Goal: Task Accomplishment & Management: Use online tool/utility

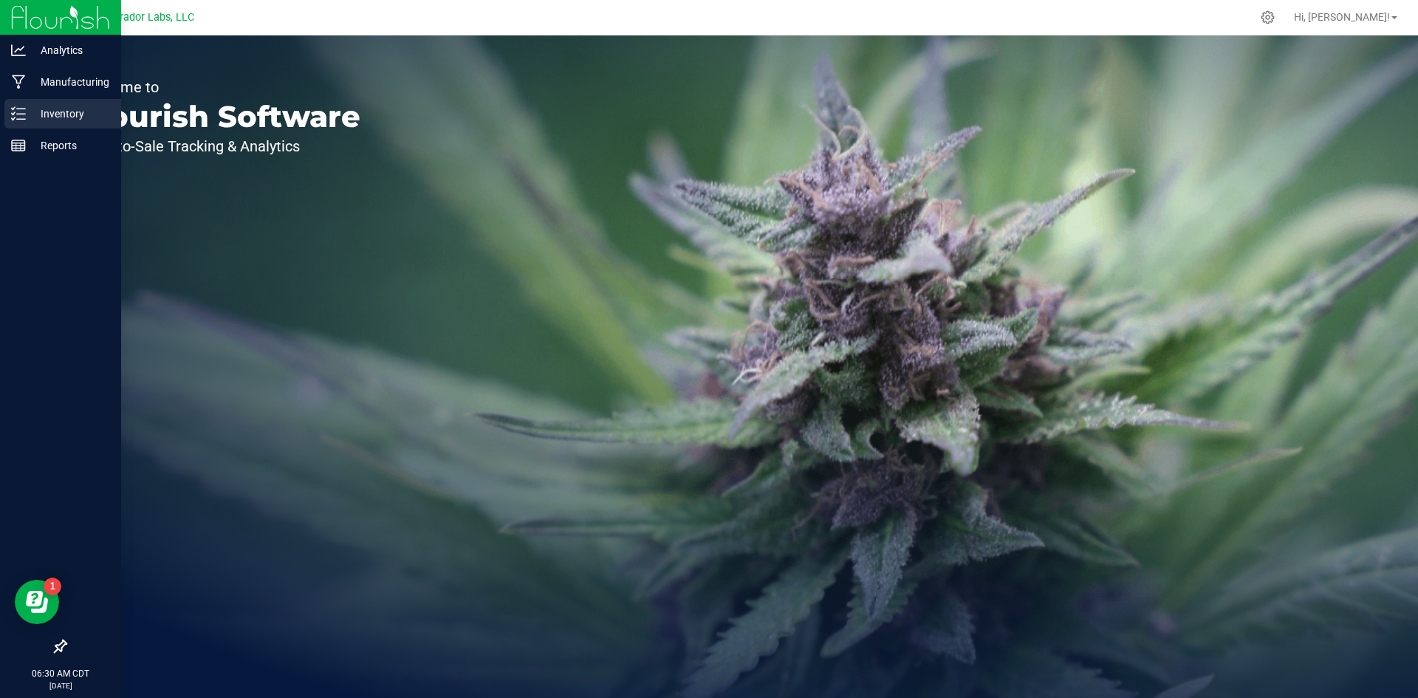
click at [66, 109] on p "Inventory" at bounding box center [70, 114] width 89 height 18
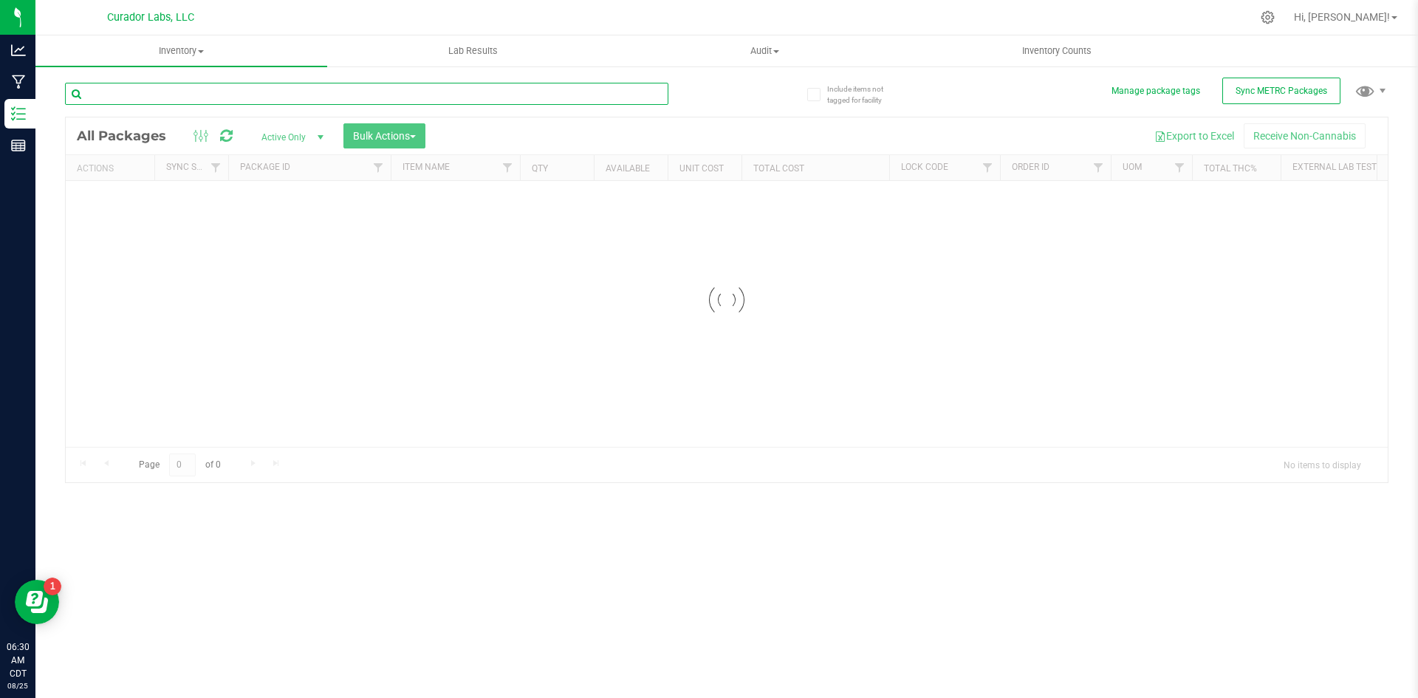
click at [266, 97] on input "text" at bounding box center [367, 94] width 604 height 22
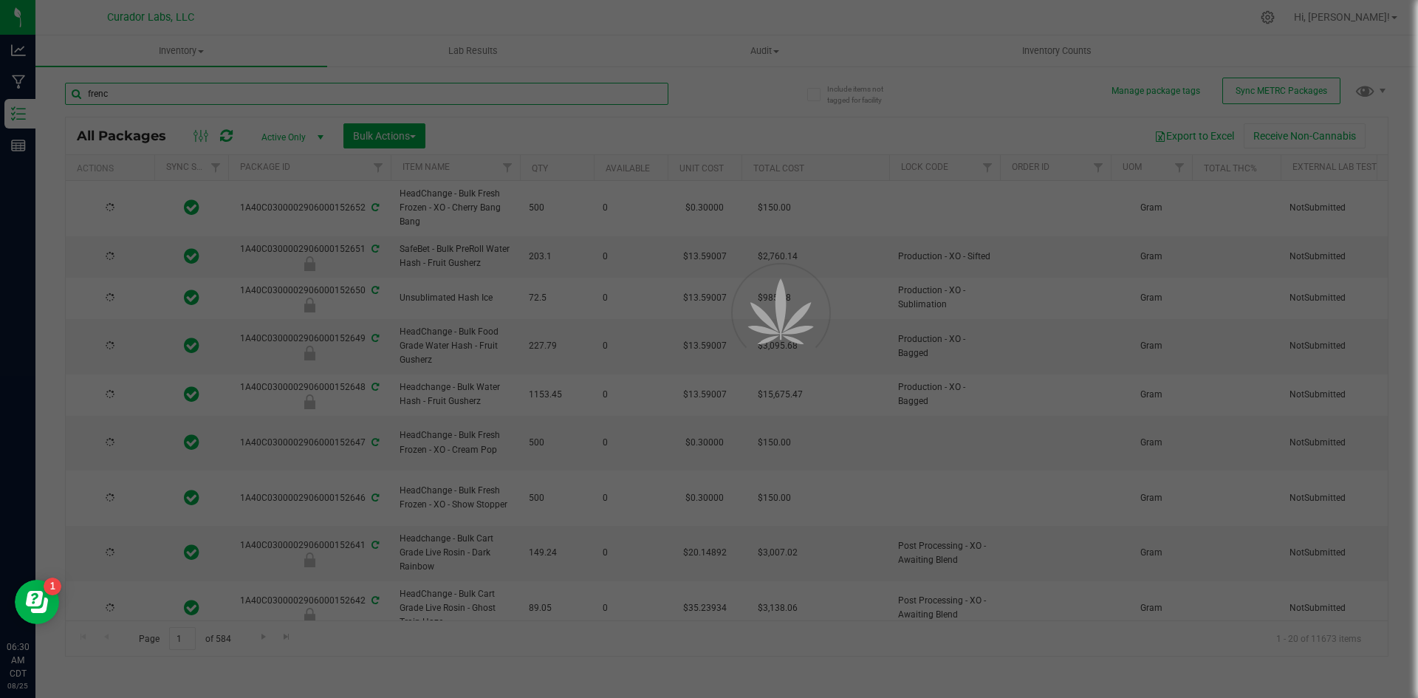
type input "french"
type input "[DATE]"
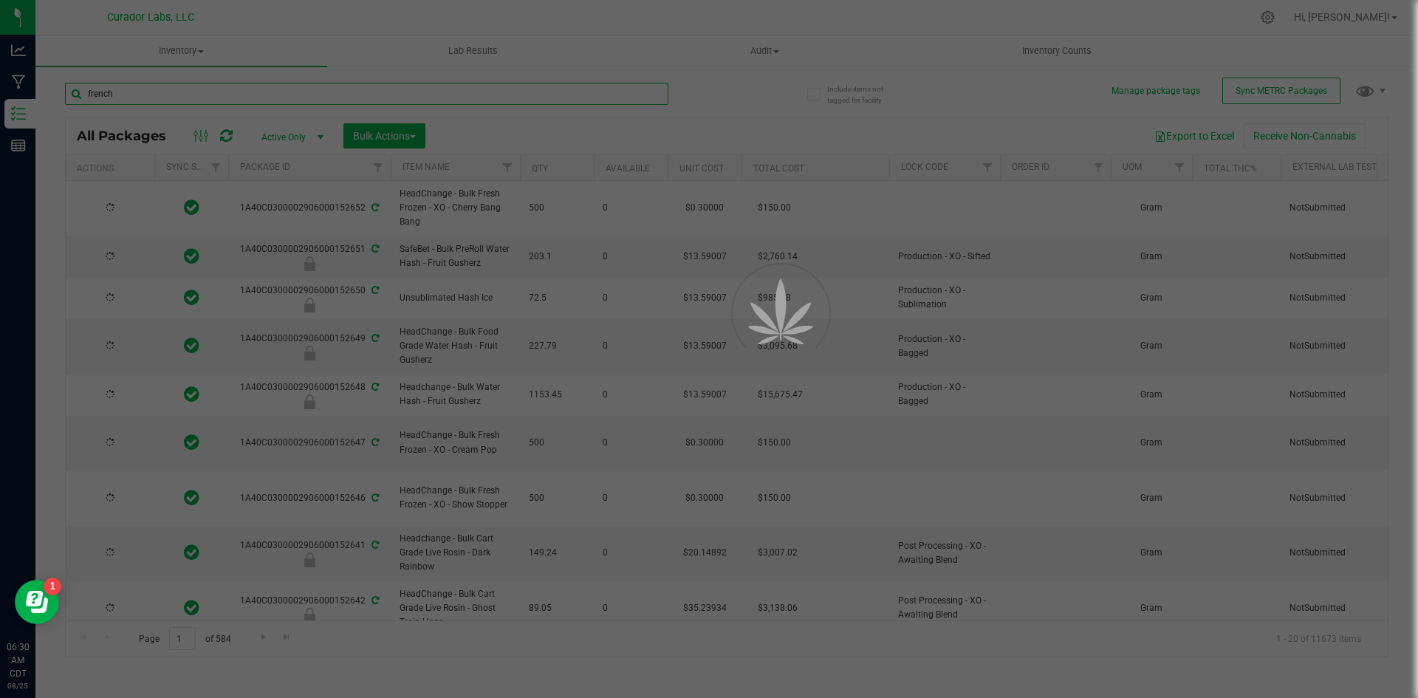
type input "[DATE]"
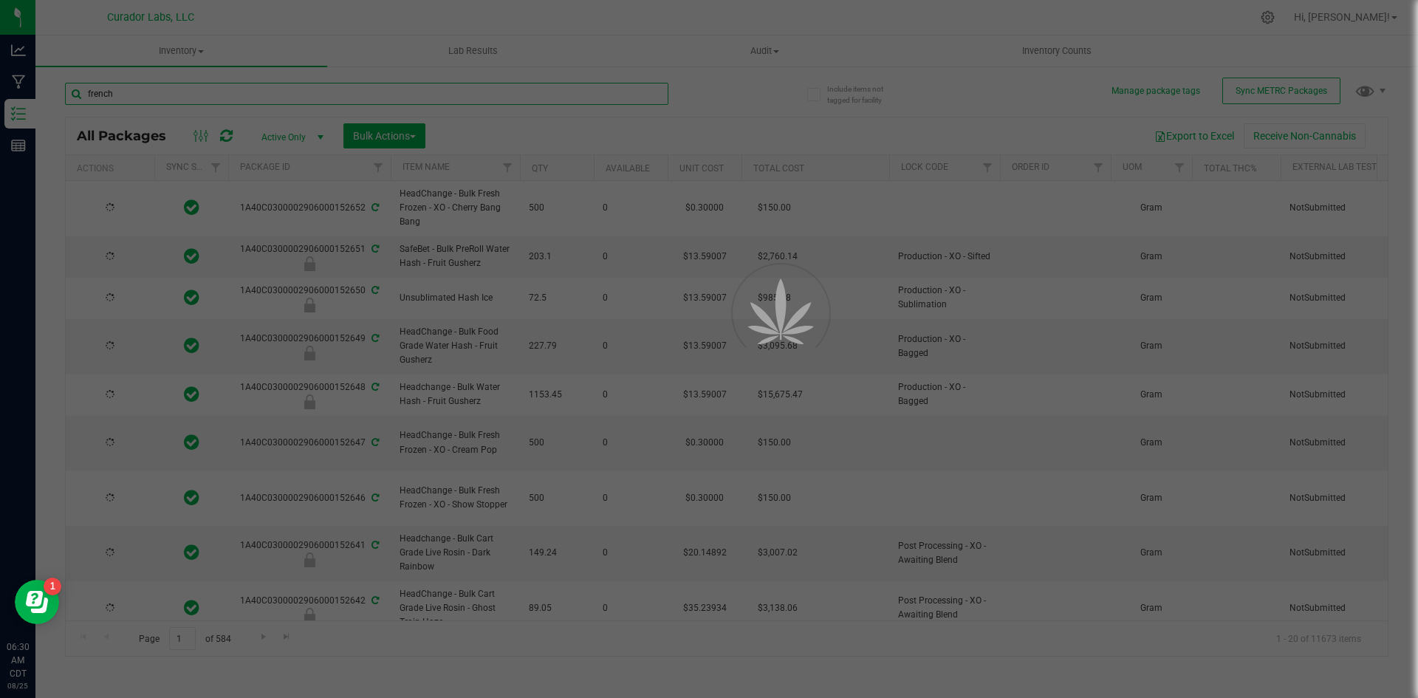
type input "[DATE]"
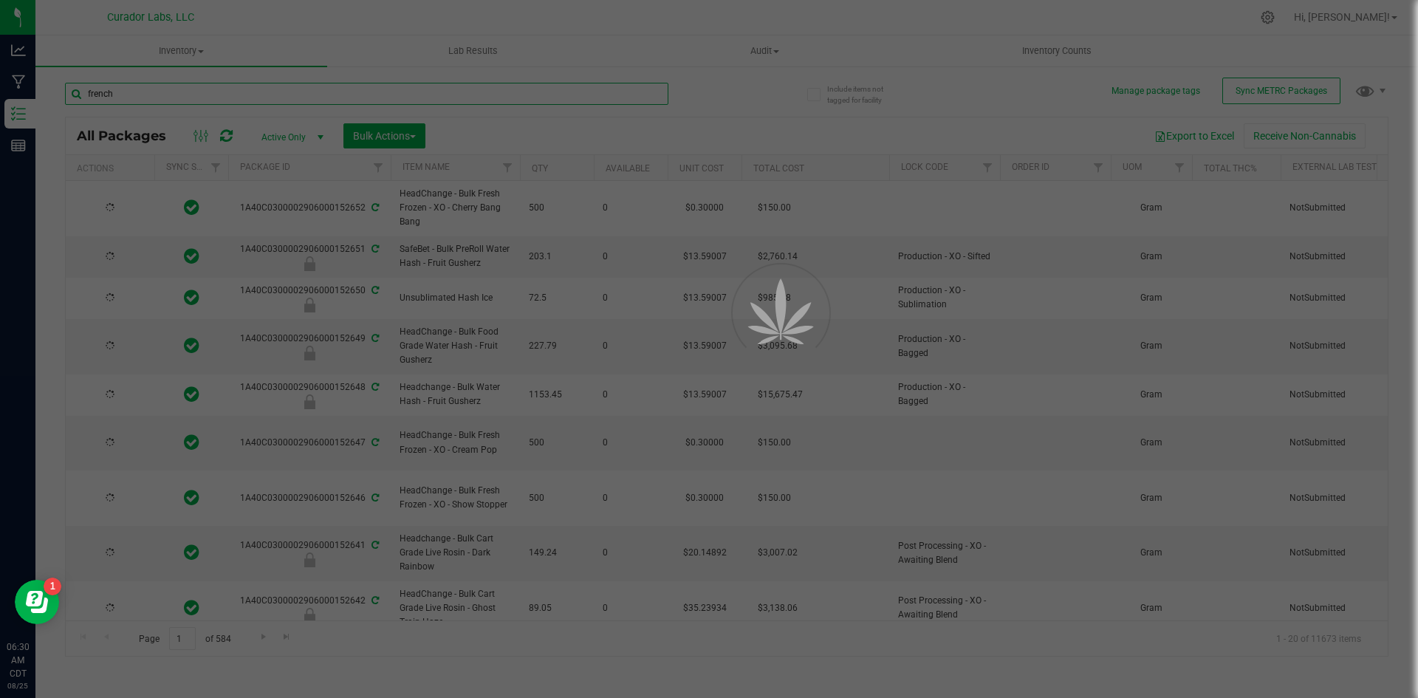
type input "[DATE]"
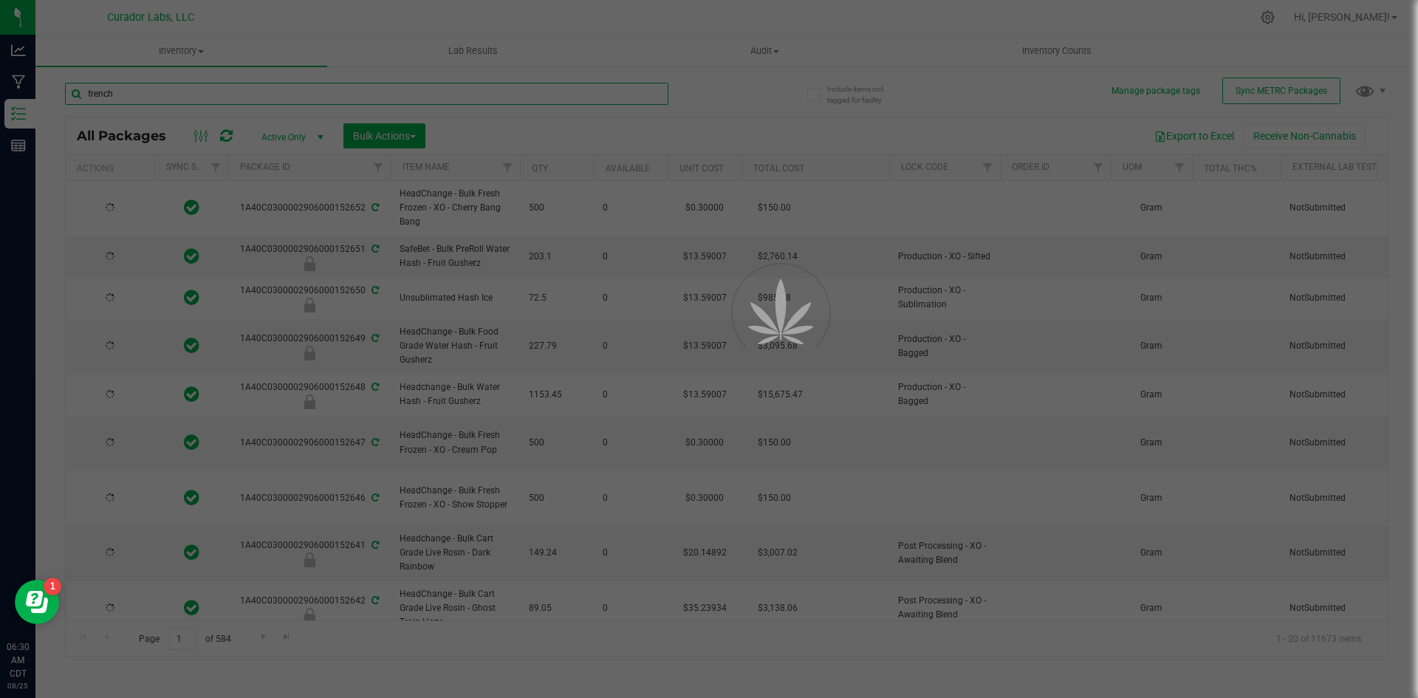
type input "french"
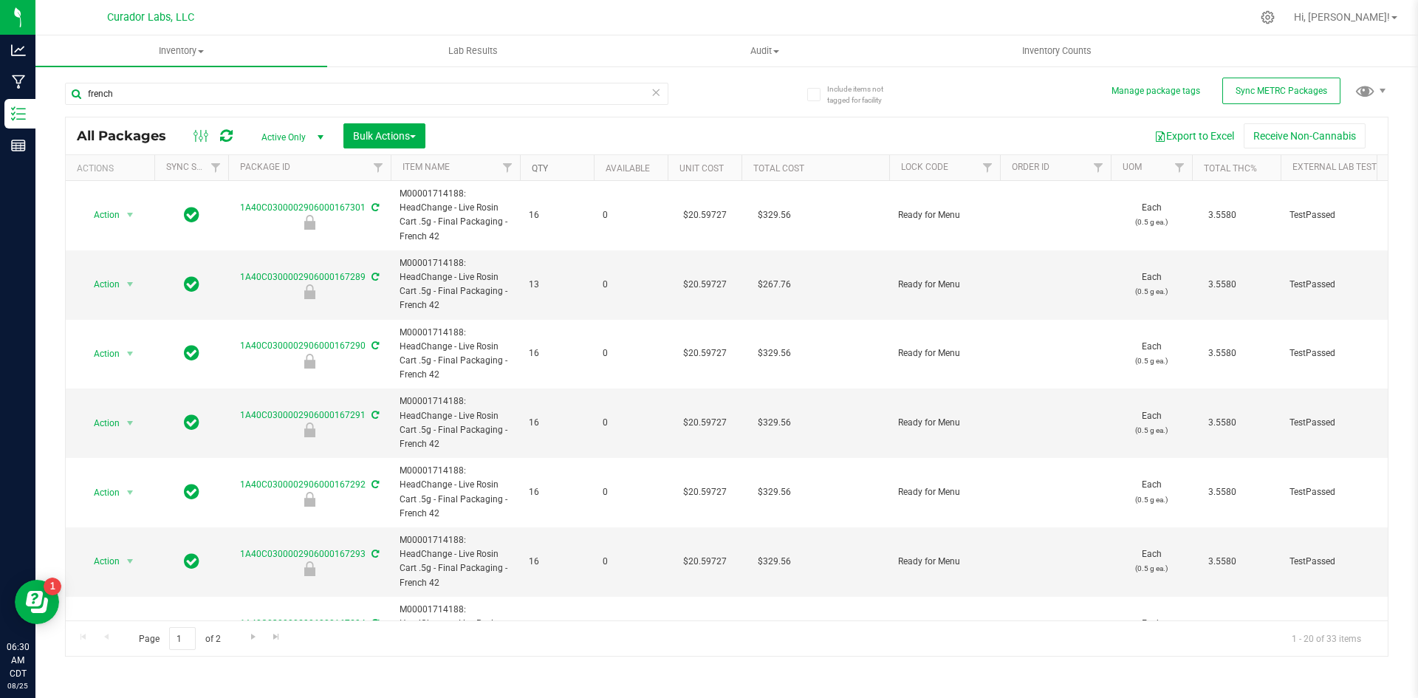
click at [541, 168] on link "Qty" at bounding box center [540, 168] width 16 height 10
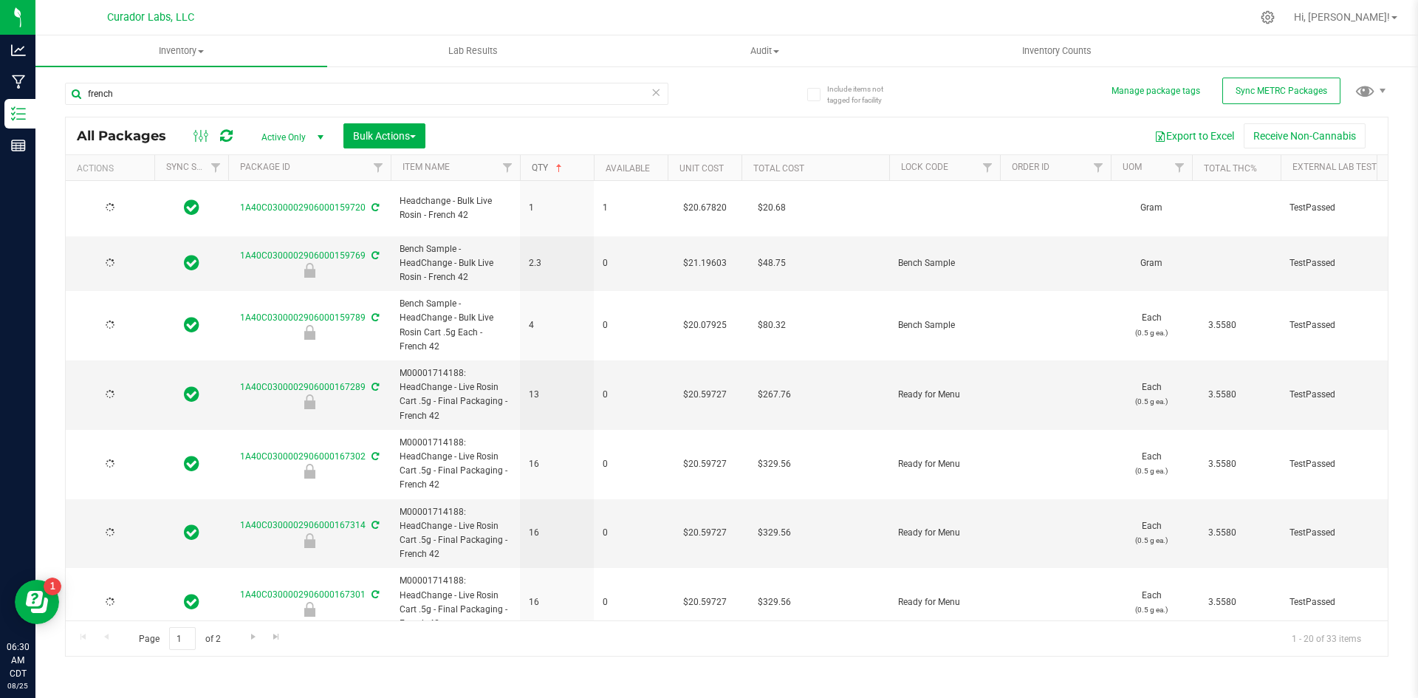
click at [539, 168] on link "Qty" at bounding box center [548, 168] width 33 height 10
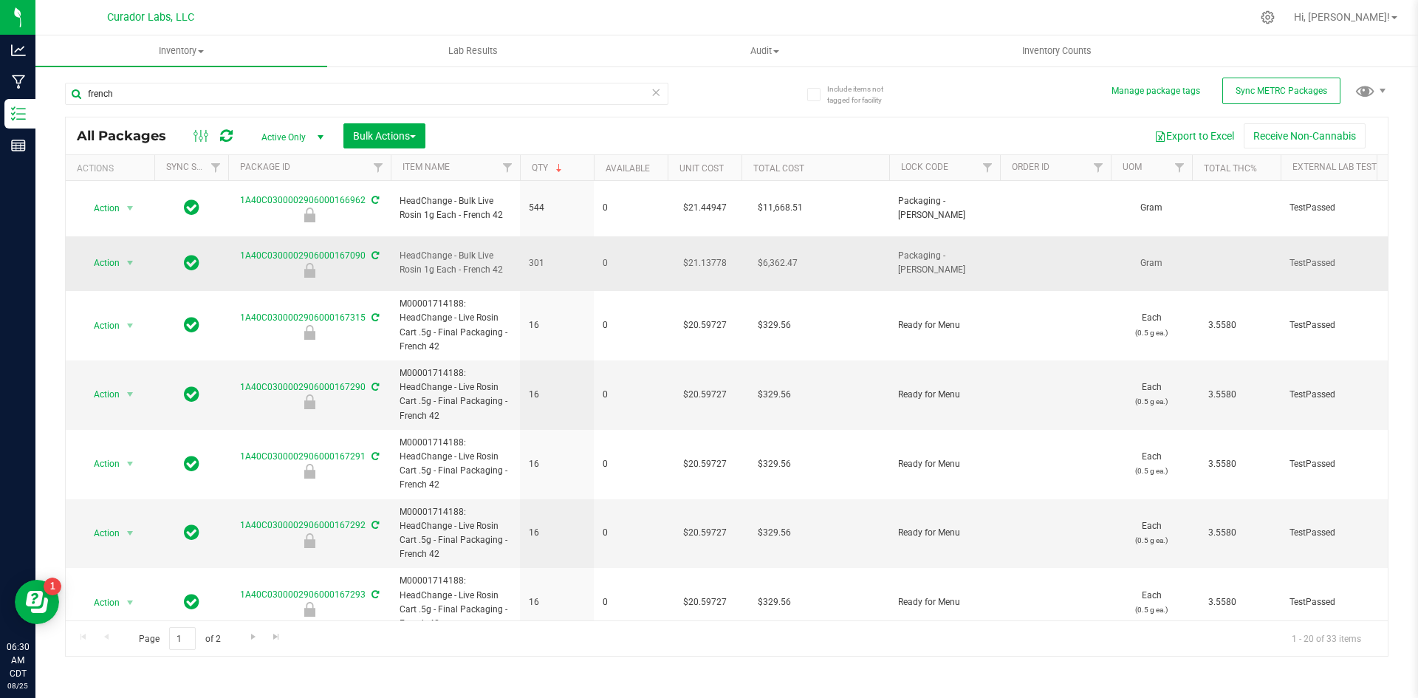
drag, startPoint x: 509, startPoint y: 251, endPoint x: 391, endPoint y: 238, distance: 118.9
click at [391, 238] on td "HeadChange - Bulk Live Rosin 1g Each - French 42" at bounding box center [455, 263] width 129 height 55
copy span "HeadChange - Bulk Live Rosin 1g Each - French 42"
click at [109, 253] on span "Action" at bounding box center [101, 263] width 40 height 21
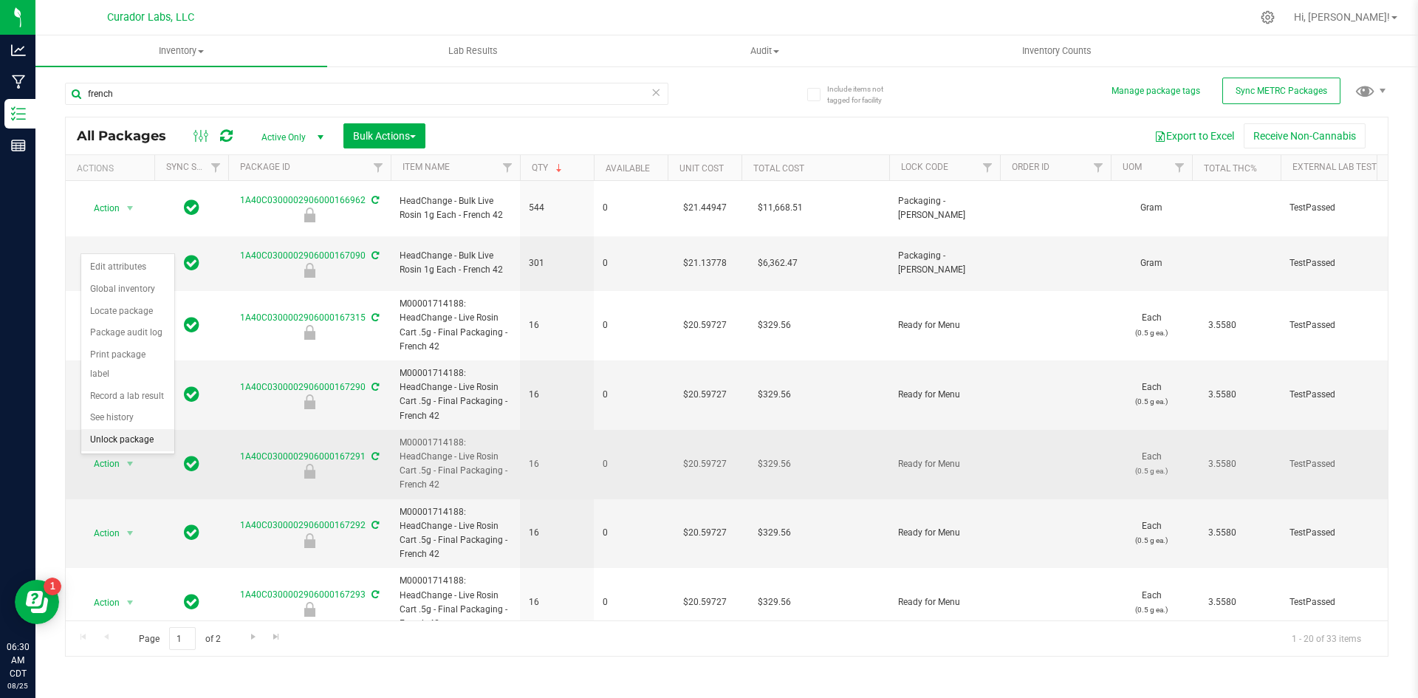
click at [120, 429] on li "Unlock package" at bounding box center [127, 440] width 93 height 22
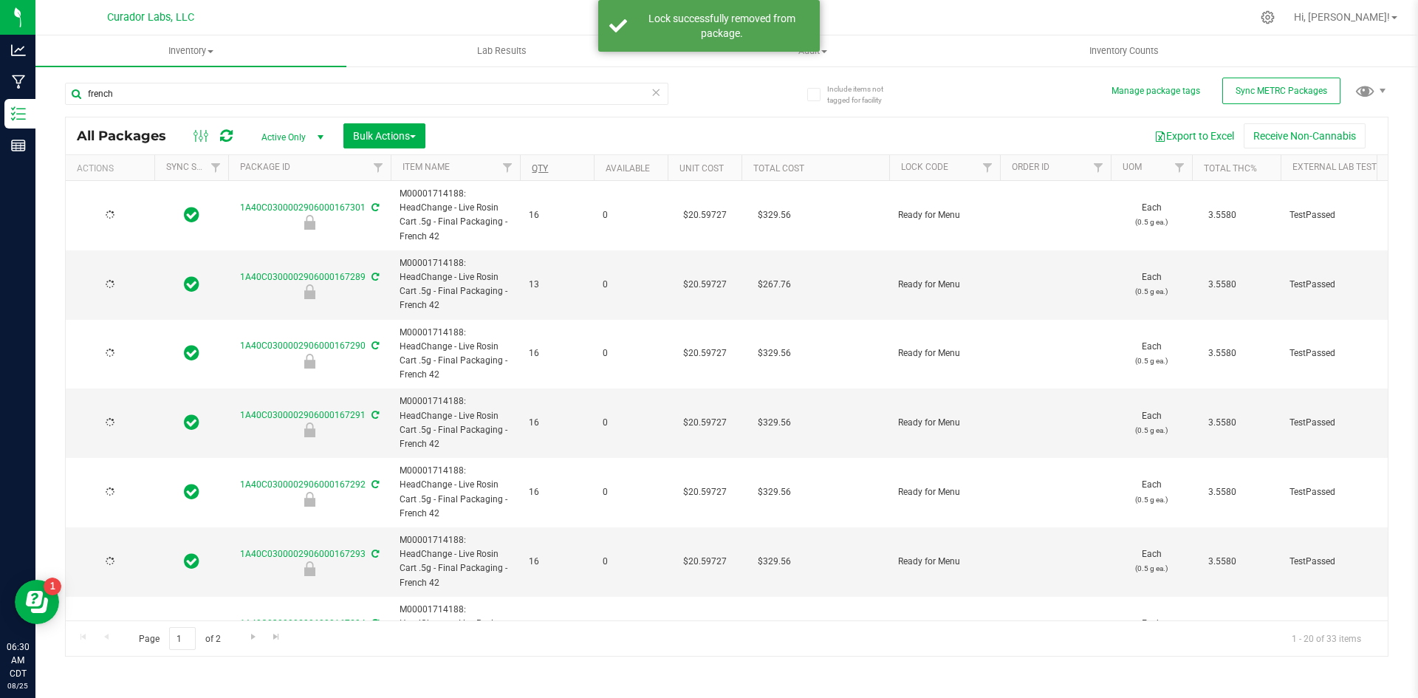
type input "[DATE]"
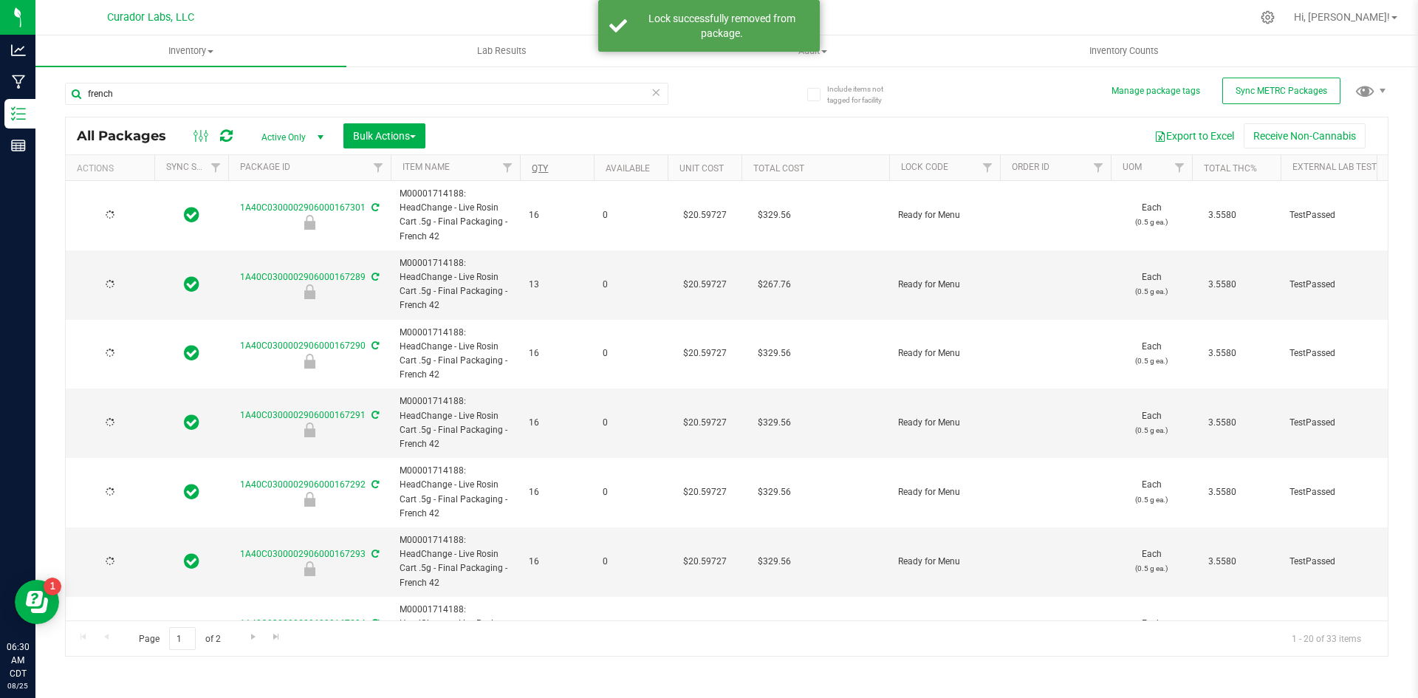
type input "[DATE]"
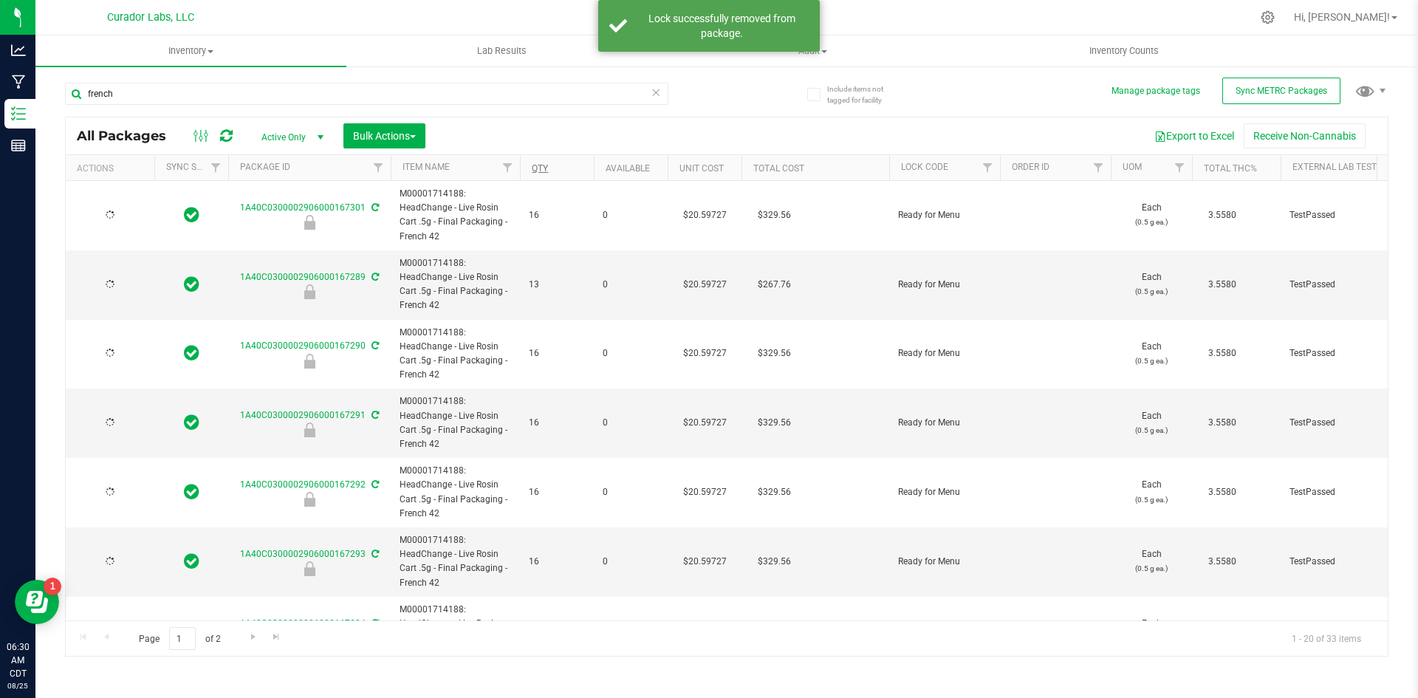
type input "[DATE]"
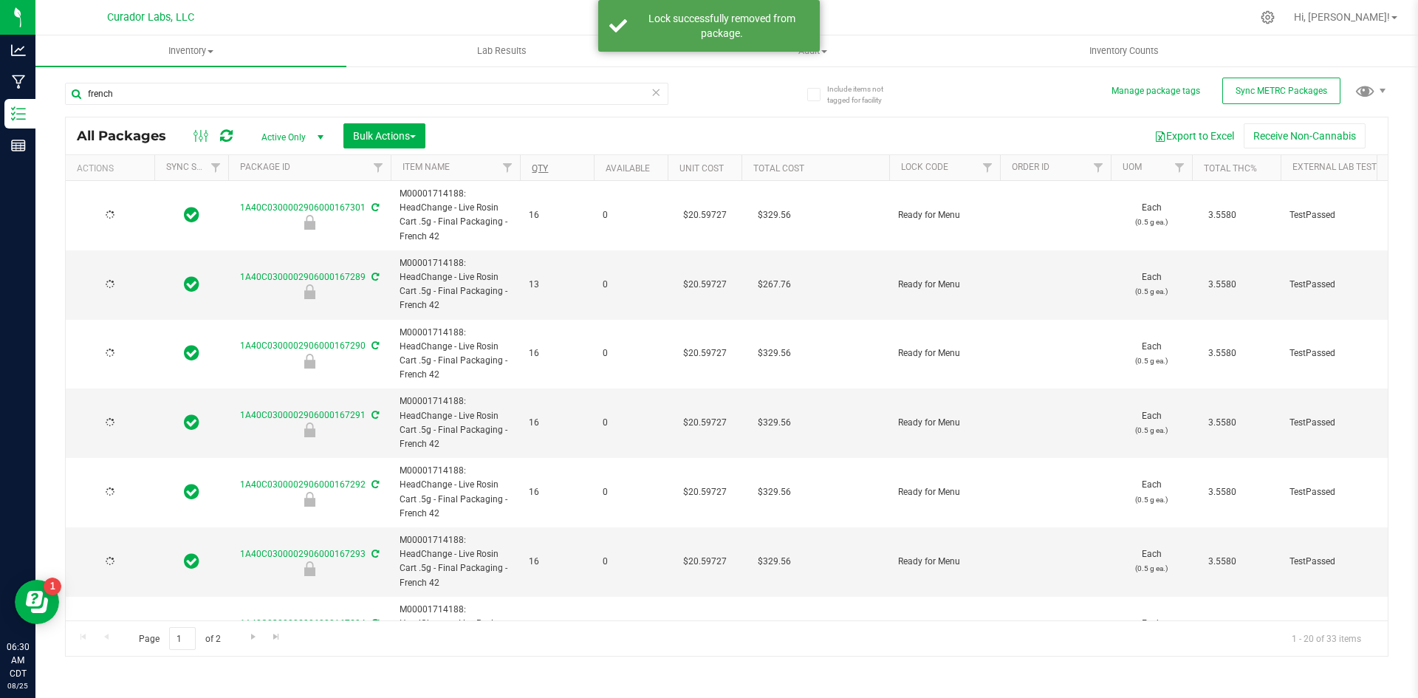
type input "[DATE]"
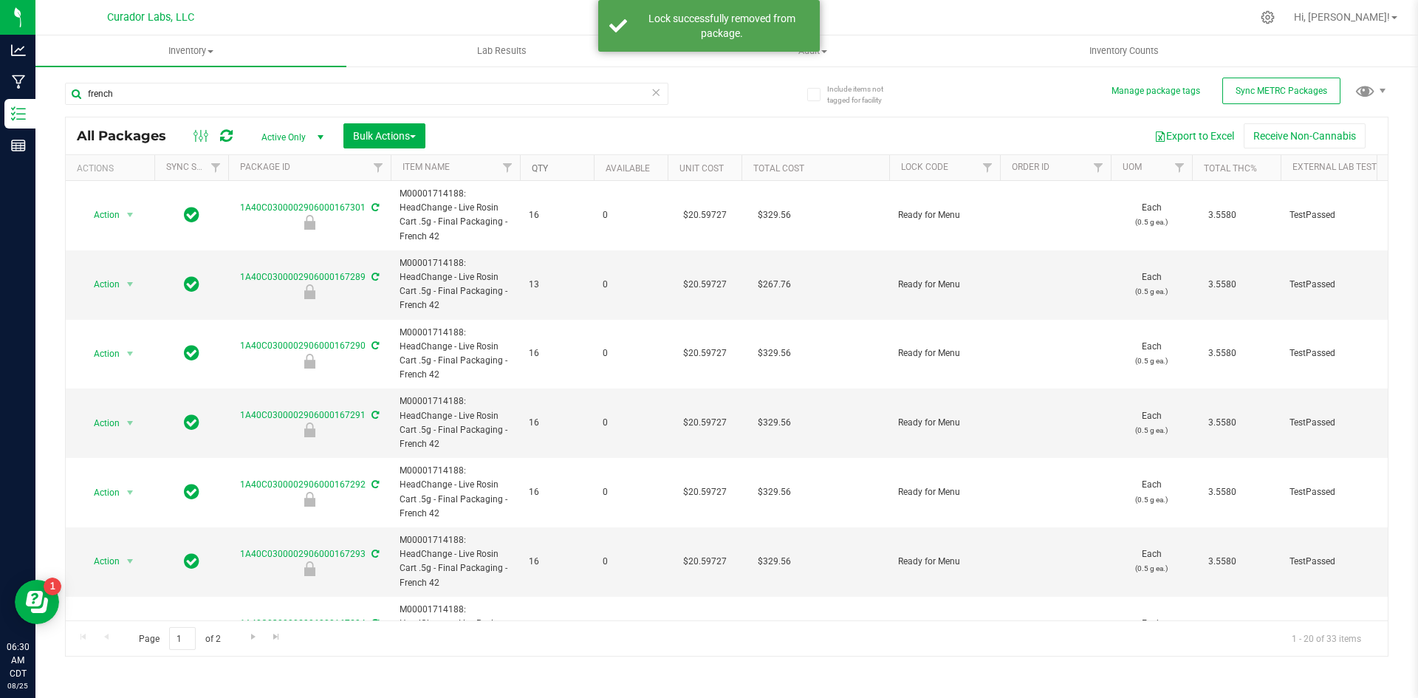
click at [542, 167] on link "Qty" at bounding box center [540, 168] width 16 height 10
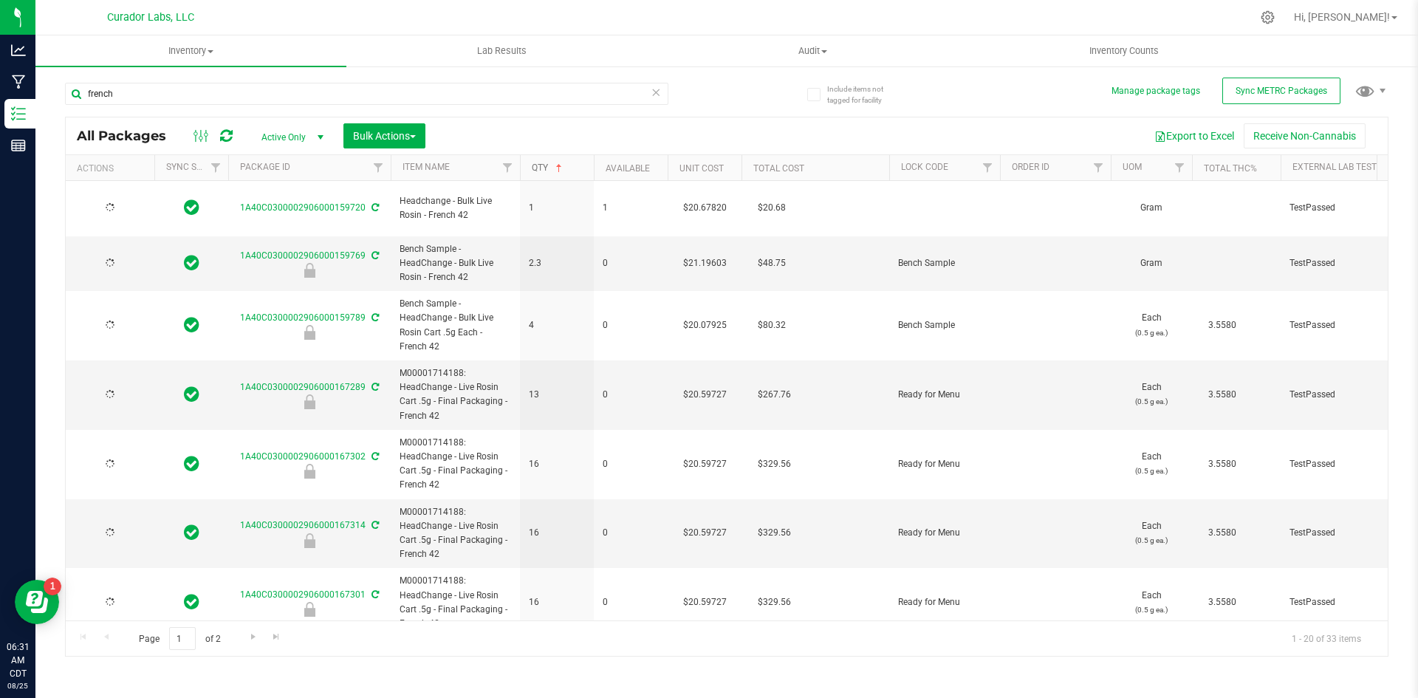
type input "[DATE]"
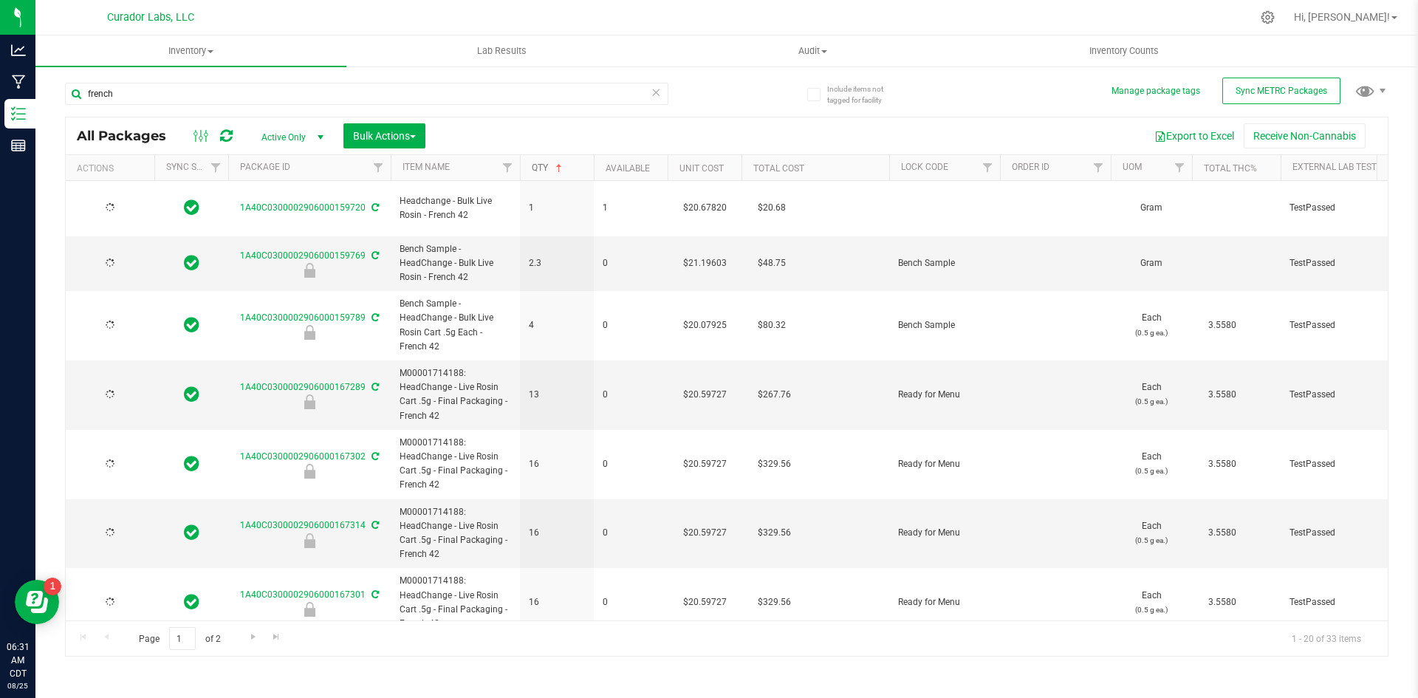
type input "[DATE]"
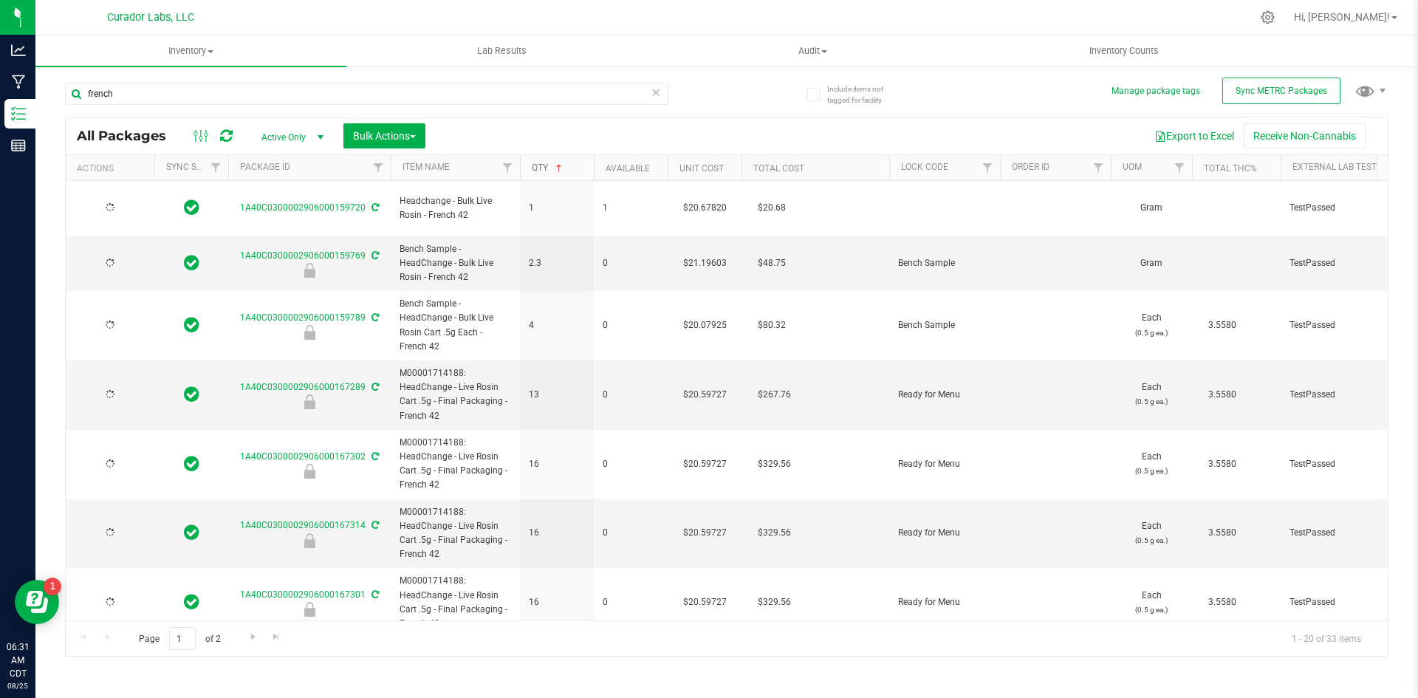
type input "[DATE]"
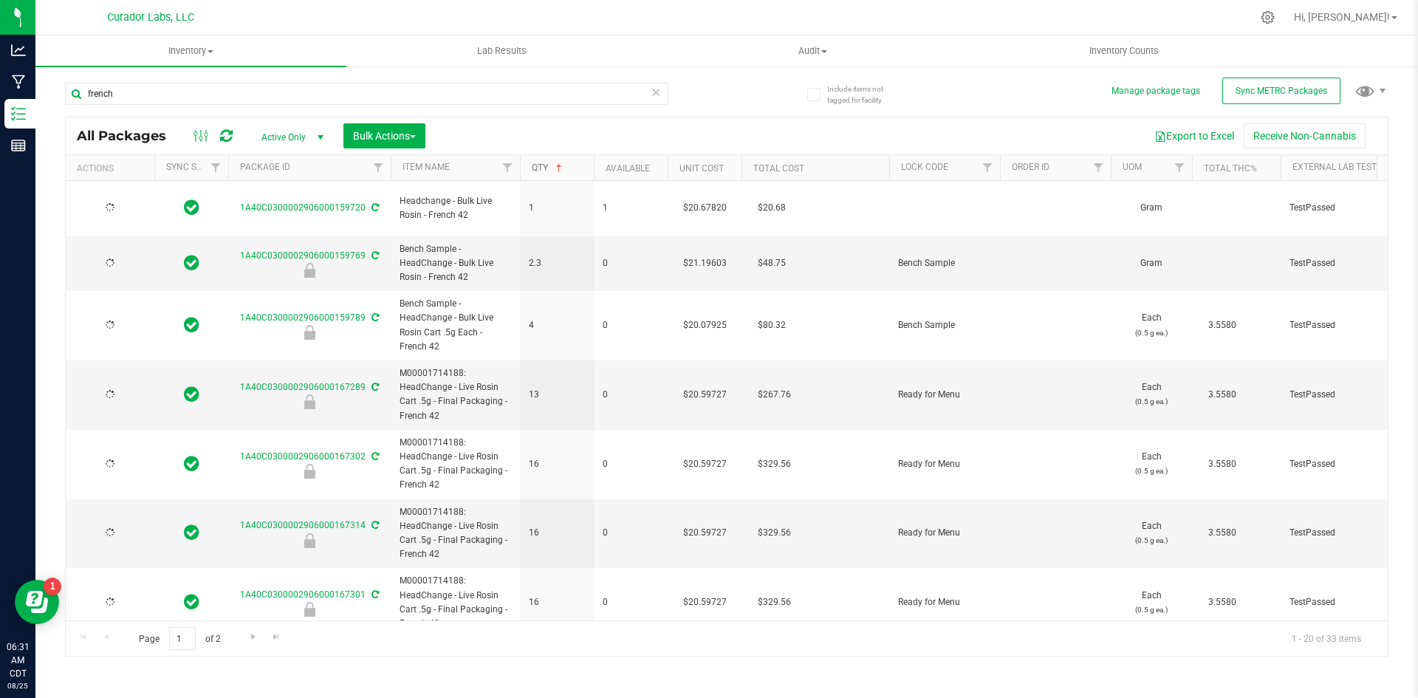
type input "[DATE]"
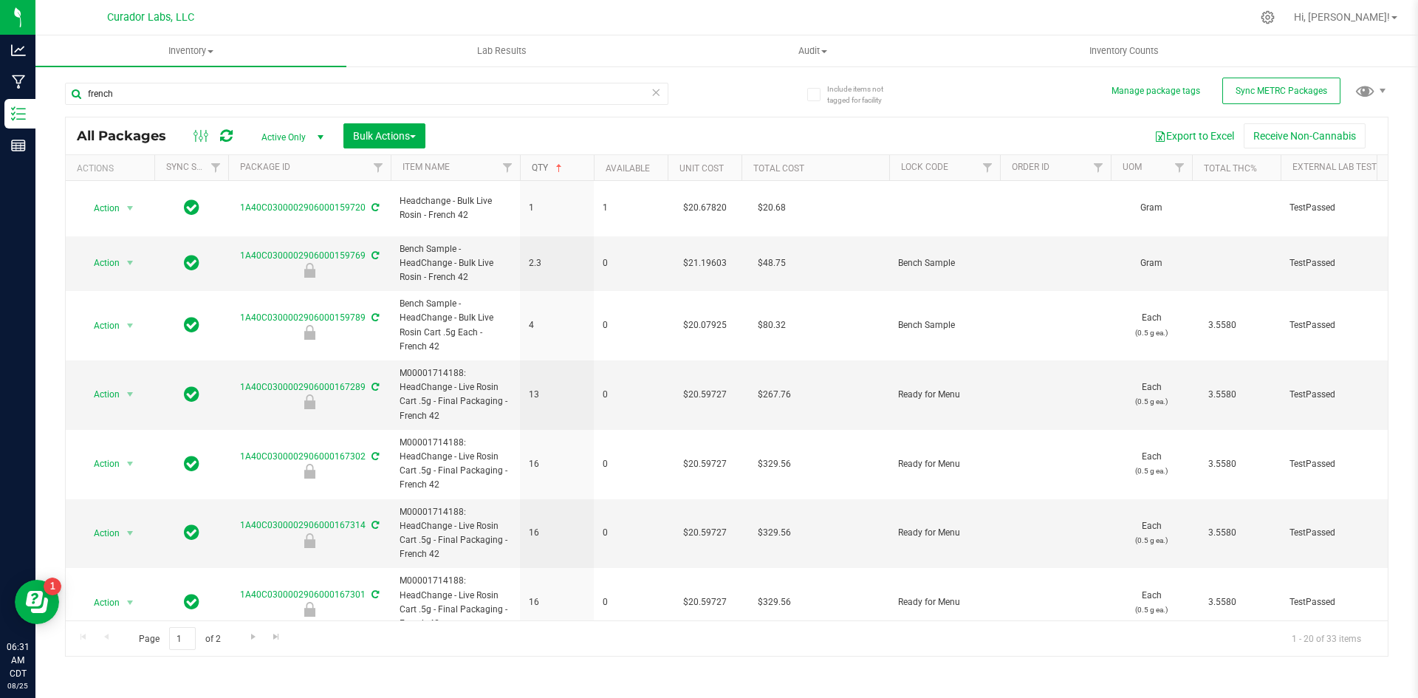
click at [542, 168] on link "Qty" at bounding box center [548, 168] width 33 height 10
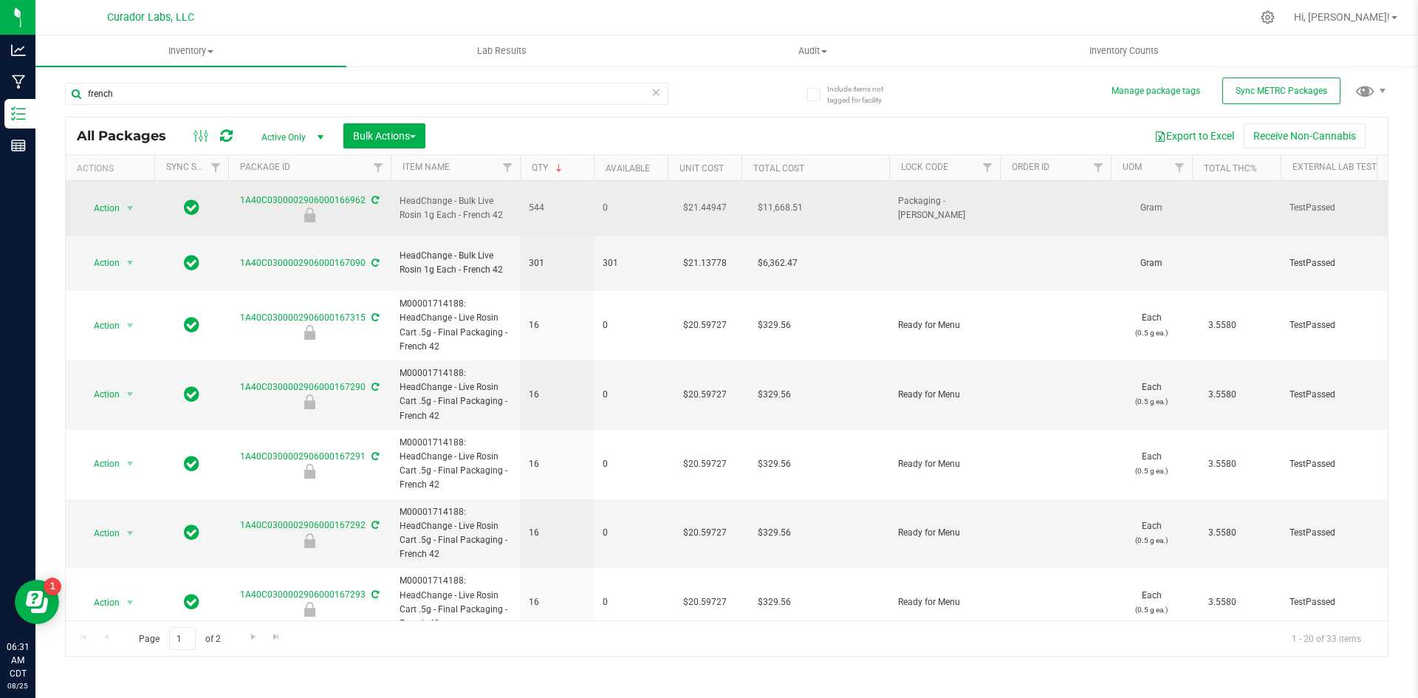
drag, startPoint x: 508, startPoint y: 208, endPoint x: 394, endPoint y: 197, distance: 114.4
click at [394, 197] on td "HeadChange - Bulk Live Rosin 1g Each - French 42" at bounding box center [455, 208] width 129 height 55
copy span "HeadChange - Bulk Live Rosin 1g Each - French 42"
click at [106, 199] on span "Action" at bounding box center [101, 208] width 40 height 21
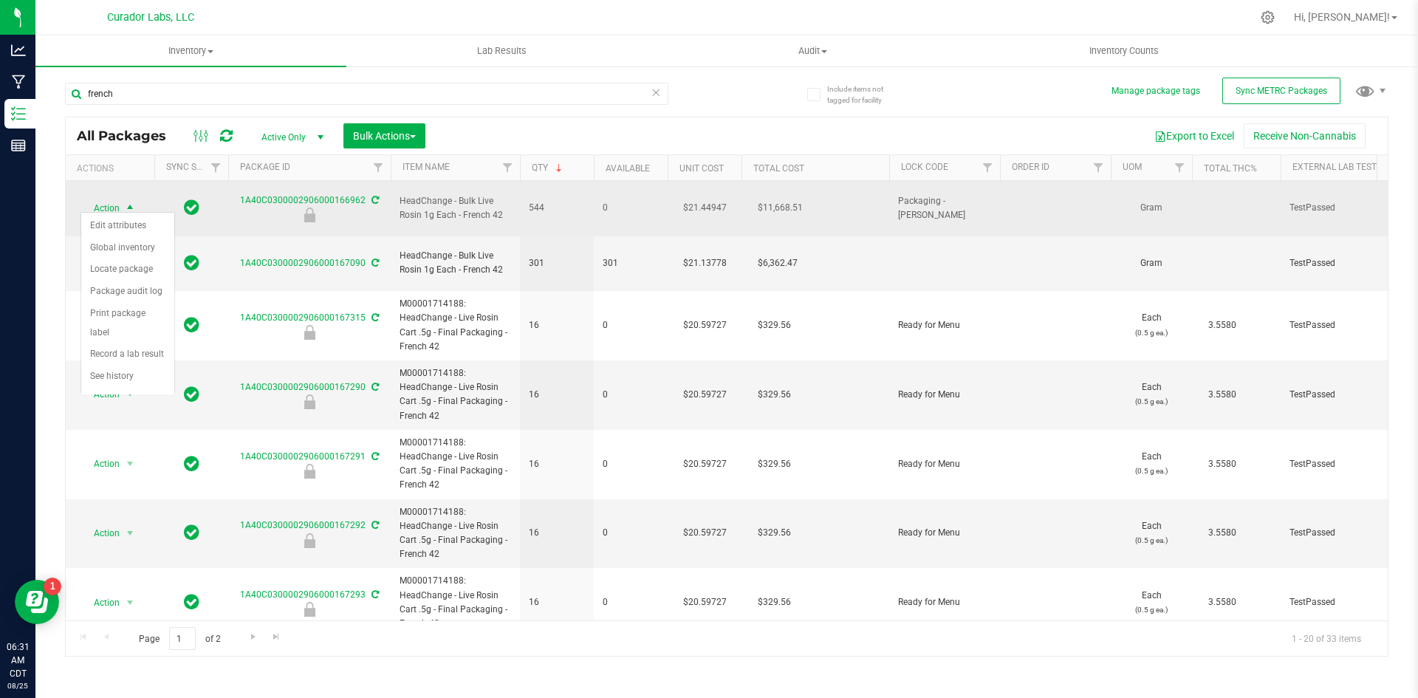
click at [106, 200] on span "Action" at bounding box center [101, 208] width 40 height 21
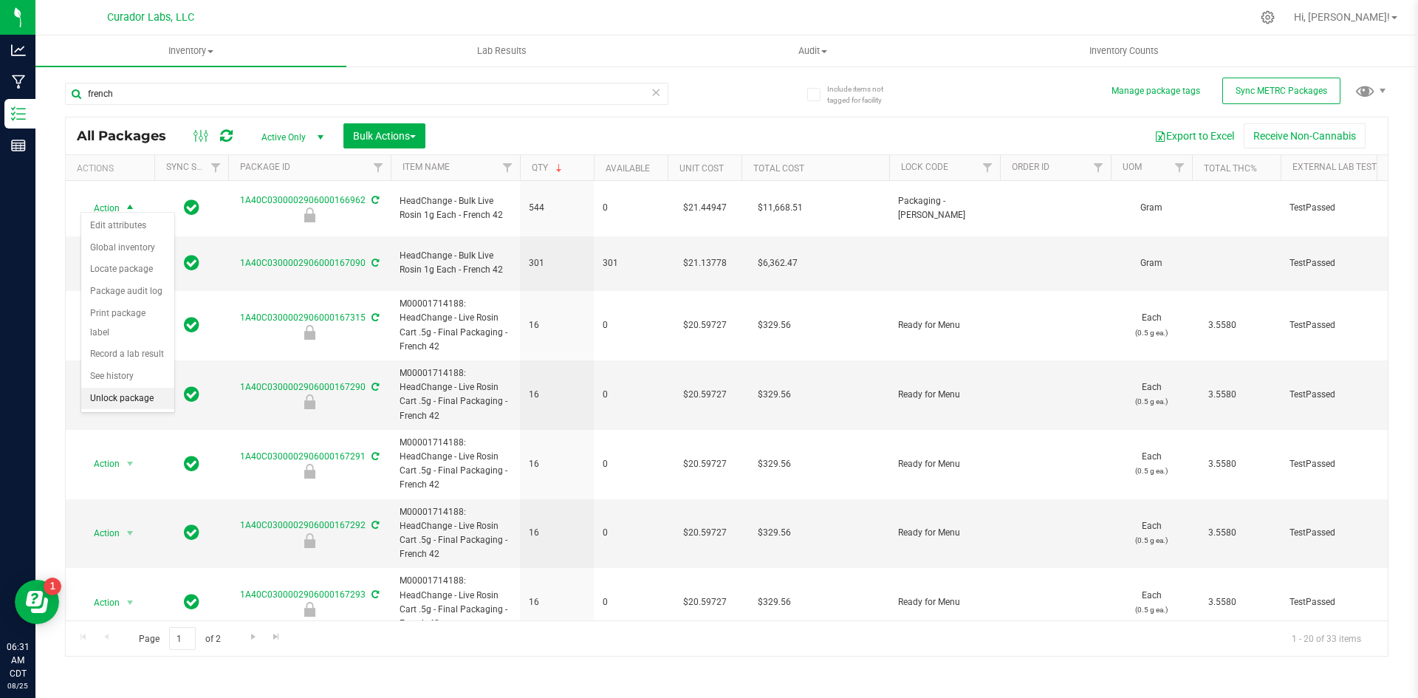
click at [109, 388] on li "Unlock package" at bounding box center [127, 399] width 93 height 22
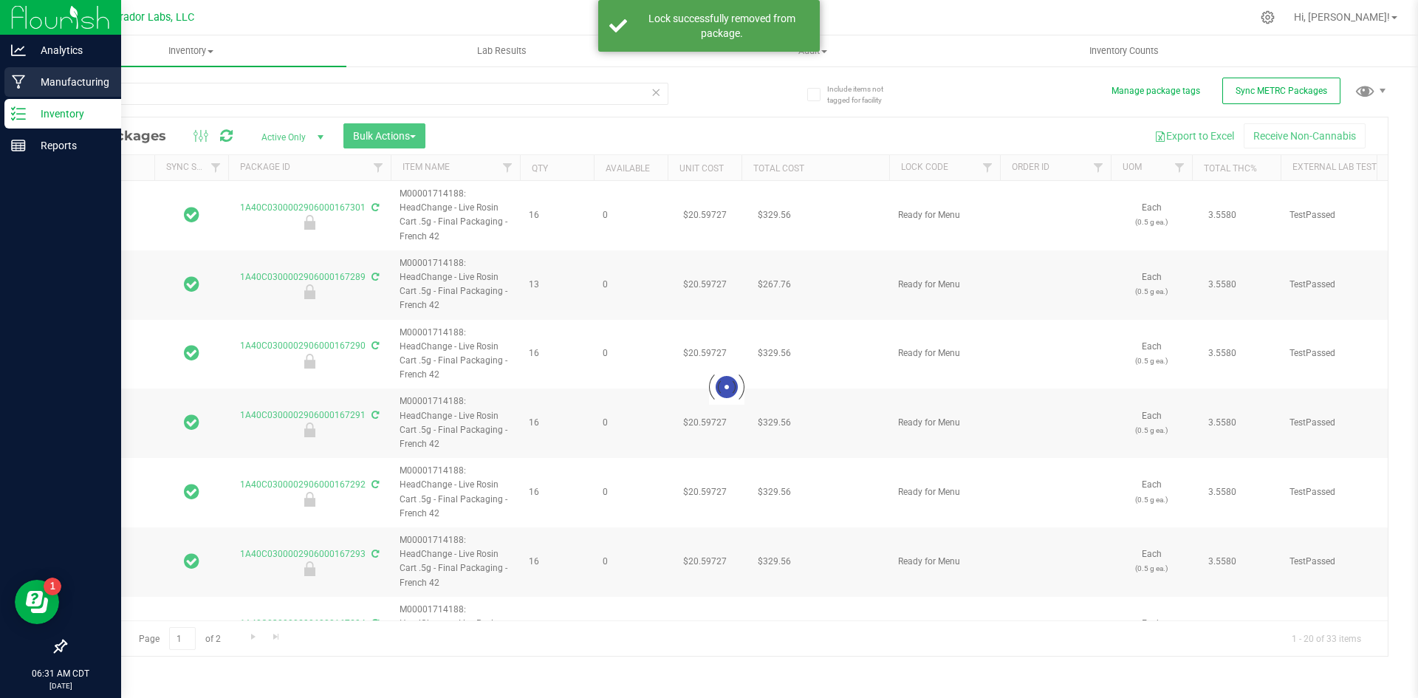
type input "[DATE]"
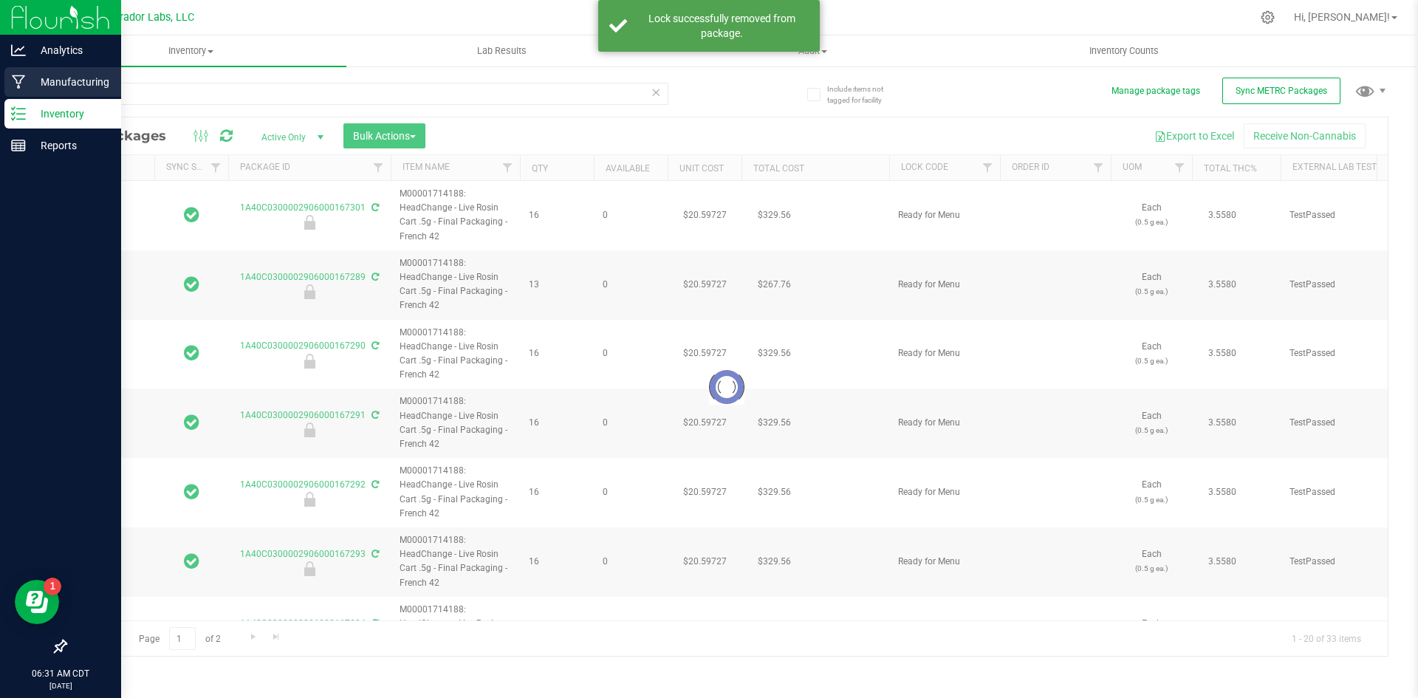
type input "[DATE]"
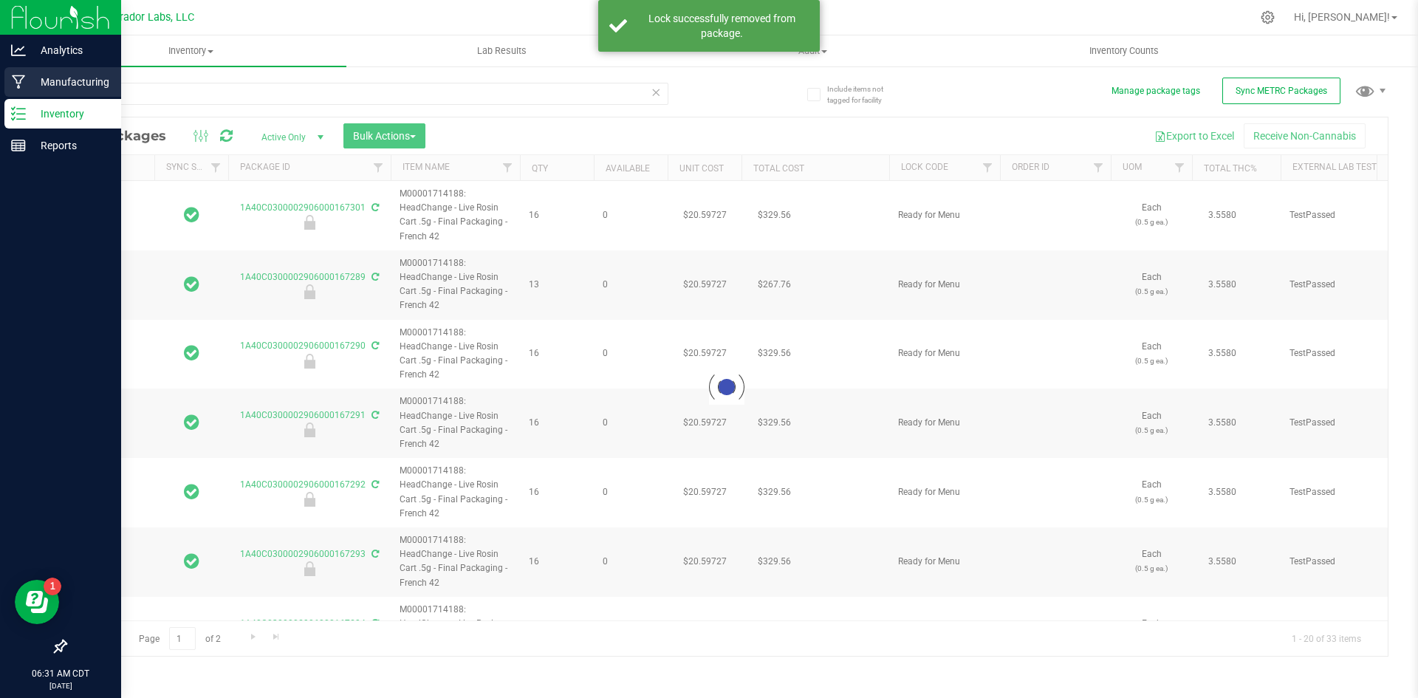
type input "[DATE]"
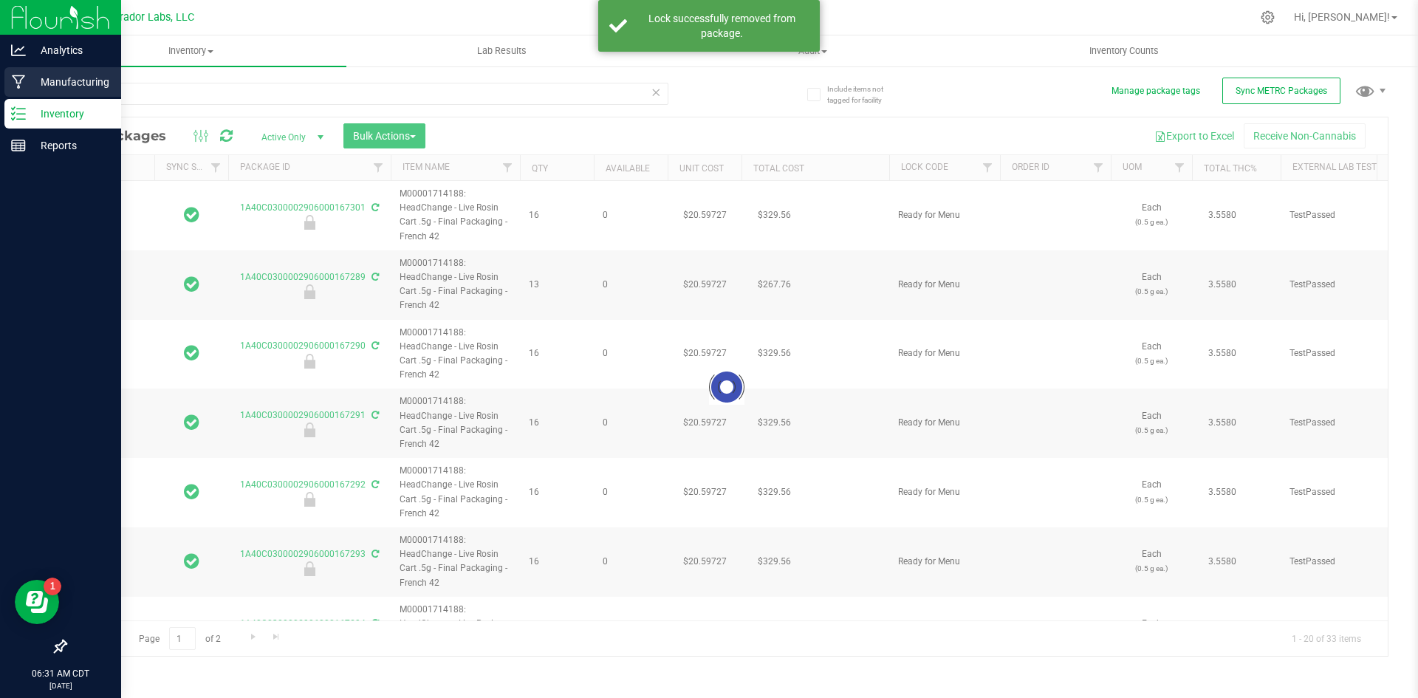
type input "[DATE]"
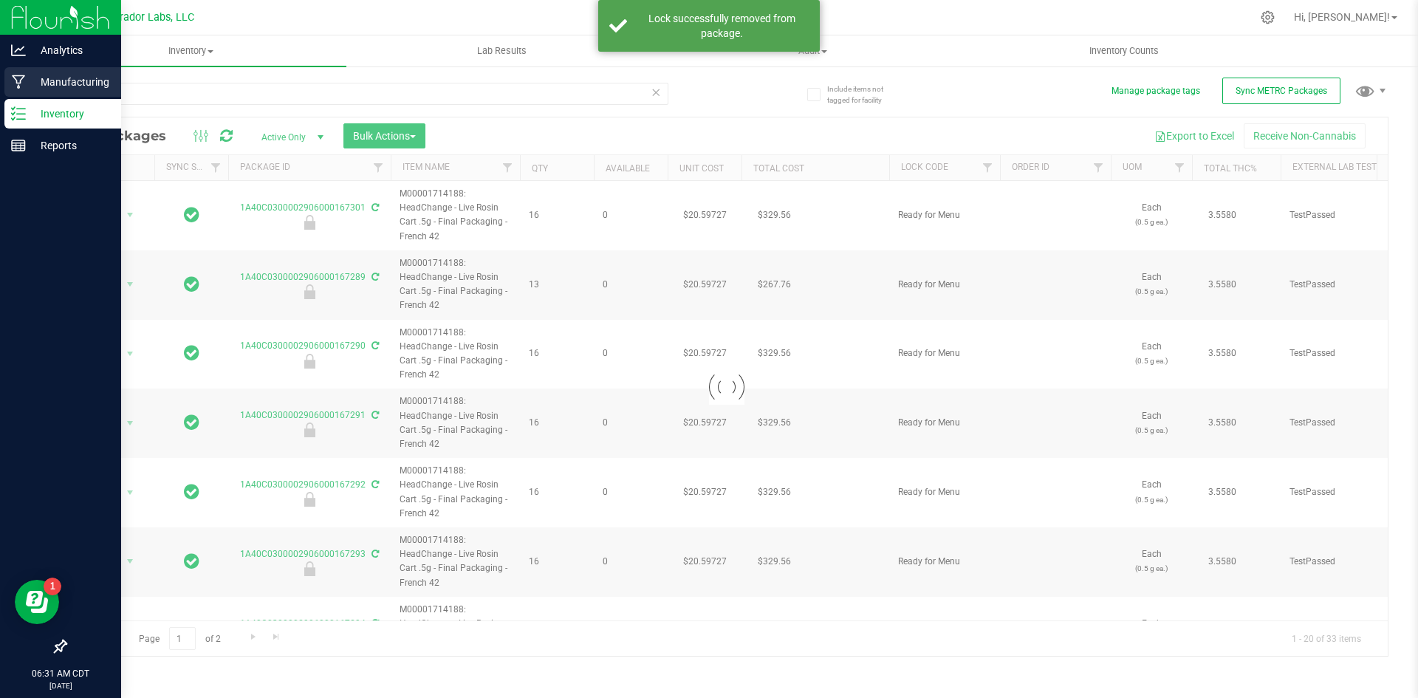
click at [38, 80] on p "Manufacturing" at bounding box center [70, 82] width 89 height 18
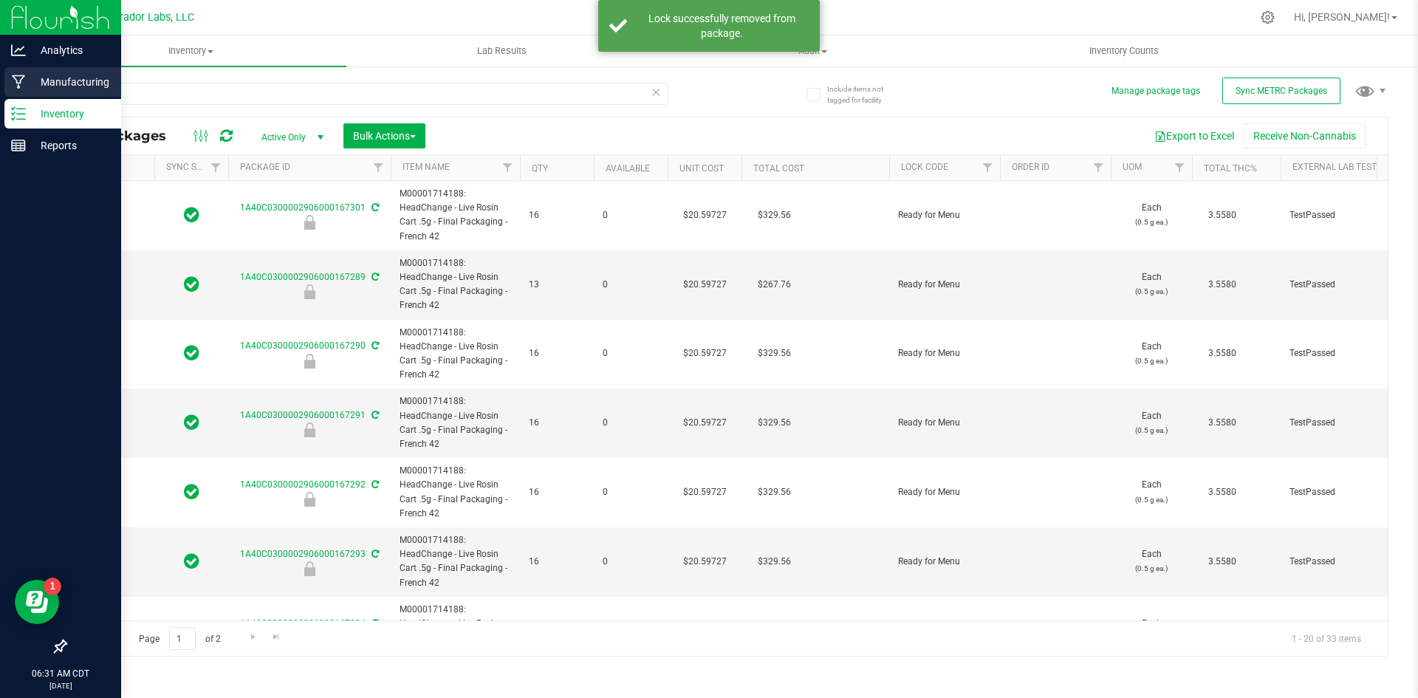
type input "[DATE]"
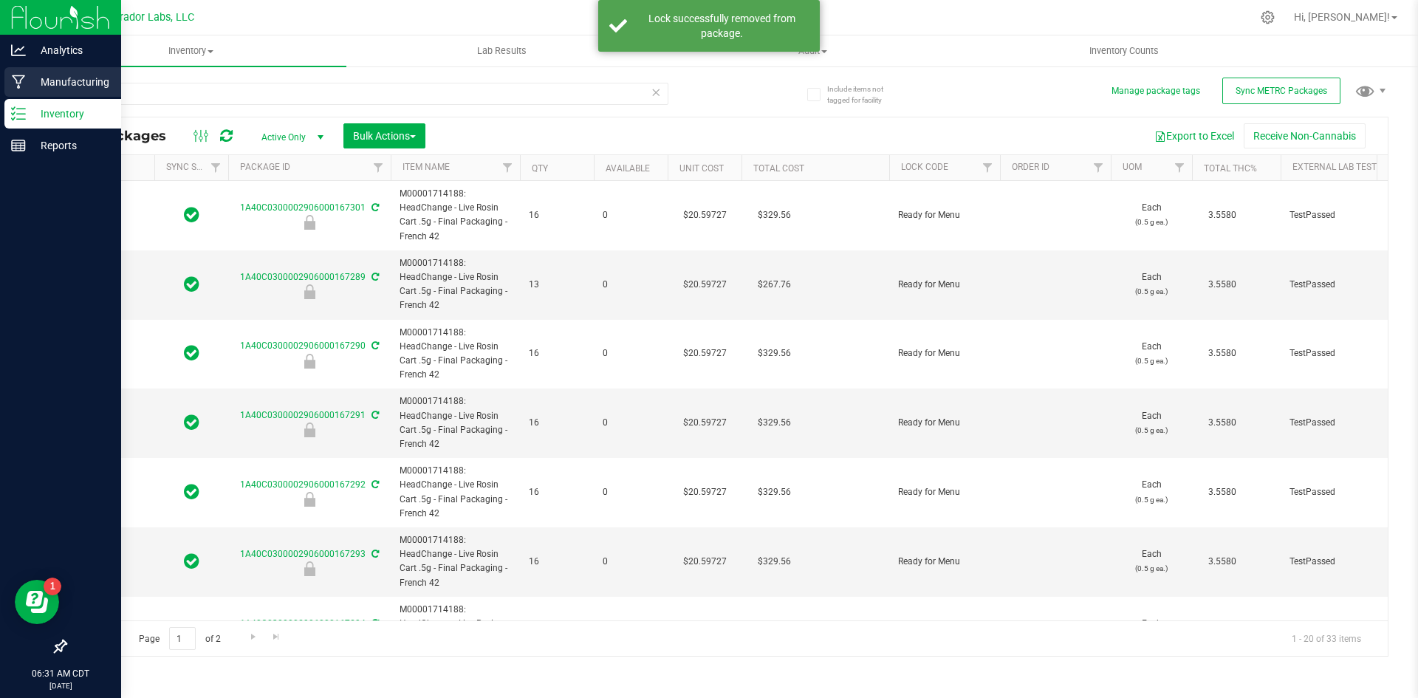
type input "[DATE]"
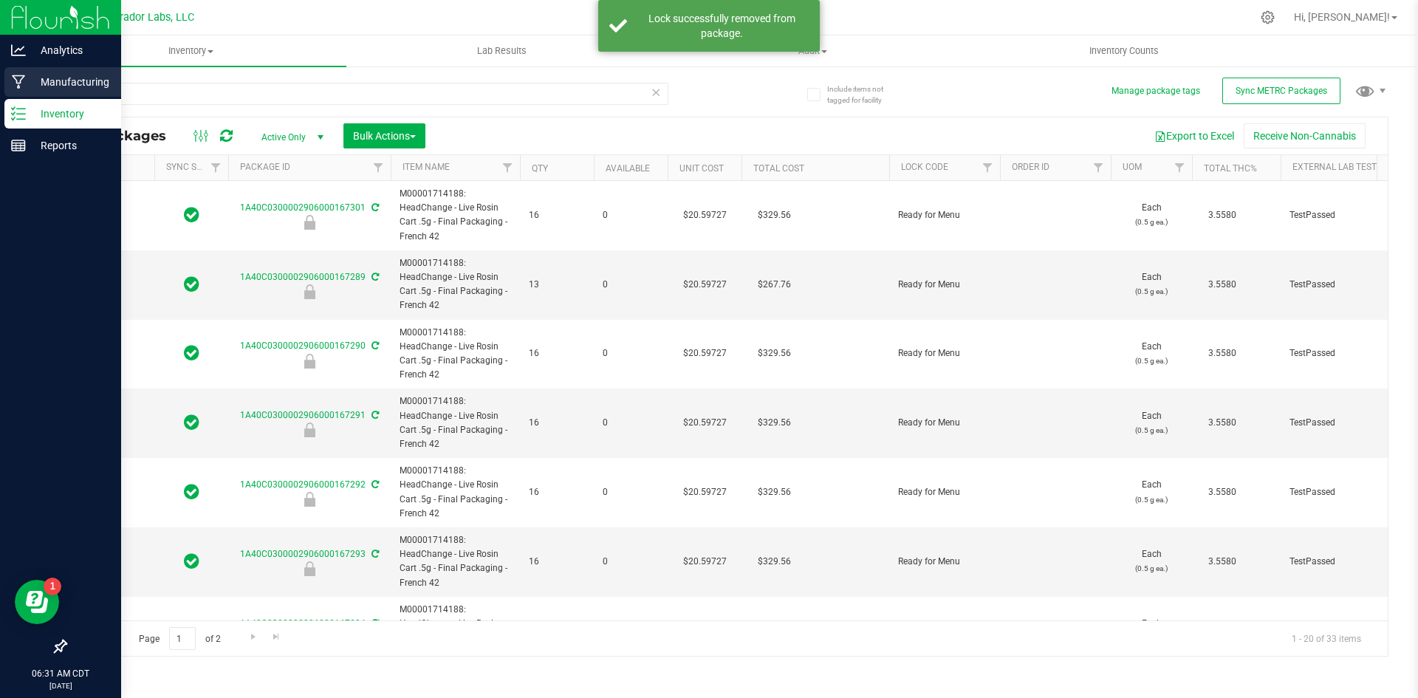
type input "[DATE]"
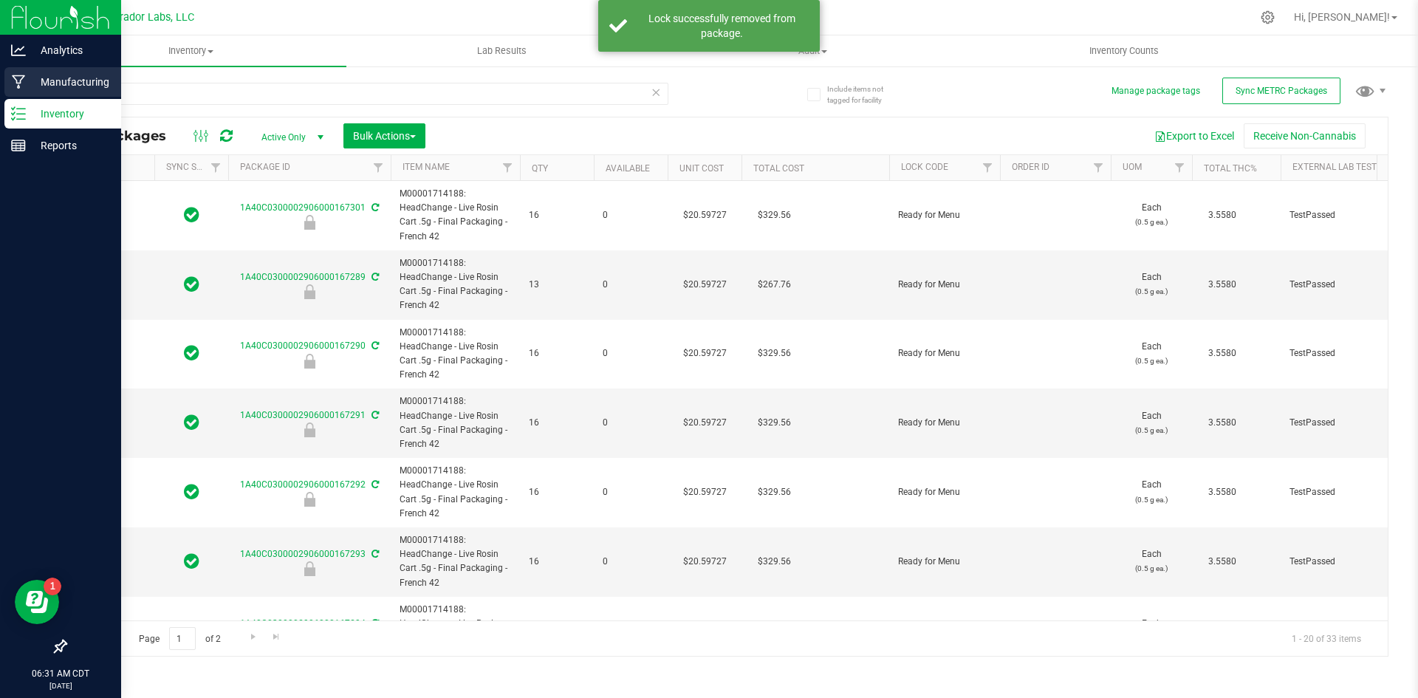
type input "[DATE]"
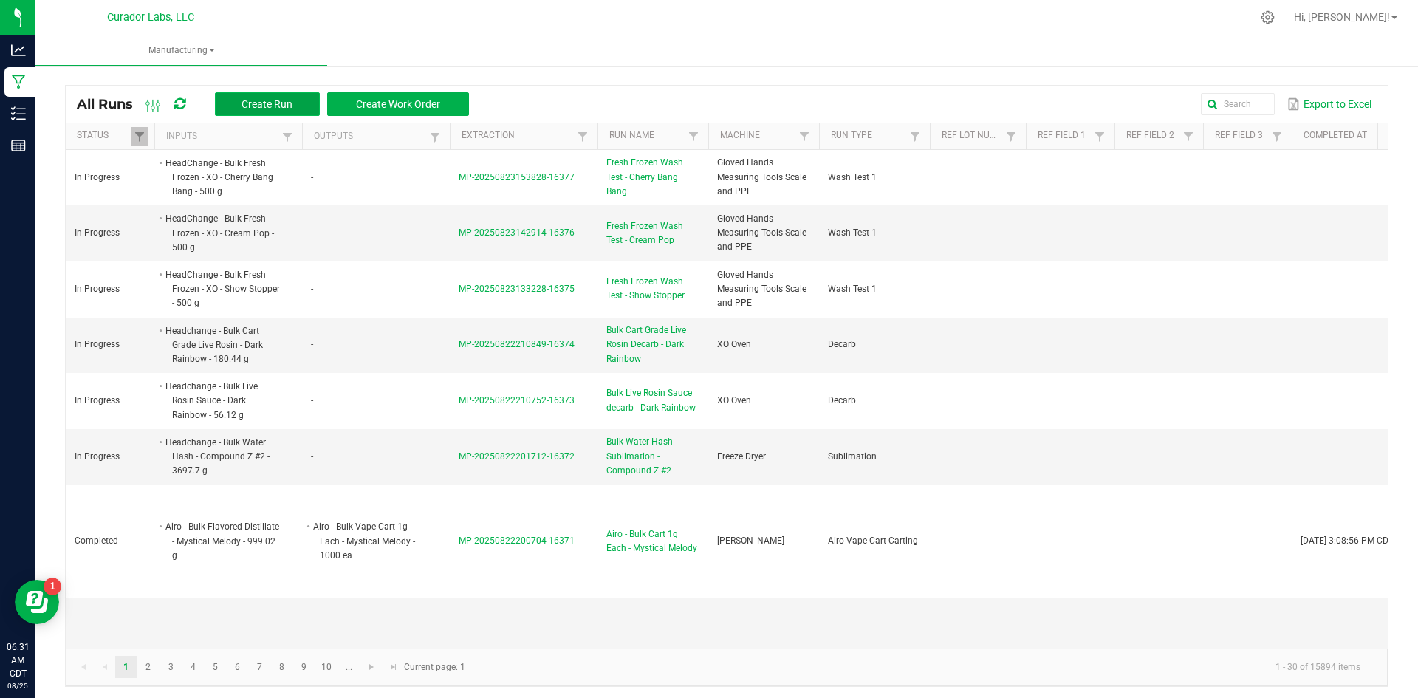
click at [272, 100] on span "Create Run" at bounding box center [267, 104] width 51 height 12
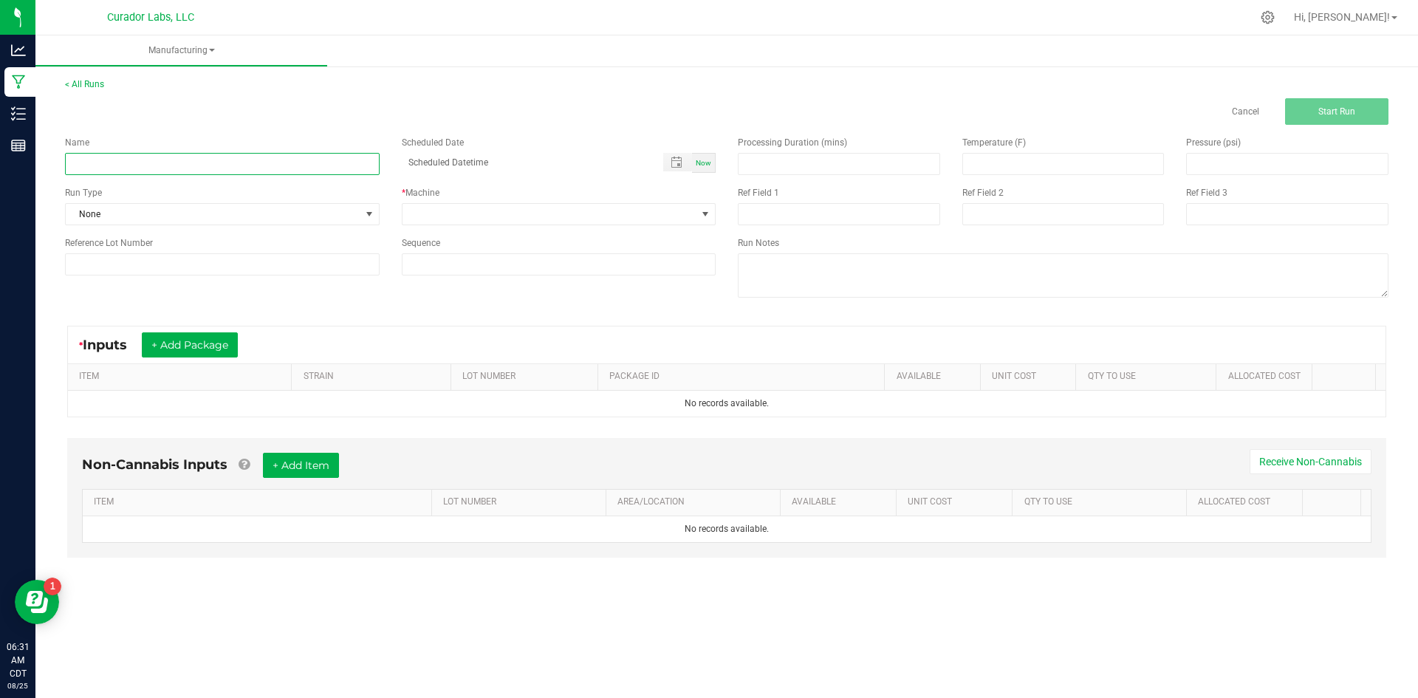
click at [246, 167] on input at bounding box center [222, 164] width 315 height 22
paste input "HeadChange - Bulk Live Rosin 1g Each - French 42"
type input "HeadChange - Bulk Live Rosin 1g Each - French 42 - Final Packaging"
click at [203, 210] on span "None" at bounding box center [213, 214] width 295 height 21
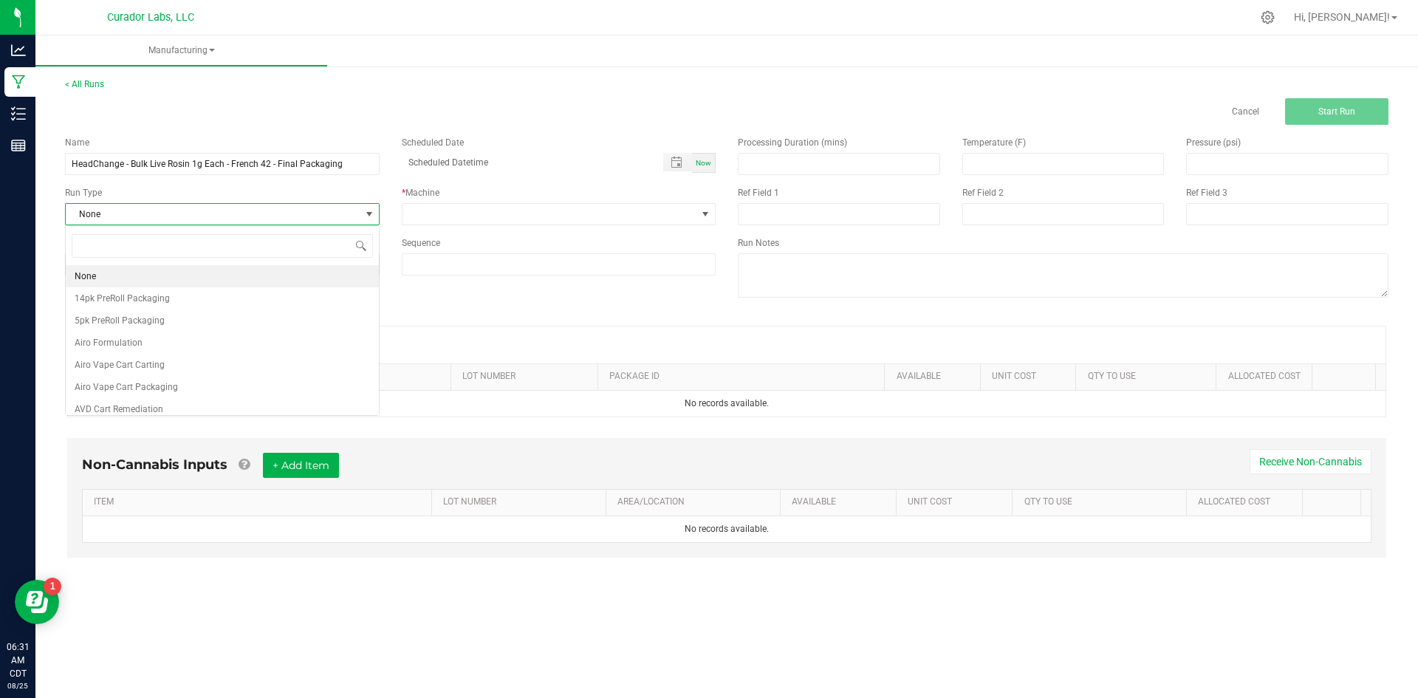
scroll to position [22, 314]
type input "rosin"
click at [202, 338] on span "HeadChange Live Rosin Packaging" at bounding box center [145, 342] width 140 height 15
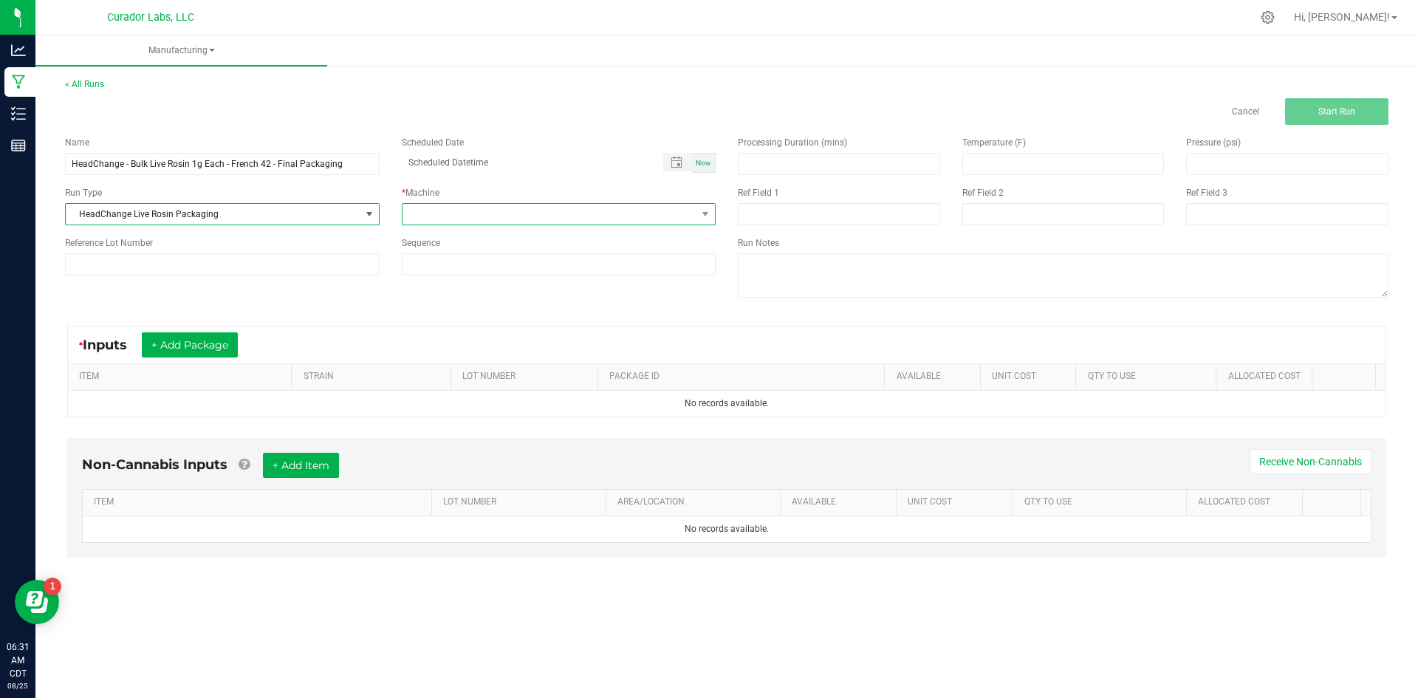
click at [519, 217] on span at bounding box center [550, 214] width 295 height 21
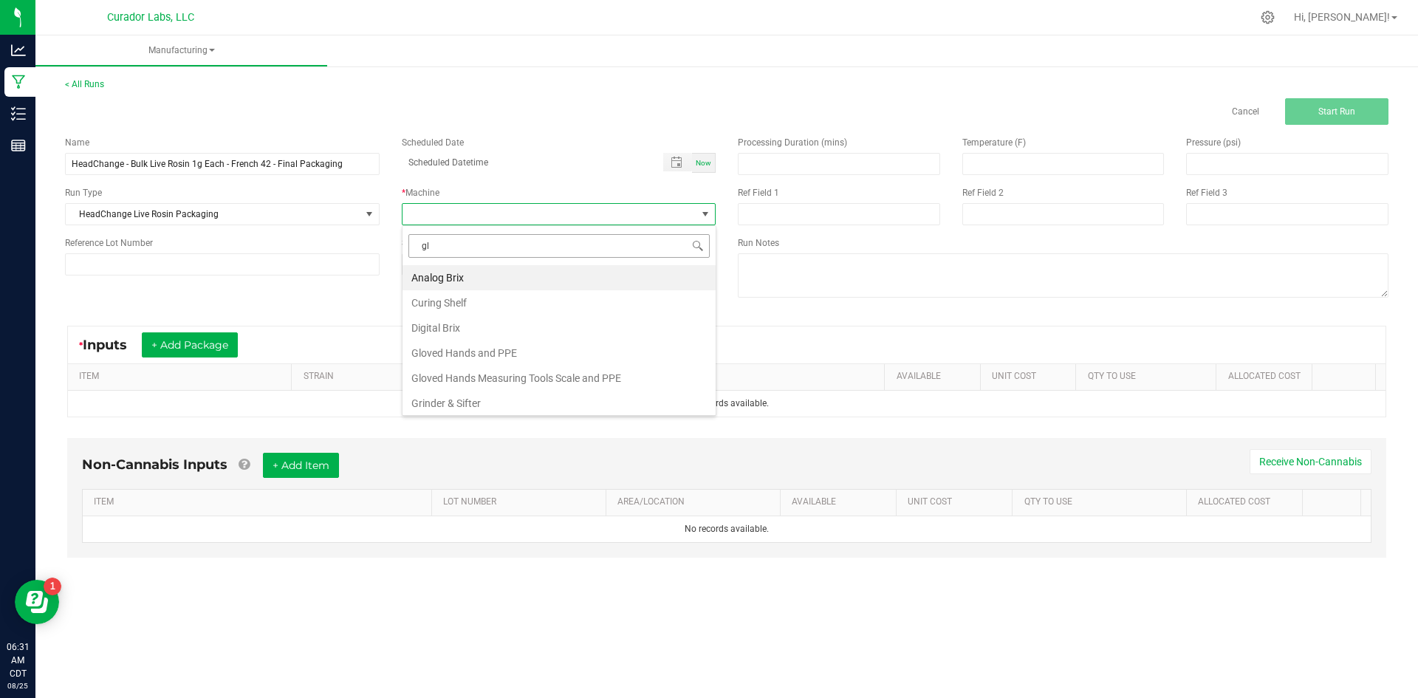
type input "glo"
click at [486, 276] on li "Gloved Hands and PPE" at bounding box center [559, 277] width 313 height 25
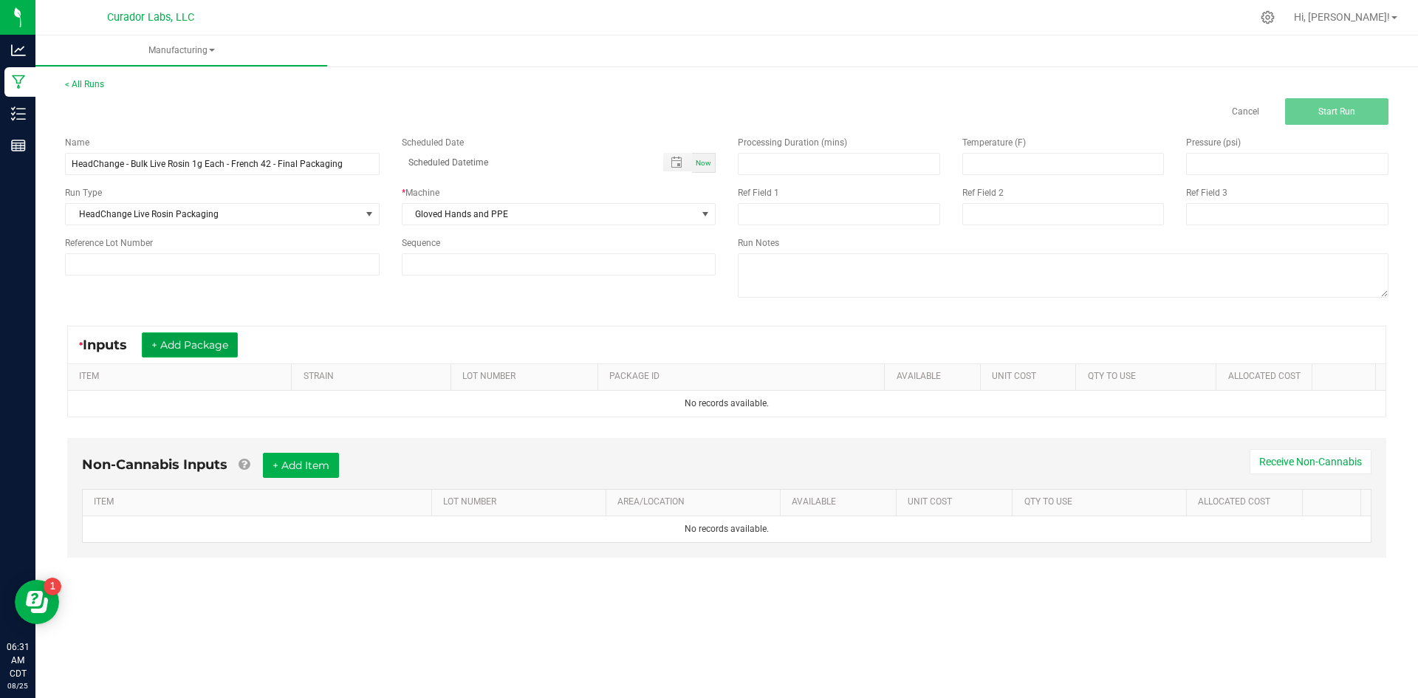
click at [221, 349] on button "+ Add Package" at bounding box center [190, 344] width 96 height 25
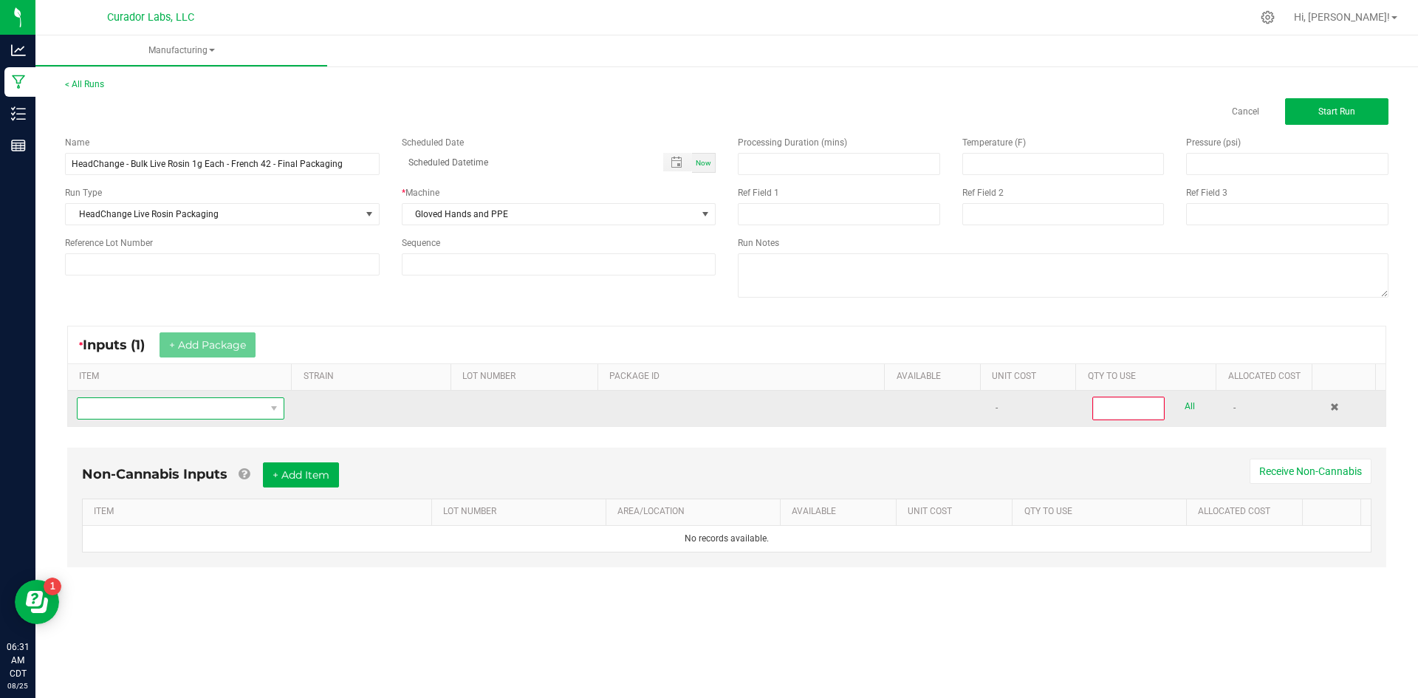
click at [198, 406] on span "NO DATA FOUND" at bounding box center [172, 408] width 188 height 21
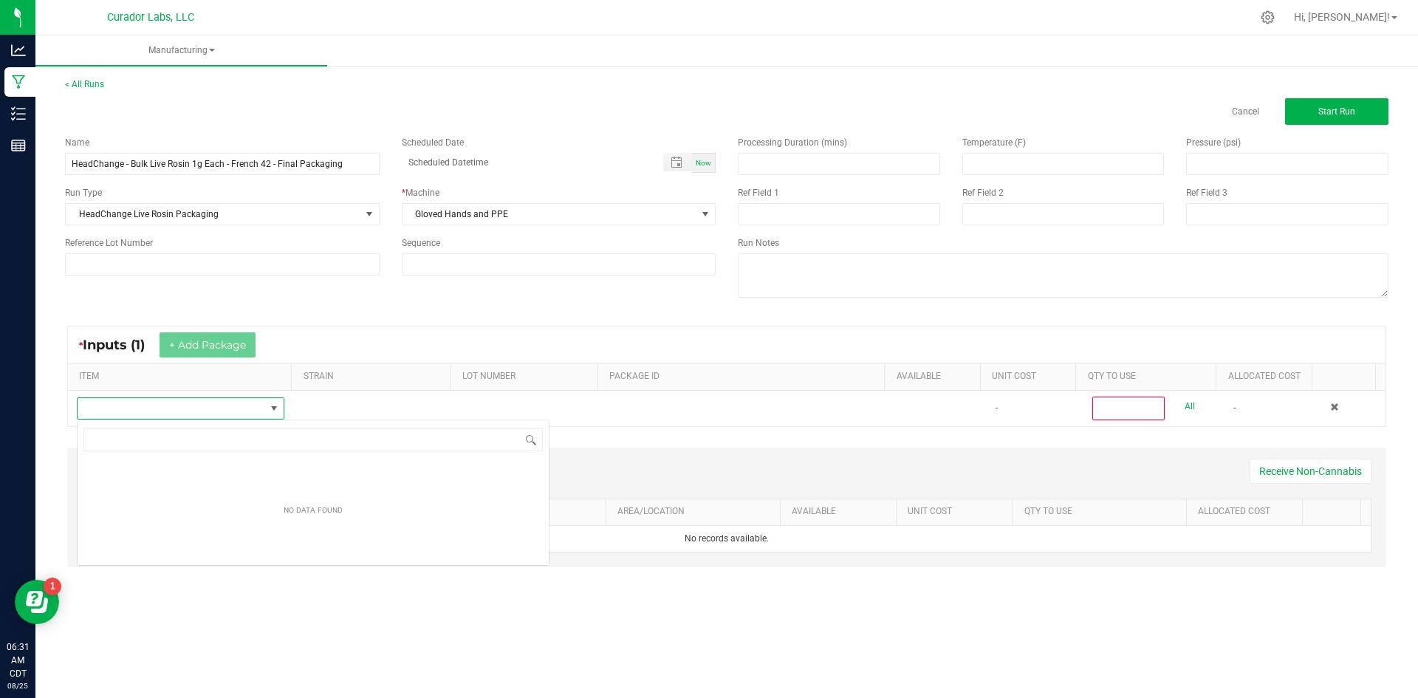
scroll to position [73852, 73669]
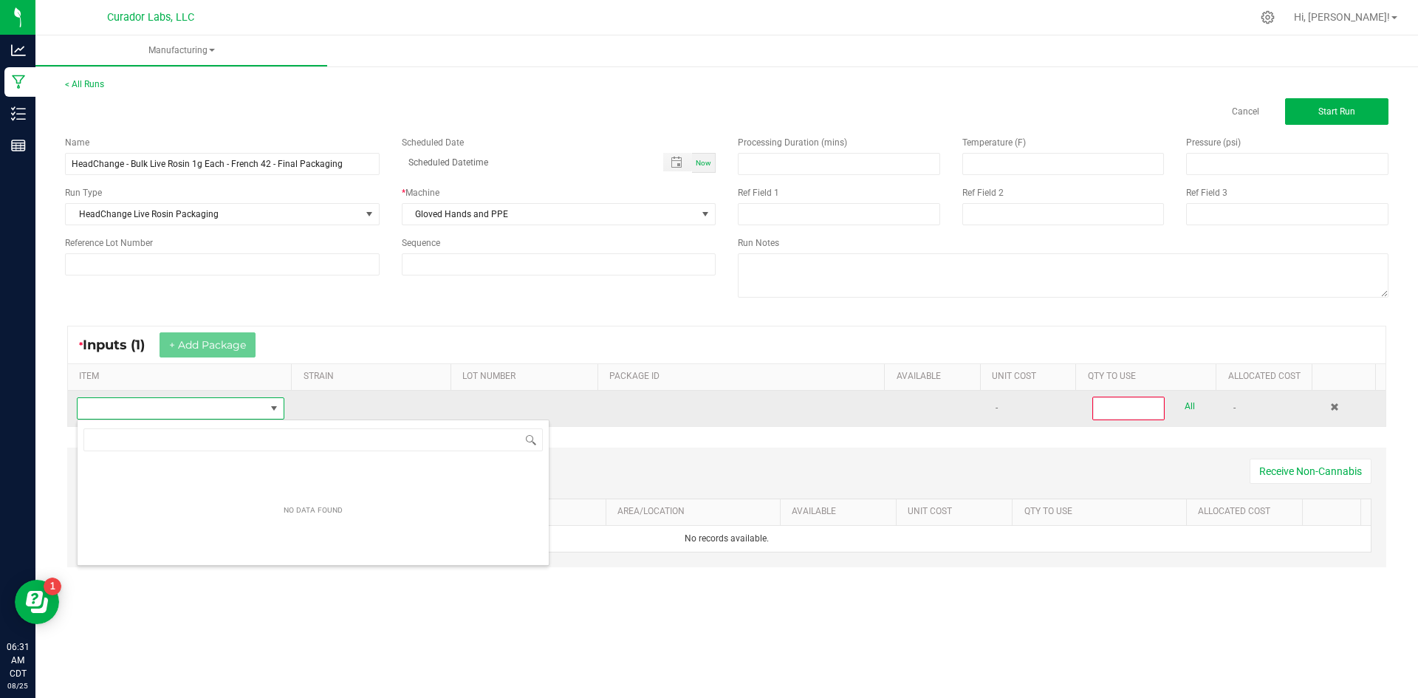
type input "HeadChange - Bulk Live Rosin 1g Each - French 42"
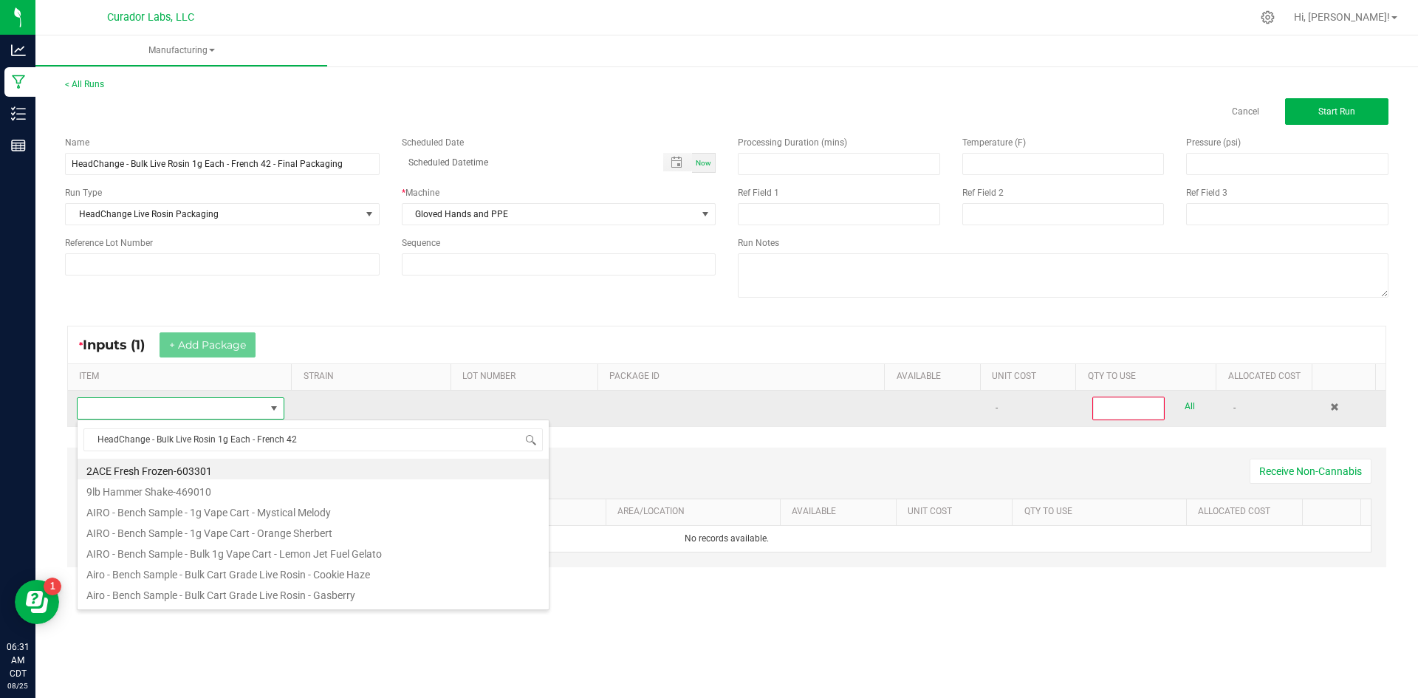
scroll to position [22, 204]
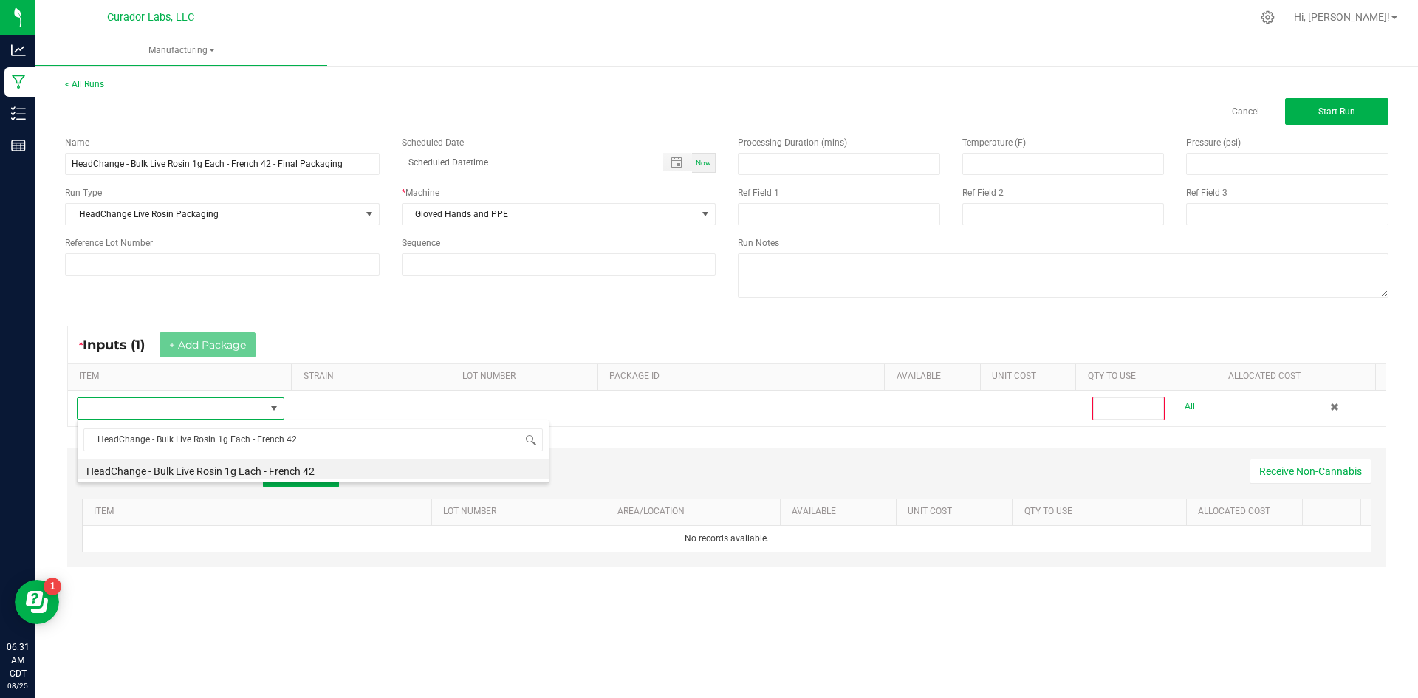
click at [196, 465] on li "HeadChange - Bulk Live Rosin 1g Each - French 42" at bounding box center [313, 469] width 471 height 21
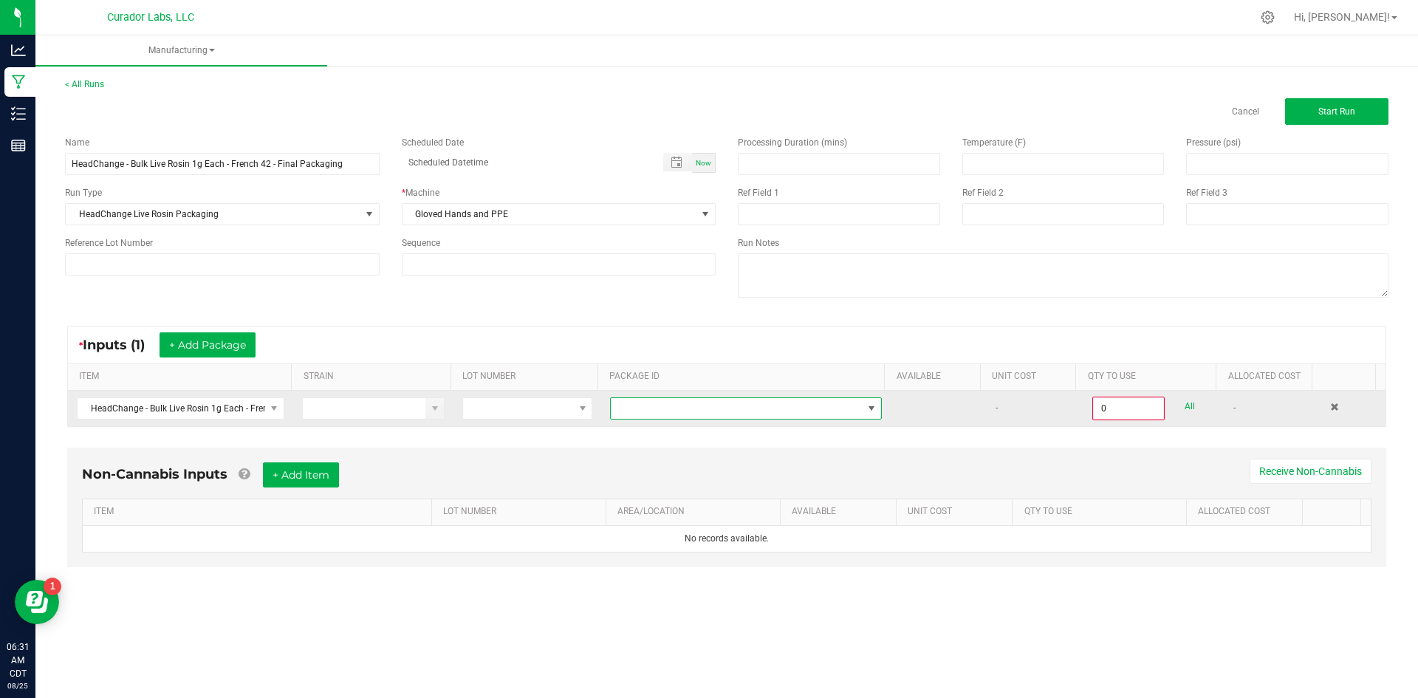
click at [827, 406] on span at bounding box center [737, 408] width 252 height 21
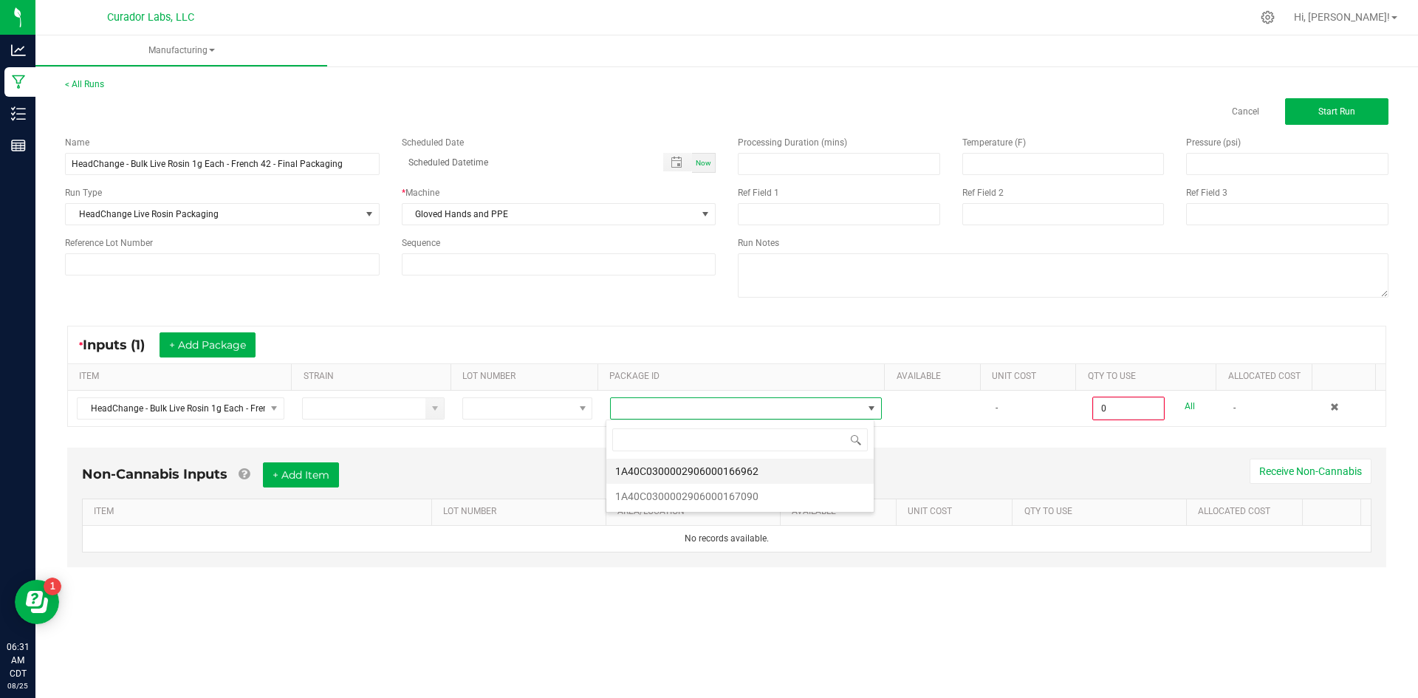
scroll to position [22, 270]
click at [704, 467] on li "1A40C0300002906000166962" at bounding box center [740, 471] width 267 height 25
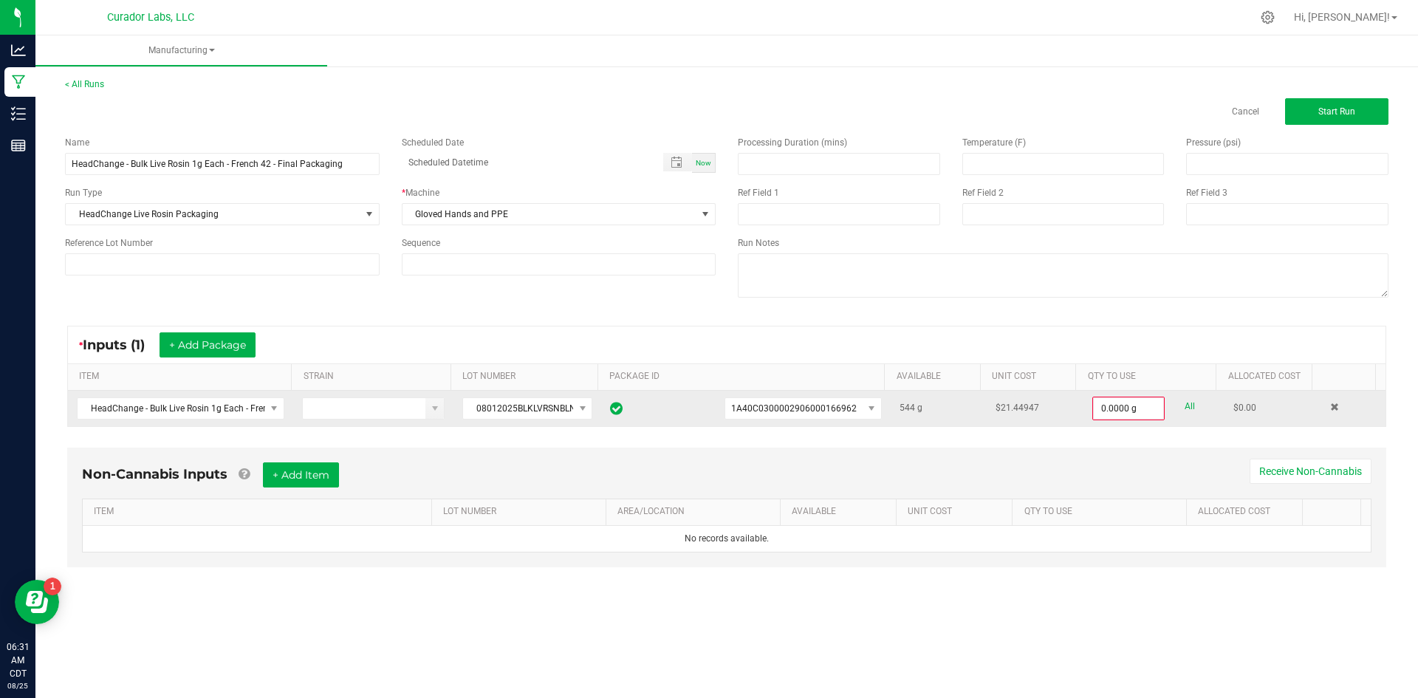
click at [1185, 401] on link "All" at bounding box center [1190, 407] width 10 height 20
type input "544.0000 g"
click at [222, 345] on button "+ Add Package" at bounding box center [208, 344] width 96 height 25
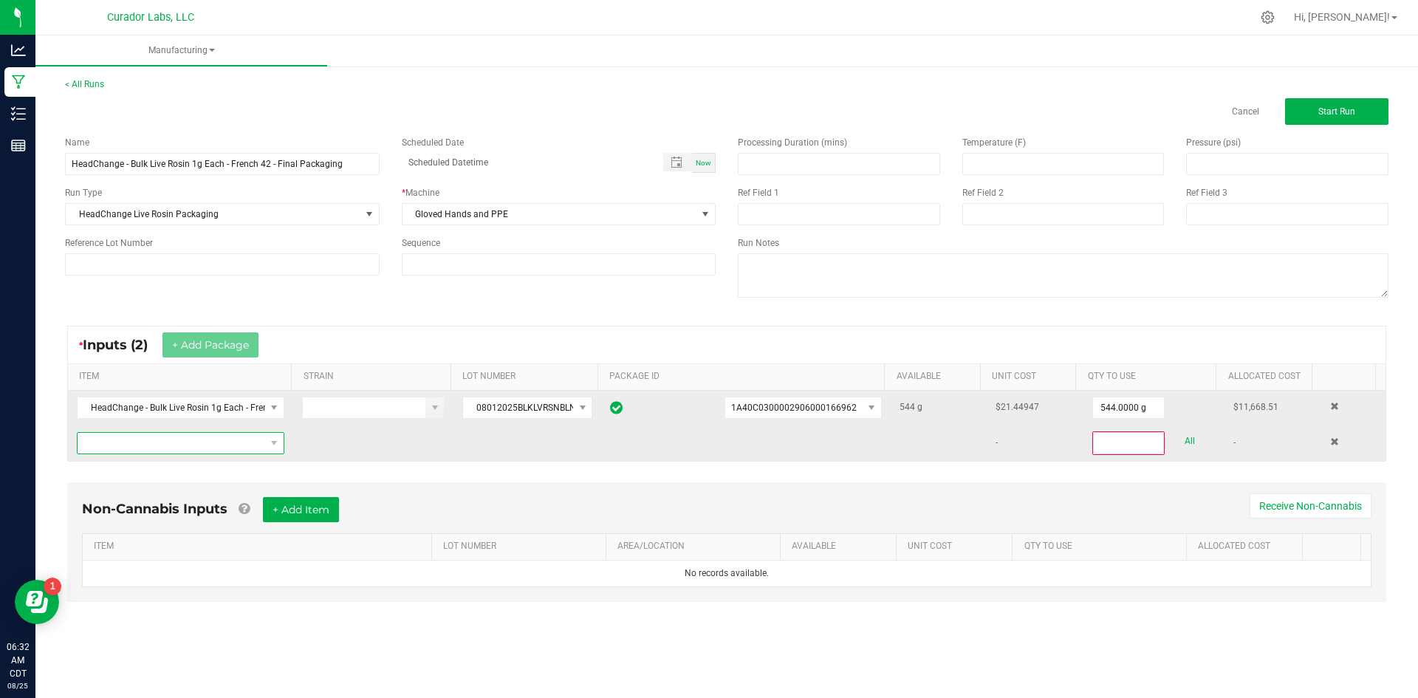
click at [175, 447] on span "NO DATA FOUND" at bounding box center [172, 443] width 188 height 21
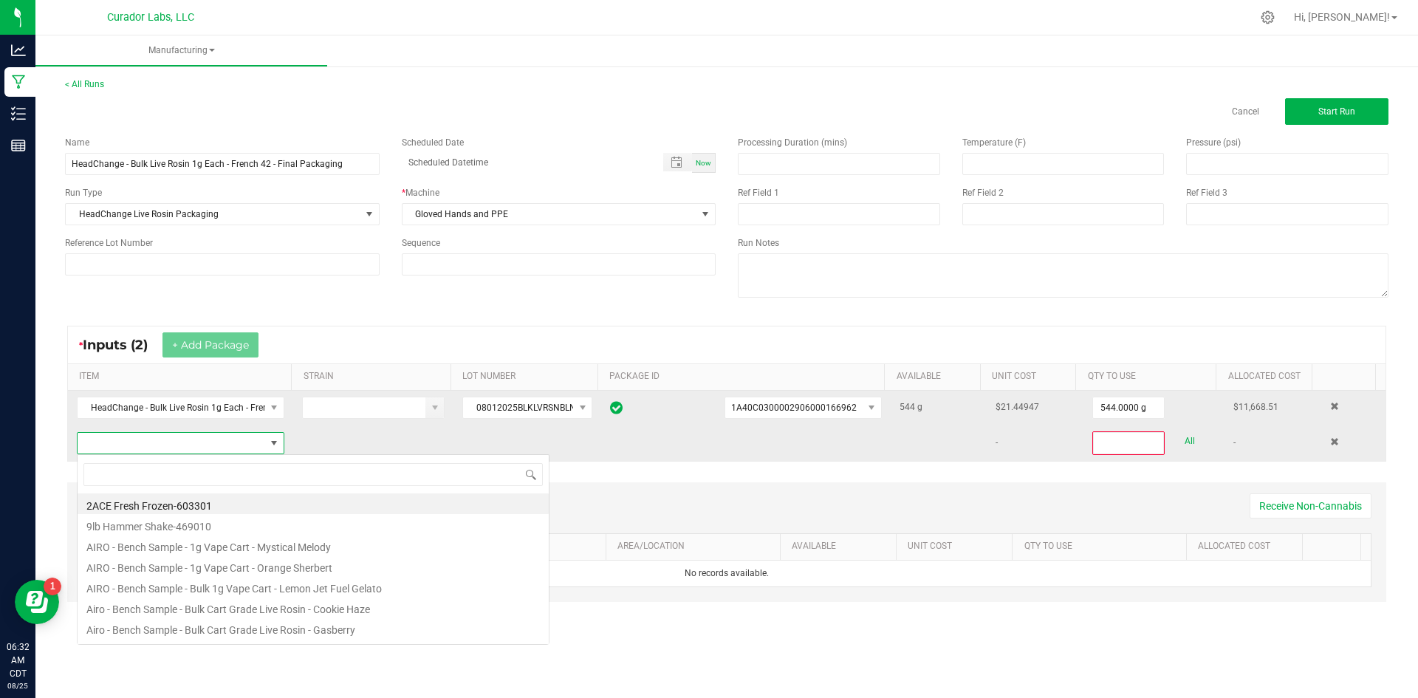
scroll to position [22, 204]
type input "HeadChange - Bulk Live Rosin 1g Each - French 42"
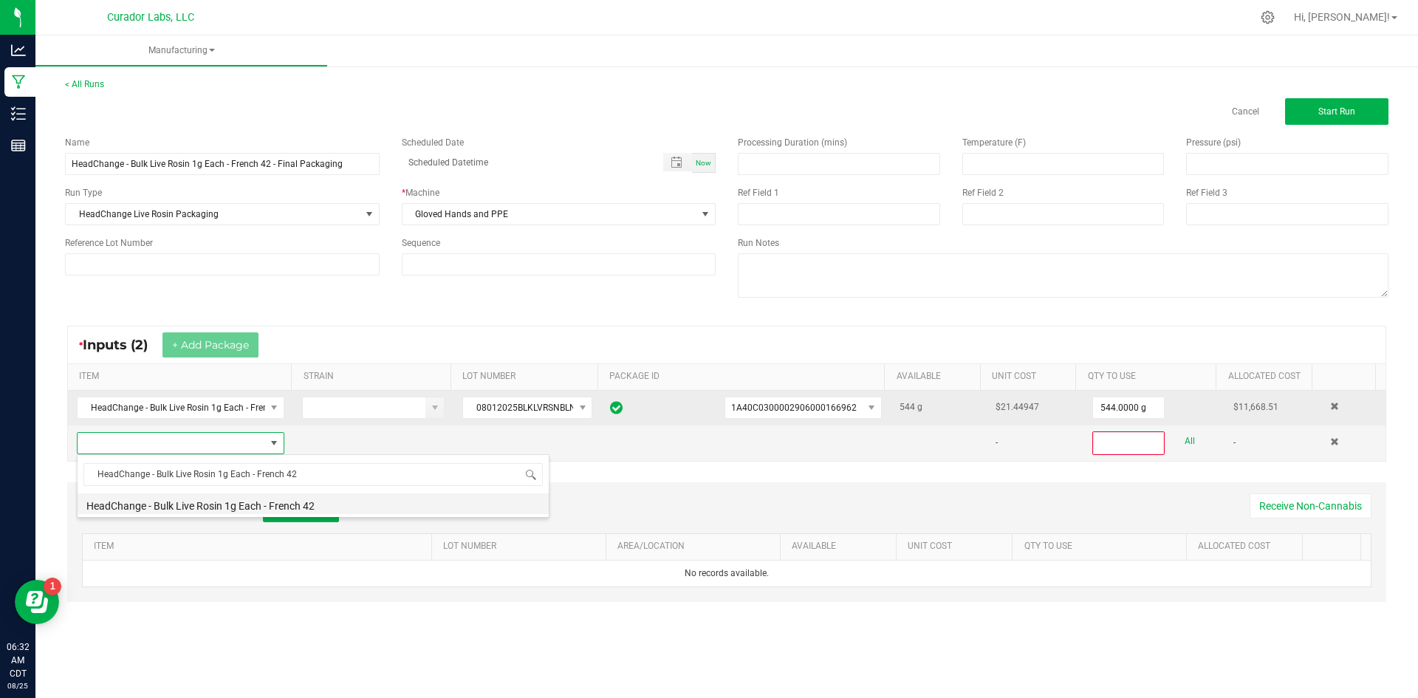
click at [221, 506] on li "HeadChange - Bulk Live Rosin 1g Each - French 42" at bounding box center [313, 503] width 471 height 21
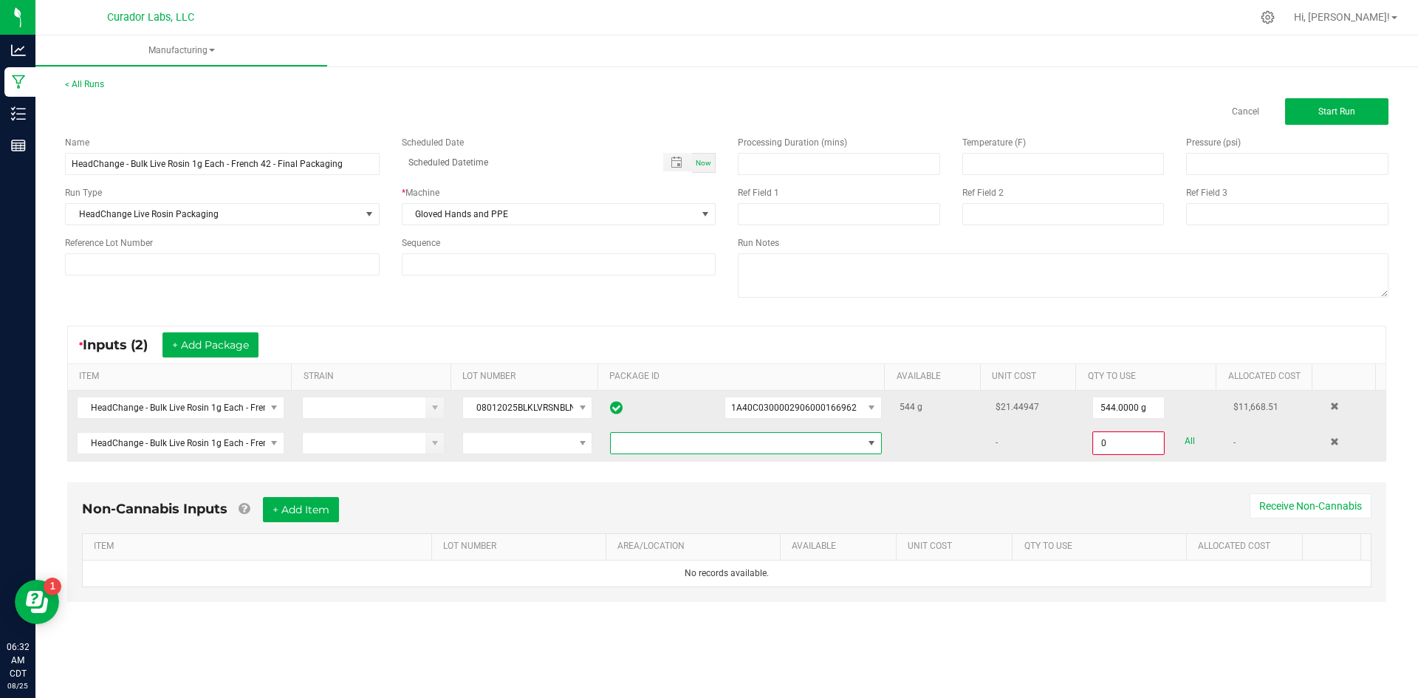
click at [799, 443] on span at bounding box center [737, 443] width 252 height 21
click at [753, 505] on li "1A40C0300002906000167090" at bounding box center [740, 505] width 267 height 25
click at [1185, 443] on link "All" at bounding box center [1190, 441] width 10 height 20
type input "301.0000 g"
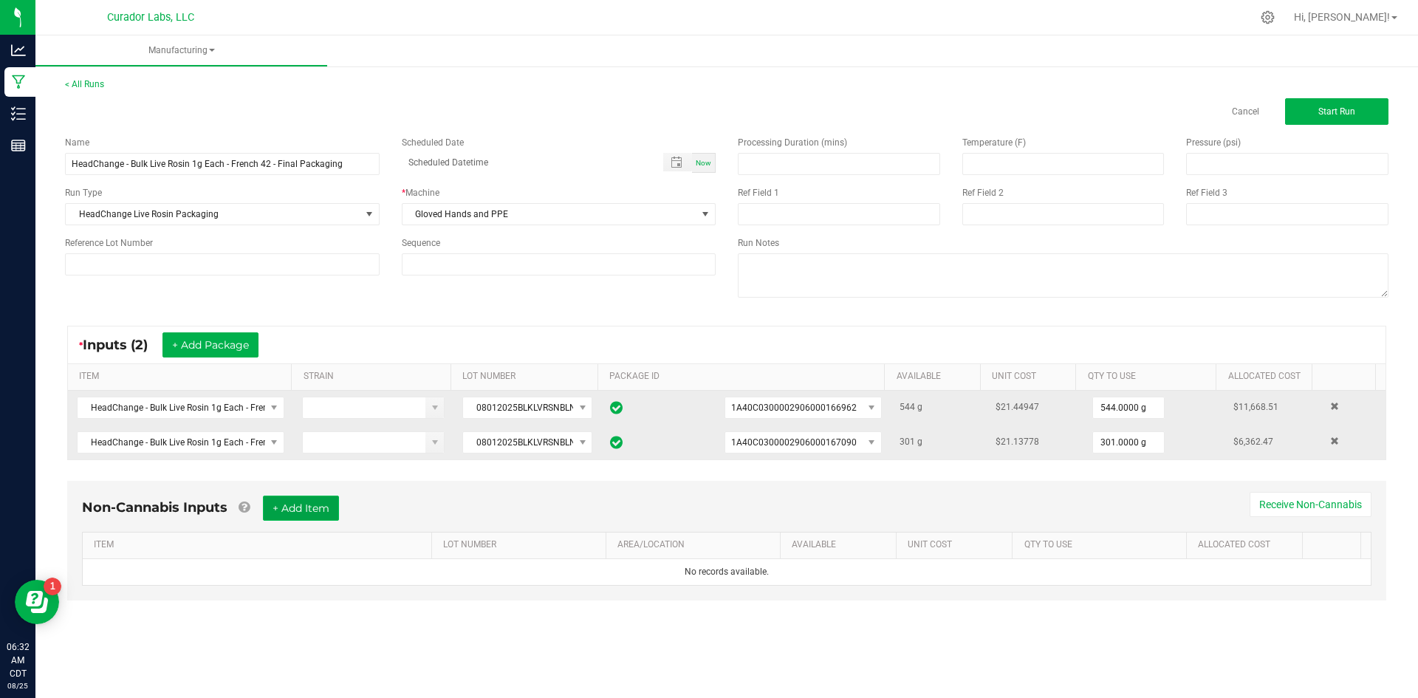
drag, startPoint x: 300, startPoint y: 505, endPoint x: 290, endPoint y: 508, distance: 10.0
click at [301, 505] on button "+ Add Item" at bounding box center [301, 508] width 76 height 25
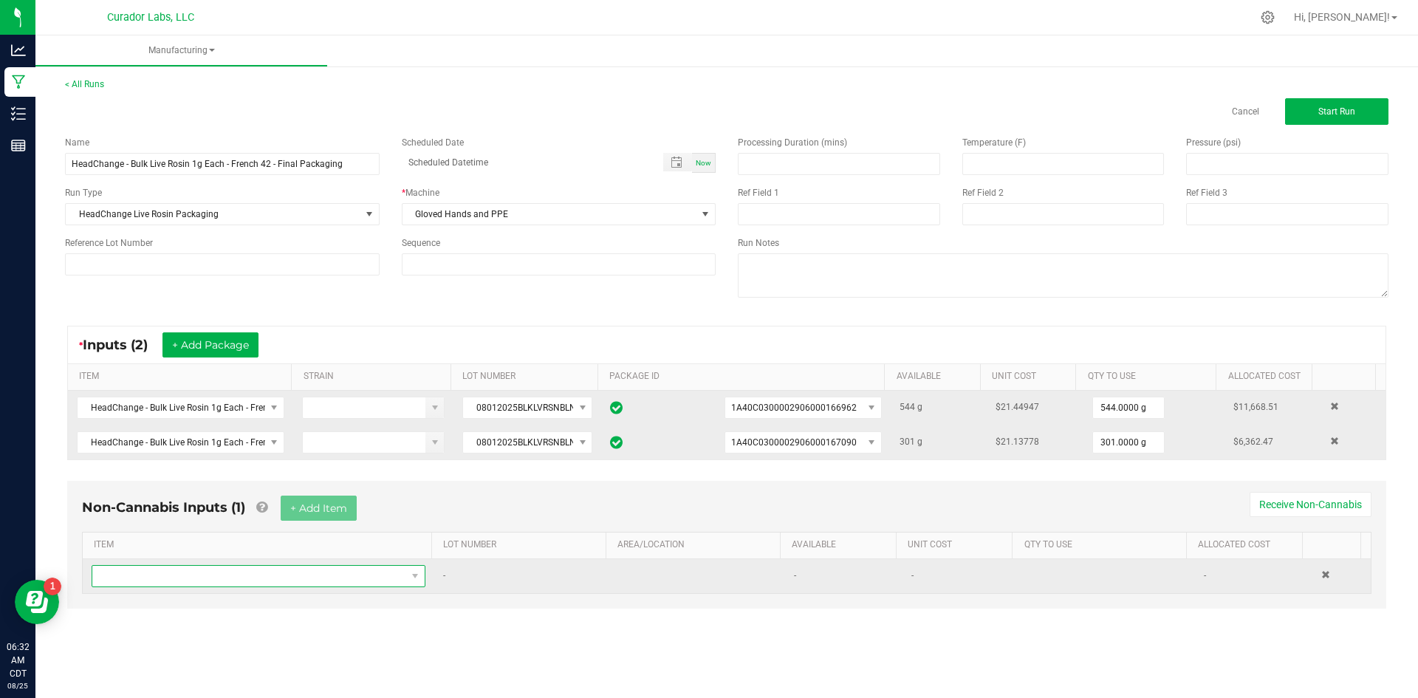
click at [188, 575] on span "NO DATA FOUND" at bounding box center [249, 576] width 314 height 21
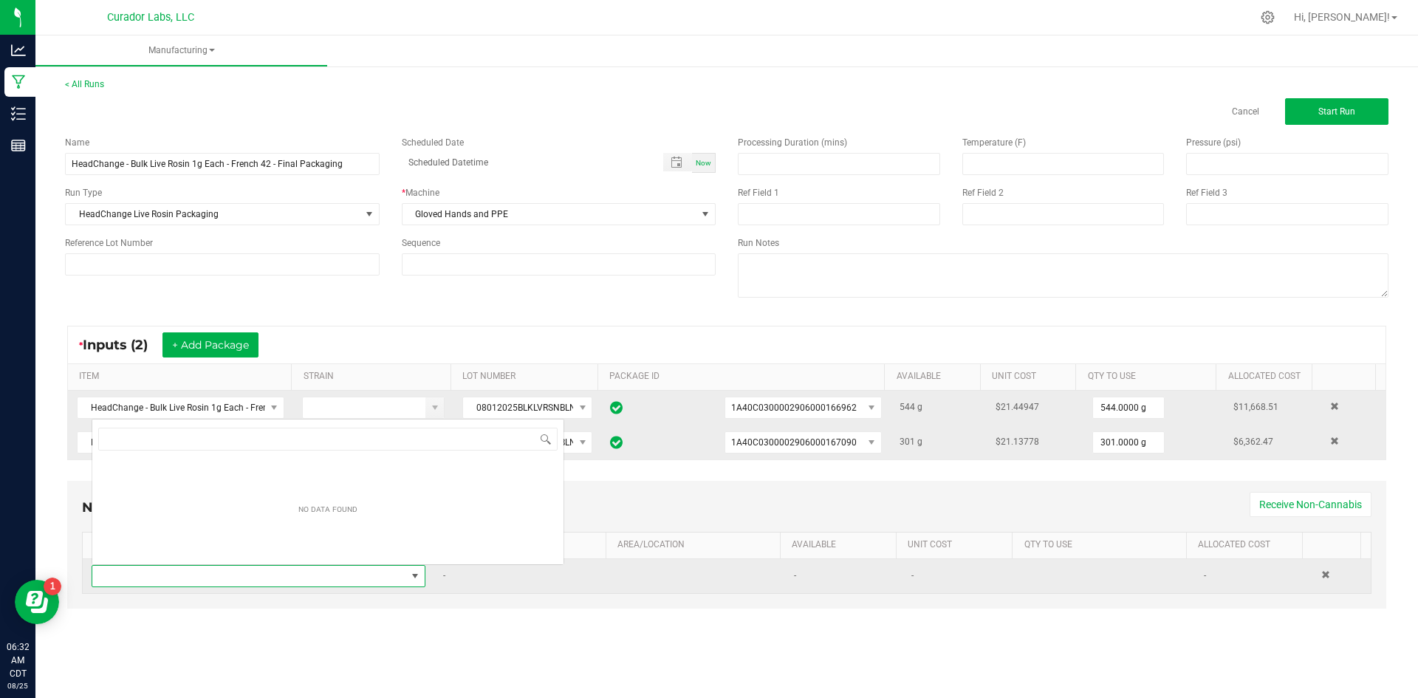
scroll to position [22, 328]
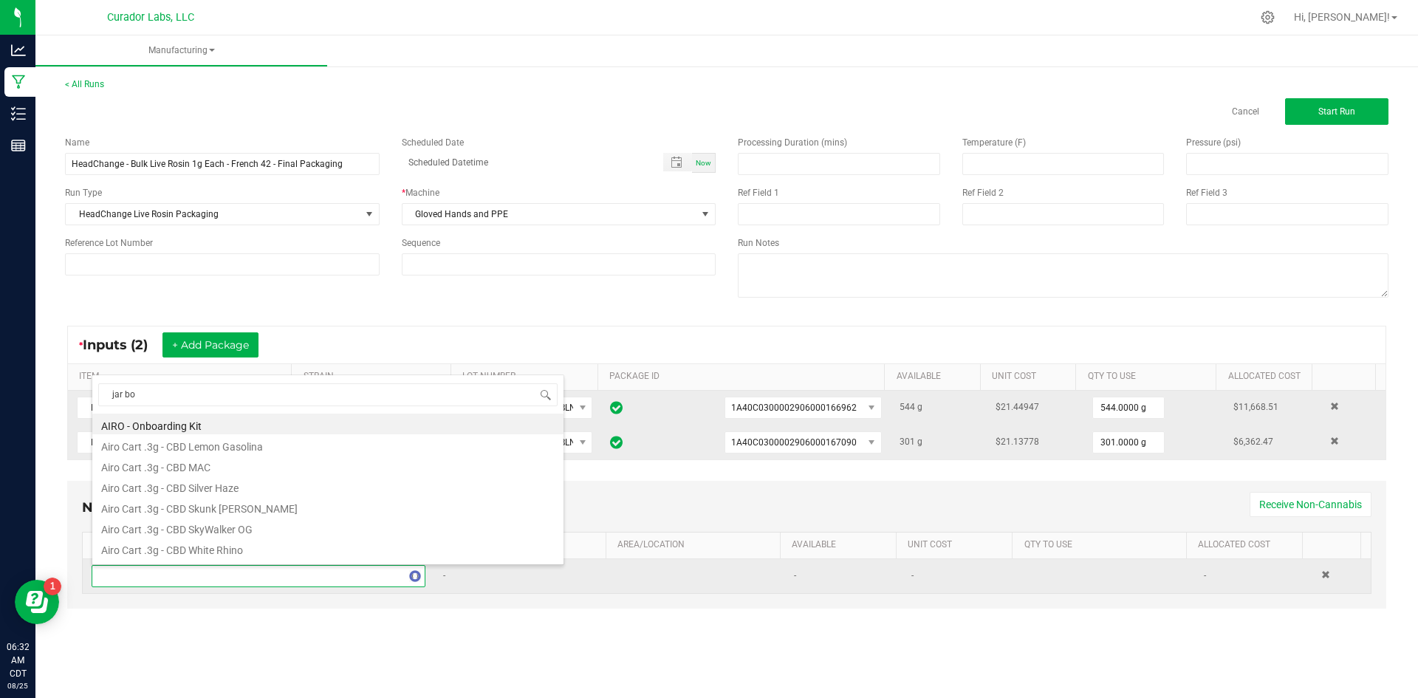
type input "jar box"
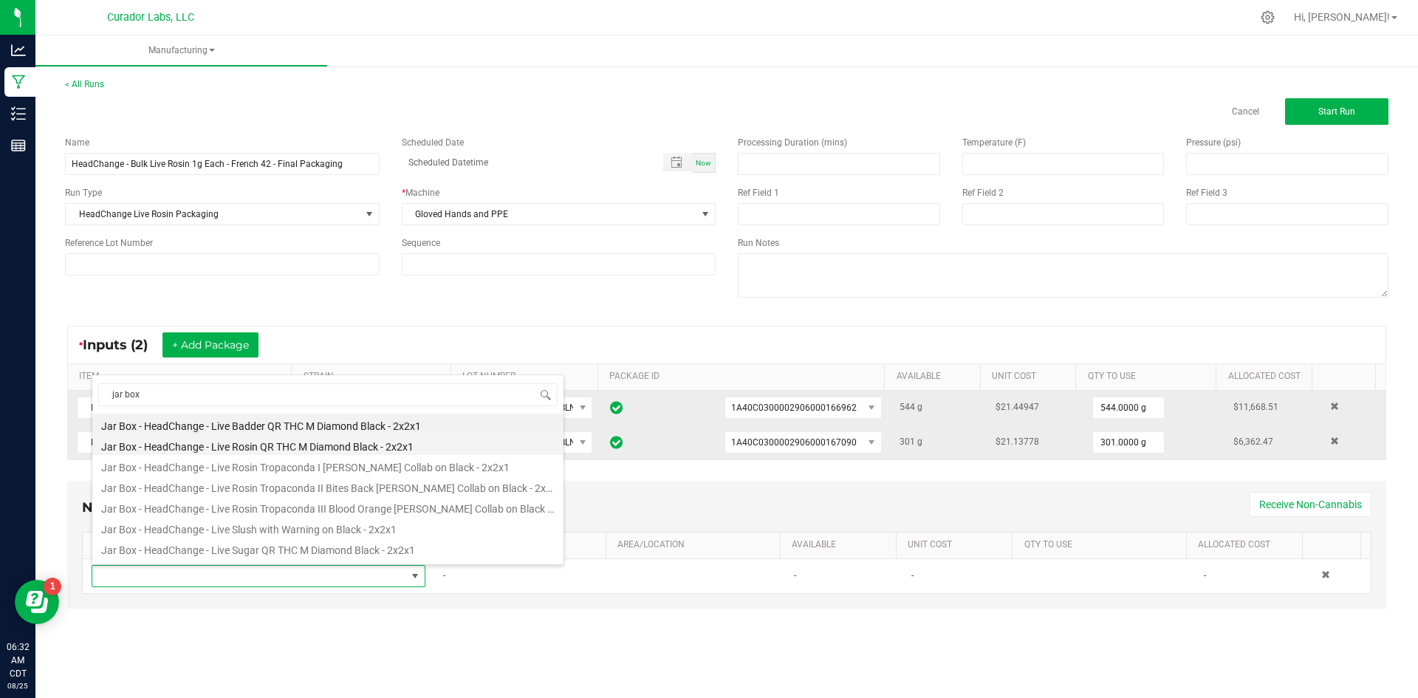
click at [288, 448] on li "Jar Box - HeadChange - Live Rosin QR THC M Diamond Black - 2x2x1" at bounding box center [327, 444] width 471 height 21
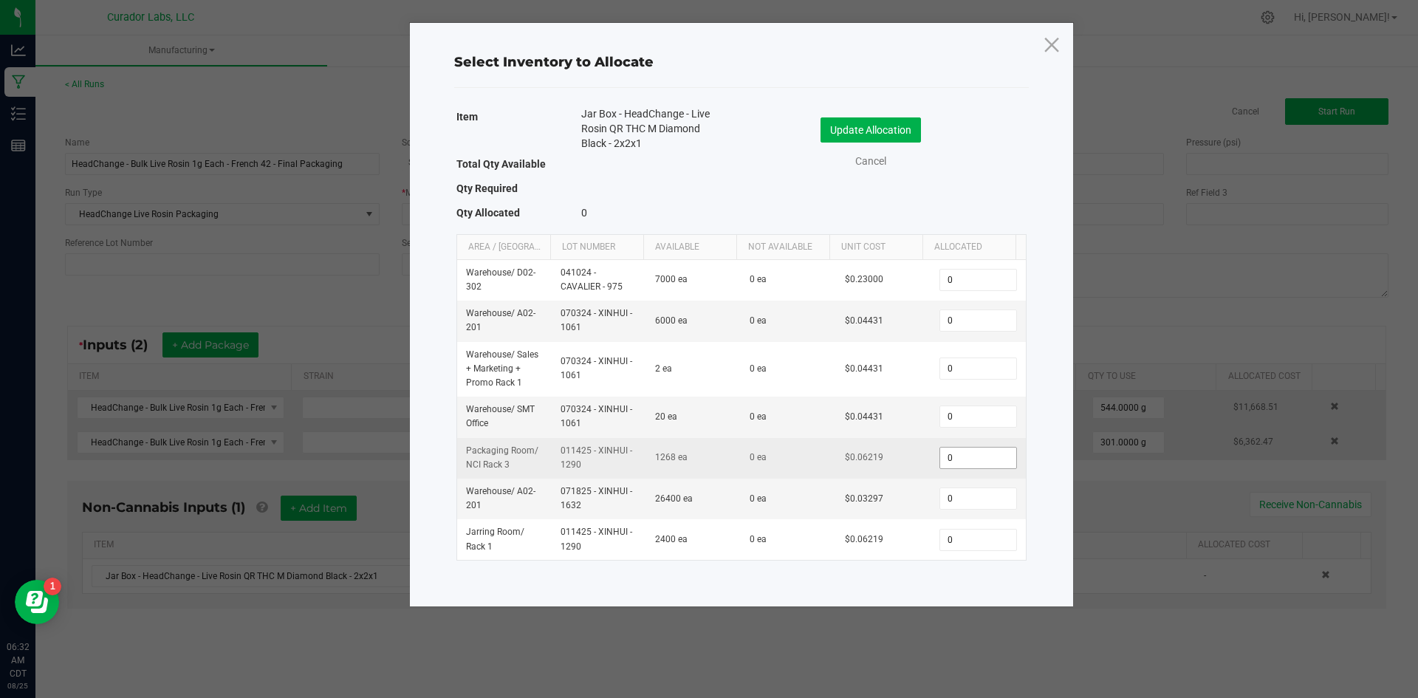
click at [964, 457] on input "0" at bounding box center [977, 458] width 75 height 21
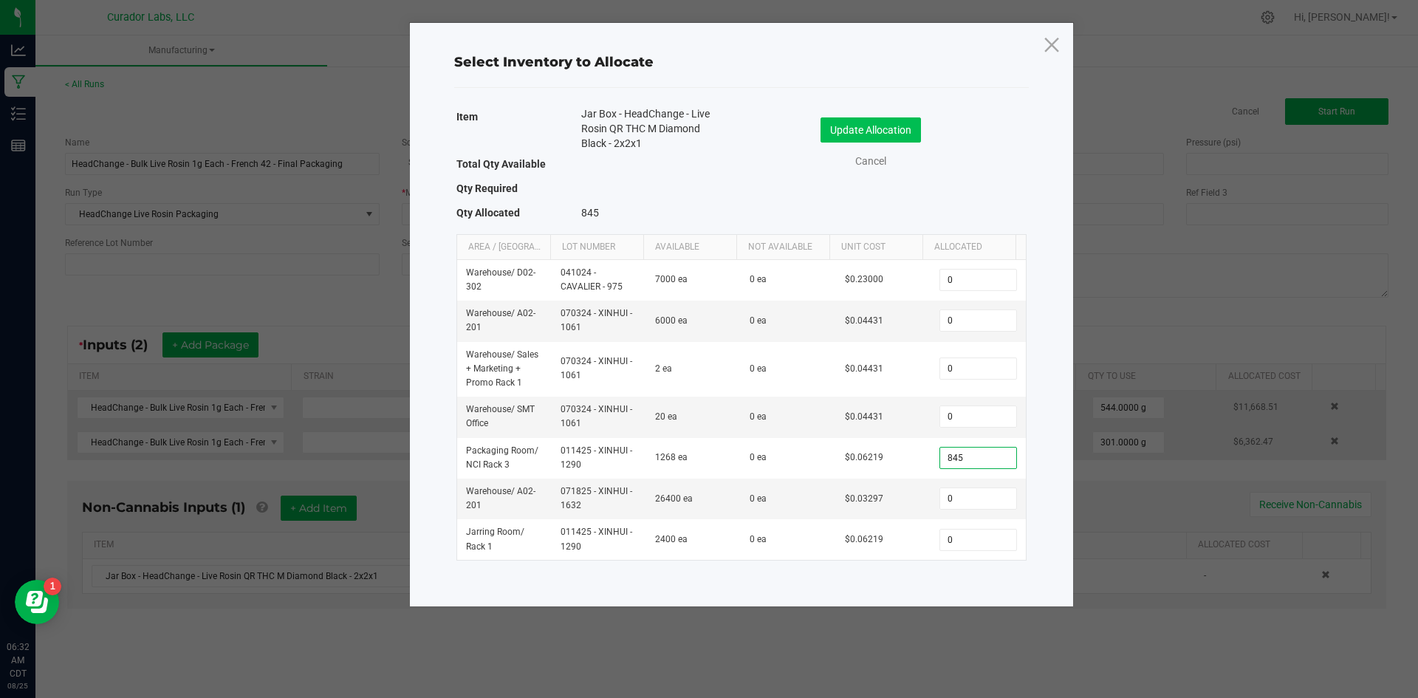
type input "845"
click at [868, 124] on button "Update Allocation" at bounding box center [871, 129] width 100 height 25
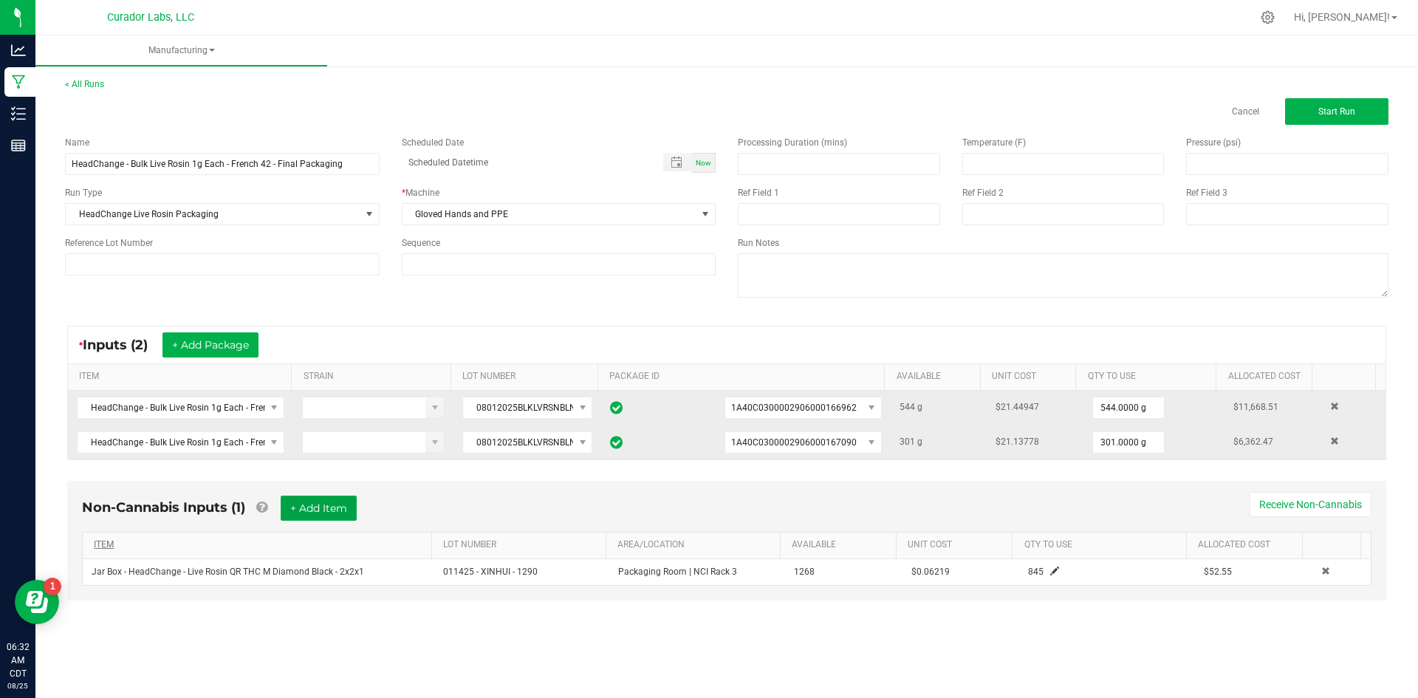
drag, startPoint x: 317, startPoint y: 508, endPoint x: 288, endPoint y: 545, distance: 46.8
click at [315, 508] on button "+ Add Item" at bounding box center [319, 508] width 76 height 25
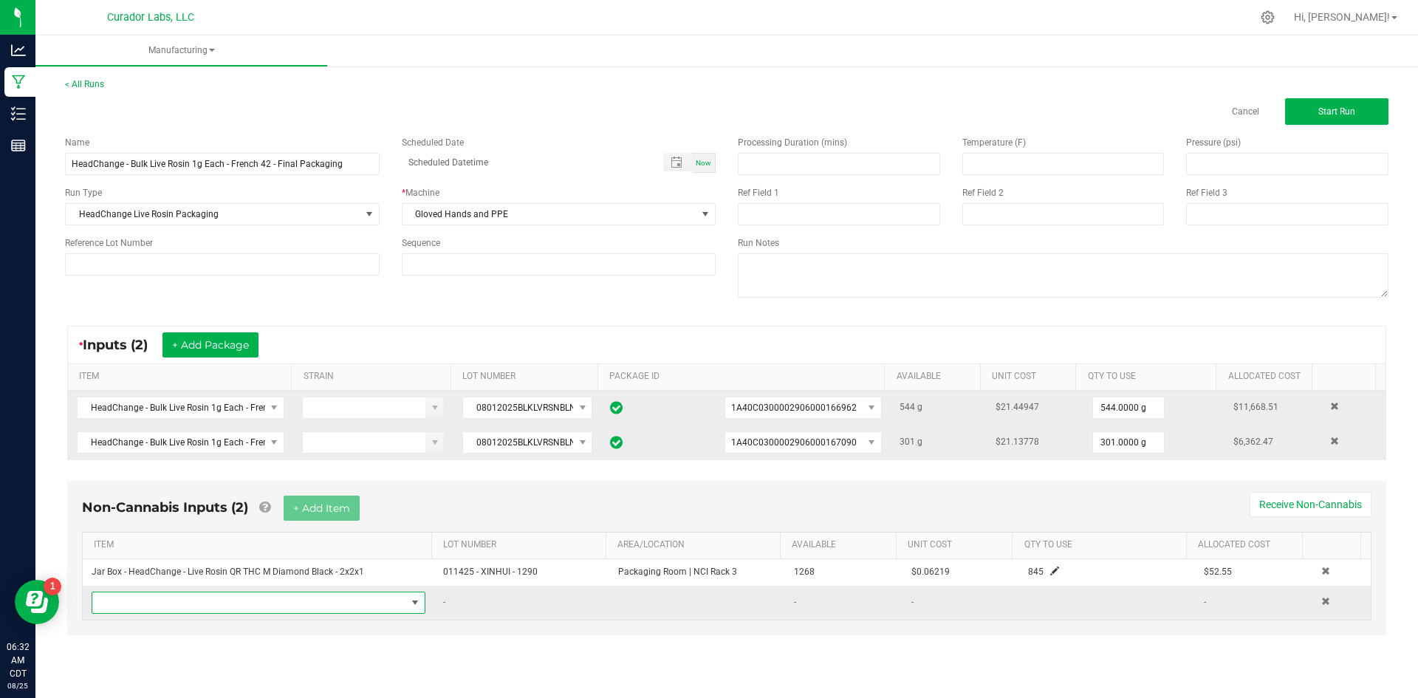
click at [260, 601] on span "NO DATA FOUND" at bounding box center [249, 602] width 314 height 21
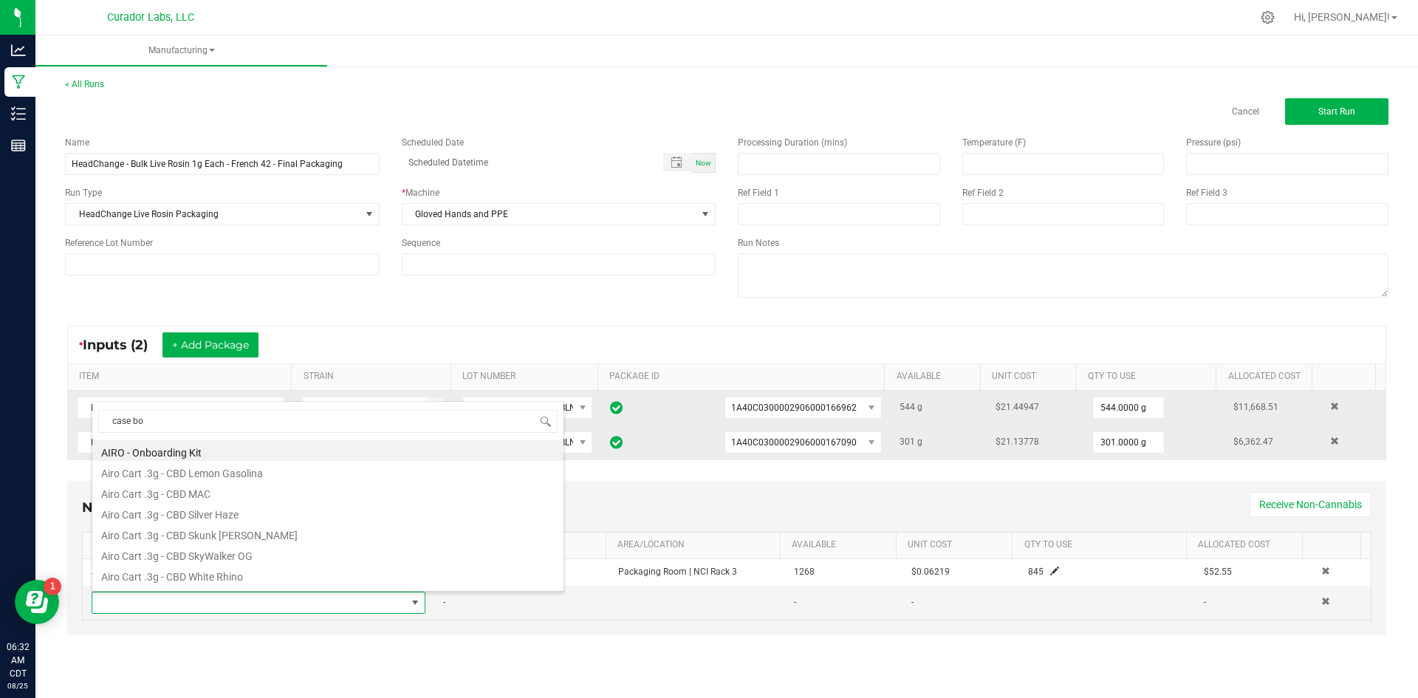
type input "case box"
click at [312, 513] on li "Case box - HeadChange Safe Bet - Terps Up White on Black - 4x4x4" at bounding box center [327, 512] width 471 height 21
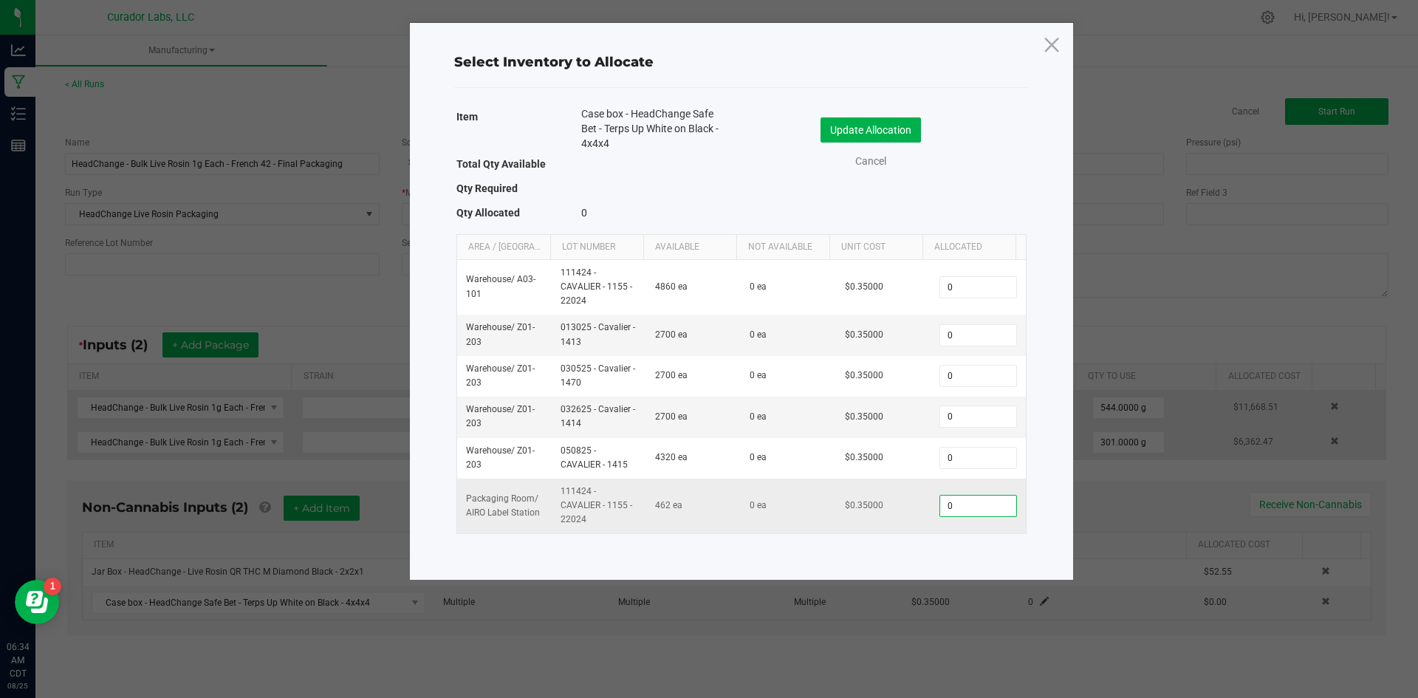
click at [975, 508] on input "0" at bounding box center [977, 506] width 75 height 21
type input "71"
click at [861, 129] on button "Update Allocation" at bounding box center [871, 129] width 100 height 25
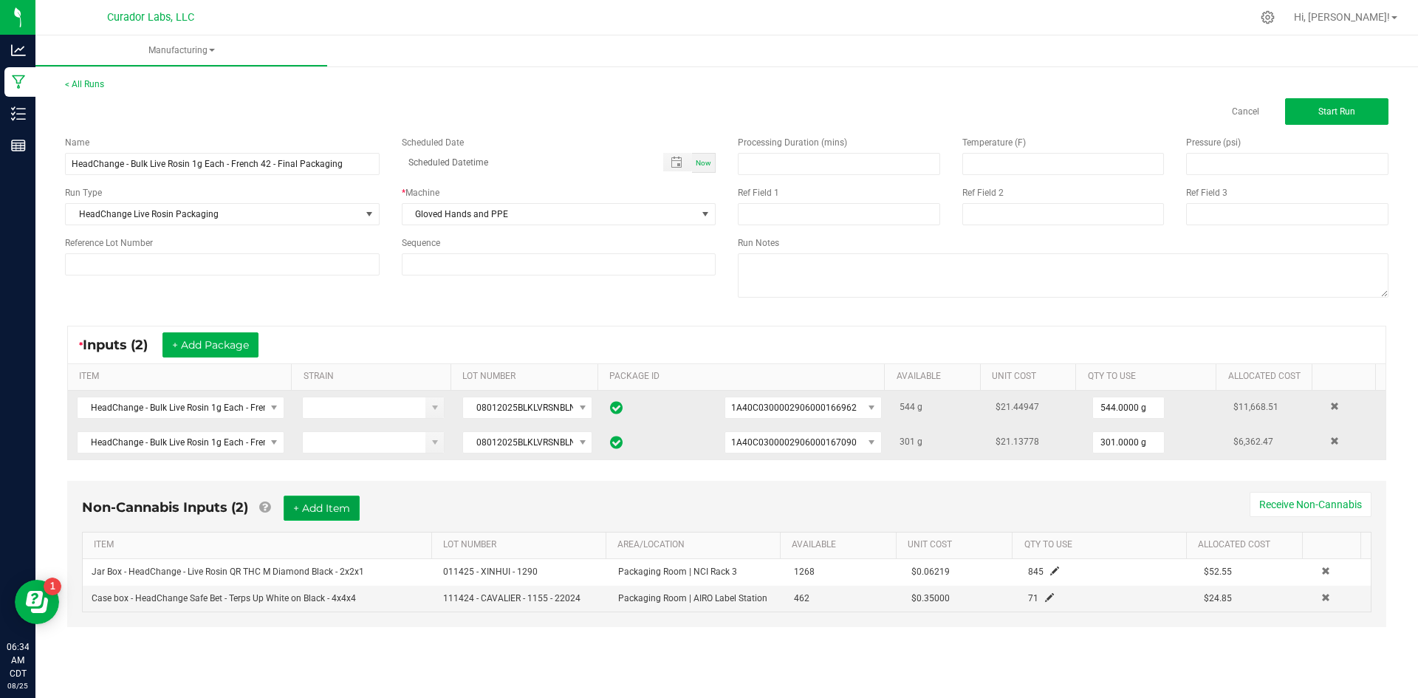
click at [334, 504] on button "+ Add Item" at bounding box center [322, 508] width 76 height 25
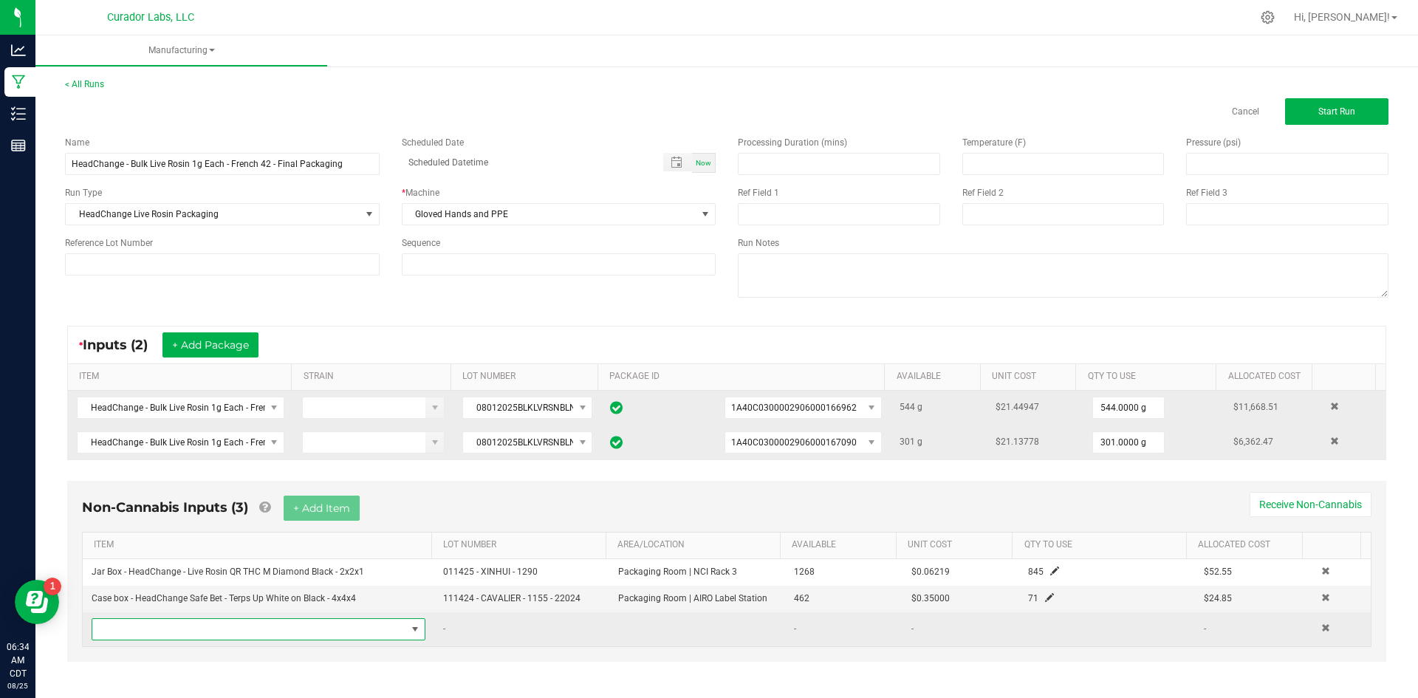
drag, startPoint x: 289, startPoint y: 634, endPoint x: 288, endPoint y: 626, distance: 8.2
click at [288, 633] on span "NO DATA FOUND" at bounding box center [249, 629] width 314 height 21
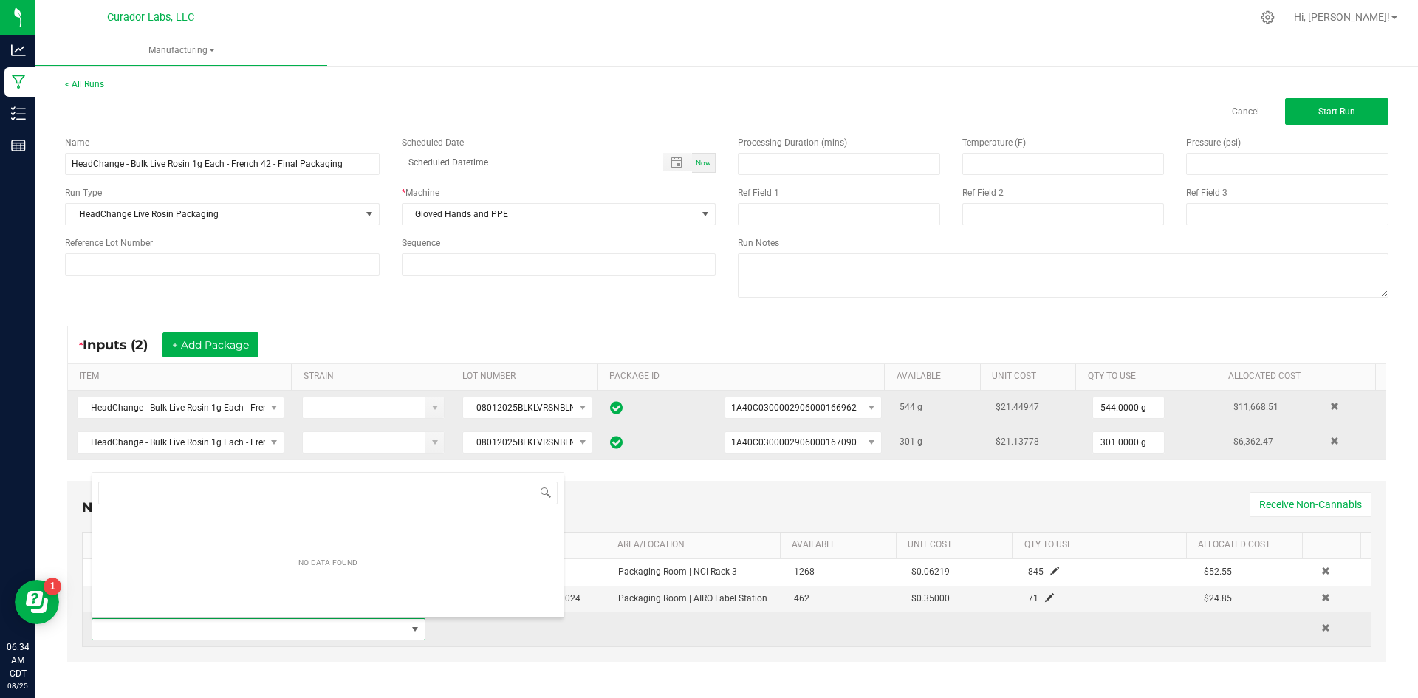
scroll to position [22, 325]
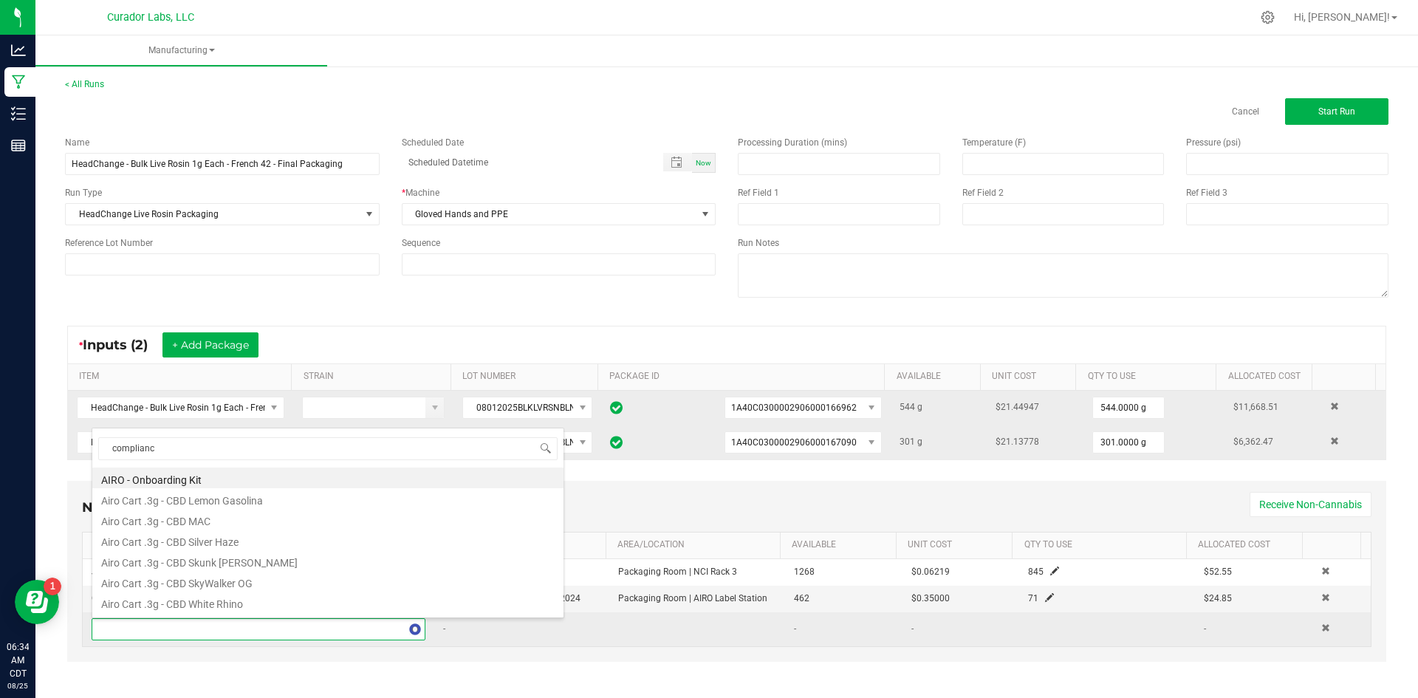
type input "compliance"
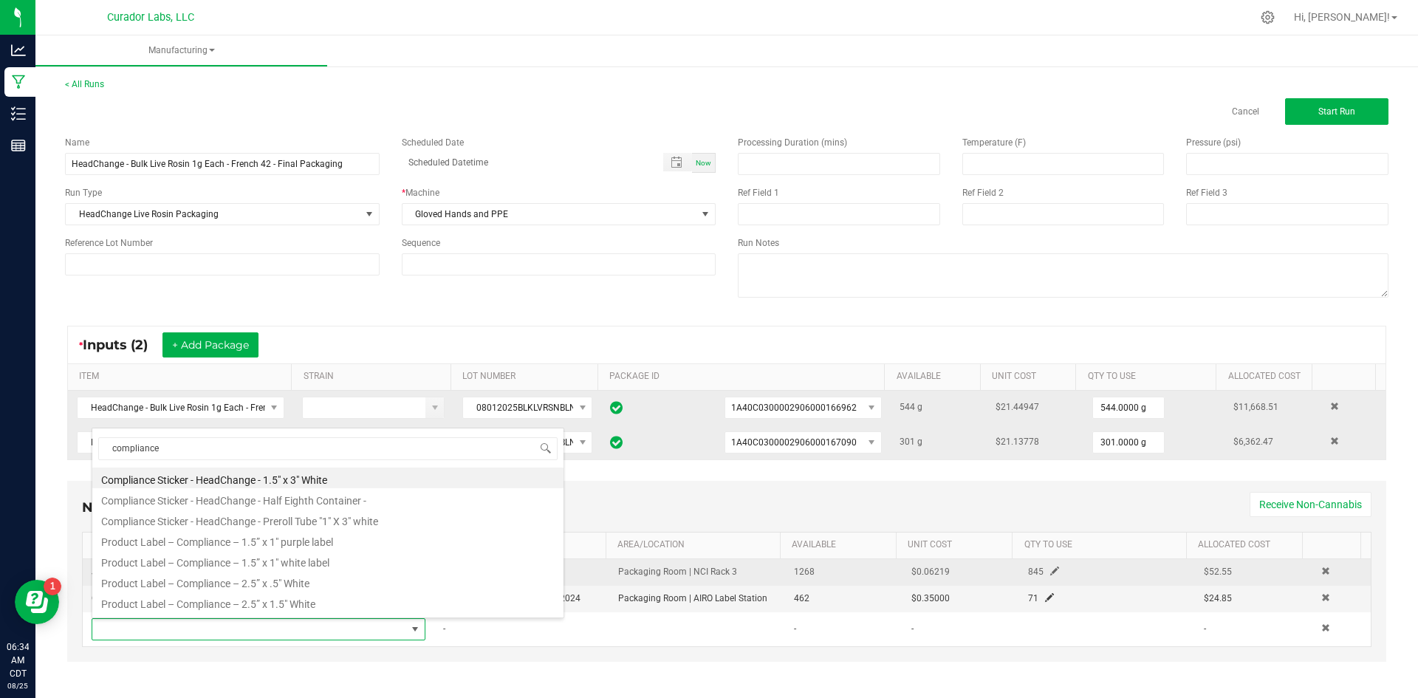
click at [329, 562] on li "Product Label – Compliance – 1.5” x 1" white label" at bounding box center [327, 560] width 471 height 21
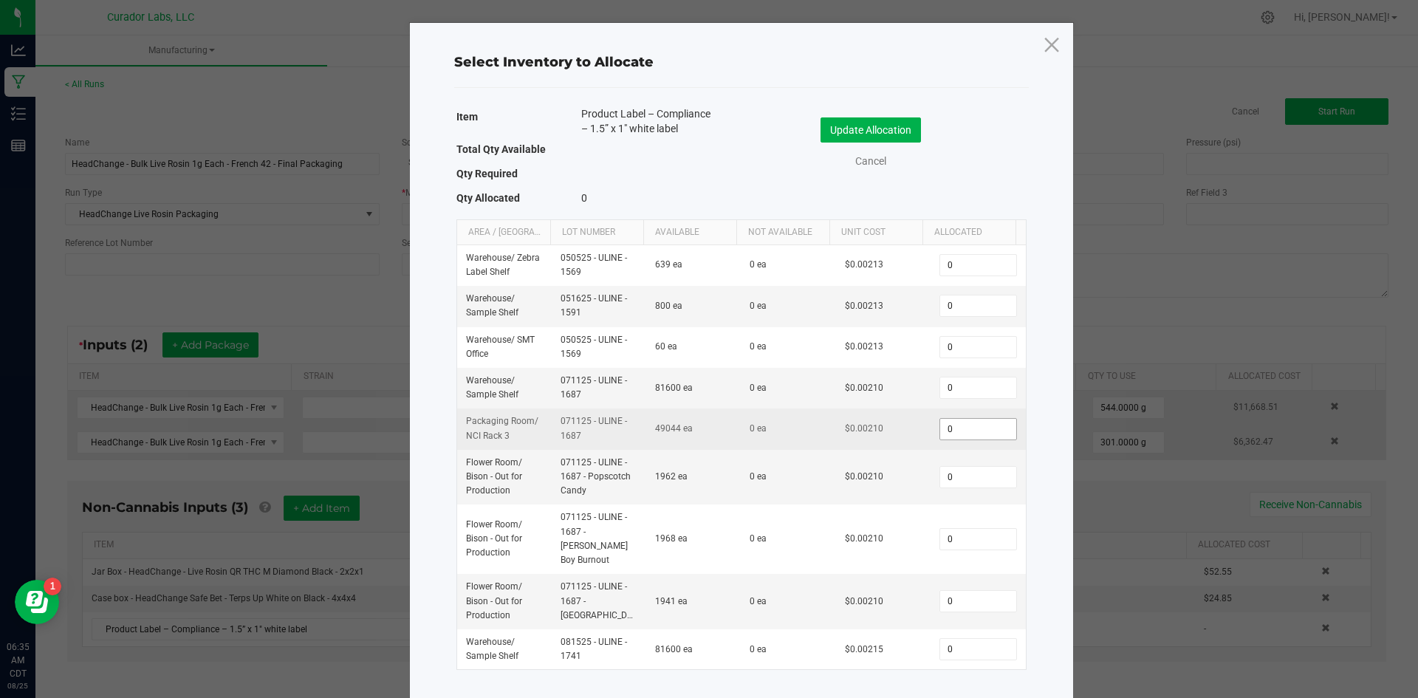
click at [973, 434] on input "0" at bounding box center [977, 429] width 75 height 21
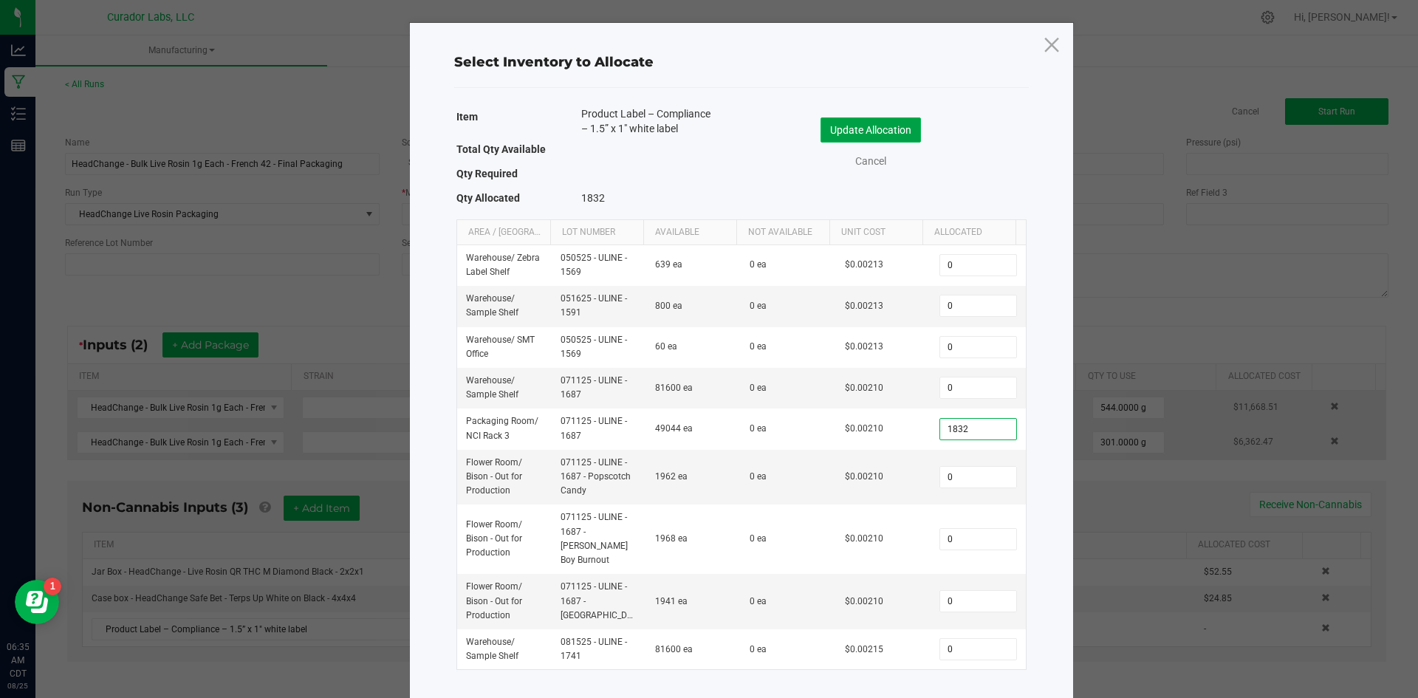
type input "1,832"
click at [852, 118] on button "Update Allocation" at bounding box center [871, 129] width 100 height 25
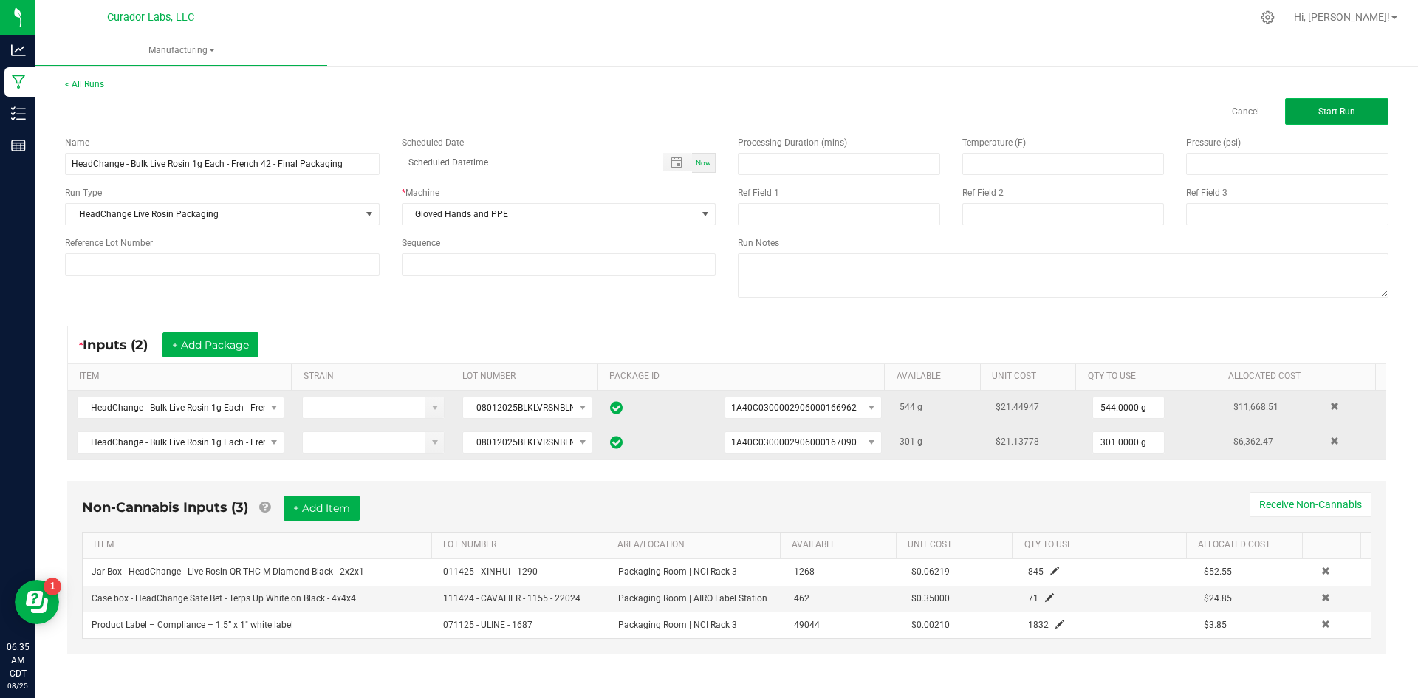
click at [1325, 109] on span "Start Run" at bounding box center [1337, 111] width 37 height 10
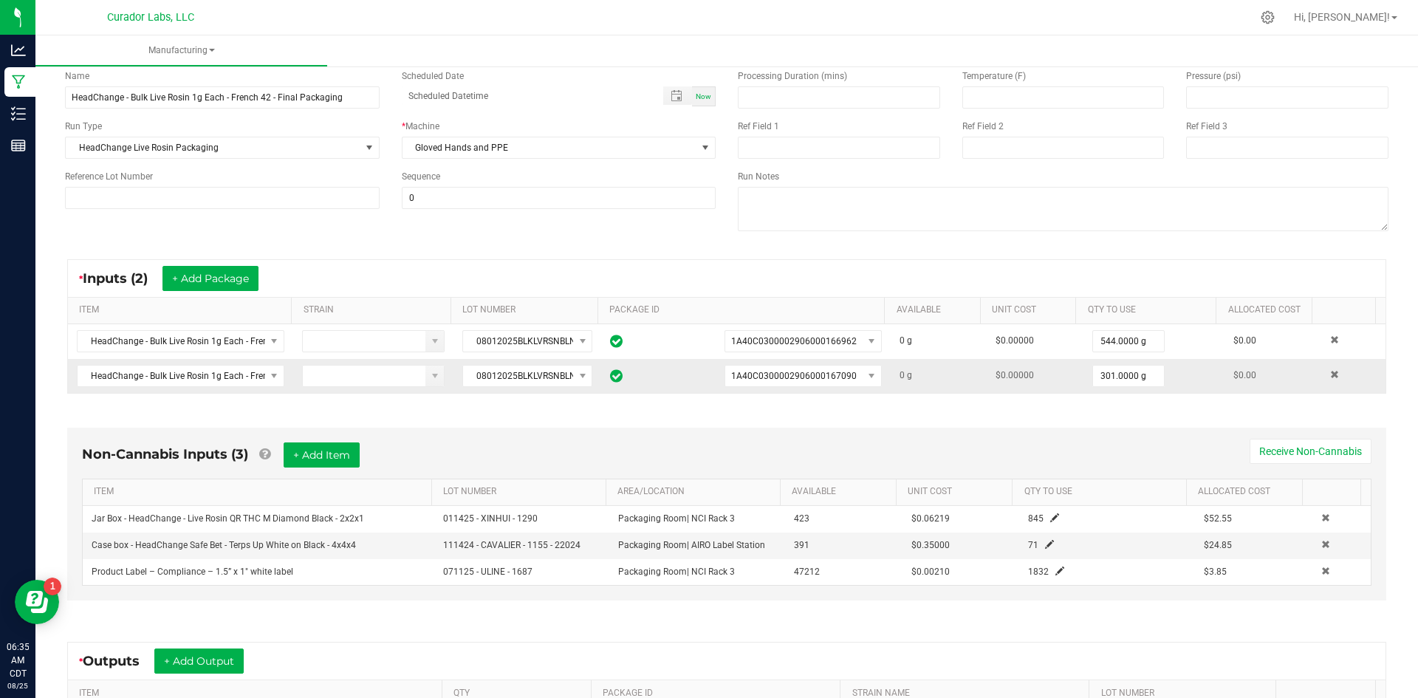
scroll to position [290, 0]
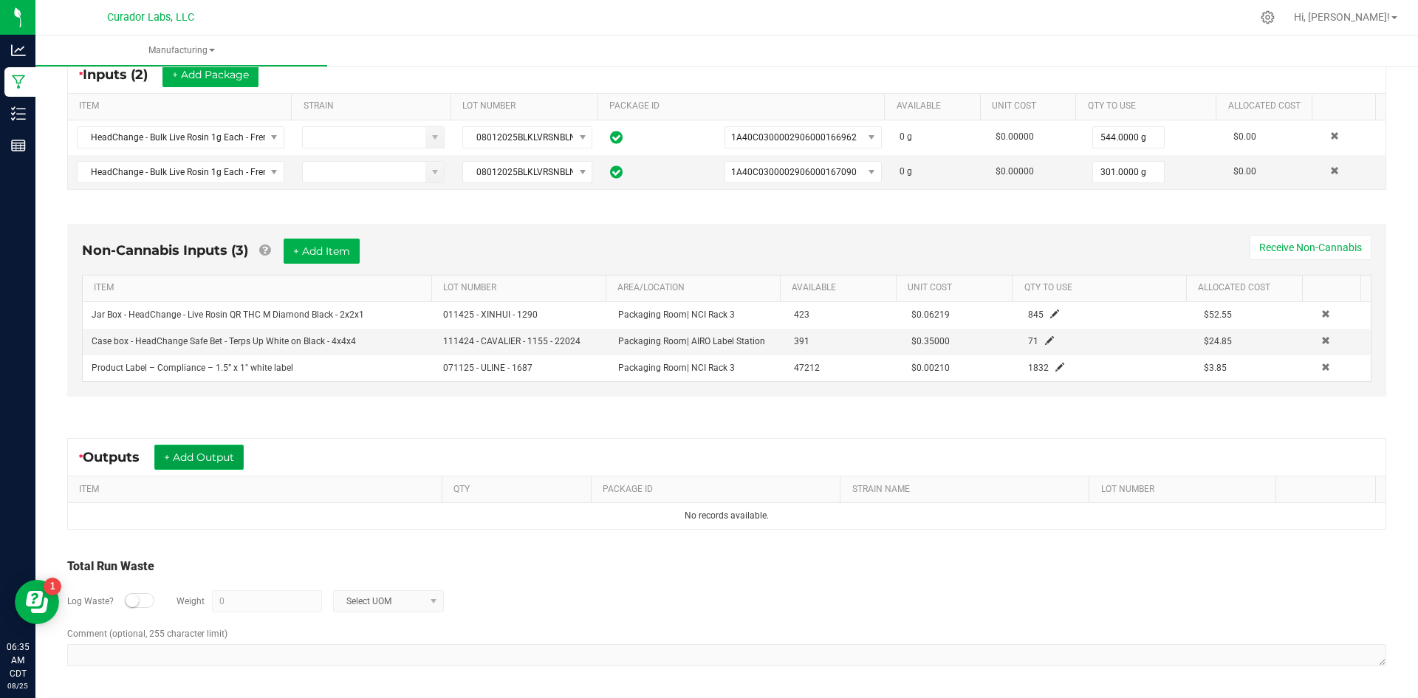
click at [225, 447] on button "+ Add Output" at bounding box center [198, 457] width 89 height 25
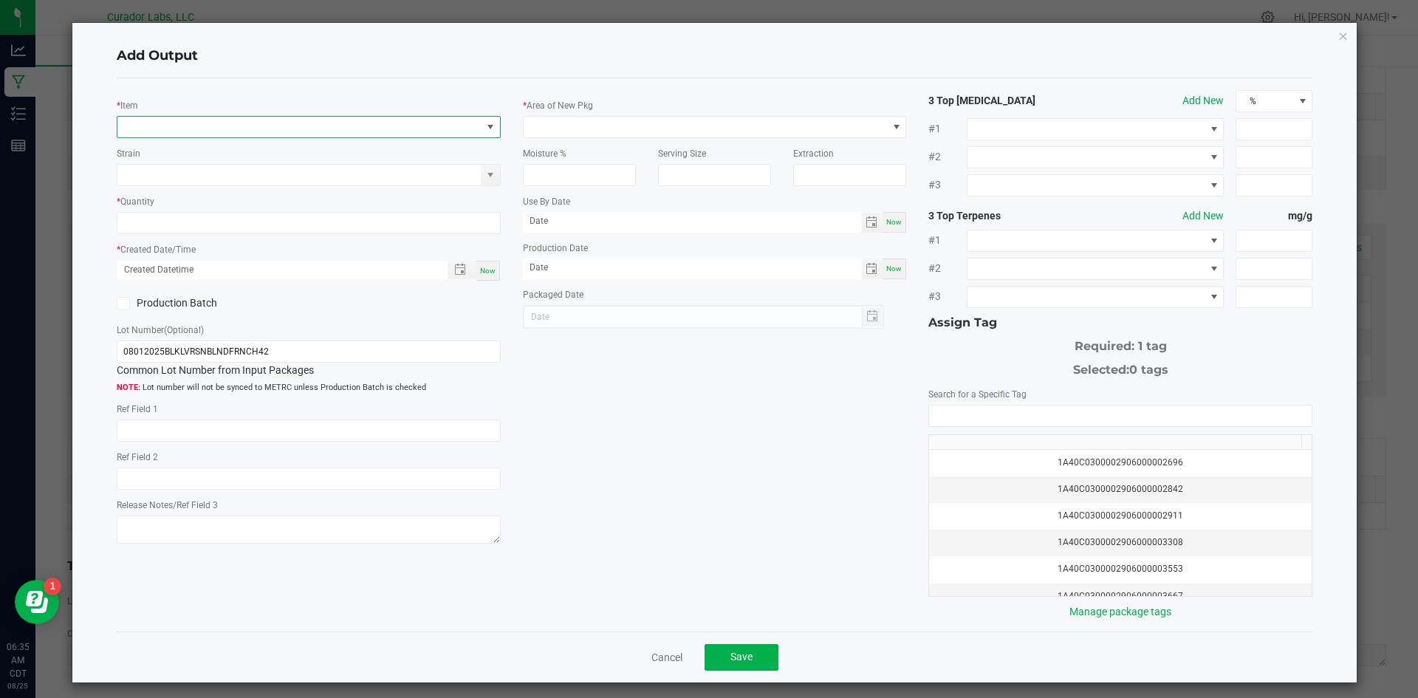
click at [257, 128] on span "NO DATA FOUND" at bounding box center [299, 127] width 364 height 21
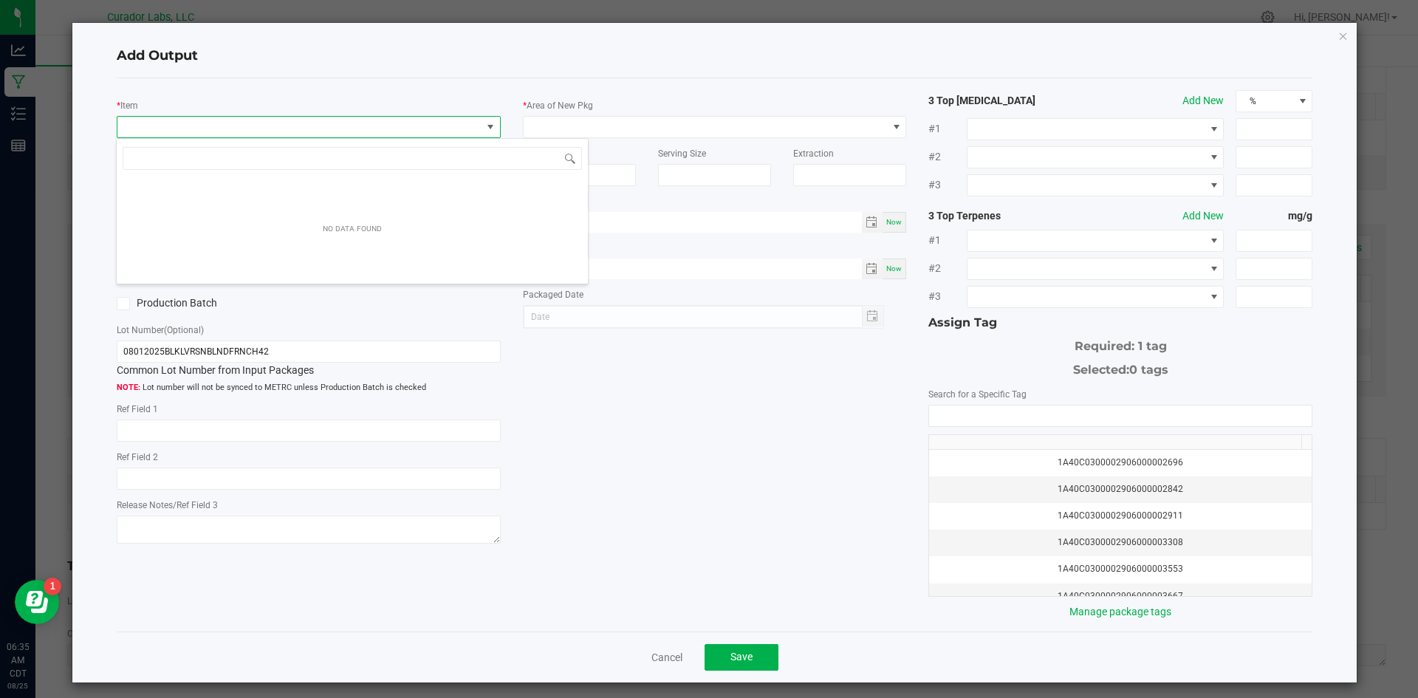
scroll to position [22, 381]
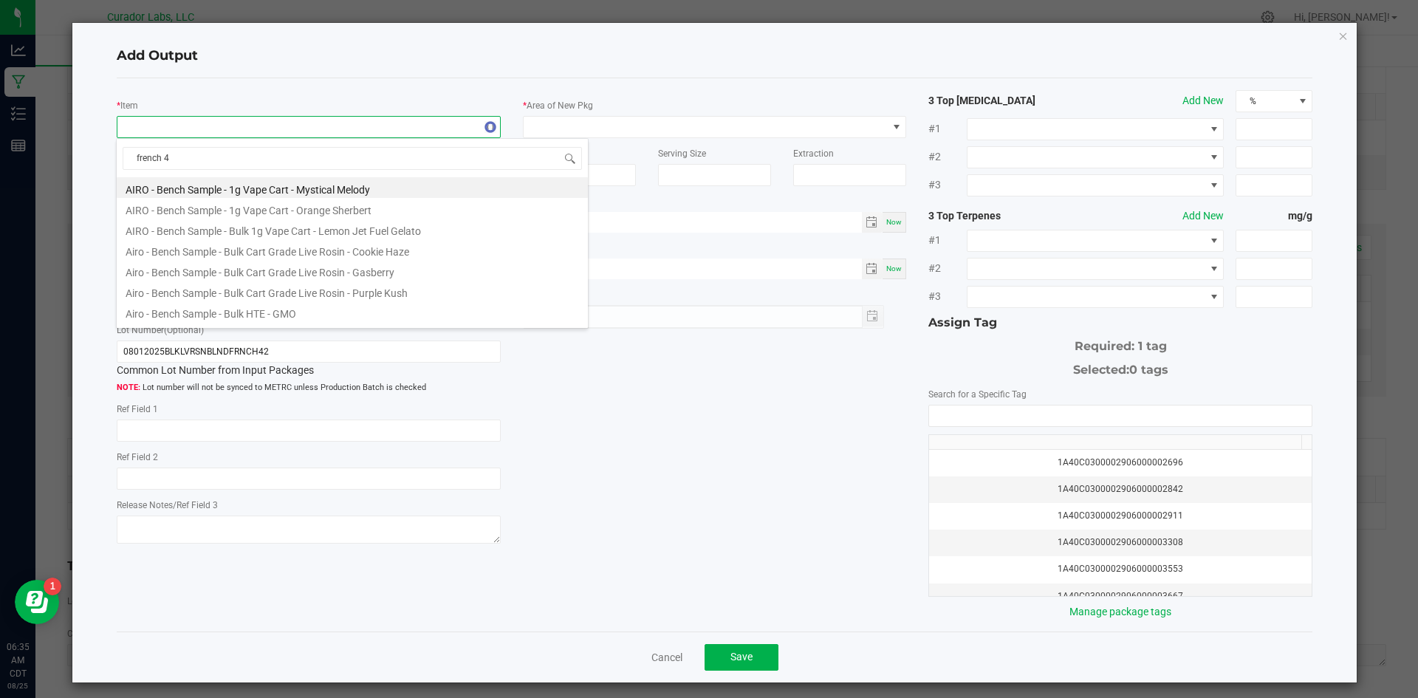
type input "french 42"
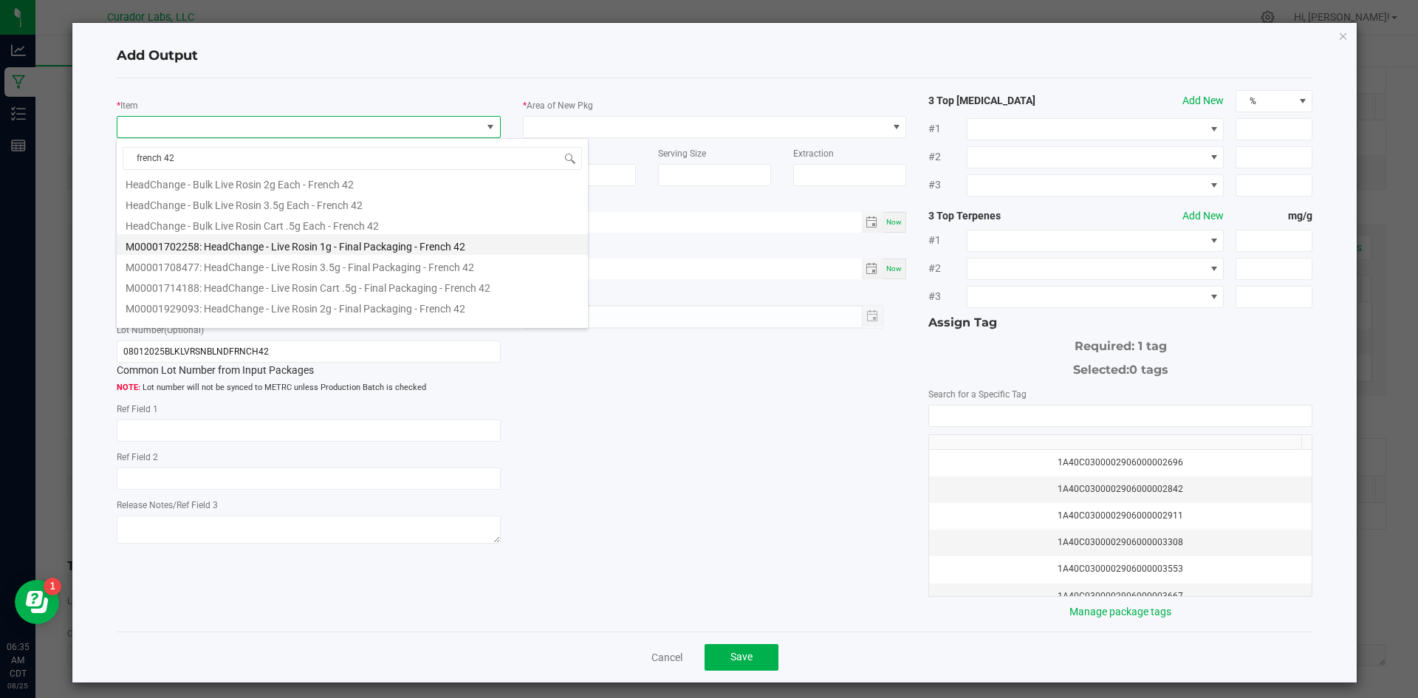
scroll to position [121, 0]
click at [434, 231] on li "M00001702258: HeadChange - Live Rosin 1g - Final Packaging - French 42" at bounding box center [352, 232] width 471 height 21
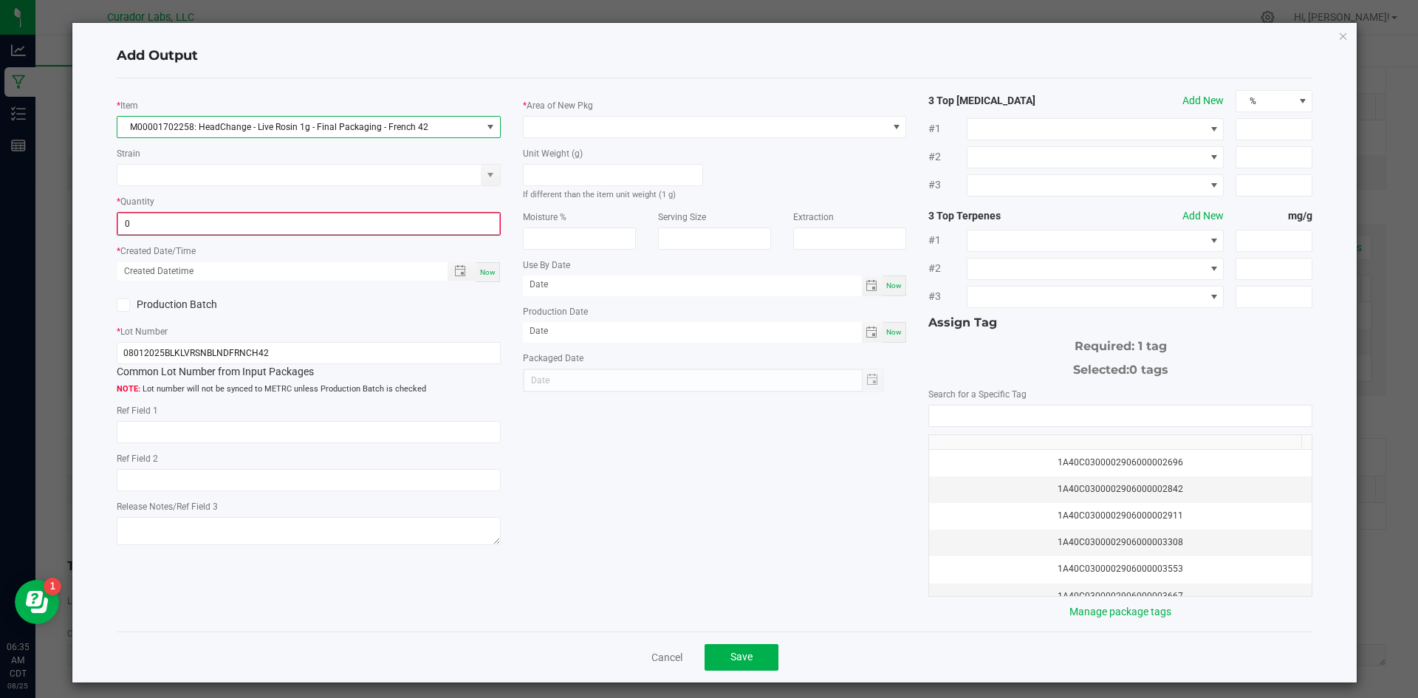
click at [167, 225] on input "0" at bounding box center [308, 223] width 381 height 21
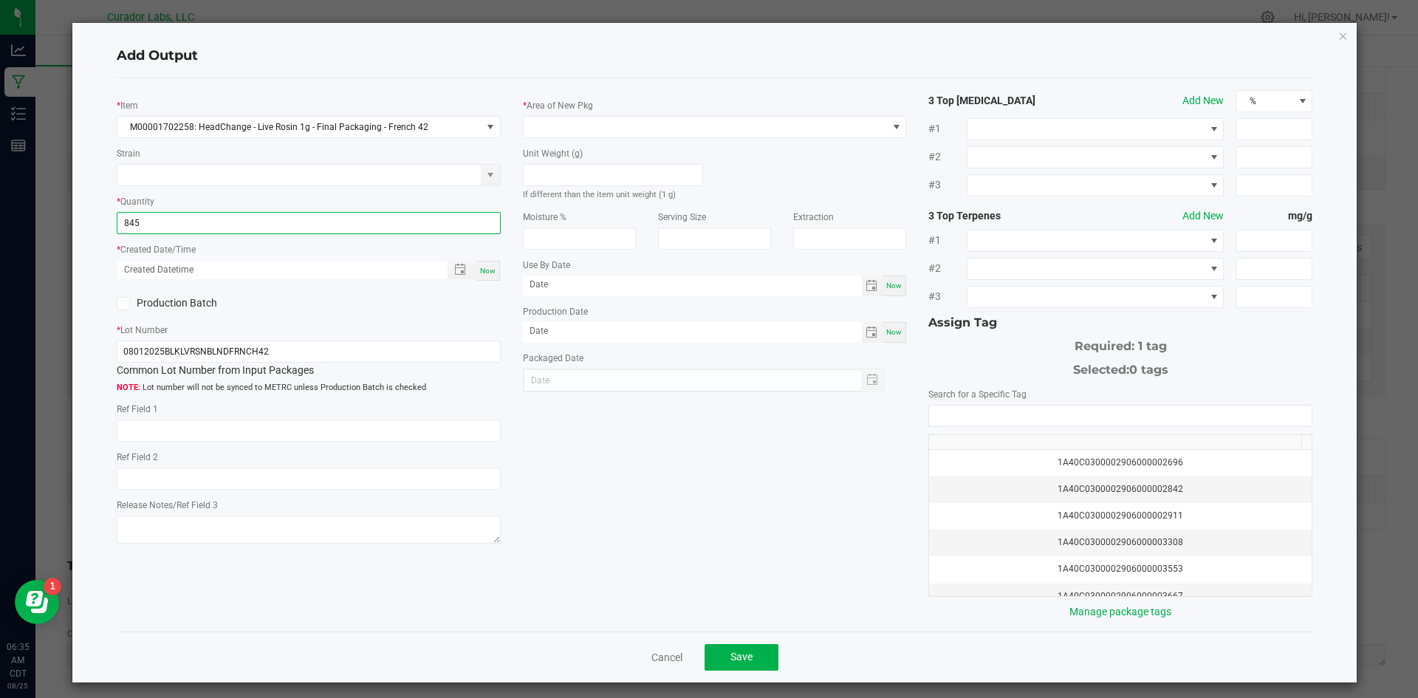
type input "845 ea"
click at [485, 267] on span "Now" at bounding box center [488, 271] width 16 height 8
type input "[DATE] 6:35 AM"
type input "[DATE]"
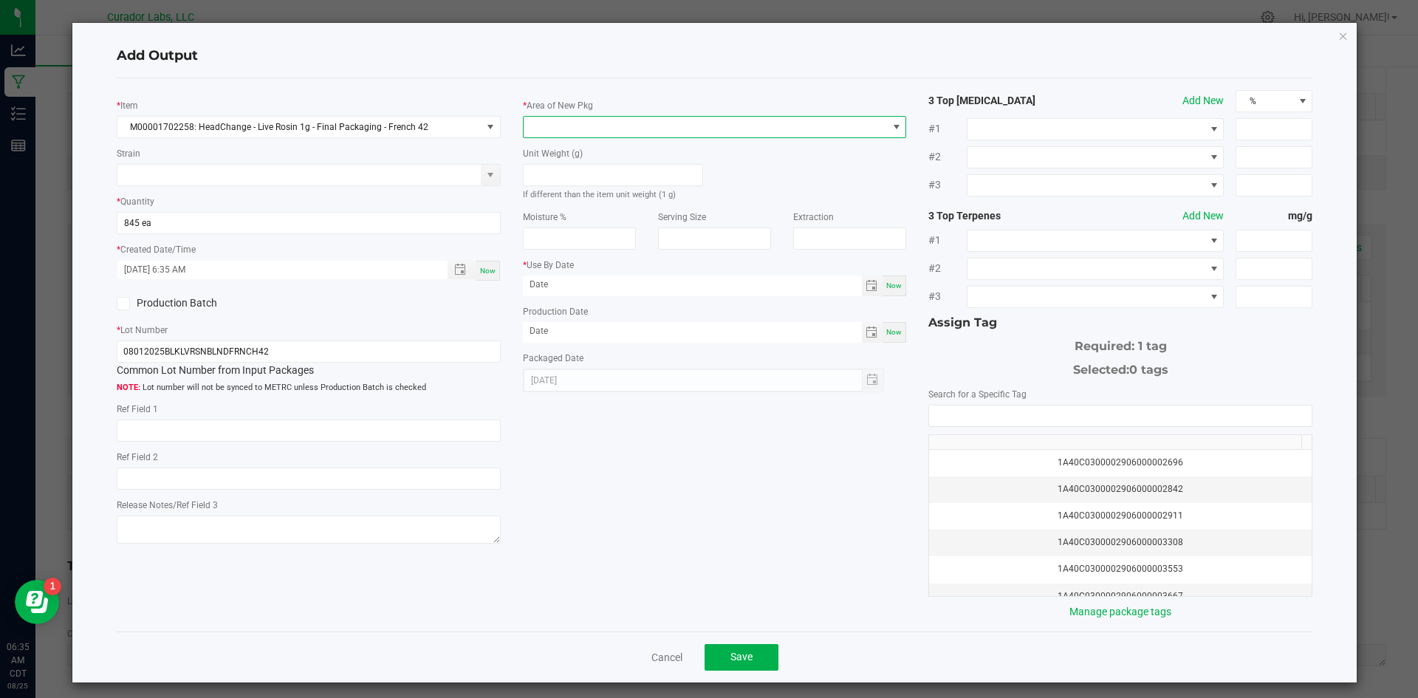
click at [561, 124] on span at bounding box center [706, 127] width 364 height 21
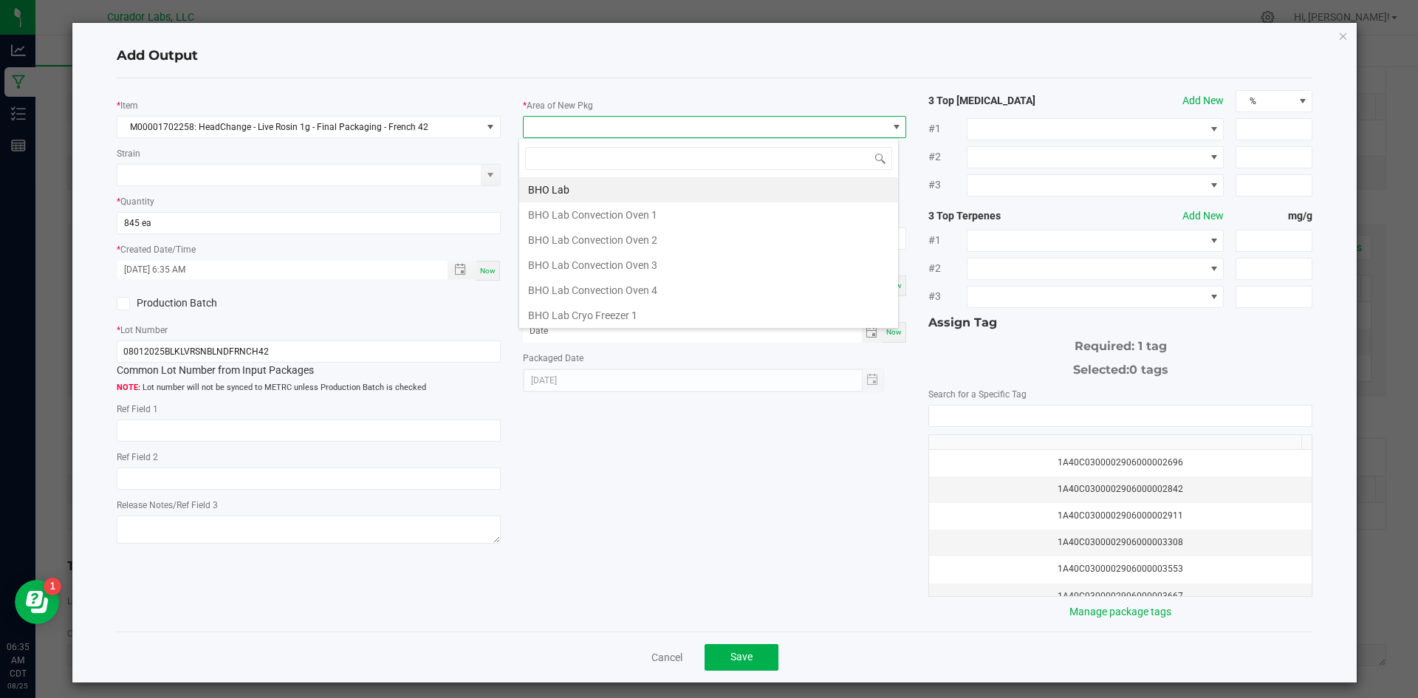
scroll to position [22, 381]
type input "vault"
click at [568, 315] on li "Vault" at bounding box center [708, 315] width 379 height 25
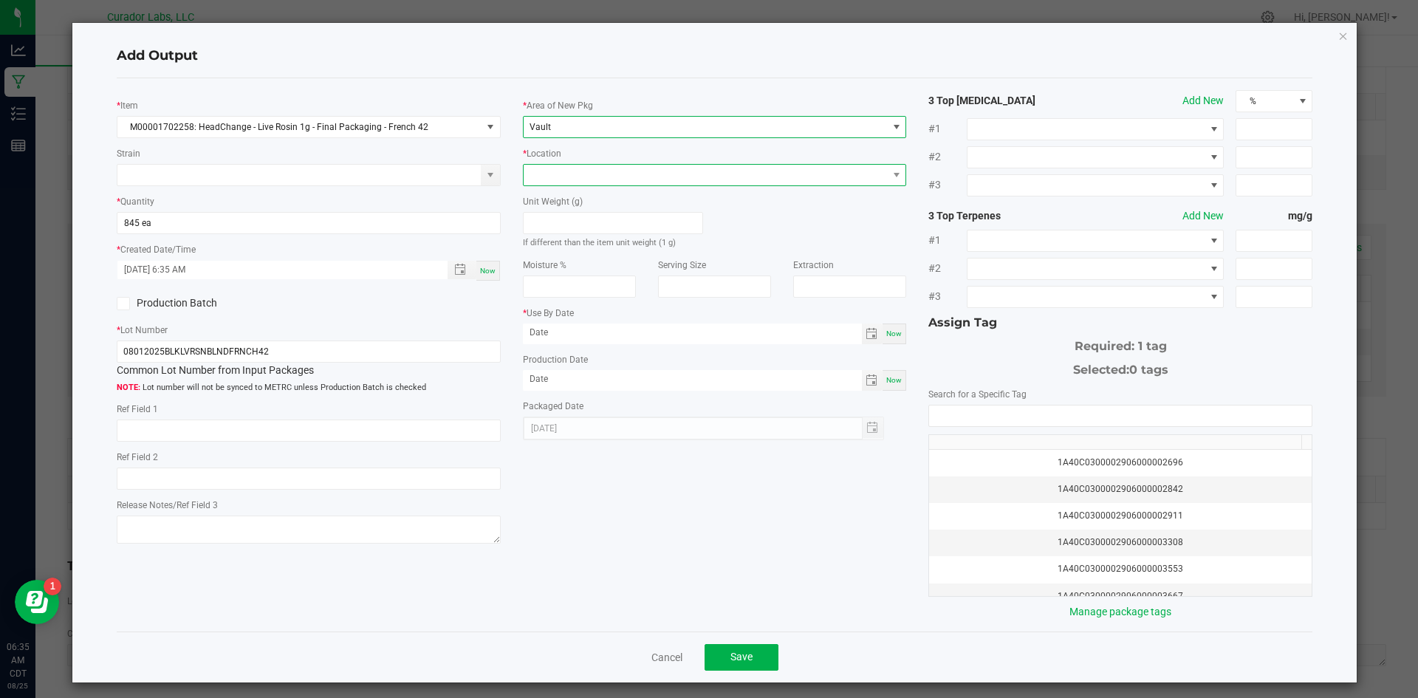
click at [561, 168] on span at bounding box center [706, 175] width 364 height 21
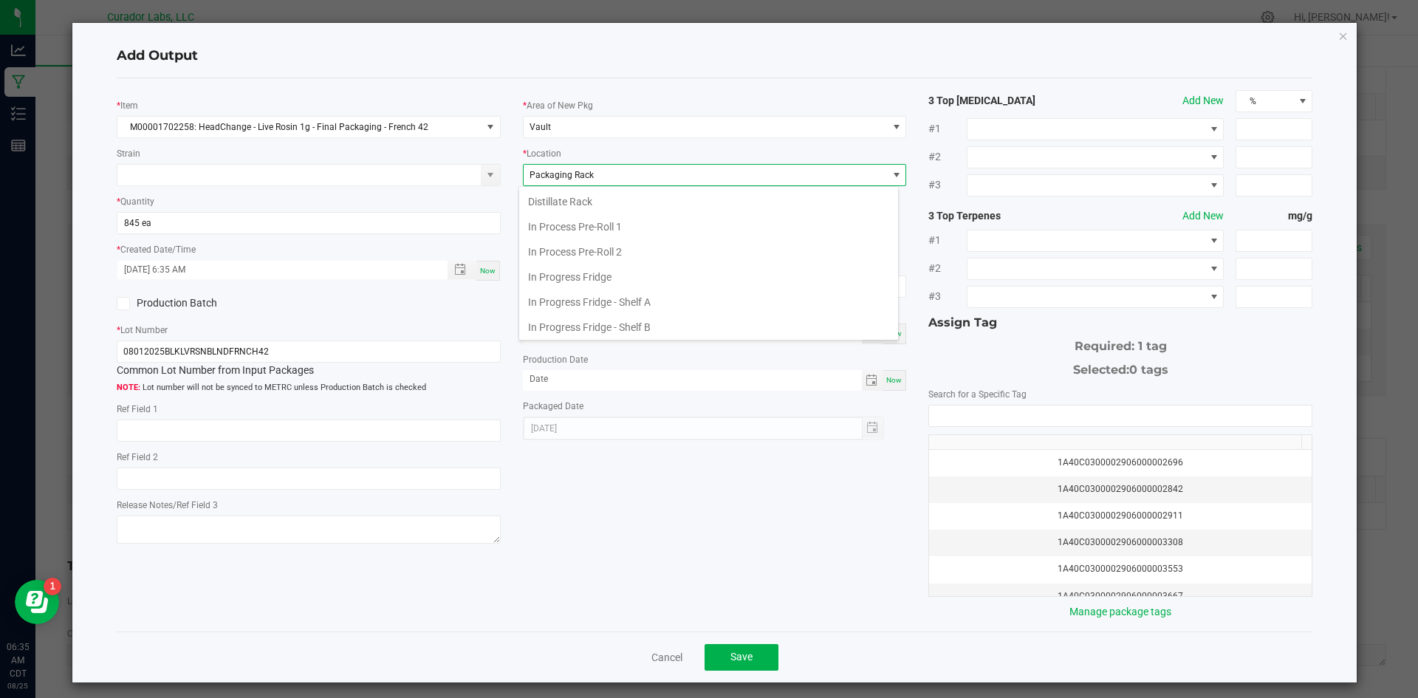
scroll to position [229, 0]
click at [572, 324] on li "Packaging Rack" at bounding box center [708, 324] width 379 height 25
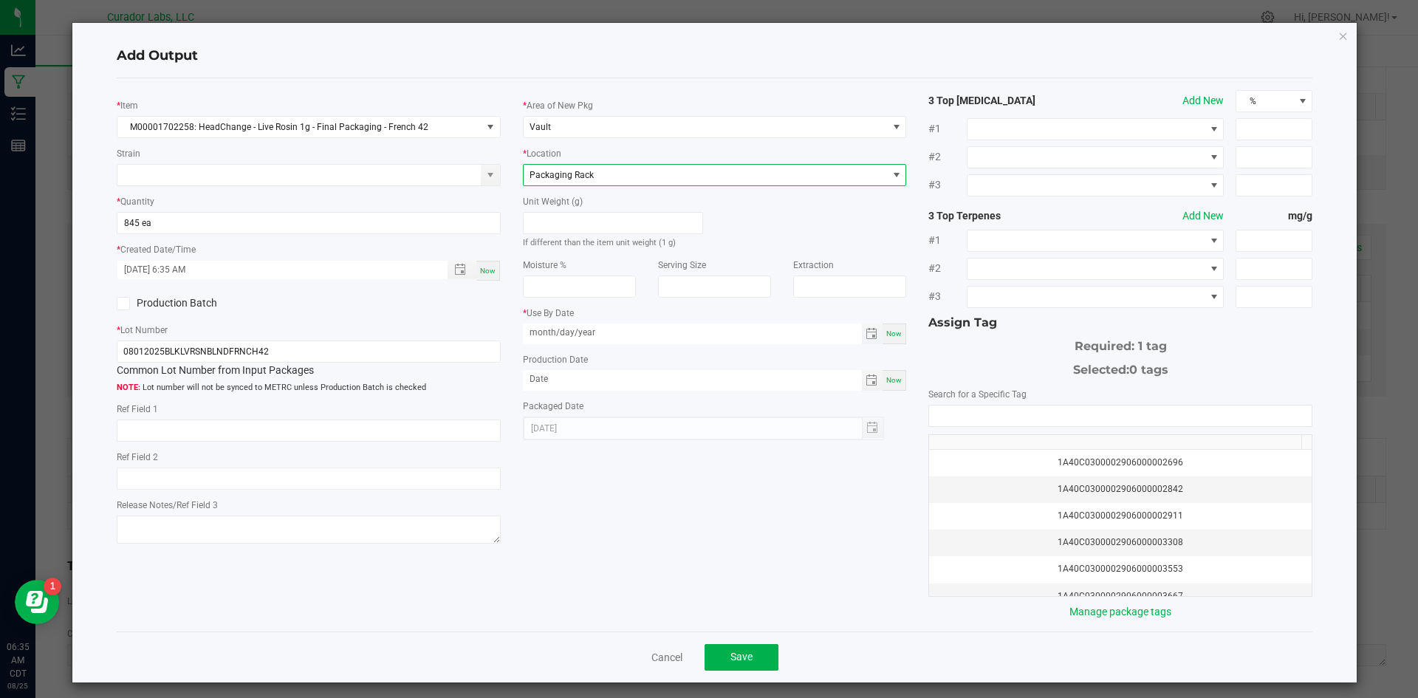
click at [587, 332] on input "month/day/year" at bounding box center [692, 333] width 339 height 18
drag, startPoint x: 491, startPoint y: 329, endPoint x: 481, endPoint y: 328, distance: 9.6
click at [481, 328] on div "* Item M00001702258: HeadChange - Live Rosin 1g - Final Packaging - French 42 S…" at bounding box center [715, 355] width 1219 height 530
type input "[DATE]"
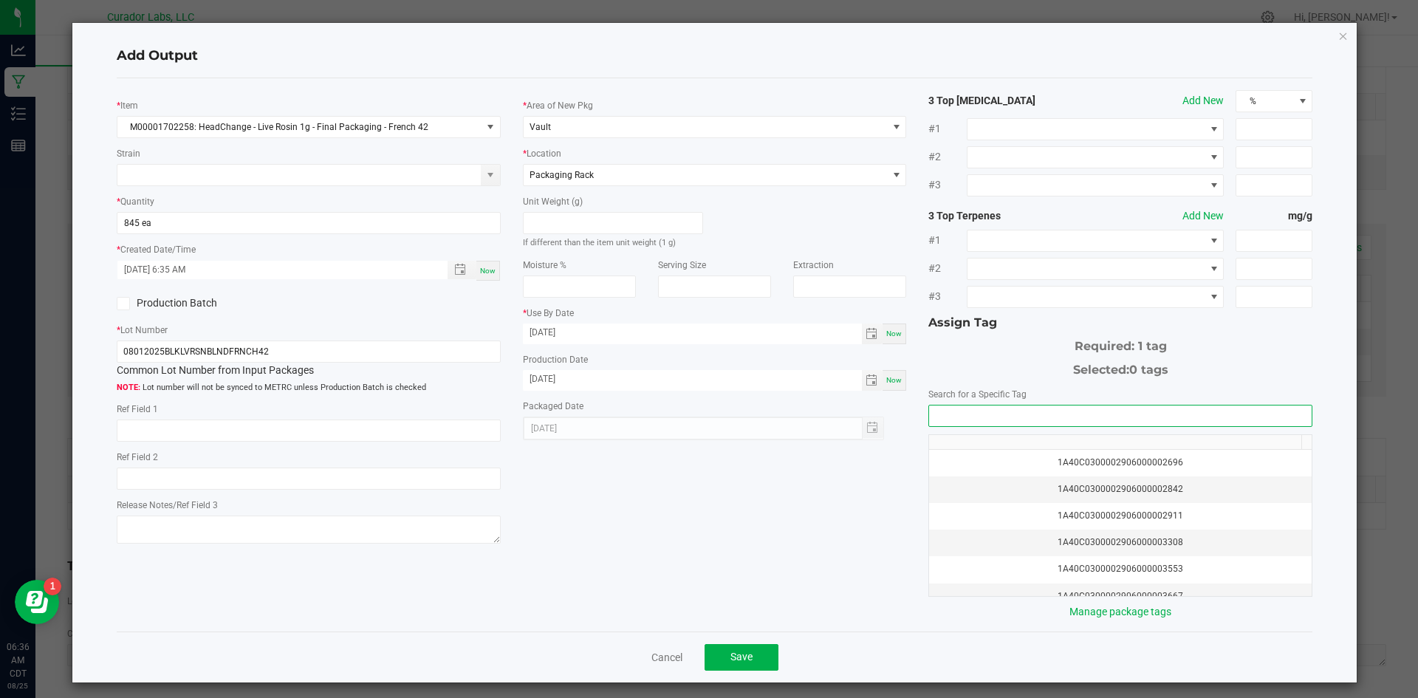
click at [1028, 422] on input "NO DATA FOUND" at bounding box center [1120, 416] width 383 height 21
click at [1059, 448] on li "1A40C0300002906000166940" at bounding box center [1112, 442] width 379 height 25
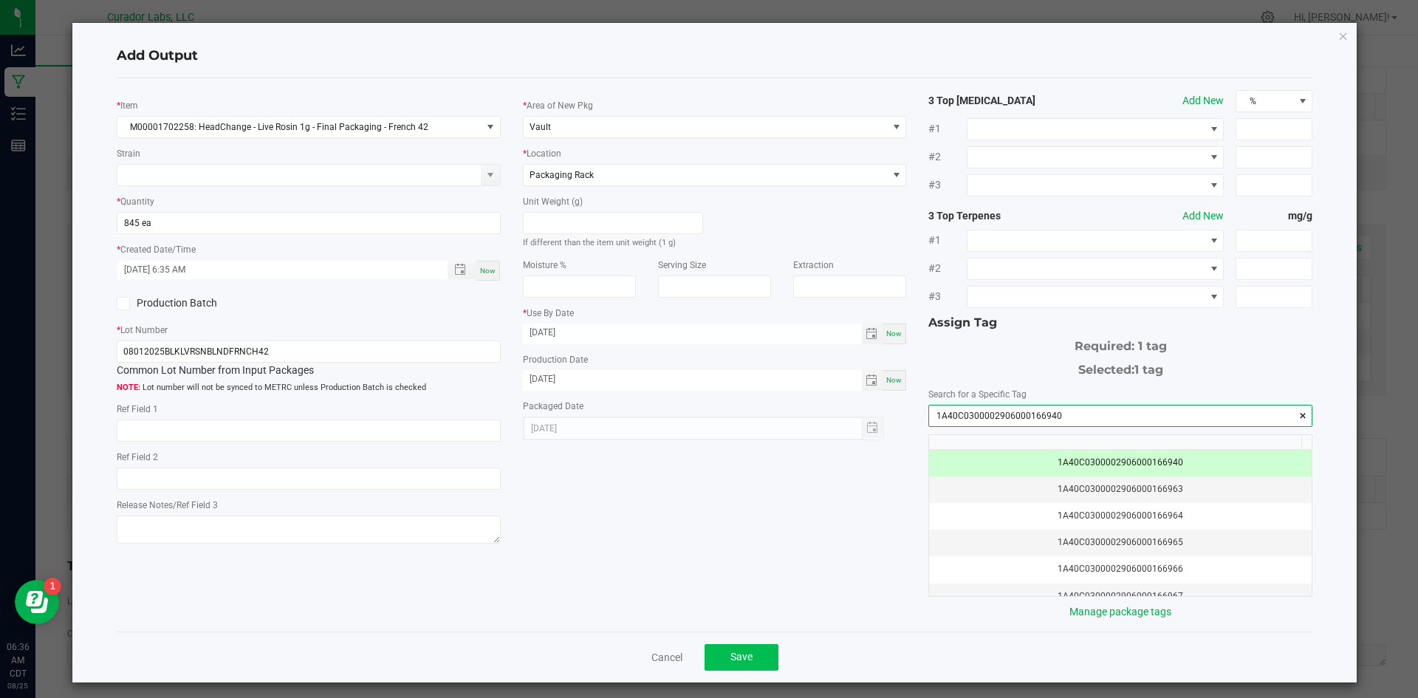
type input "1A40C0300002906000166940"
click at [741, 656] on span "Save" at bounding box center [742, 657] width 22 height 12
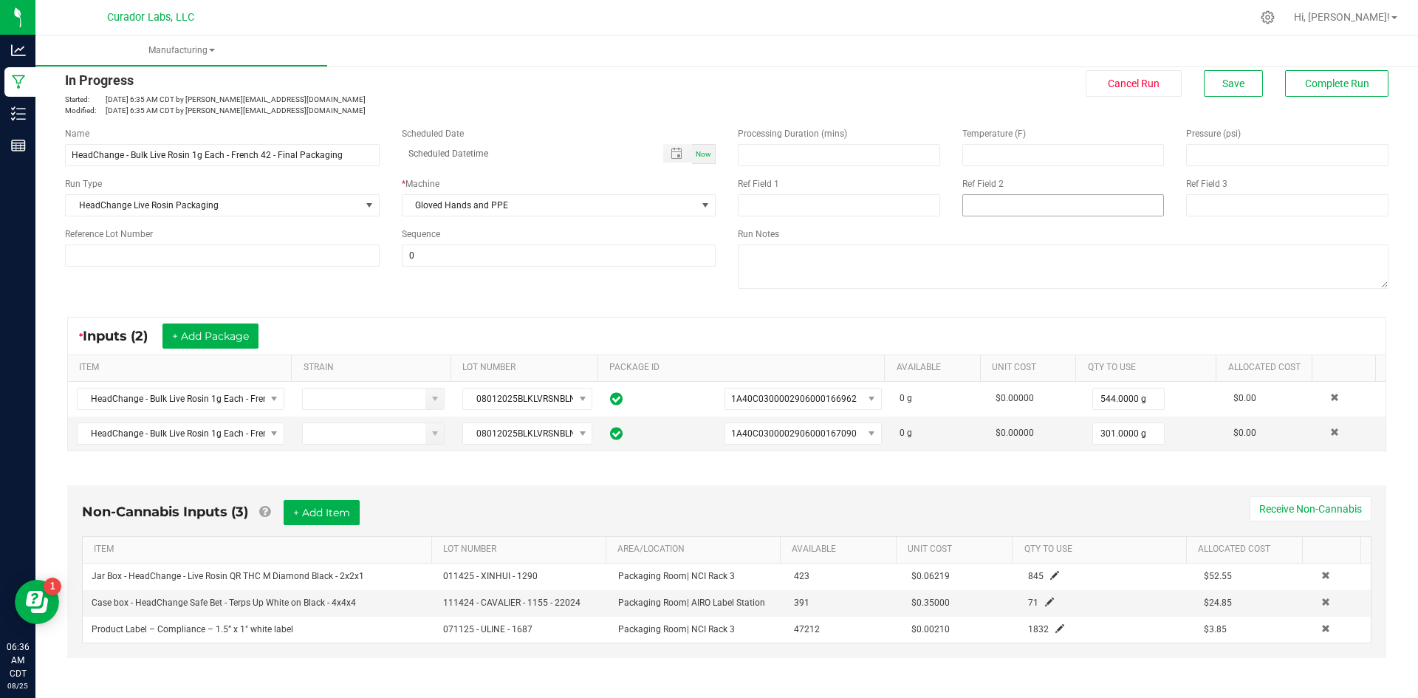
scroll to position [0, 0]
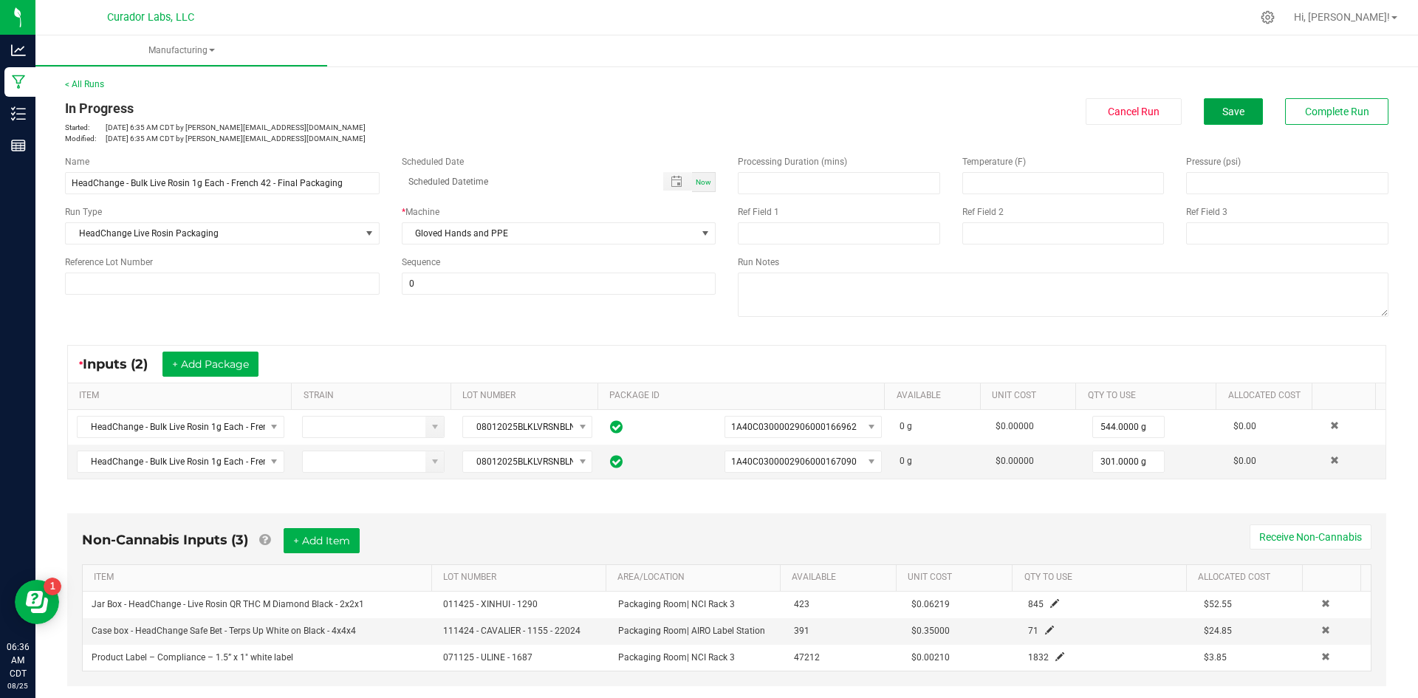
drag, startPoint x: 1200, startPoint y: 116, endPoint x: 1188, endPoint y: 116, distance: 11.8
click at [1204, 116] on button "Save" at bounding box center [1233, 111] width 59 height 27
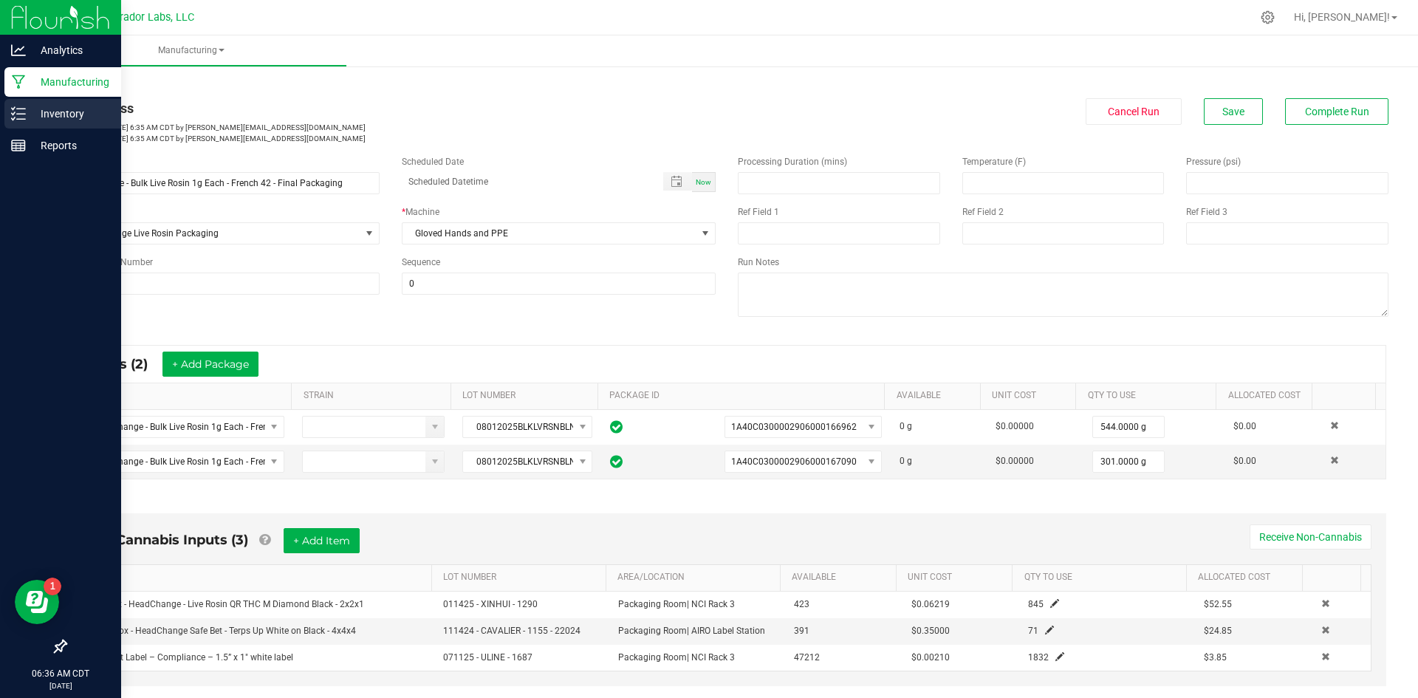
click at [28, 112] on p "Inventory" at bounding box center [70, 114] width 89 height 18
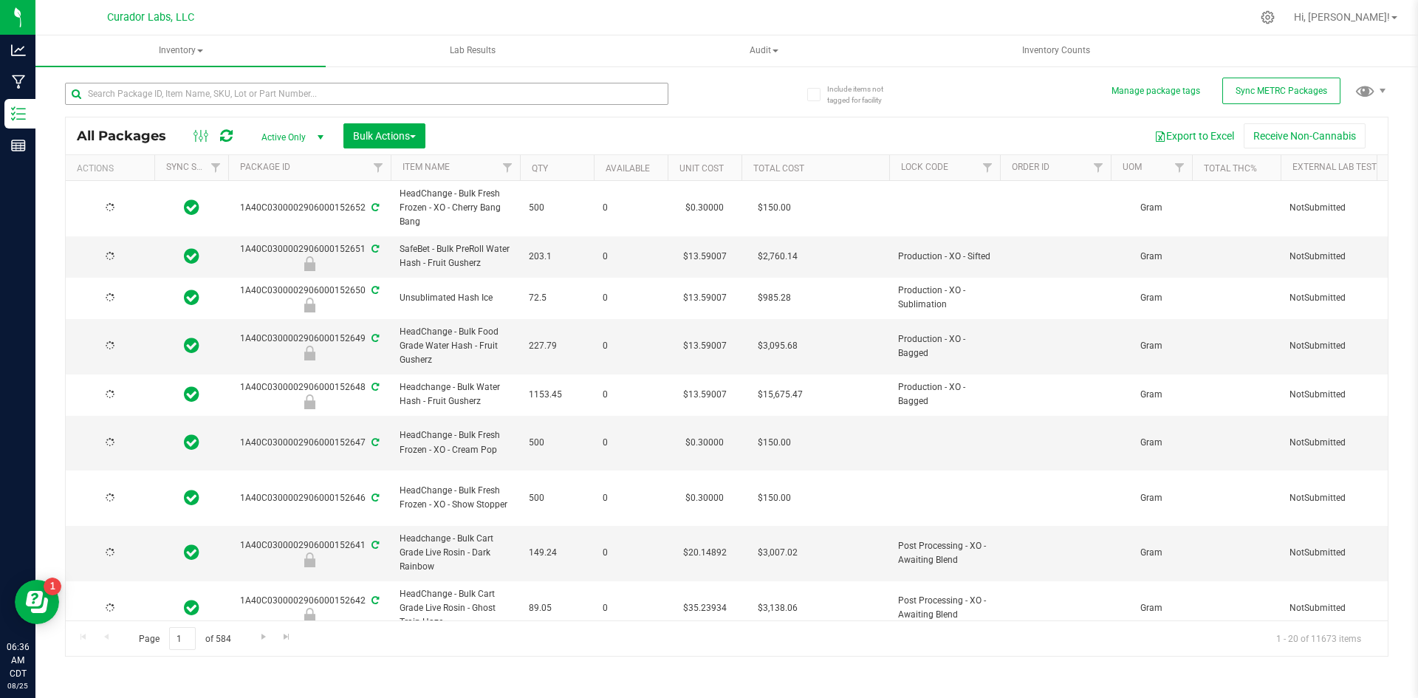
type input "[DATE]"
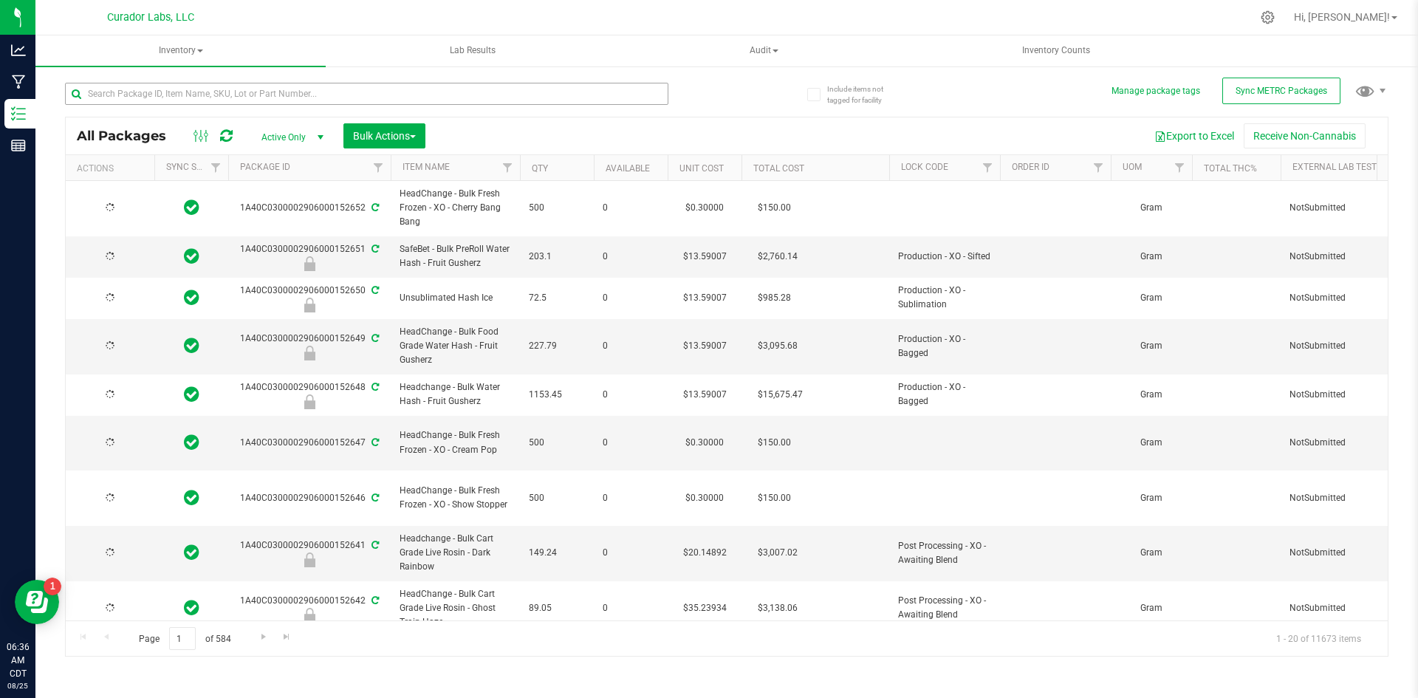
type input "[DATE]"
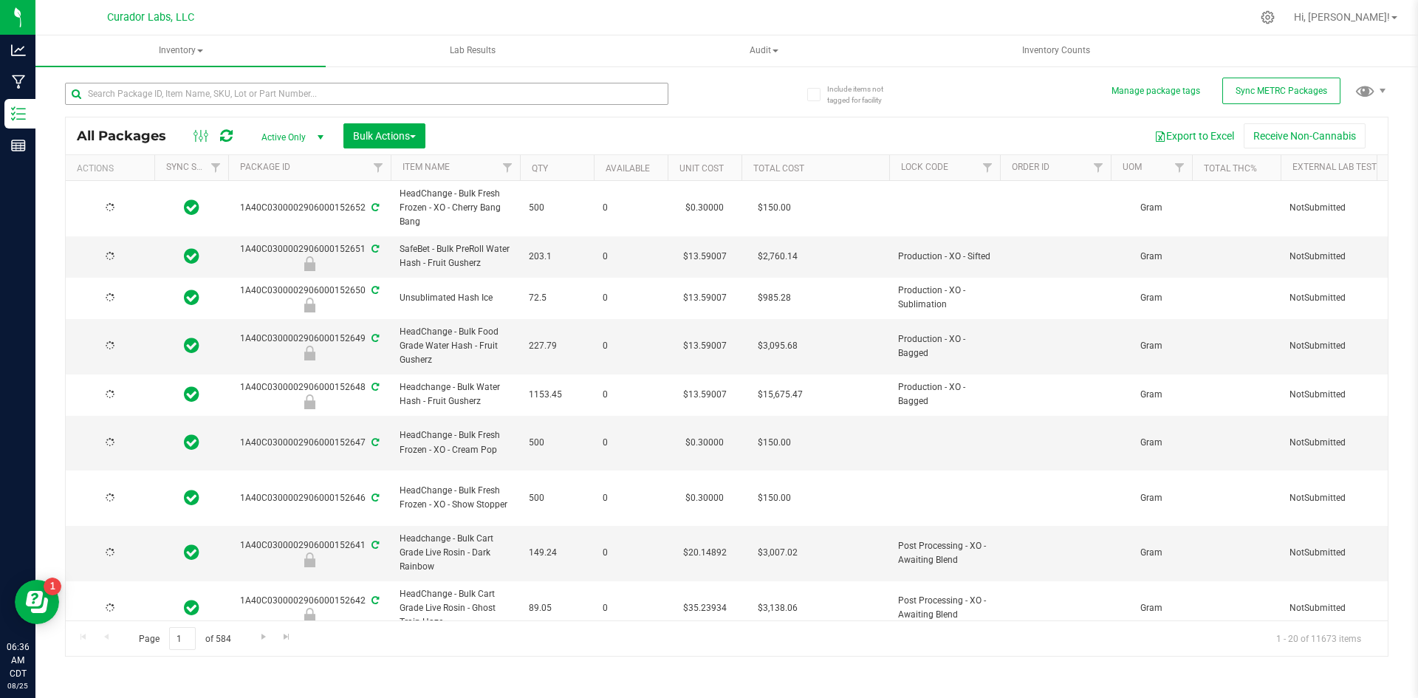
type input "[DATE]"
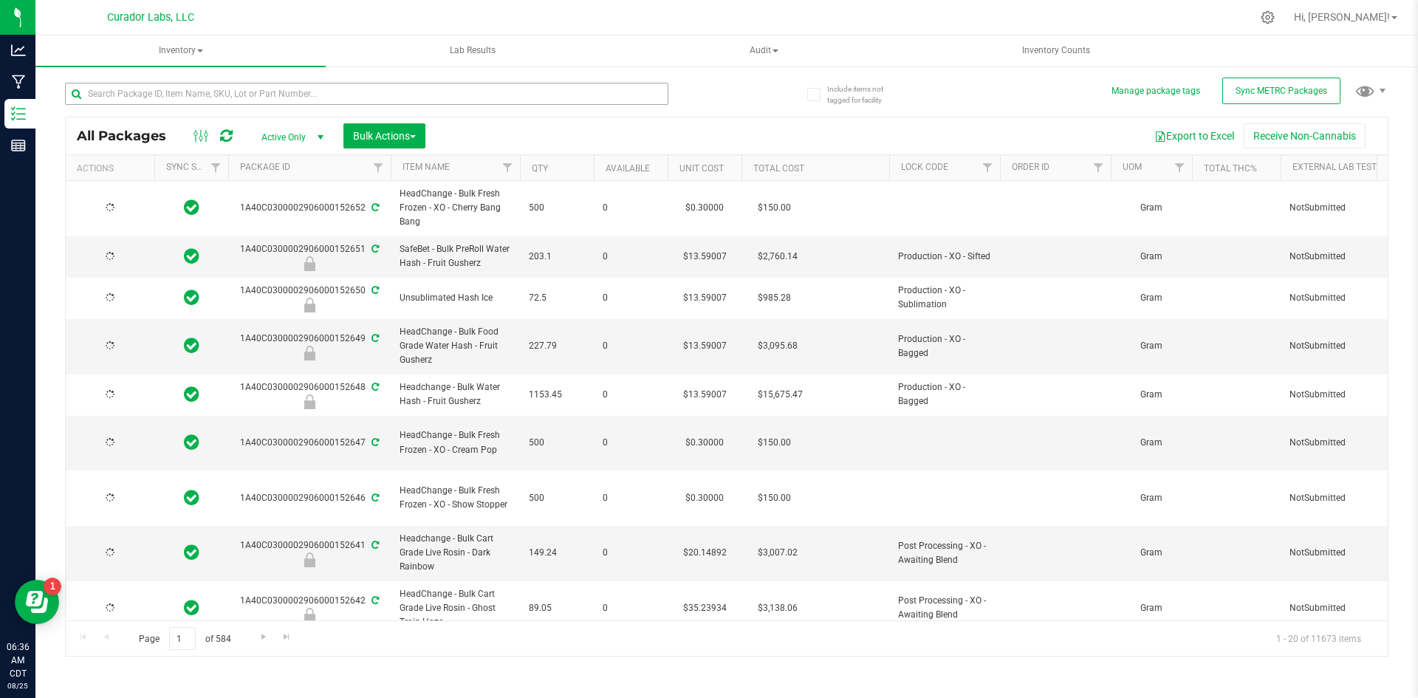
type input "[DATE]"
click at [174, 95] on input "text" at bounding box center [367, 94] width 604 height 22
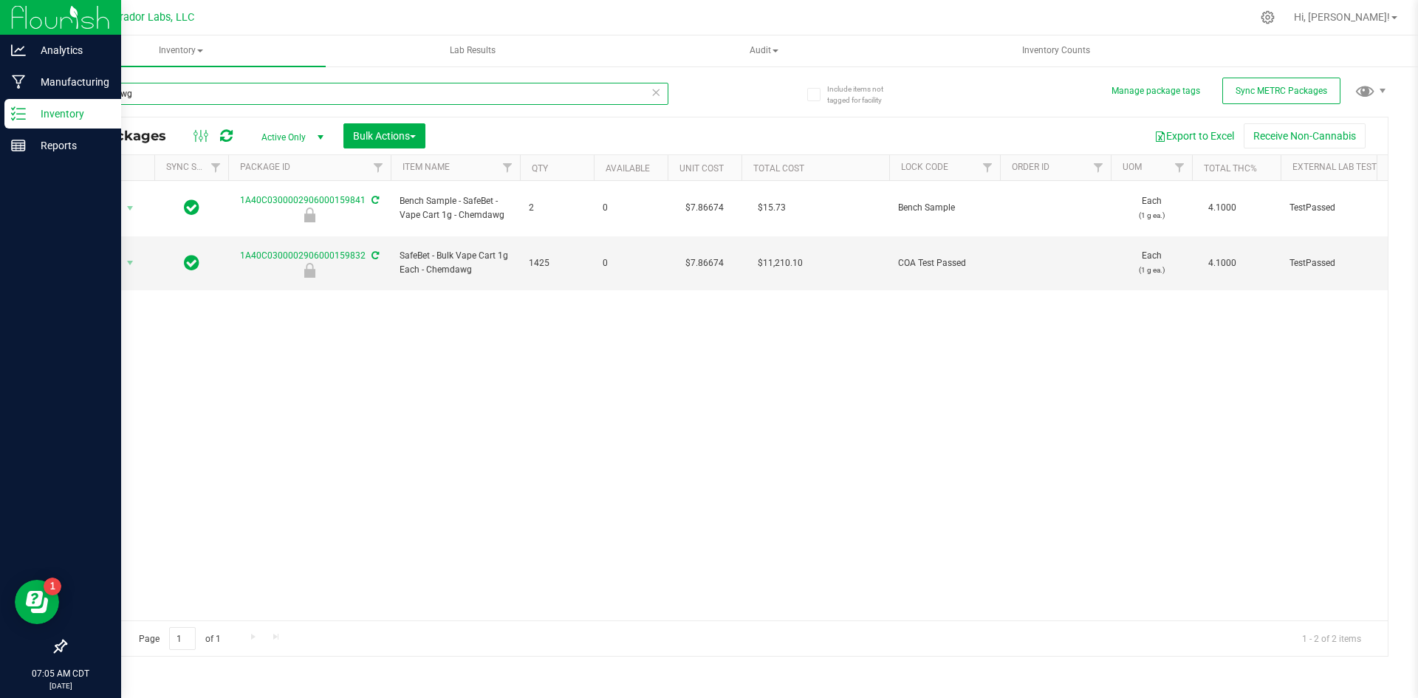
drag, startPoint x: 160, startPoint y: 96, endPoint x: 8, endPoint y: 122, distance: 153.6
click at [7, 123] on div "Analytics Manufacturing Inventory Reports 07:05 AM CDT [DATE] 08/25 Curador Lab…" at bounding box center [709, 349] width 1418 height 698
drag, startPoint x: 102, startPoint y: 92, endPoint x: 41, endPoint y: 71, distance: 65.0
click at [27, 90] on div "Analytics Manufacturing Inventory Reports 07:20 AM CDT [DATE] 08/25 Curador Lab…" at bounding box center [709, 349] width 1418 height 698
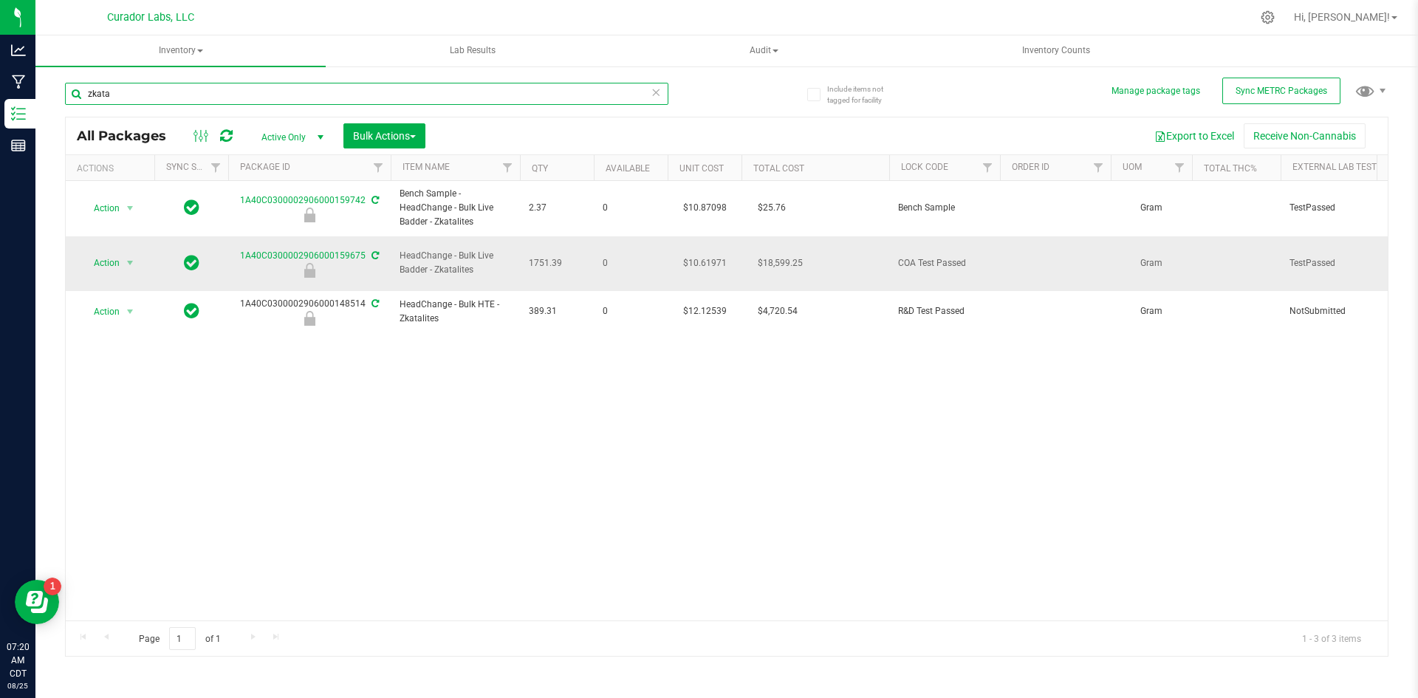
type input "zkata"
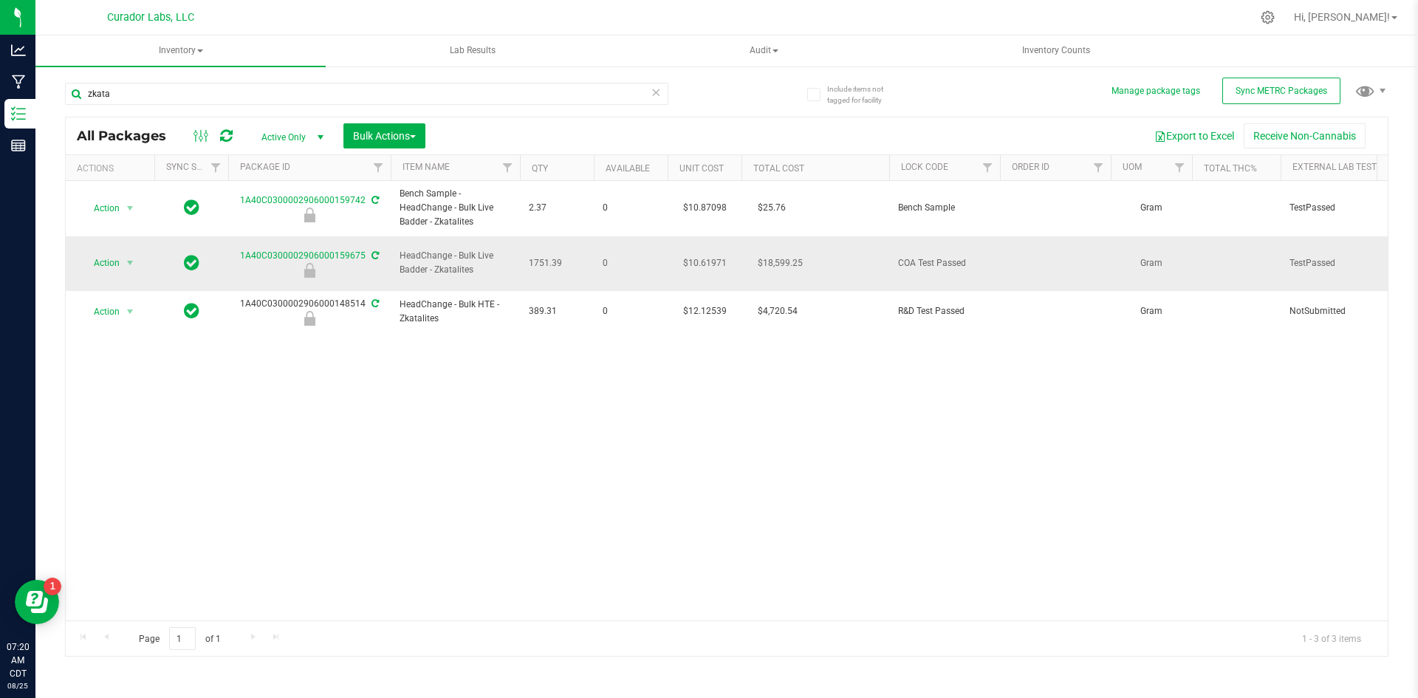
drag, startPoint x: 499, startPoint y: 263, endPoint x: 390, endPoint y: 258, distance: 108.7
copy span "HeadChange - Bulk Live Badder - Zkatalites"
click at [100, 259] on span "Action" at bounding box center [101, 263] width 40 height 21
click at [120, 443] on li "Unlock package" at bounding box center [127, 454] width 93 height 22
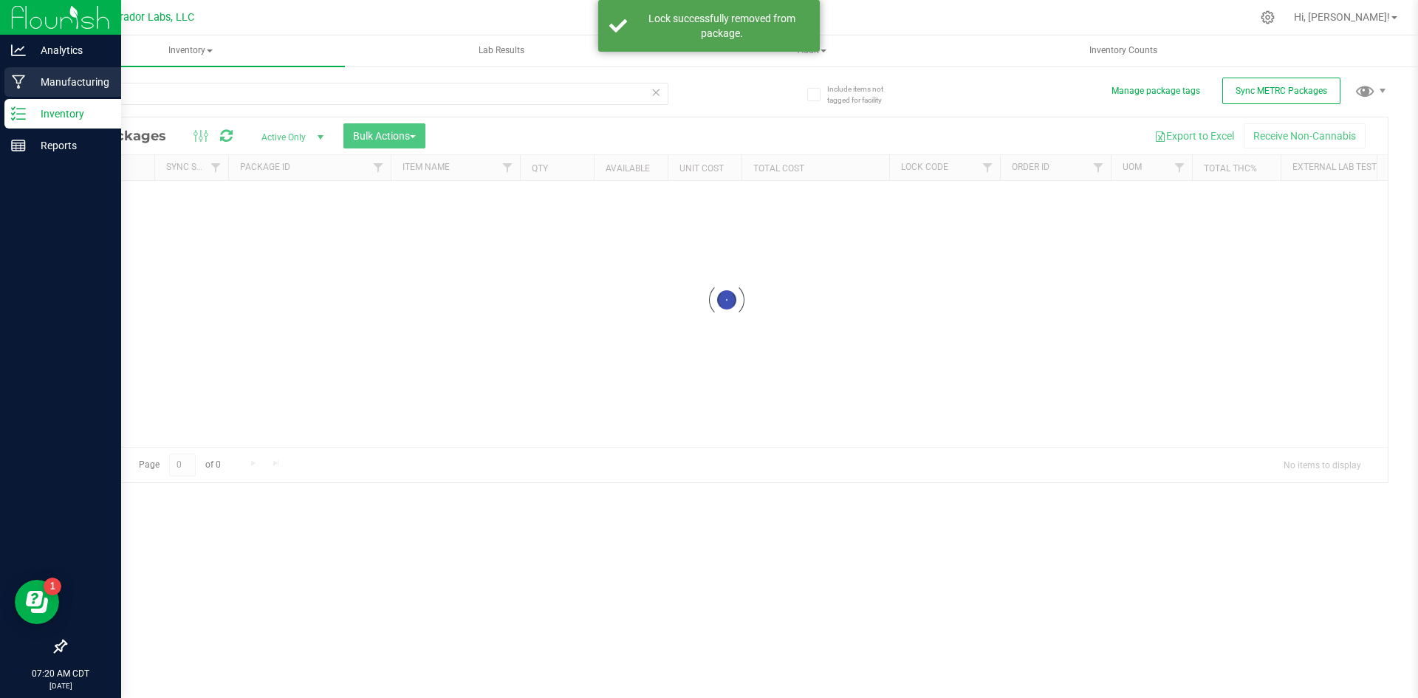
click at [36, 71] on div "Manufacturing" at bounding box center [62, 82] width 117 height 30
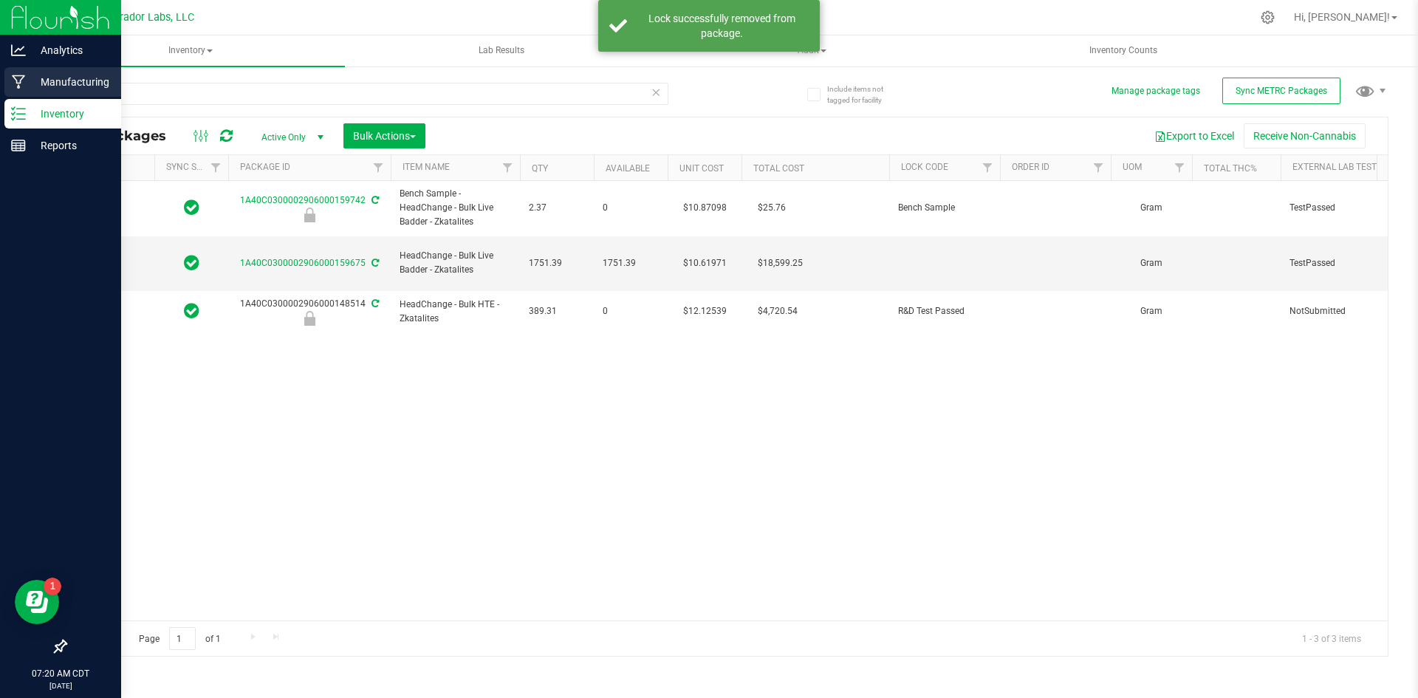
click at [38, 82] on p "Manufacturing" at bounding box center [70, 82] width 89 height 18
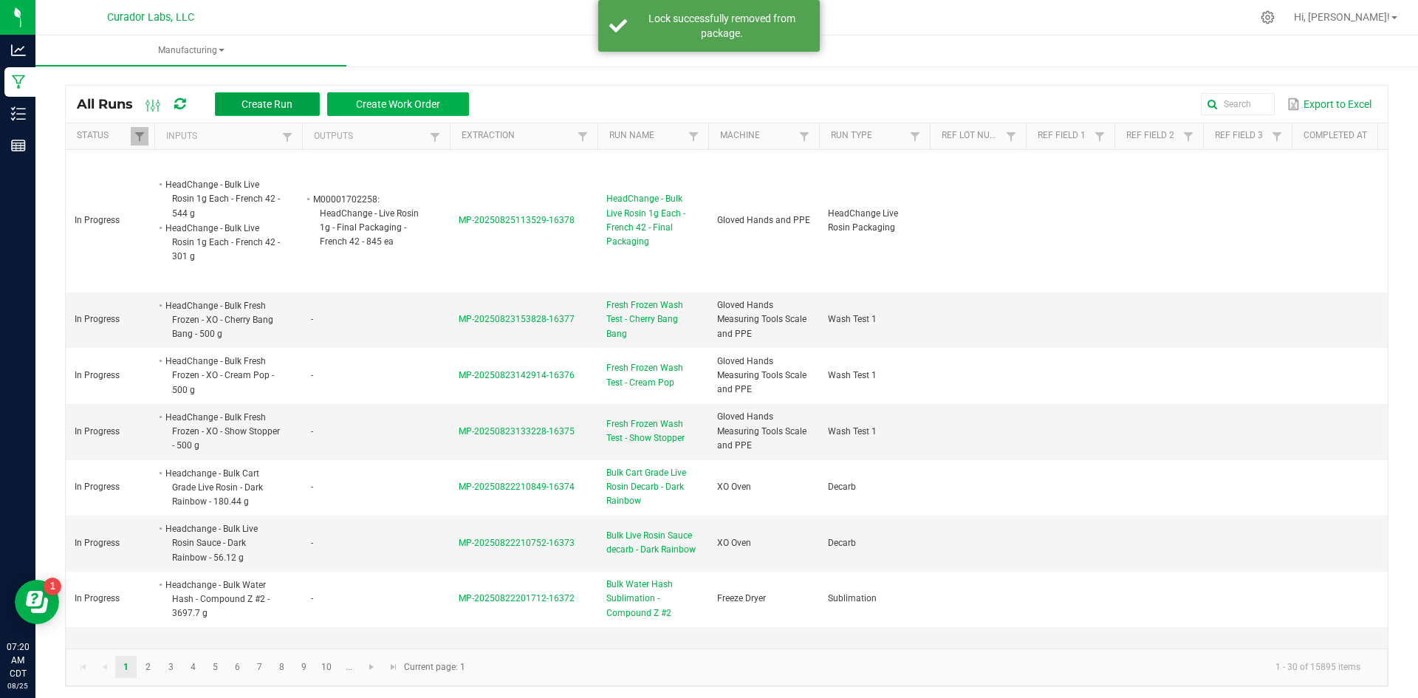
click at [244, 103] on span "Create Run" at bounding box center [267, 104] width 51 height 12
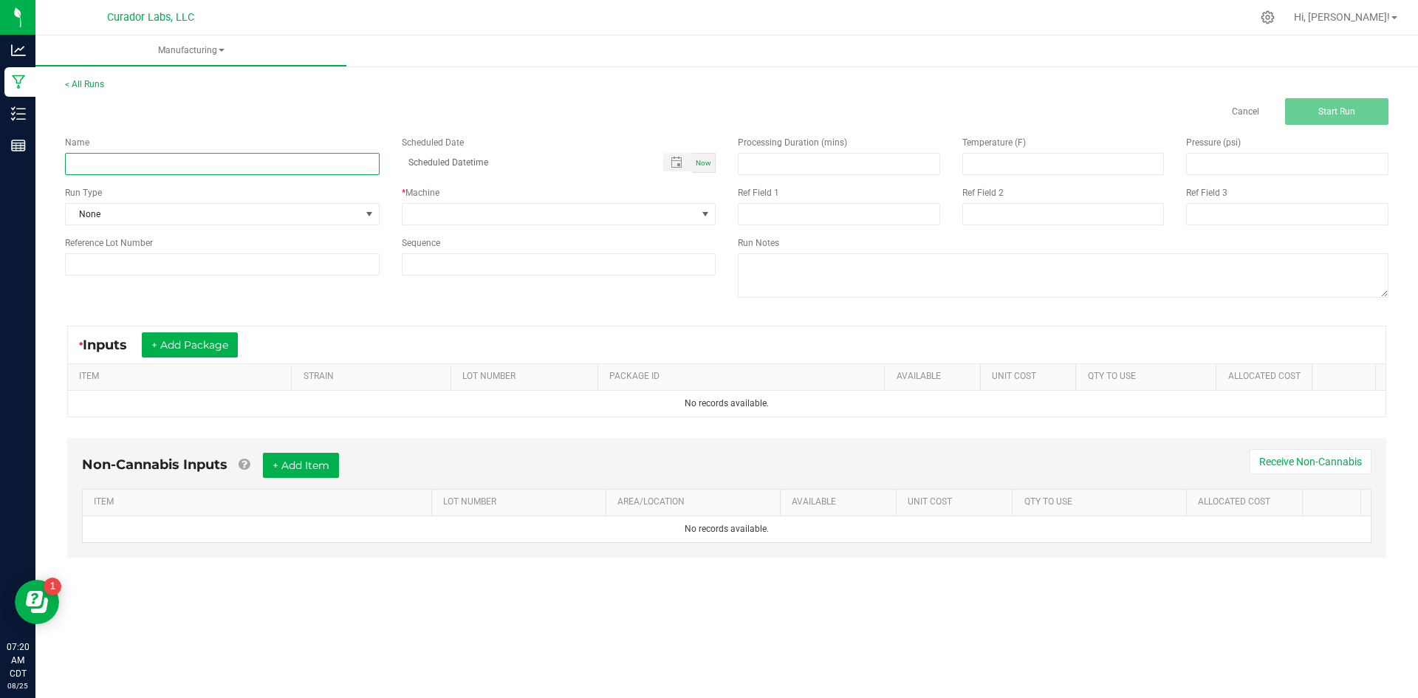
click at [256, 164] on input at bounding box center [222, 164] width 315 height 22
paste input "HeadChange - Bulk Live Badder - Zkatalites"
type input "HeadChange - Bulk Live Badder - Zkatalites - 3.5g Jarring"
click at [213, 216] on span "None" at bounding box center [213, 214] width 295 height 21
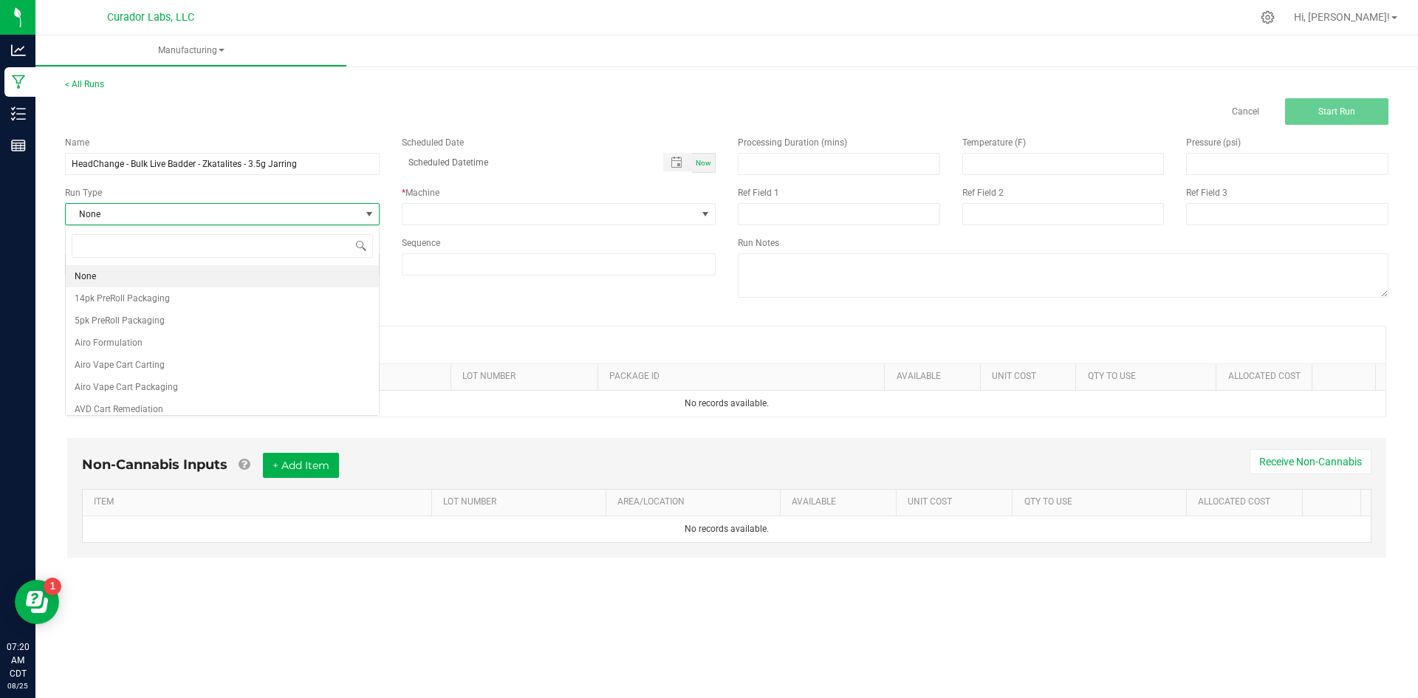
scroll to position [22, 314]
type input "badd"
click at [211, 281] on li "HeadChange Live Badder Jarring" at bounding box center [222, 276] width 313 height 22
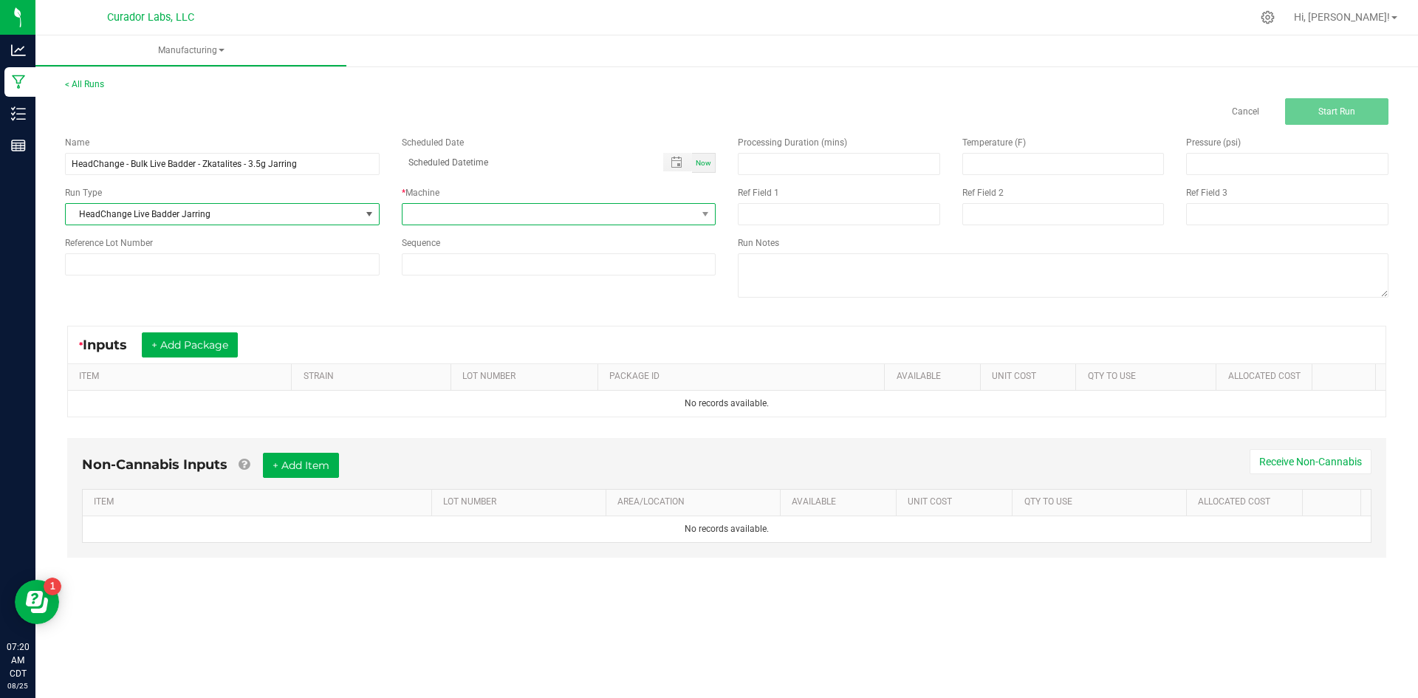
click at [440, 219] on span at bounding box center [550, 214] width 295 height 21
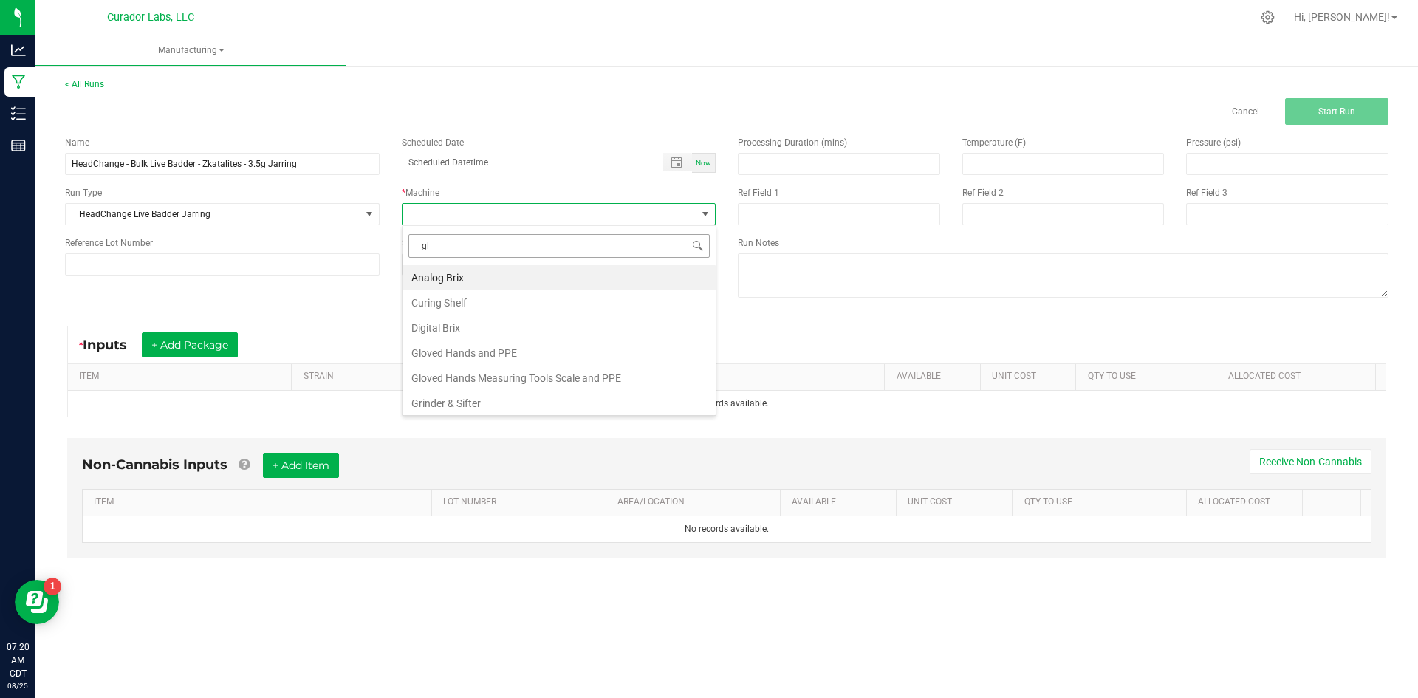
type input "glo"
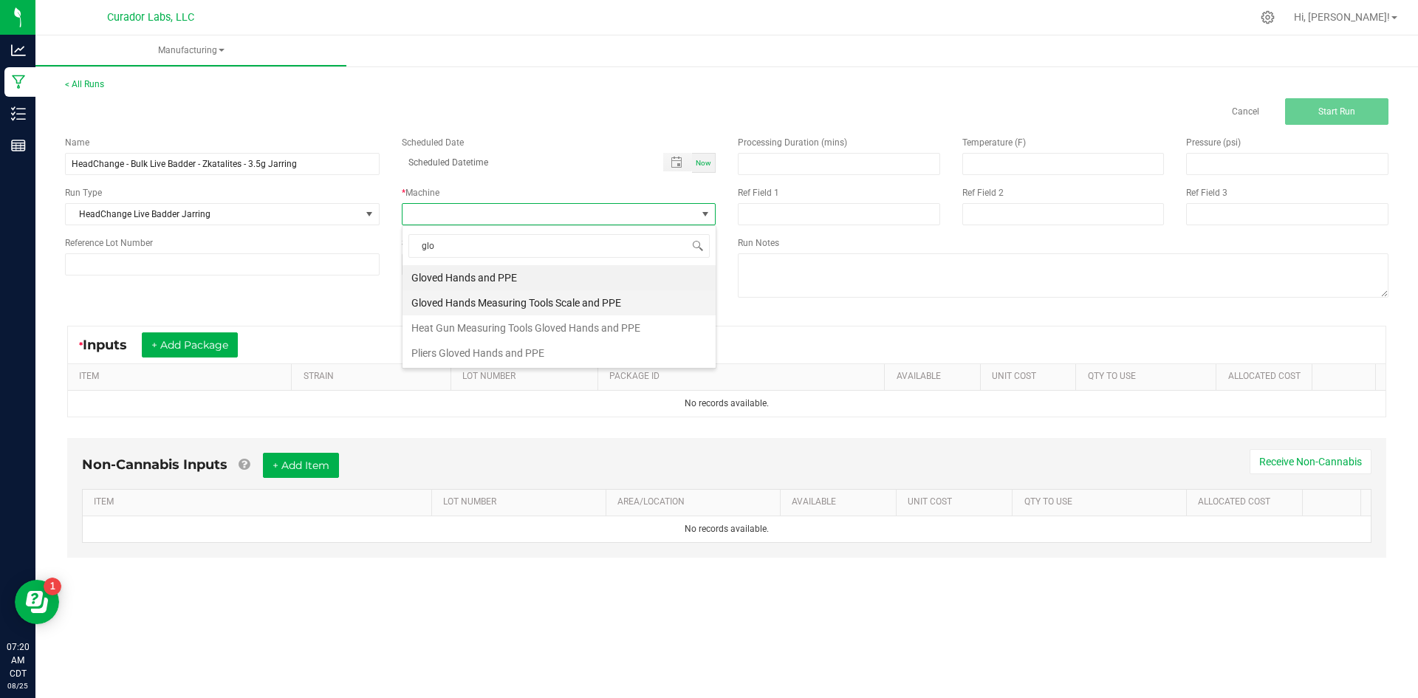
click at [460, 302] on li "Gloved Hands Measuring Tools Scale and PPE" at bounding box center [559, 302] width 313 height 25
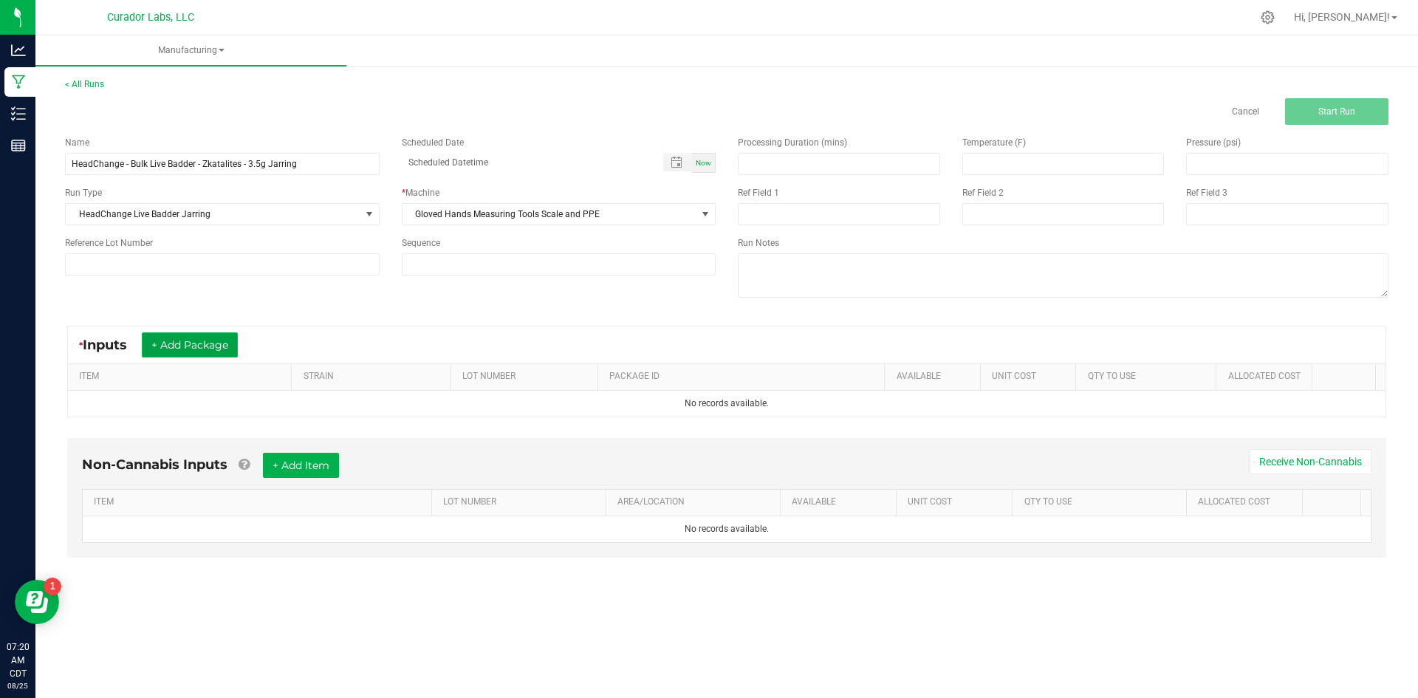
click at [205, 343] on button "+ Add Package" at bounding box center [190, 344] width 96 height 25
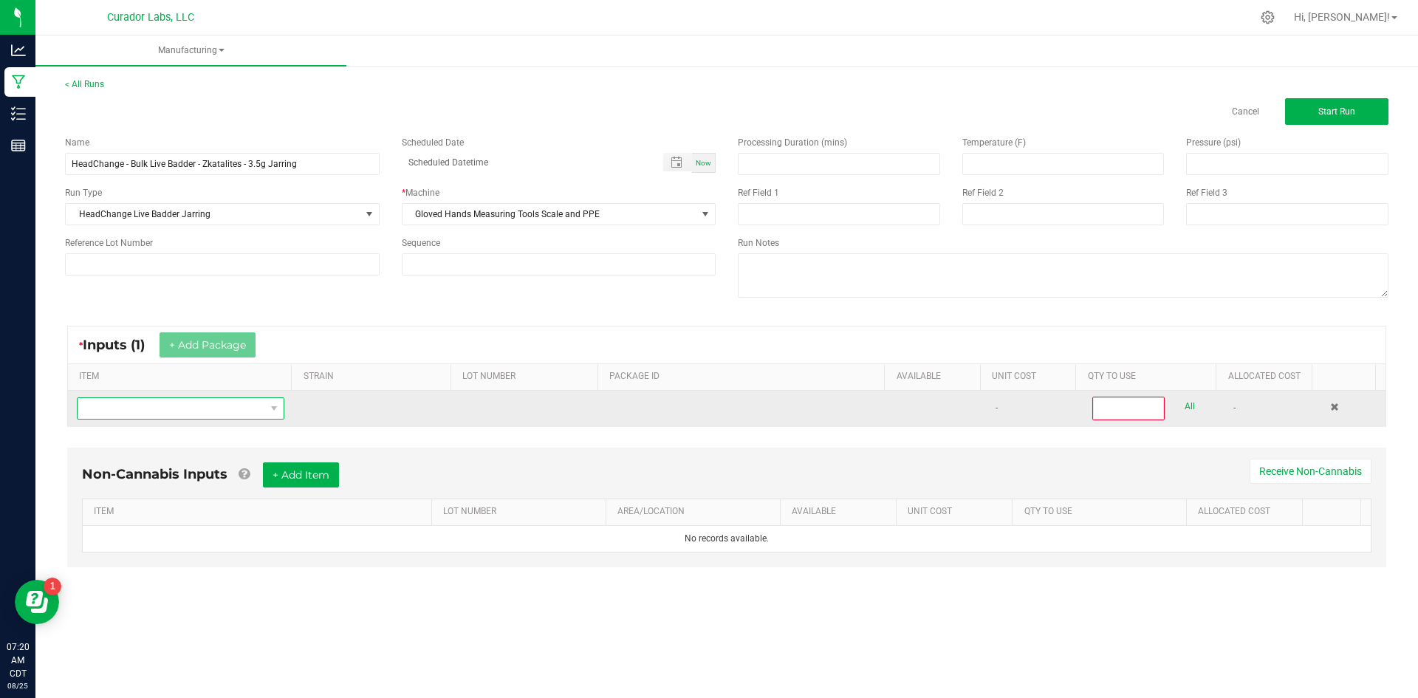
click at [191, 417] on span "NO DATA FOUND" at bounding box center [172, 408] width 188 height 21
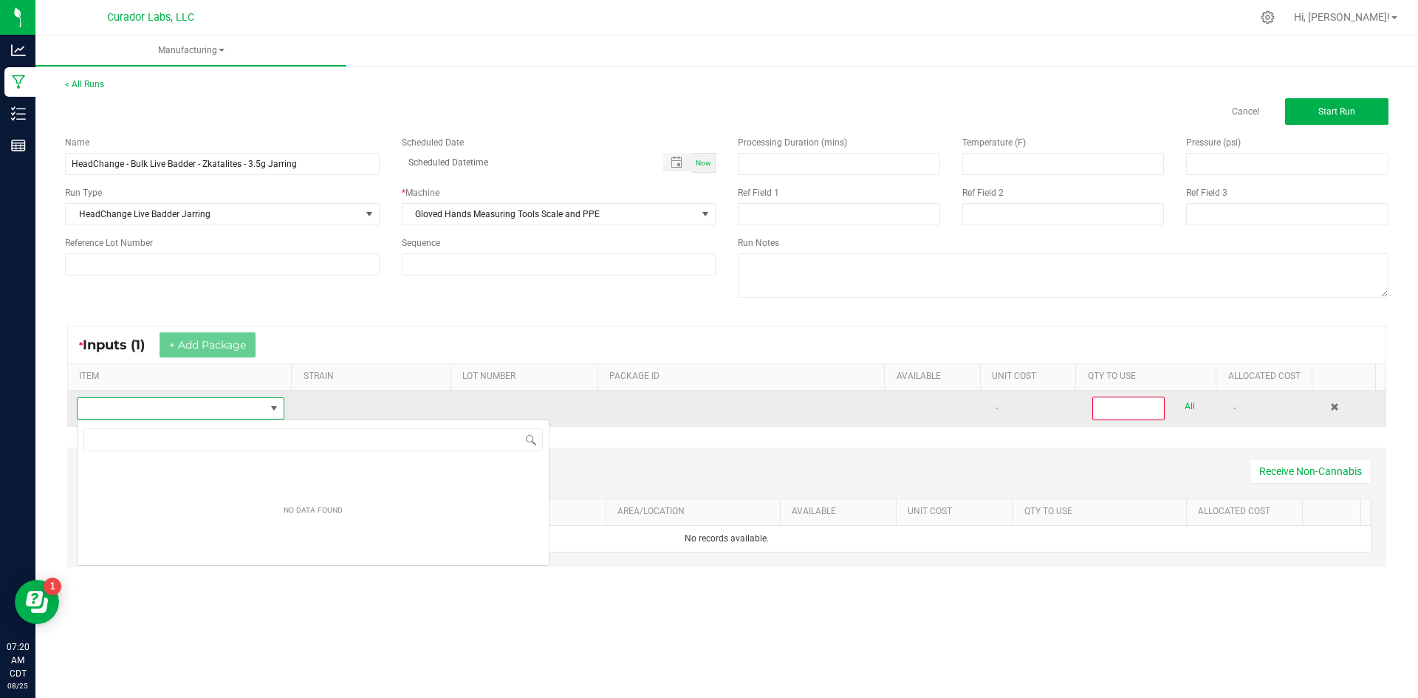
scroll to position [73852, 73669]
type input "v"
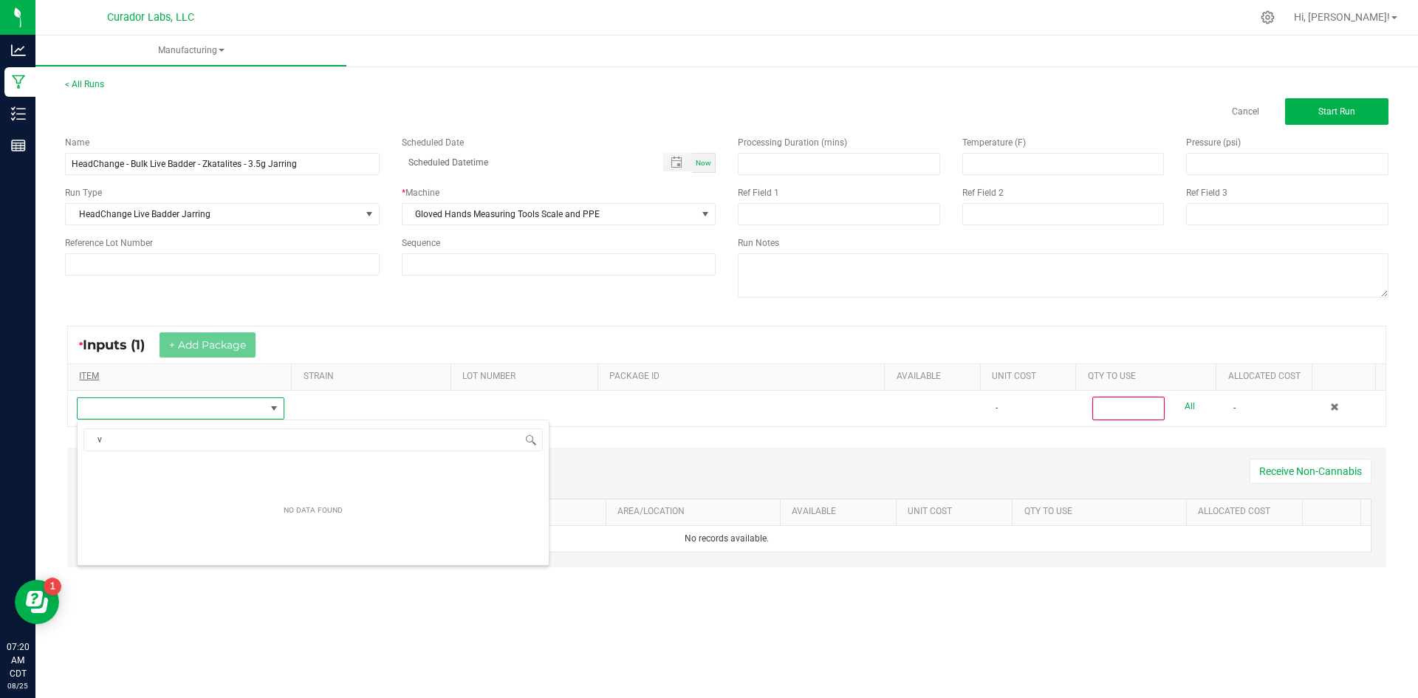
scroll to position [22, 204]
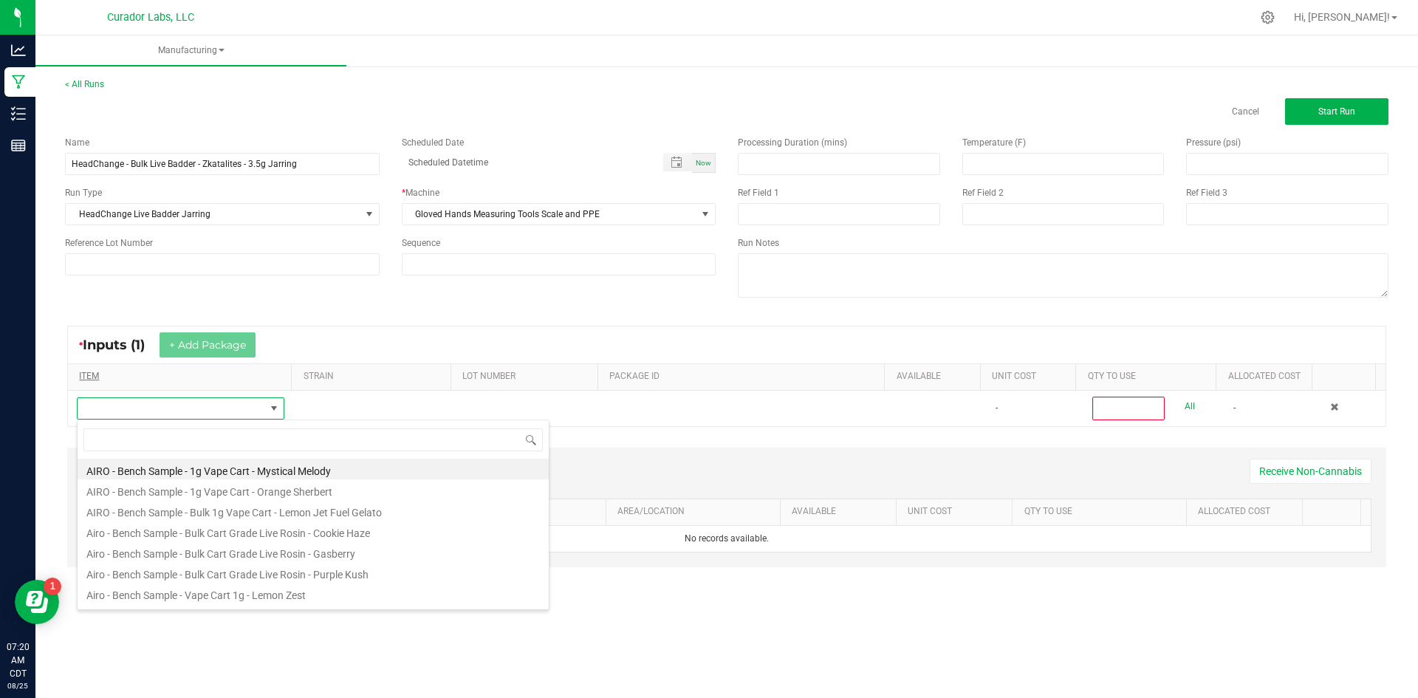
type input "HeadChange - Bulk Live Badder - Zkatalites"
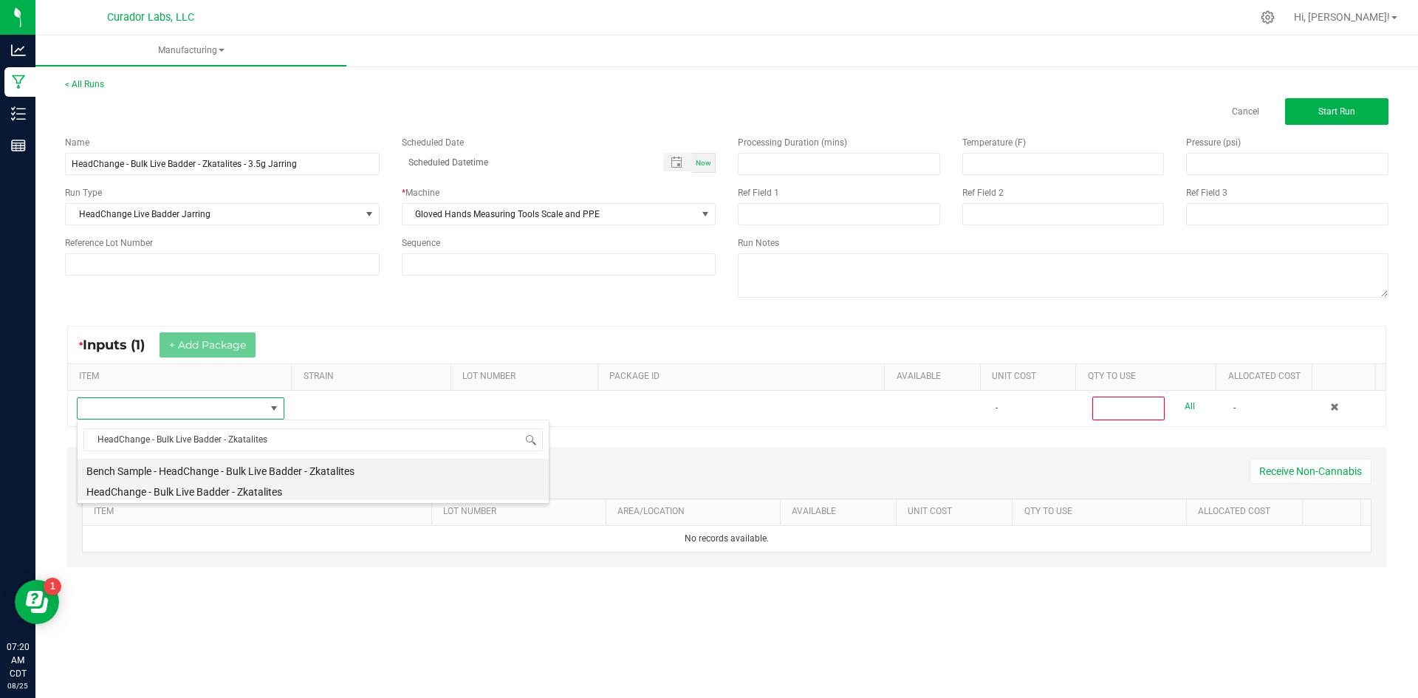
click at [261, 485] on li "HeadChange - Bulk Live Badder - Zkatalites" at bounding box center [313, 489] width 471 height 21
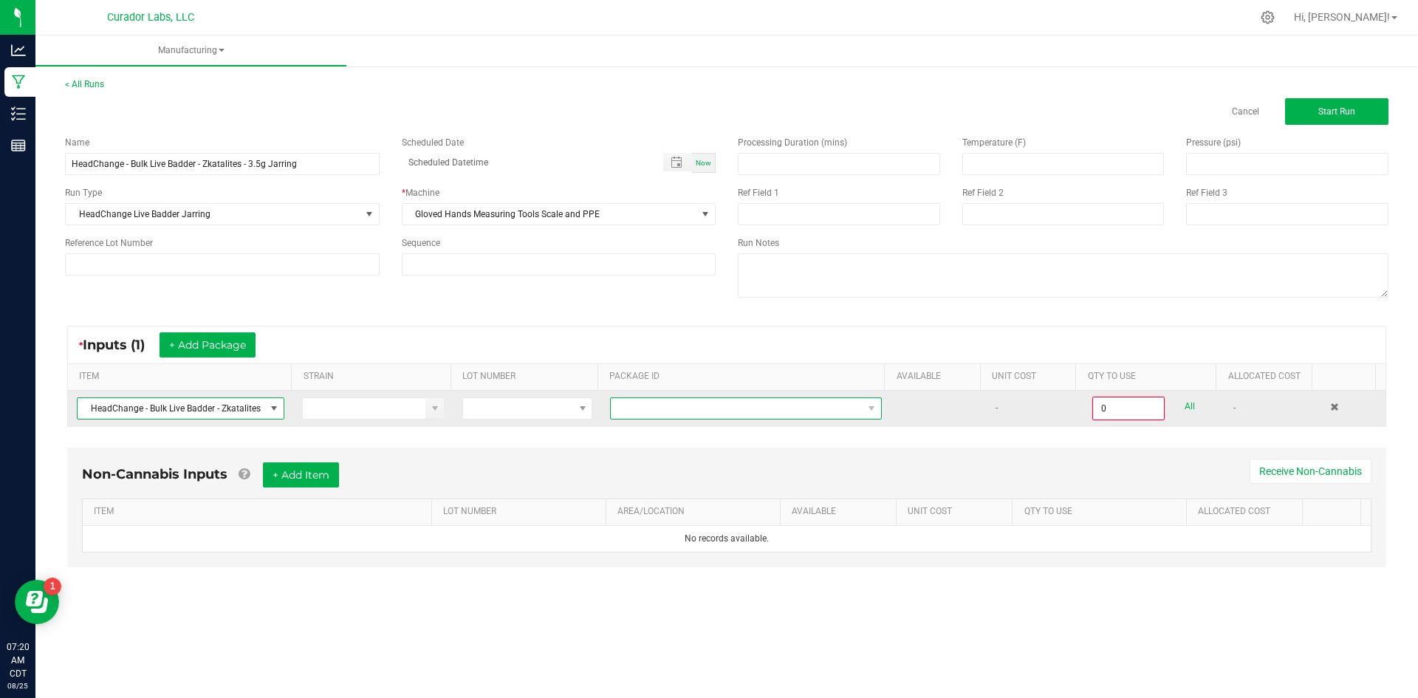
click at [712, 409] on span at bounding box center [737, 408] width 252 height 21
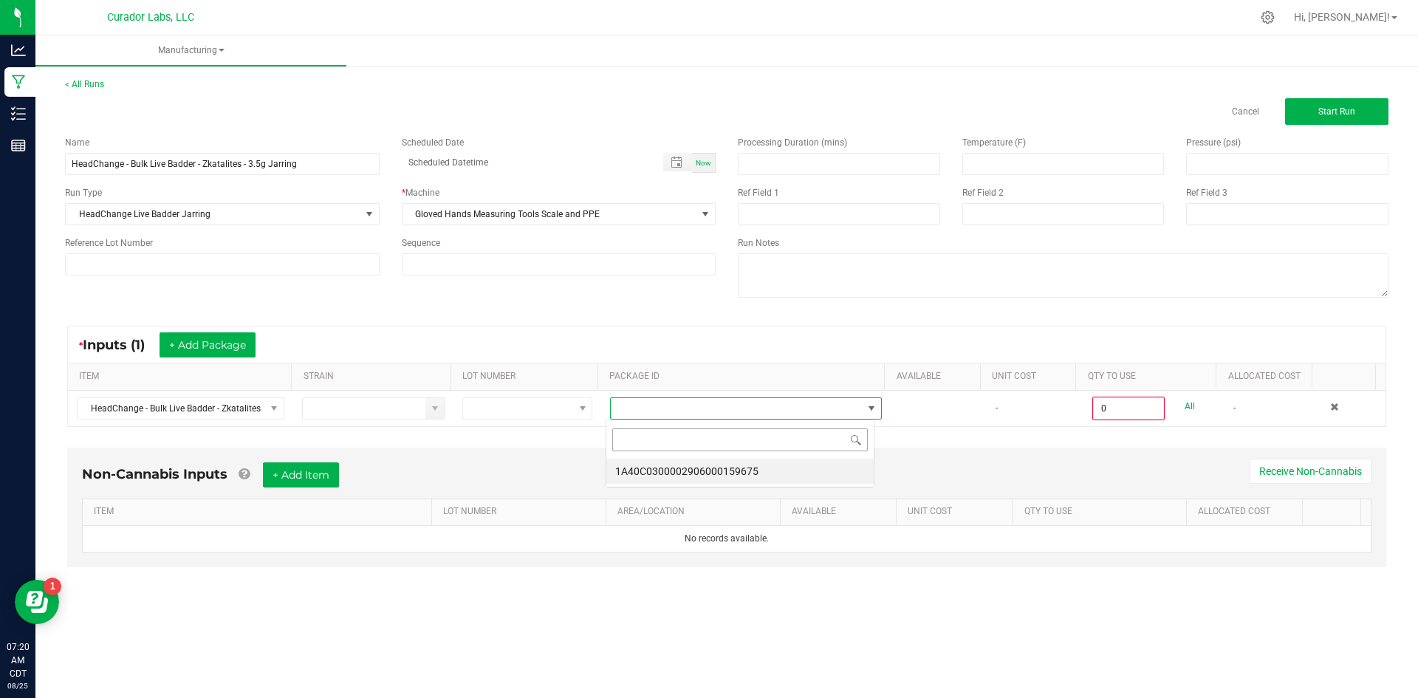
scroll to position [22, 270]
click at [734, 467] on li "1A40C0300002906000159675" at bounding box center [740, 471] width 267 height 25
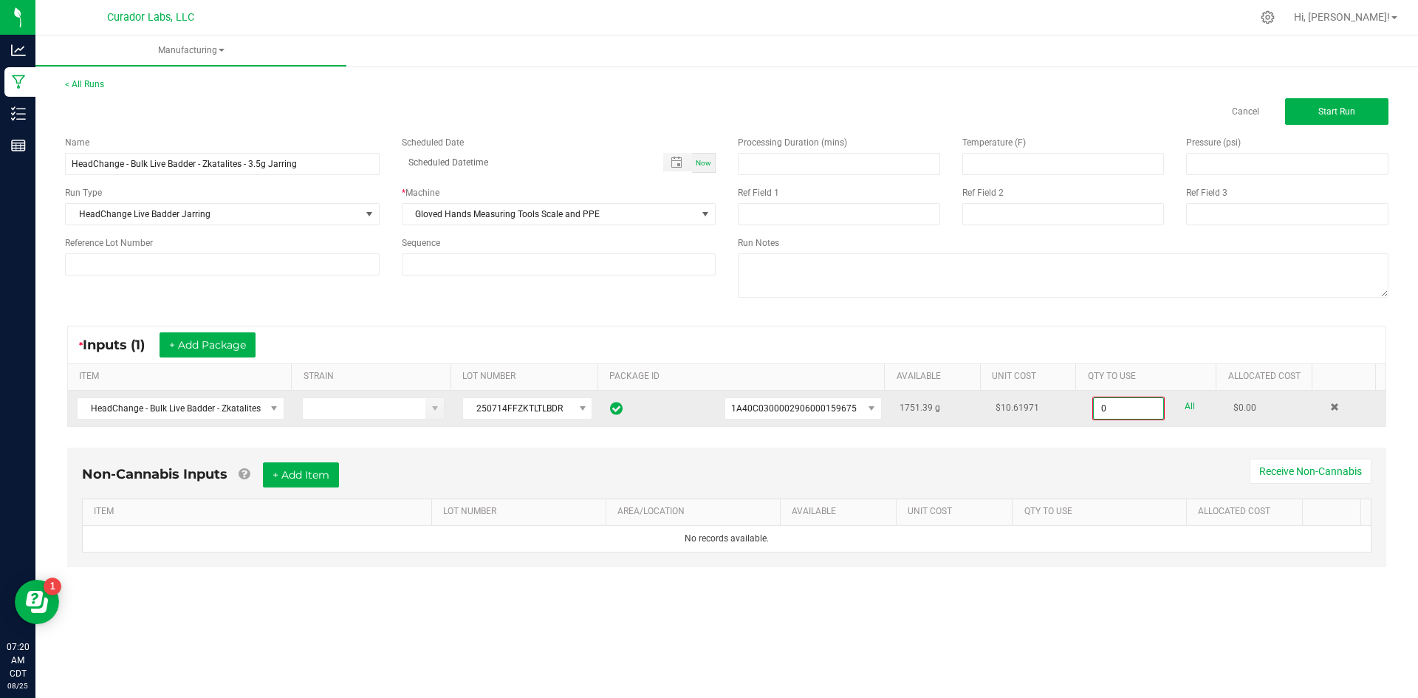
click at [1122, 407] on input "0" at bounding box center [1128, 408] width 69 height 21
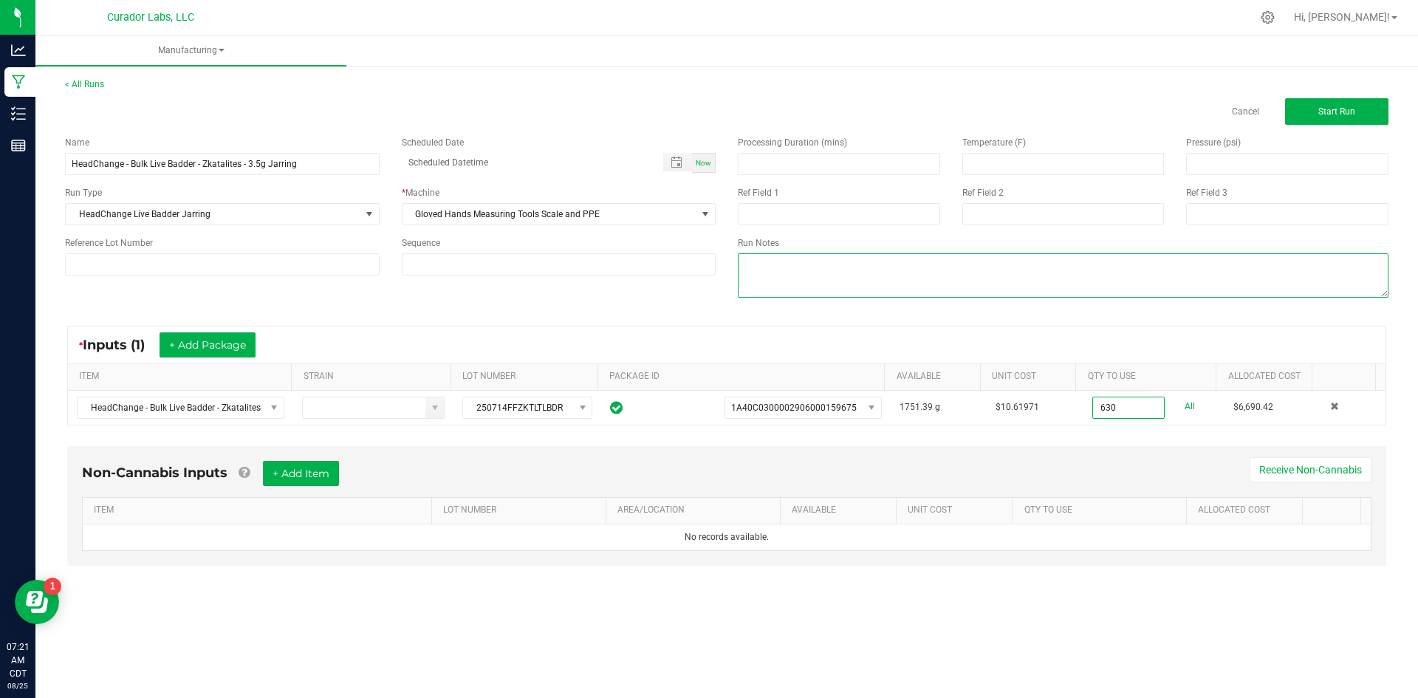
type input "630.0000 g"
click at [783, 284] on textarea at bounding box center [1063, 275] width 651 height 44
click at [830, 264] on textarea at bounding box center [1063, 275] width 651 height 44
type textarea "180 X 3.5 = 630g"
click at [590, 292] on div "Name HeadChange - Bulk Live Badder - Zkatalites - 3.5g Jarring Scheduled Date N…" at bounding box center [727, 219] width 1346 height 188
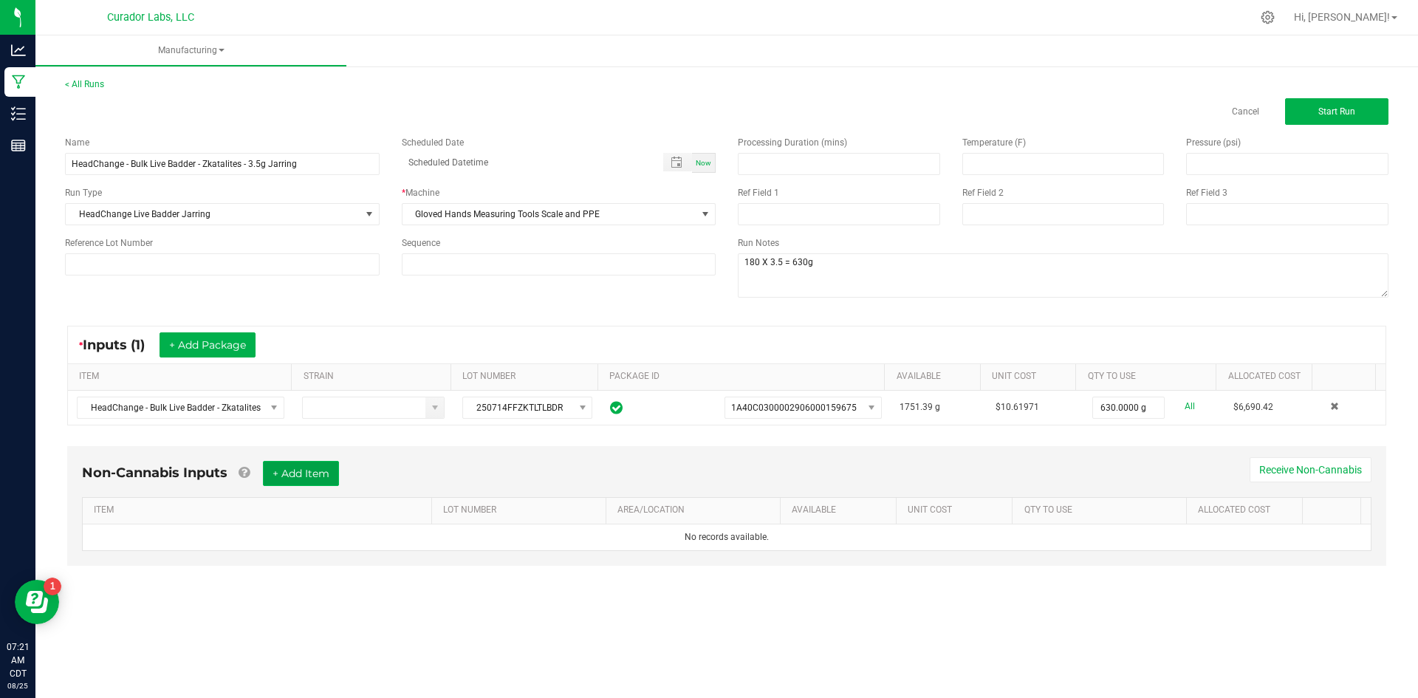
click at [297, 469] on button "+ Add Item" at bounding box center [301, 473] width 76 height 25
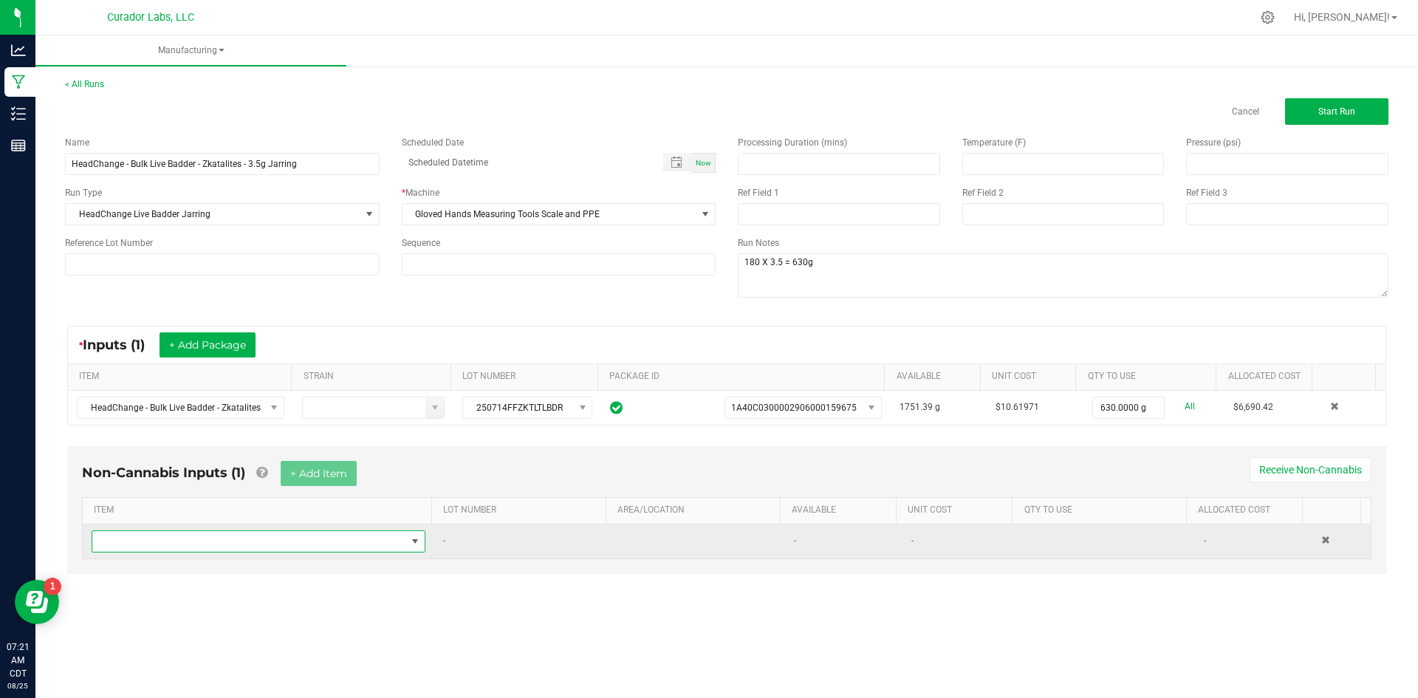
click at [277, 536] on span "NO DATA FOUND" at bounding box center [249, 541] width 314 height 21
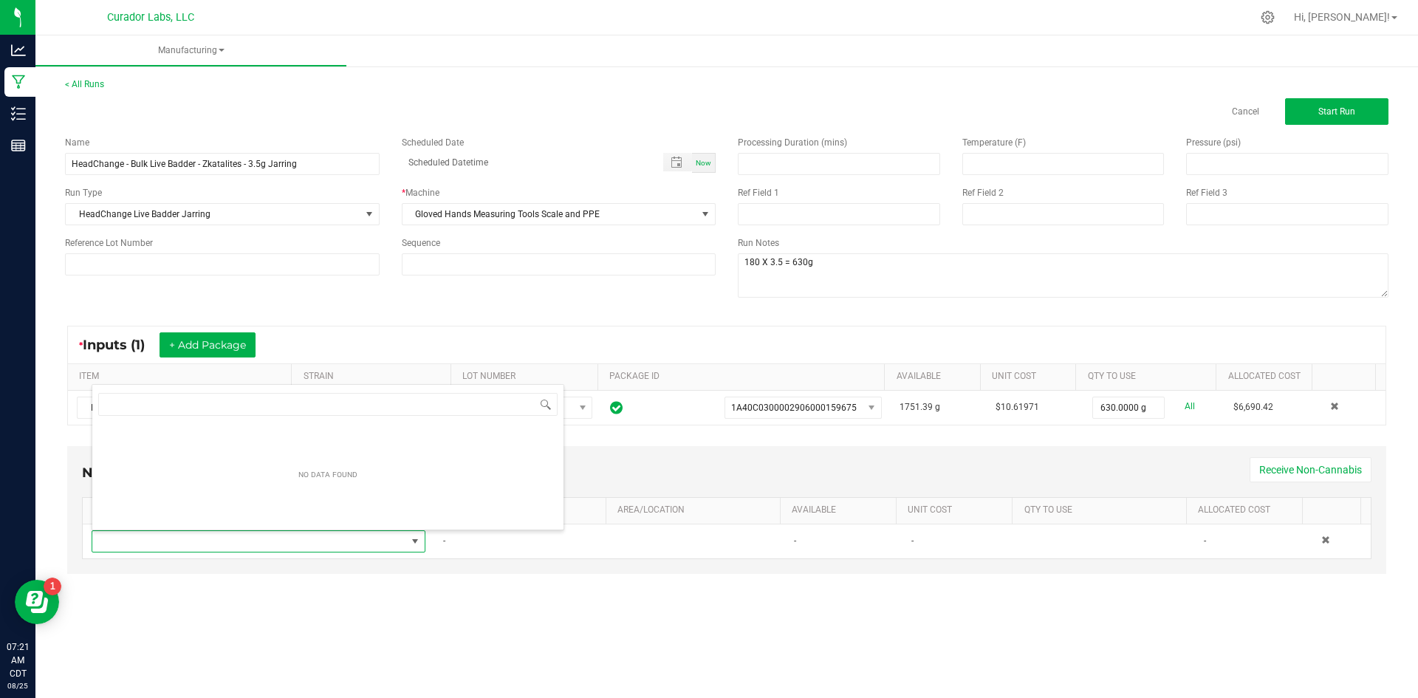
scroll to position [22, 328]
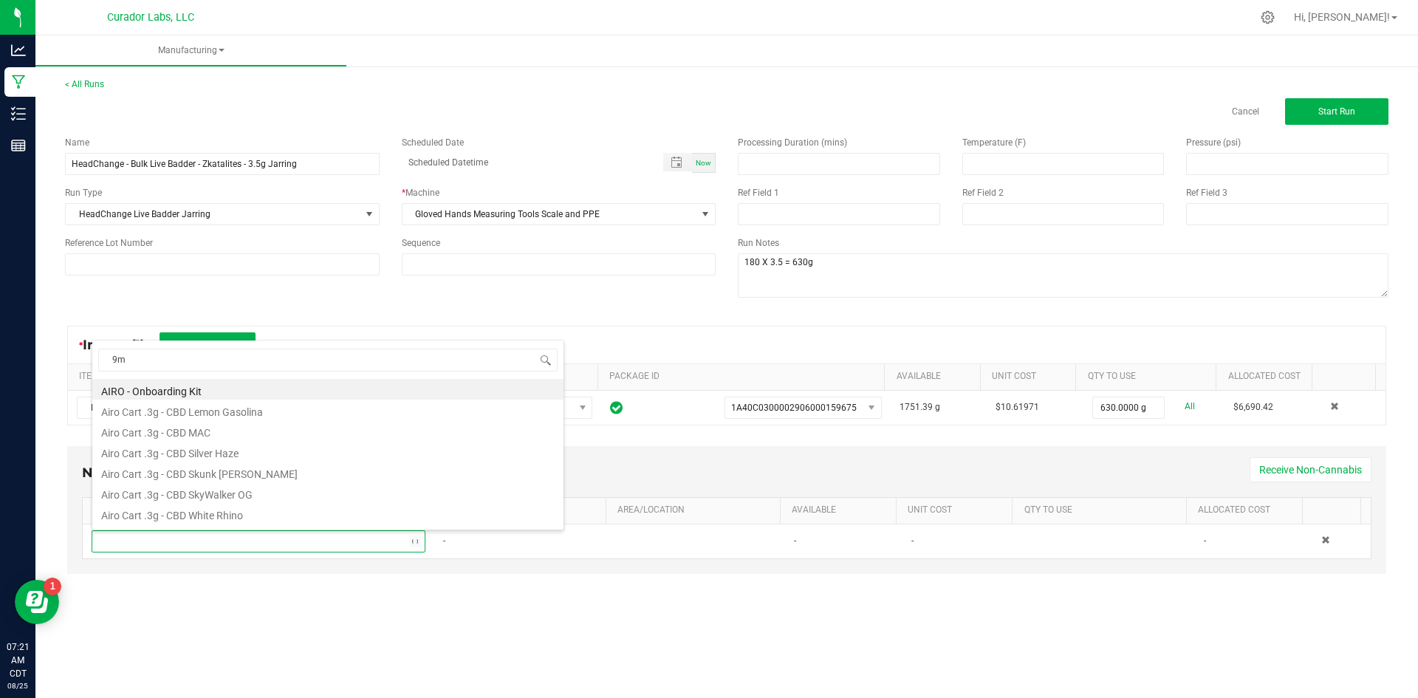
type input "9ml"
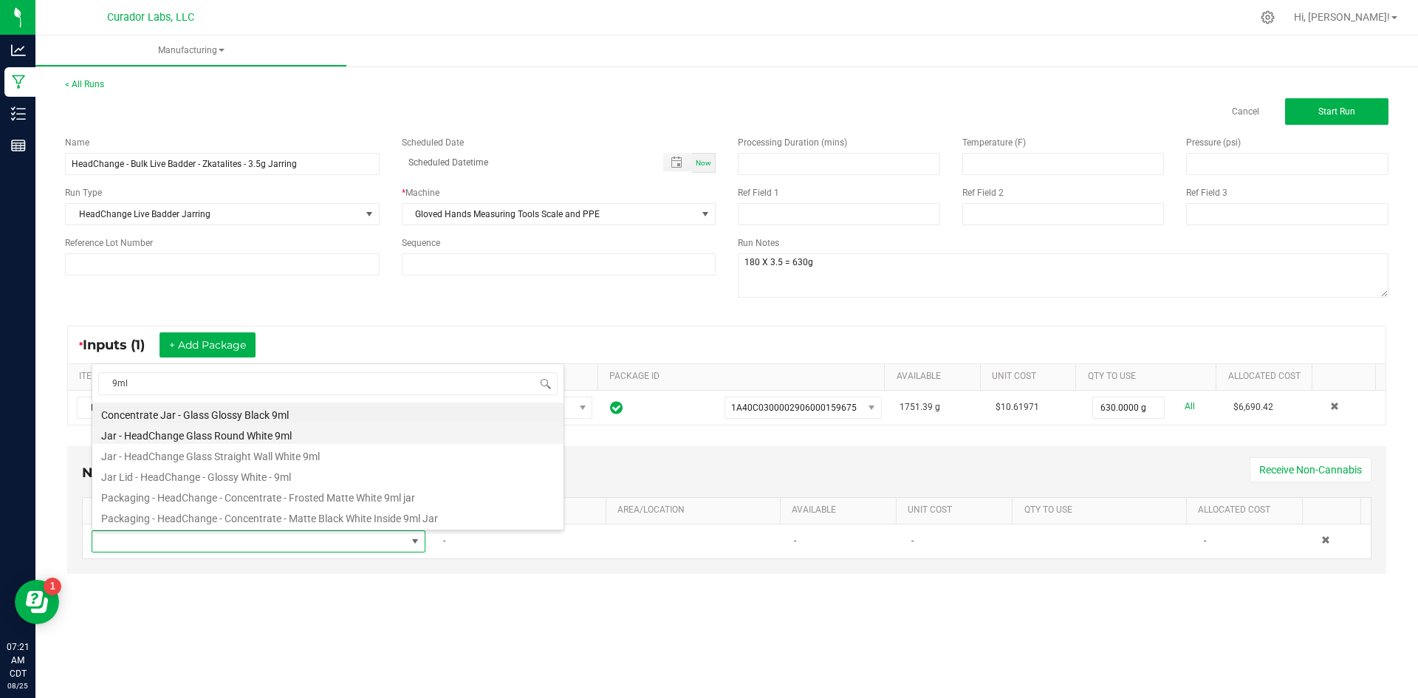
click at [258, 433] on li "Jar - HeadChange Glass Round White 9ml" at bounding box center [327, 433] width 471 height 21
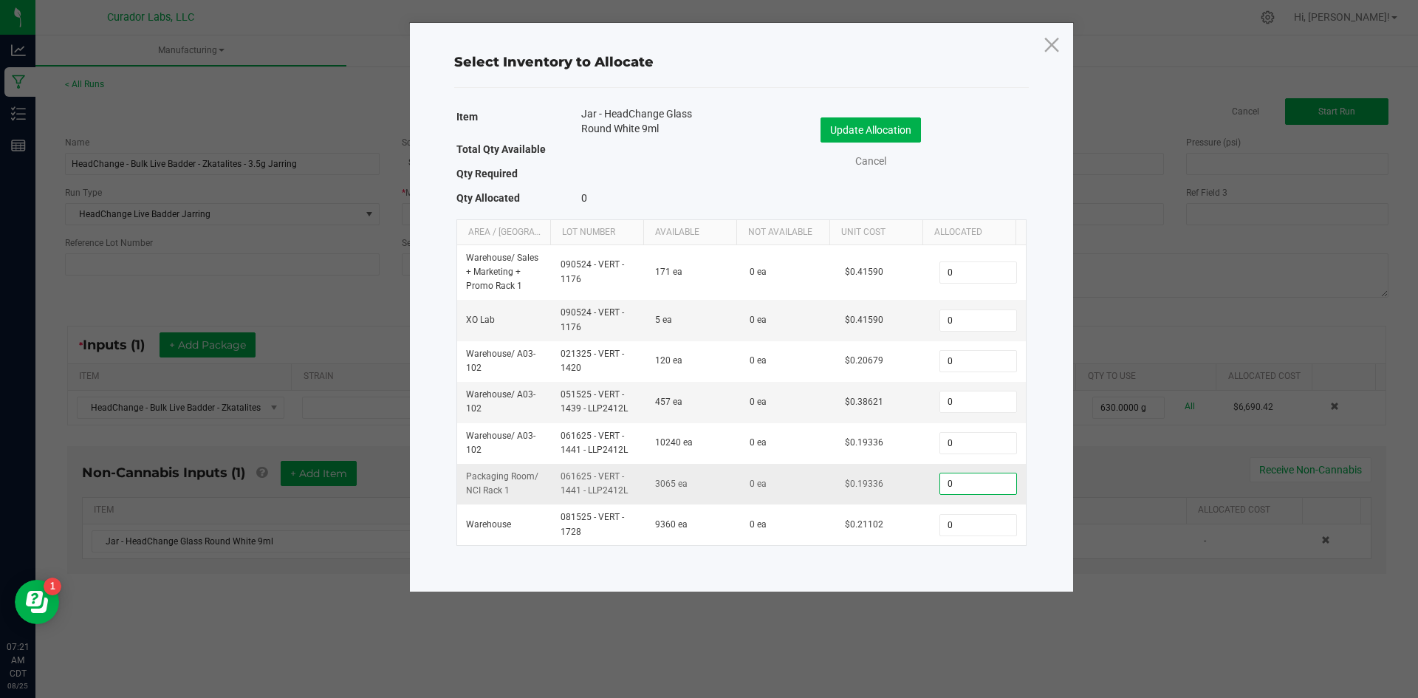
click at [940, 486] on input "0" at bounding box center [977, 484] width 75 height 21
type input "180"
click at [899, 131] on button "Update Allocation" at bounding box center [871, 129] width 100 height 25
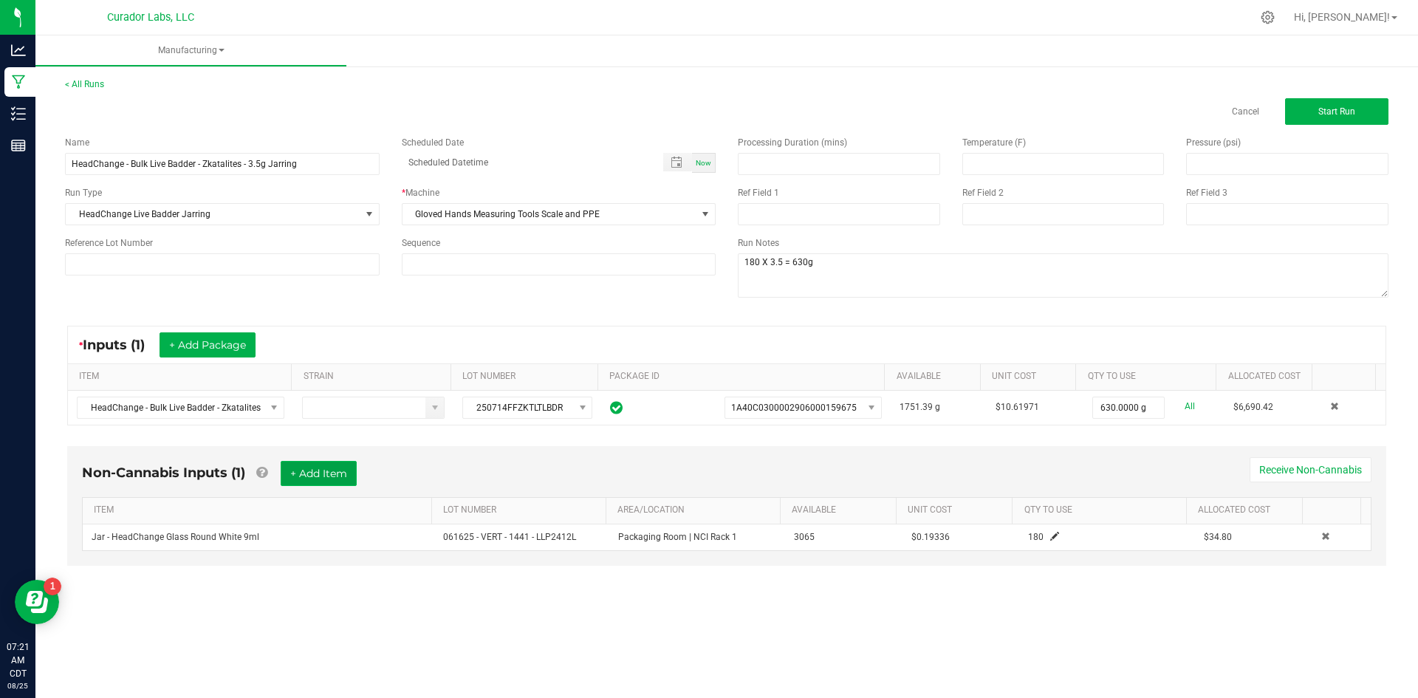
drag, startPoint x: 338, startPoint y: 471, endPoint x: 329, endPoint y: 473, distance: 9.1
click at [332, 471] on button "+ Add Item" at bounding box center [319, 473] width 76 height 25
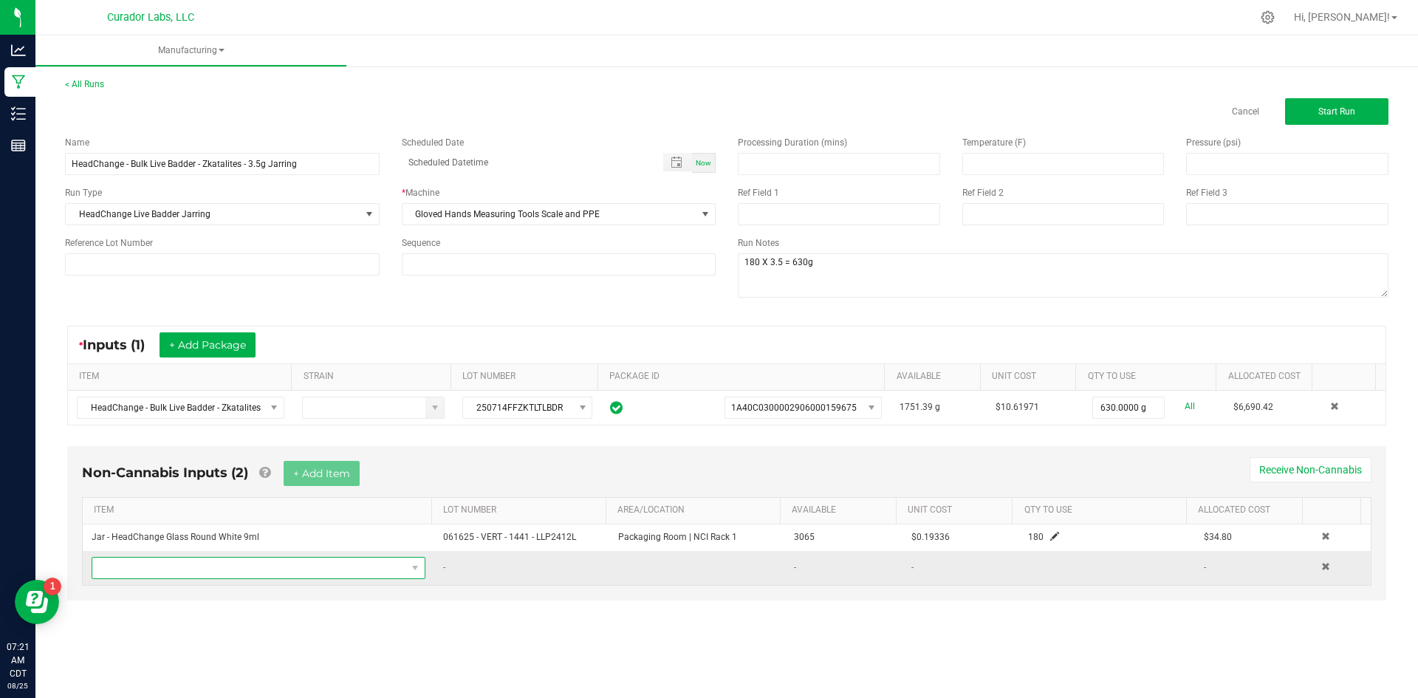
click at [214, 575] on span "NO DATA FOUND" at bounding box center [249, 568] width 314 height 21
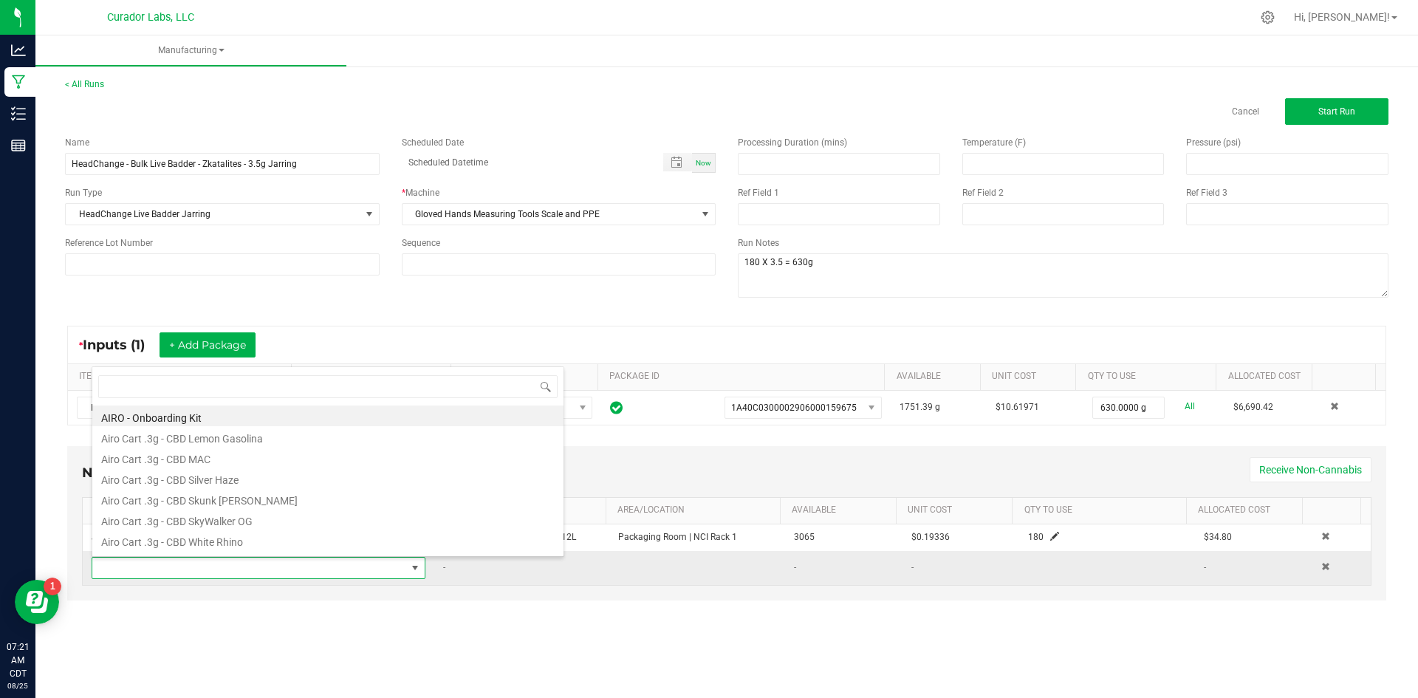
type input "b"
type input "jar box"
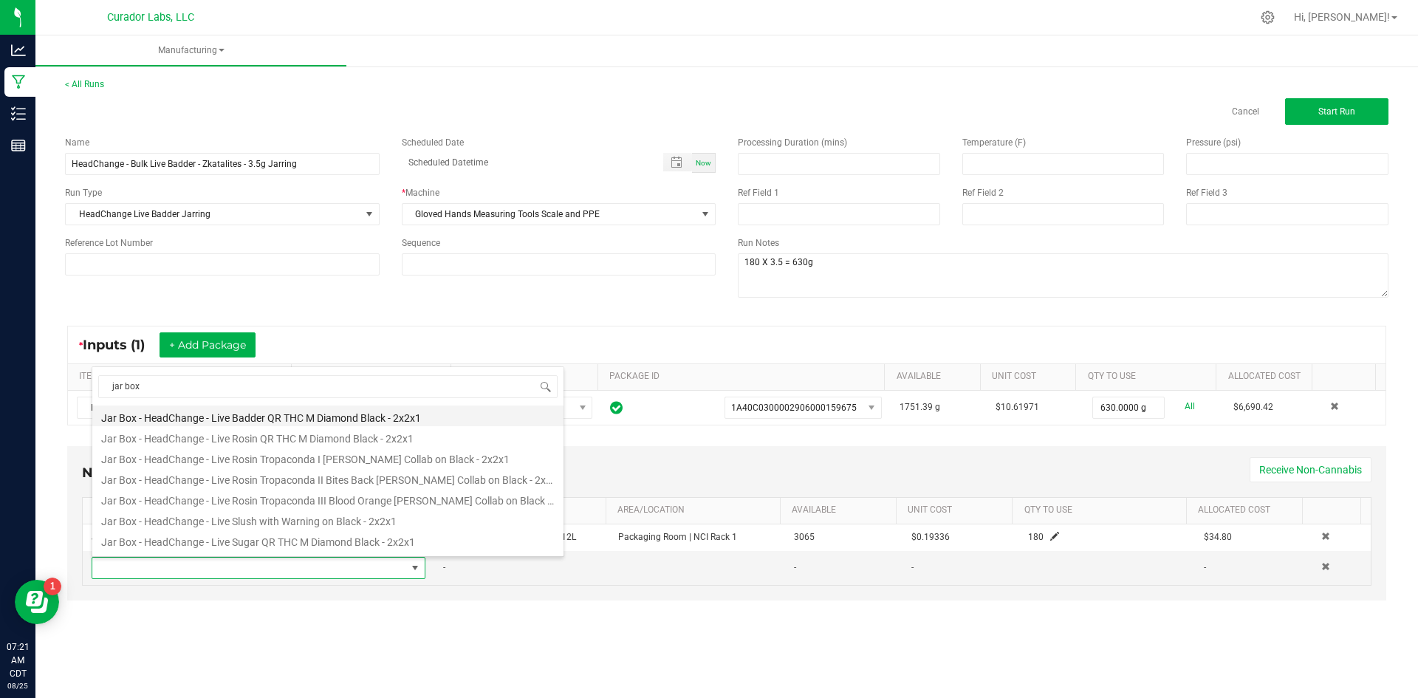
click at [358, 417] on li "Jar Box - HeadChange - Live Badder QR THC M Diamond Black - 2x2x1" at bounding box center [327, 416] width 471 height 21
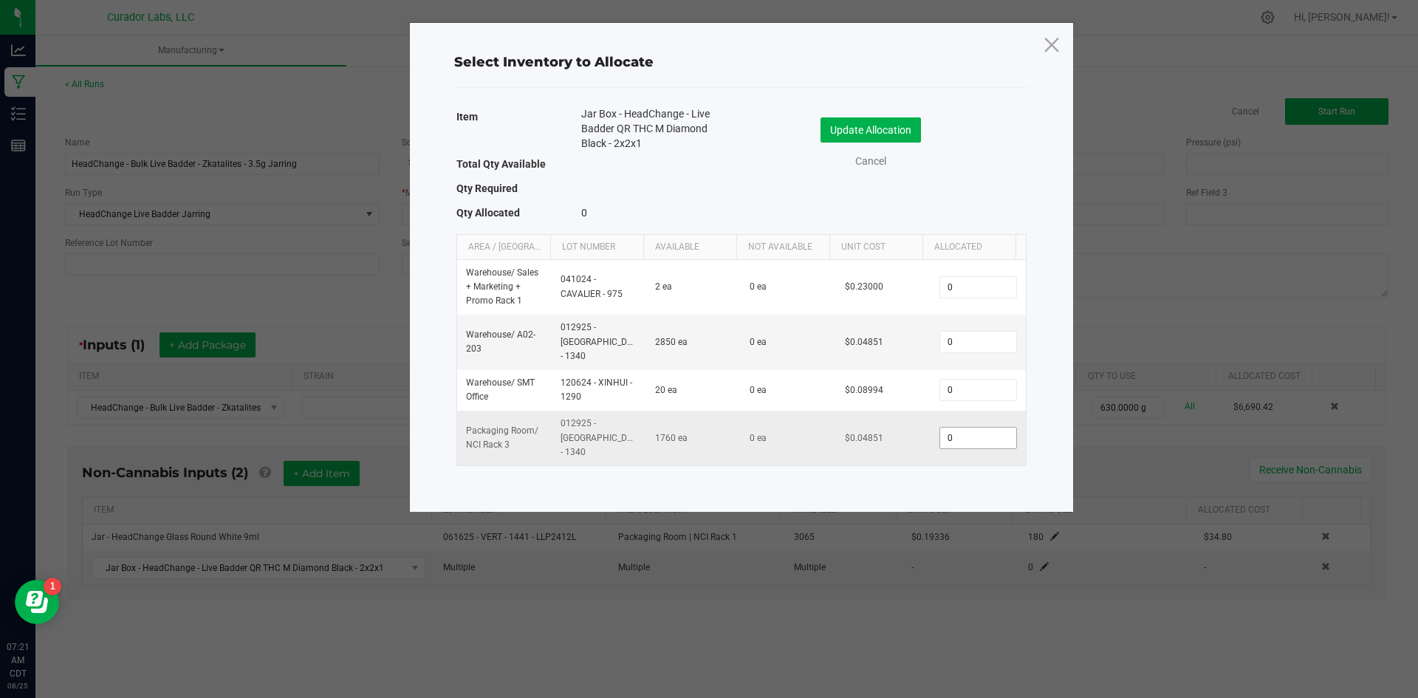
click at [968, 428] on input "0" at bounding box center [977, 438] width 75 height 21
type input "180"
click at [878, 133] on button "Update Allocation" at bounding box center [871, 129] width 100 height 25
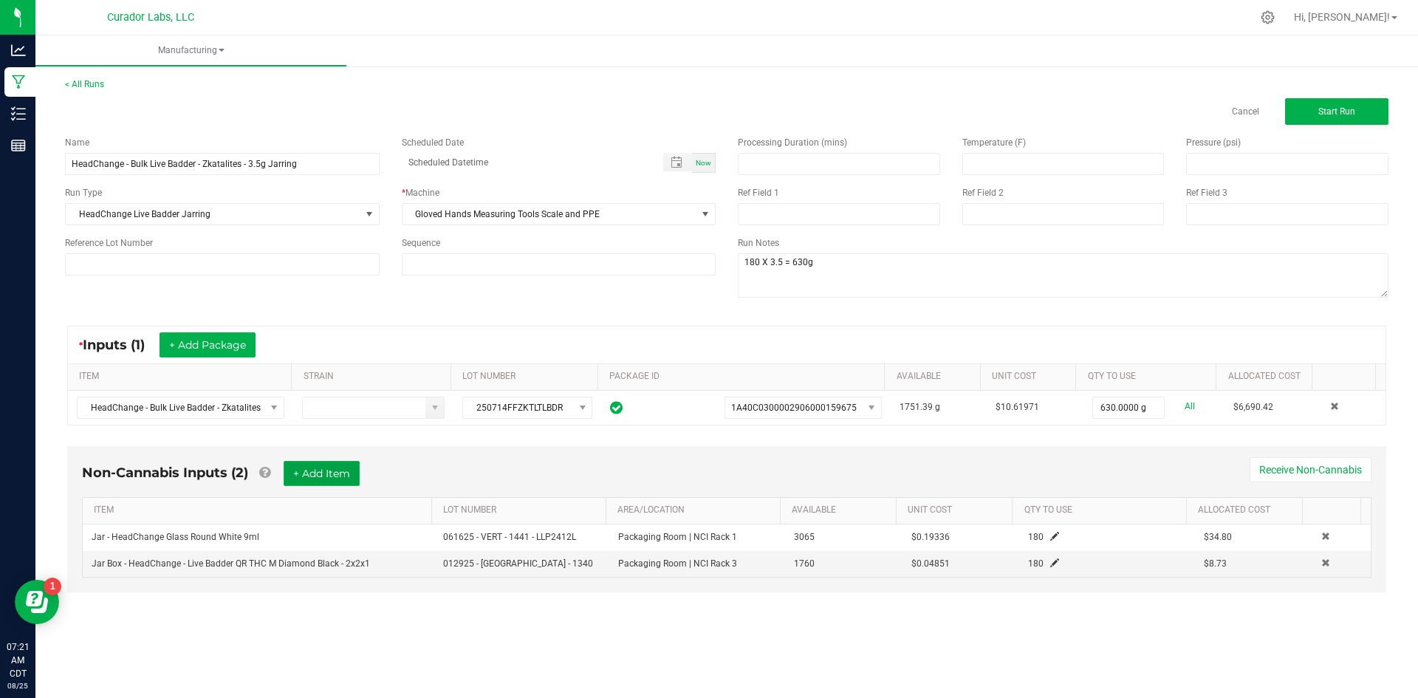
click at [336, 471] on button "+ Add Item" at bounding box center [322, 473] width 76 height 25
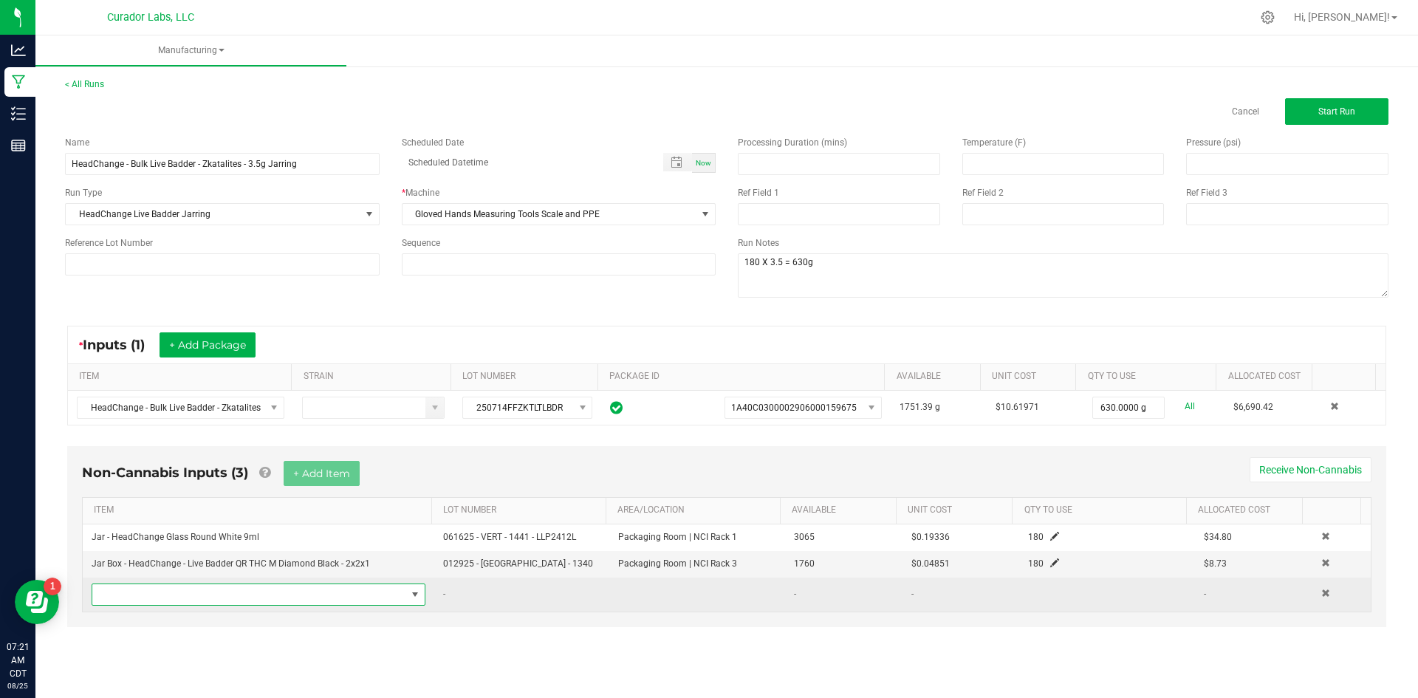
click at [205, 604] on span "NO DATA FOUND" at bounding box center [249, 594] width 314 height 21
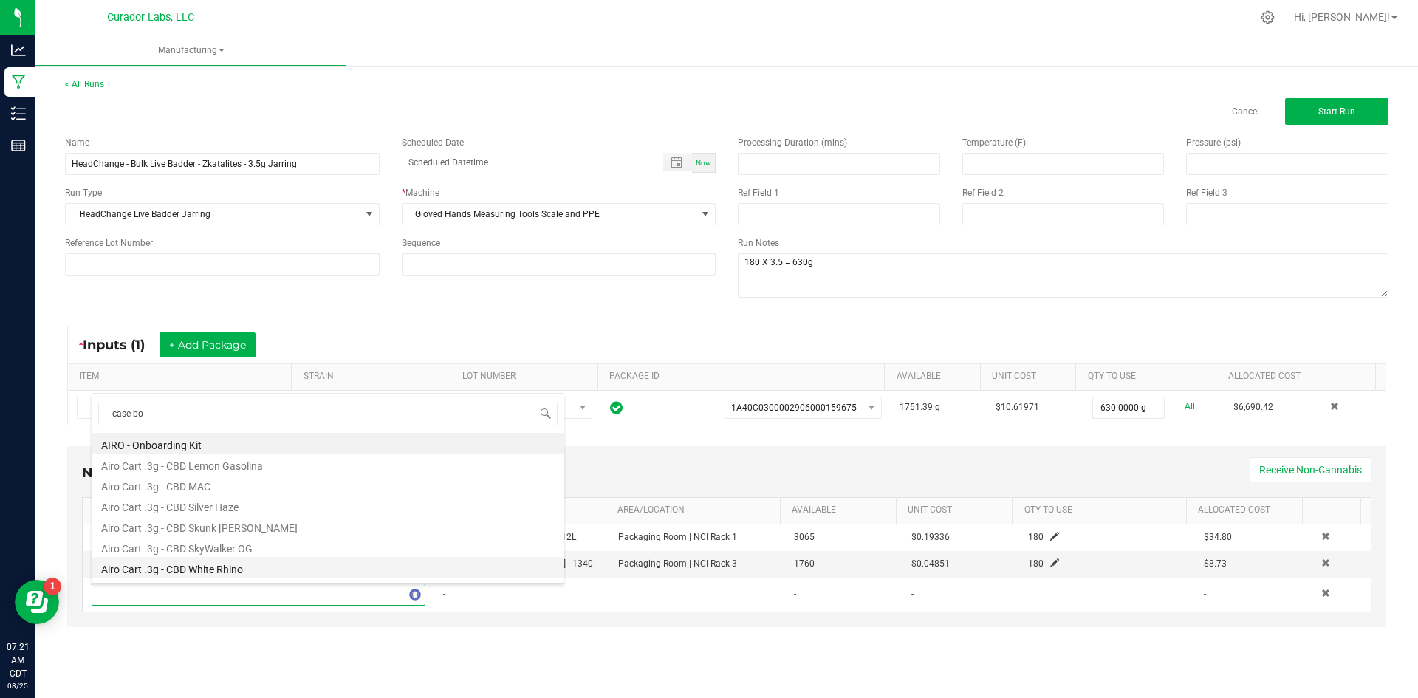
type input "case box"
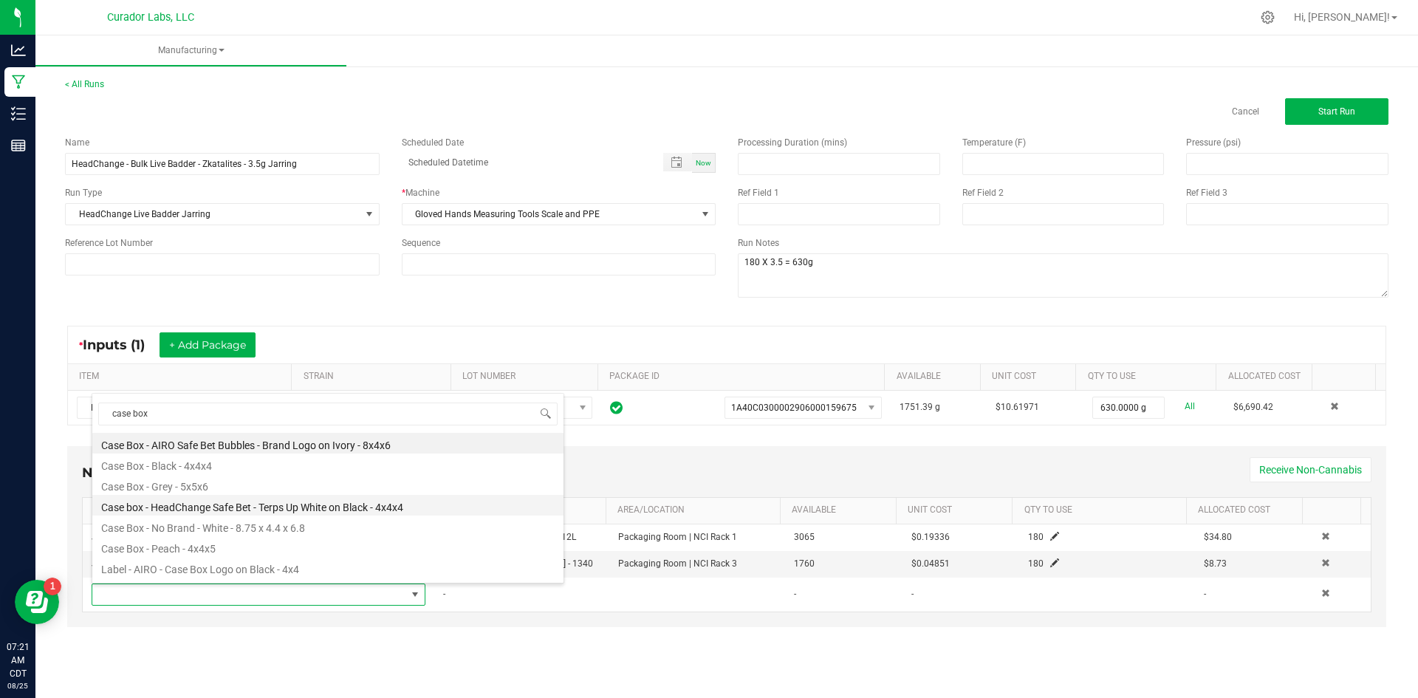
click at [278, 510] on li "Case box - HeadChange Safe Bet - Terps Up White on Black - 4x4x4" at bounding box center [327, 505] width 471 height 21
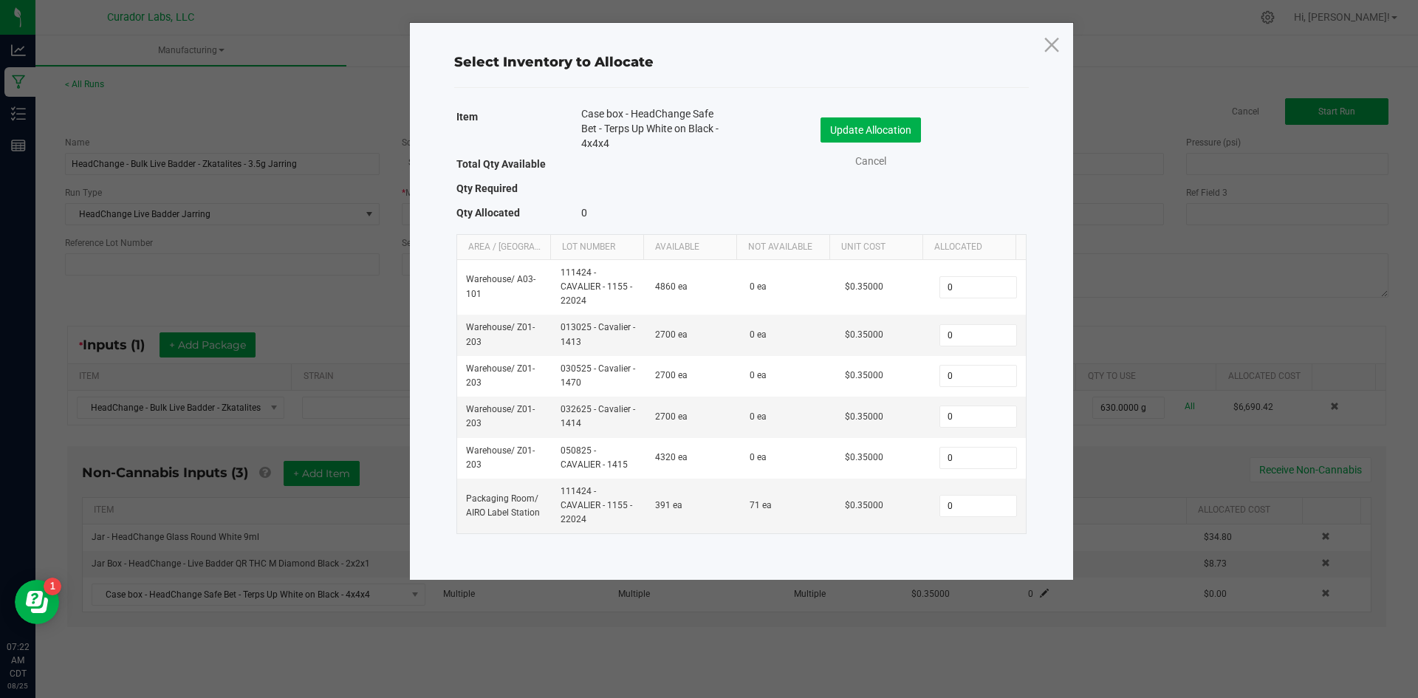
click at [886, 544] on div "Item Case box - HeadChange Safe Bet - Terps Up White on Black - 4x4x4 Total Qty…" at bounding box center [742, 323] width 582 height 441
click at [988, 517] on td "0" at bounding box center [978, 506] width 95 height 55
click at [971, 503] on input "0" at bounding box center [977, 506] width 75 height 21
type input "15"
click at [857, 129] on button "Update Allocation" at bounding box center [871, 129] width 100 height 25
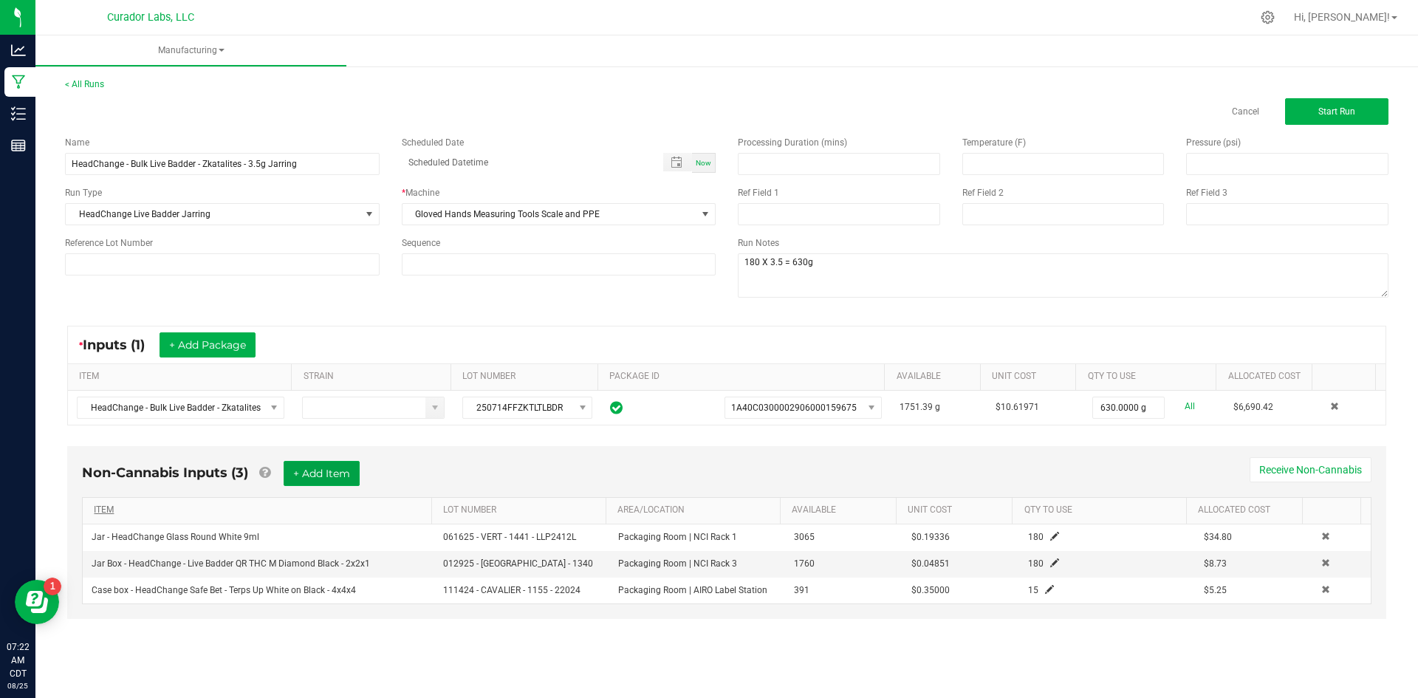
drag, startPoint x: 341, startPoint y: 468, endPoint x: 303, endPoint y: 505, distance: 52.8
click at [340, 468] on button "+ Add Item" at bounding box center [322, 473] width 76 height 25
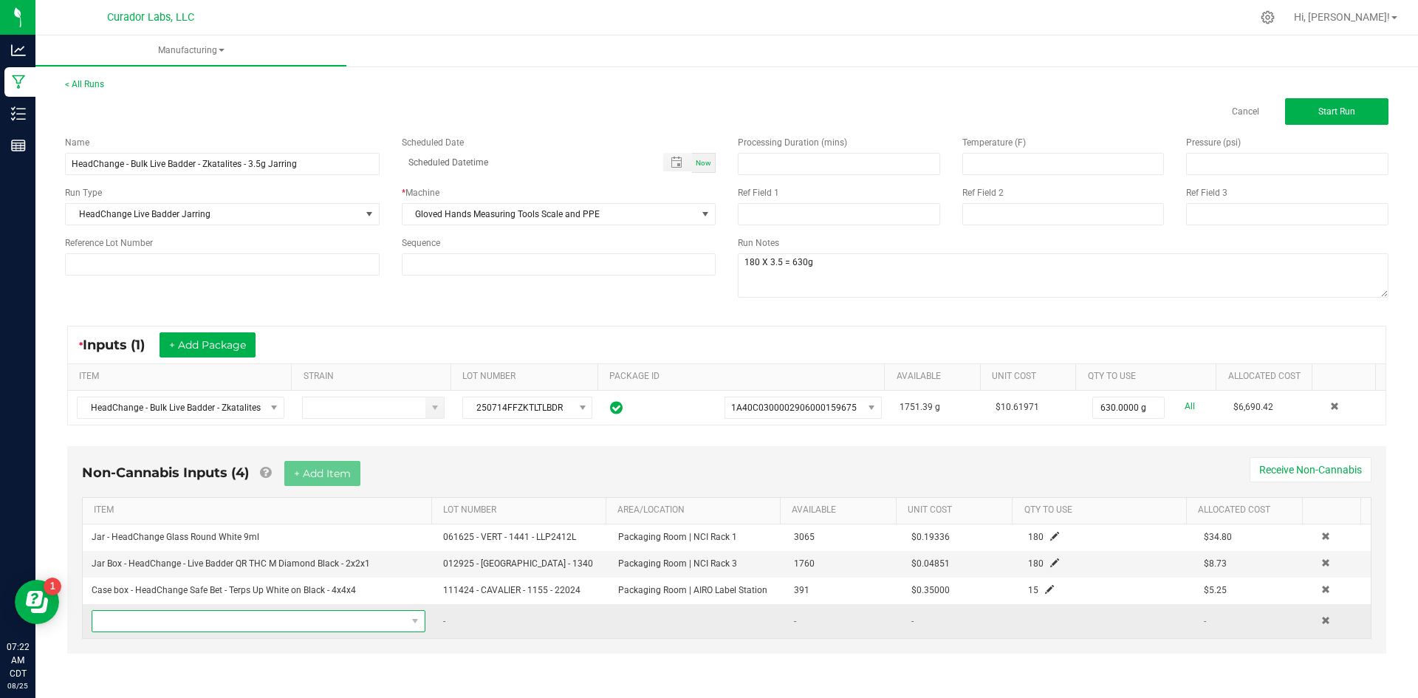
click at [159, 623] on span "NO DATA FOUND" at bounding box center [249, 621] width 314 height 21
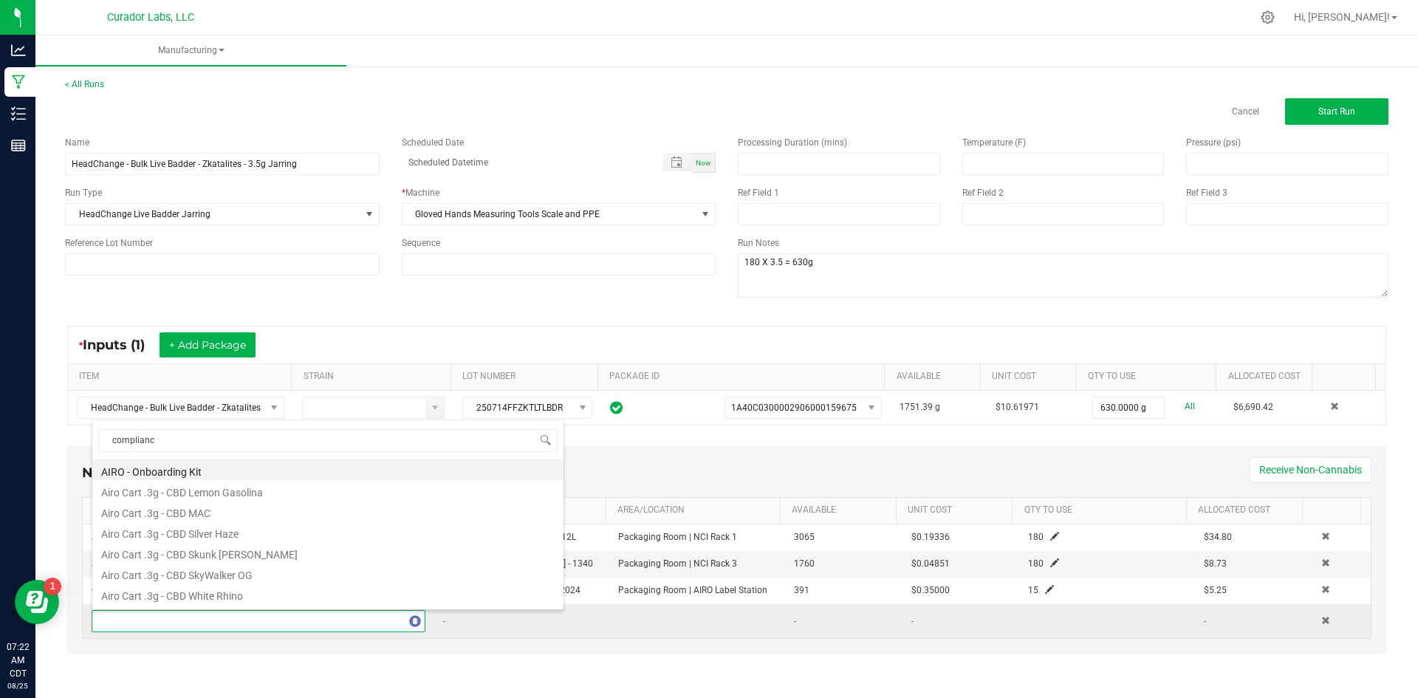
type input "compliance"
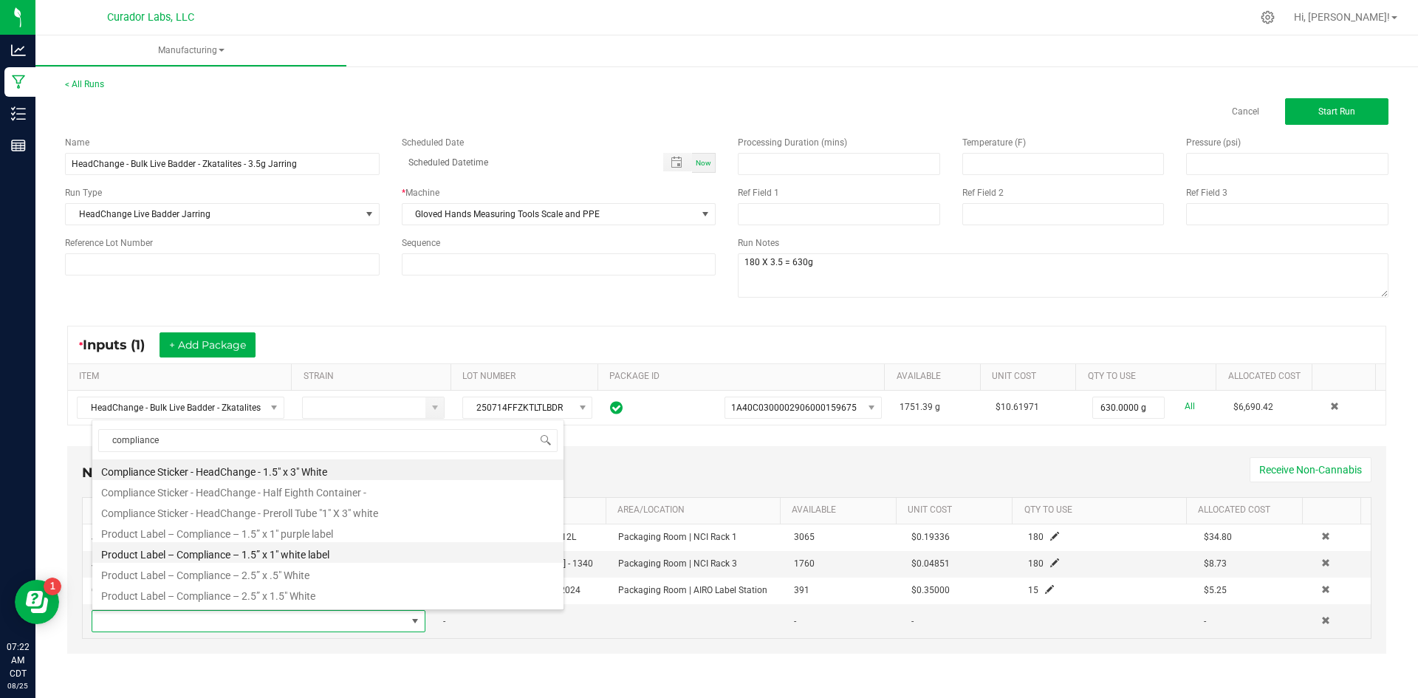
click at [277, 556] on li "Product Label – Compliance – 1.5” x 1" white label" at bounding box center [327, 552] width 471 height 21
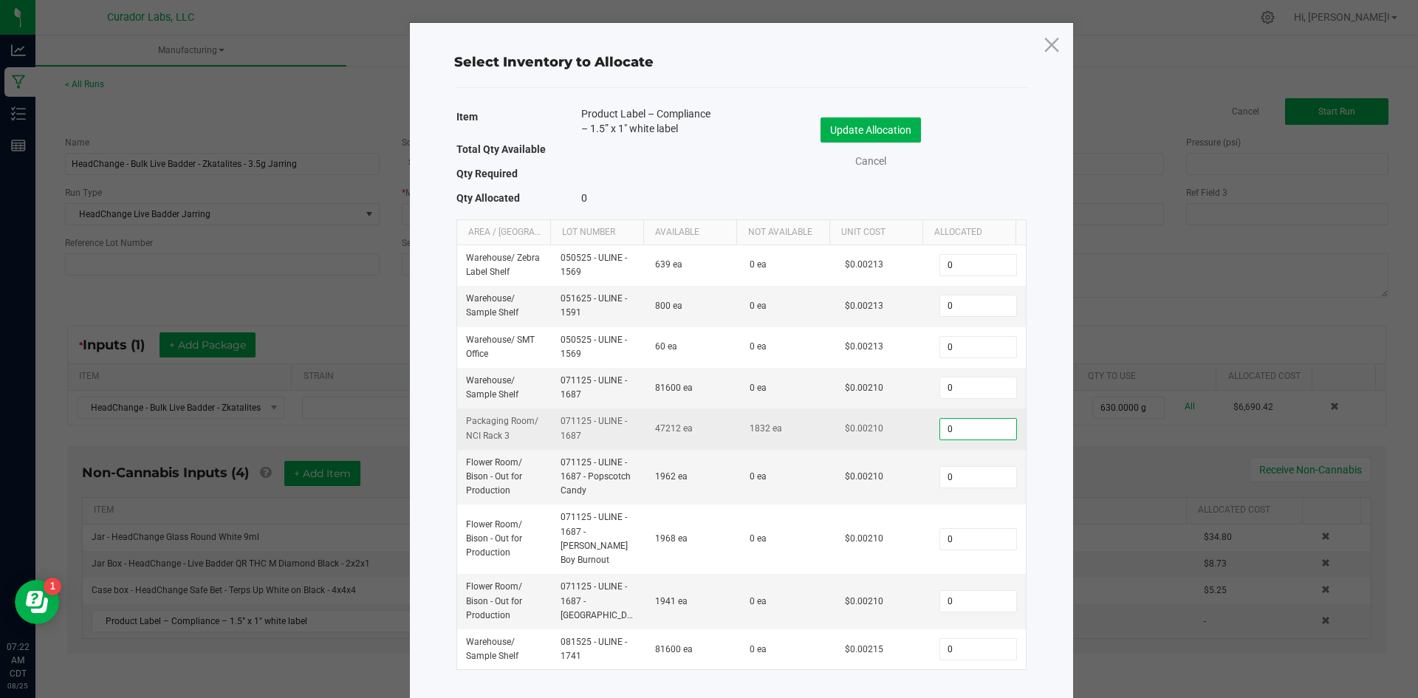
click at [943, 433] on input "0" at bounding box center [977, 429] width 75 height 21
click at [941, 432] on input "0" at bounding box center [977, 429] width 75 height 21
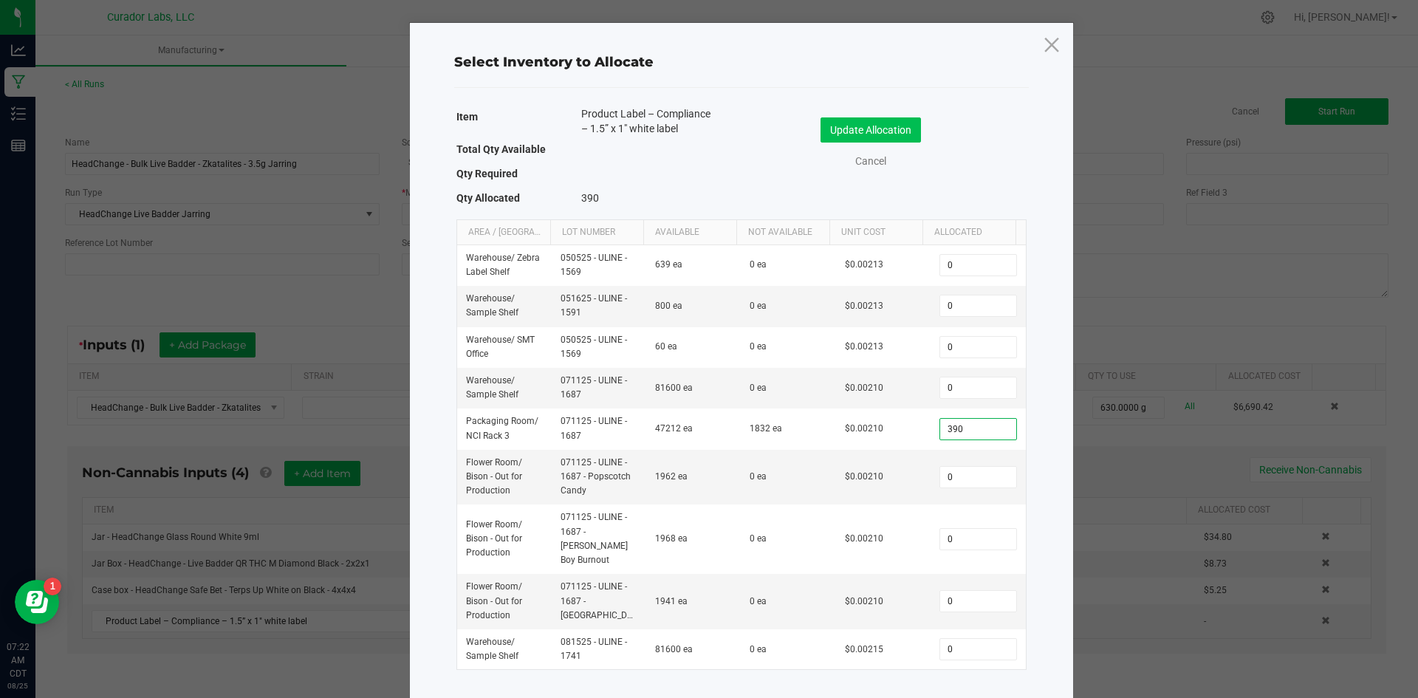
type input "390"
drag, startPoint x: 883, startPoint y: 126, endPoint x: 875, endPoint y: 133, distance: 9.9
click at [879, 131] on button "Update Allocation" at bounding box center [871, 129] width 100 height 25
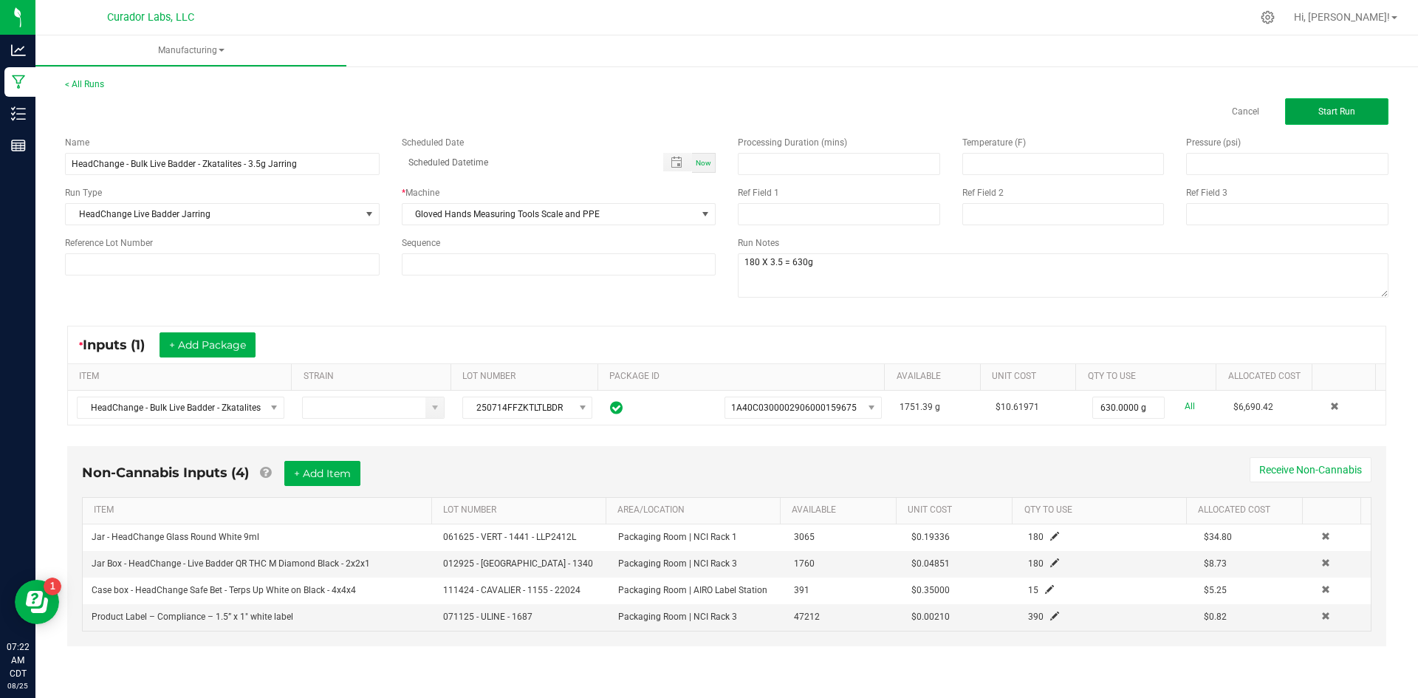
click at [1315, 120] on button "Start Run" at bounding box center [1336, 111] width 103 height 27
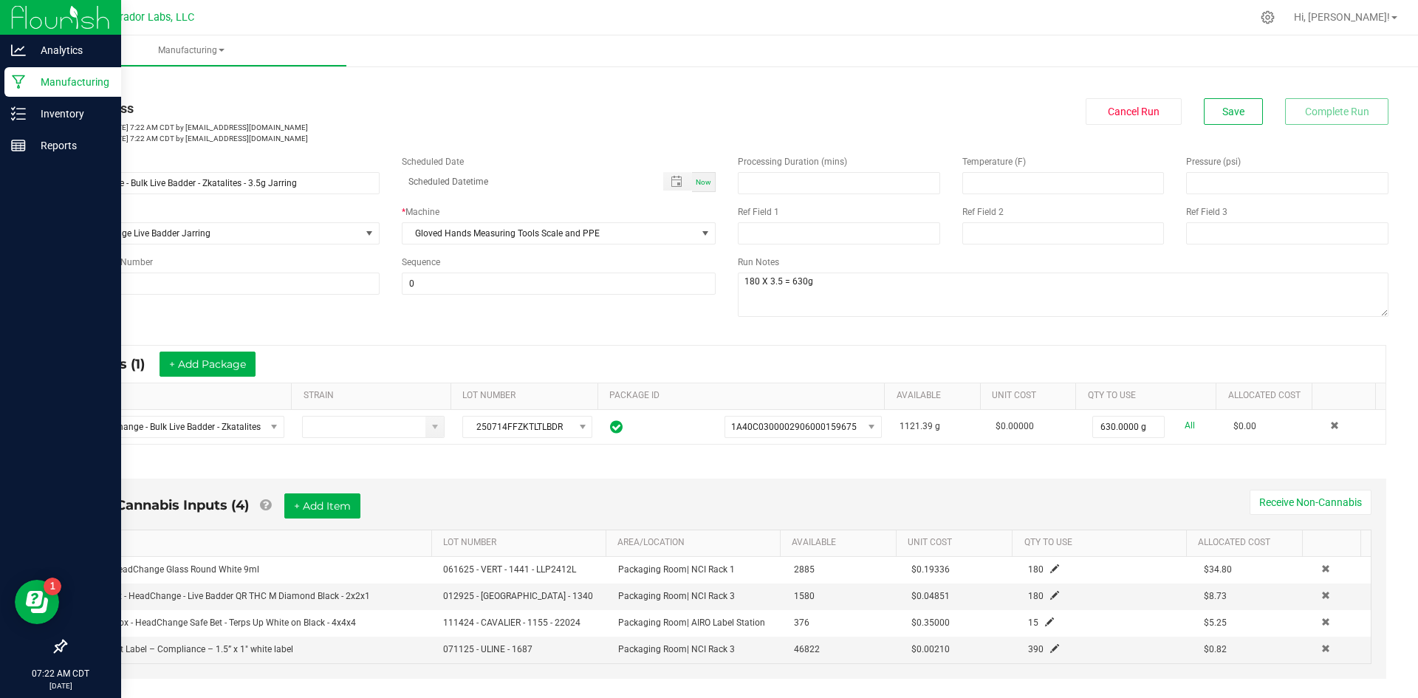
click at [49, 83] on p "Manufacturing" at bounding box center [70, 82] width 89 height 18
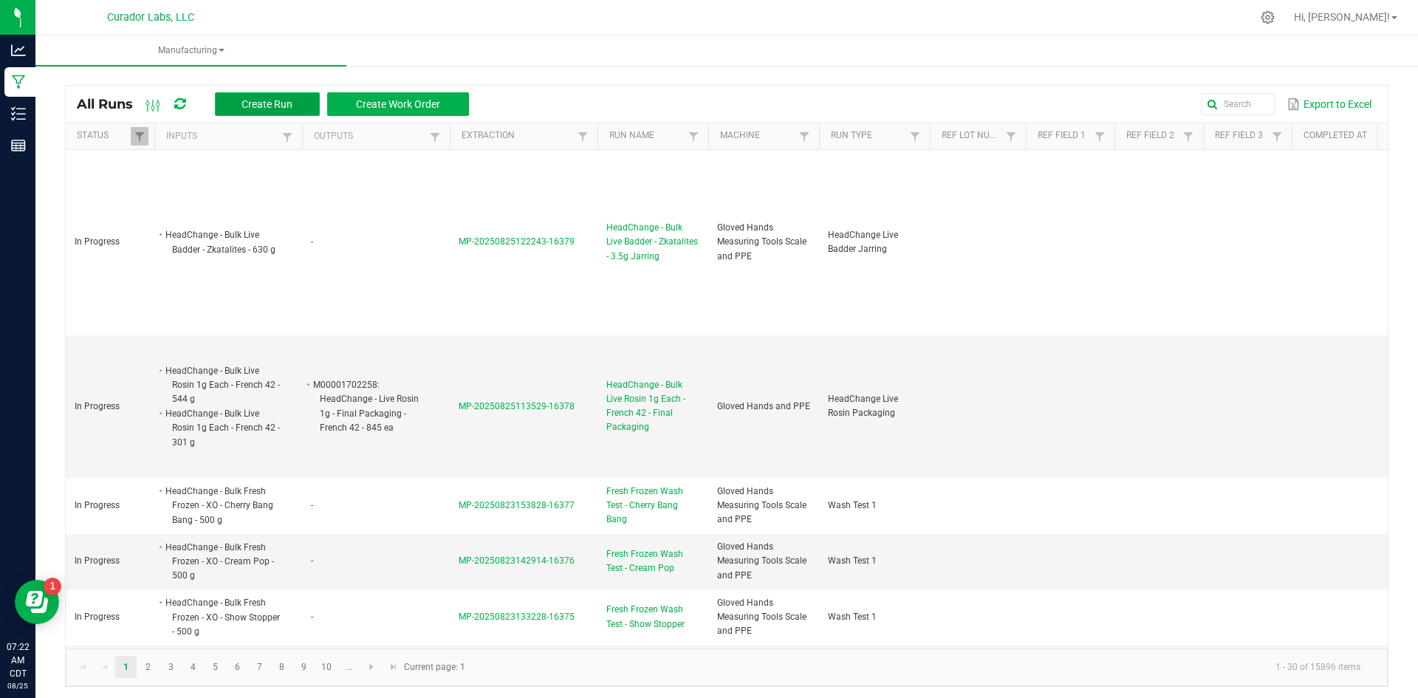
click at [284, 98] on span "Create Run" at bounding box center [267, 104] width 51 height 12
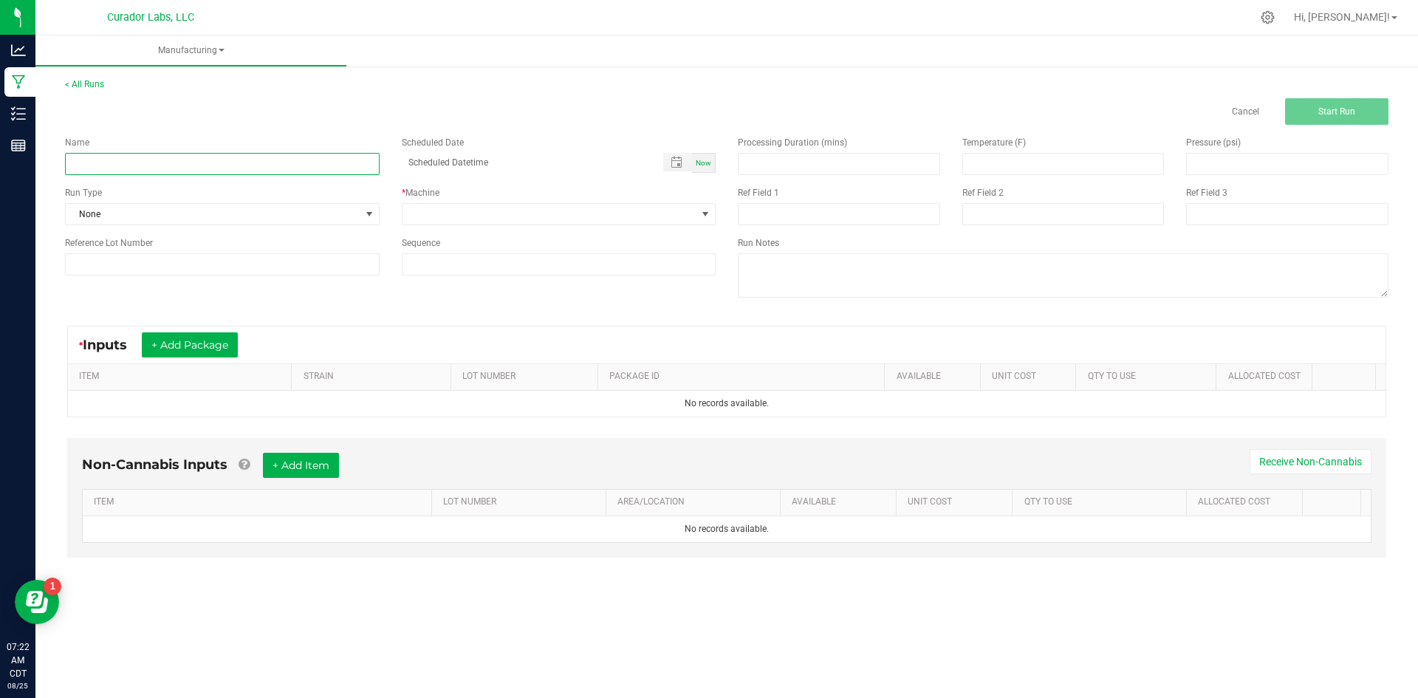
click at [280, 167] on input at bounding box center [222, 164] width 315 height 22
paste input "HeadChange - Bulk Live Badder - Zkatalites"
type input "HeadChange - Bulk Live Badder - Zkatalites - 2g Jarring"
click at [211, 225] on div "Name HeadChange - Bulk Live Badder - Zkatalites - 2g Jarring Scheduled Date Now…" at bounding box center [390, 206] width 673 height 162
click at [208, 213] on span "None" at bounding box center [213, 214] width 295 height 21
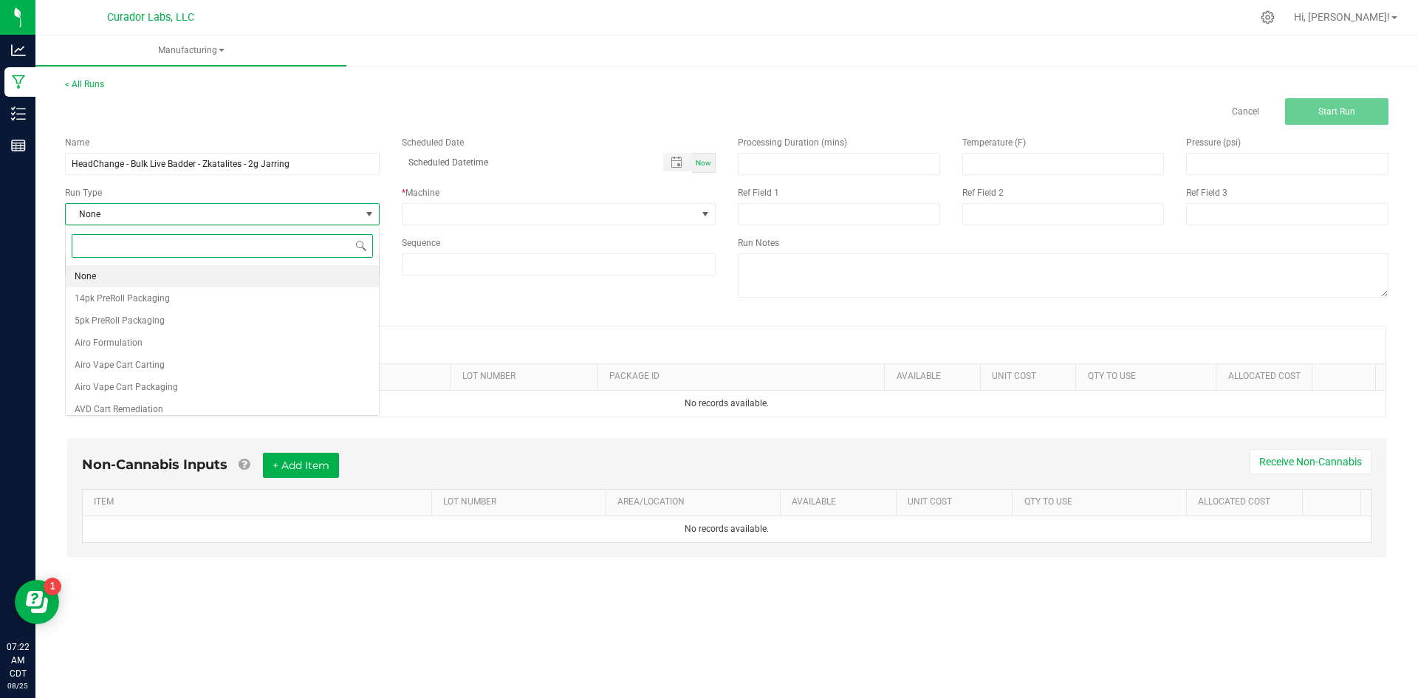
scroll to position [22, 314]
type input "badd"
click at [184, 276] on span "HeadChange Live Badder Jarring" at bounding box center [140, 276] width 131 height 15
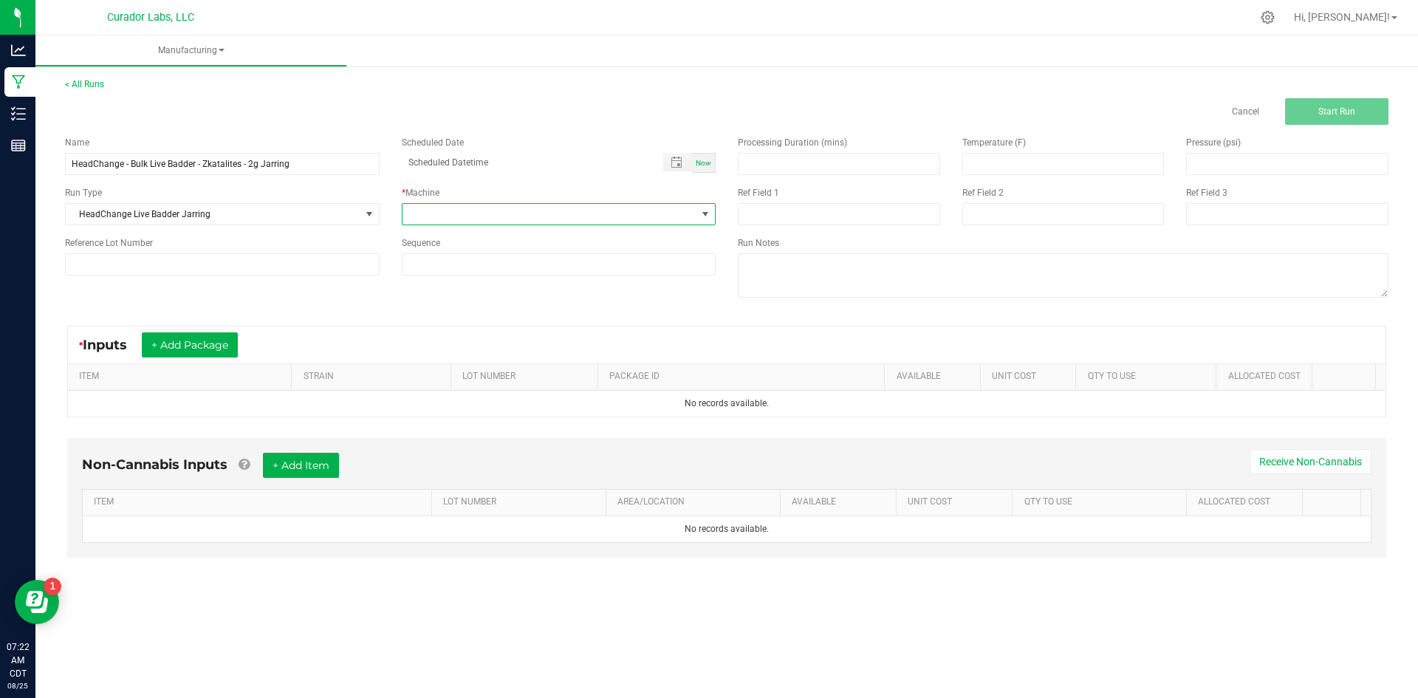
click at [495, 213] on span at bounding box center [550, 214] width 295 height 21
type input "glo"
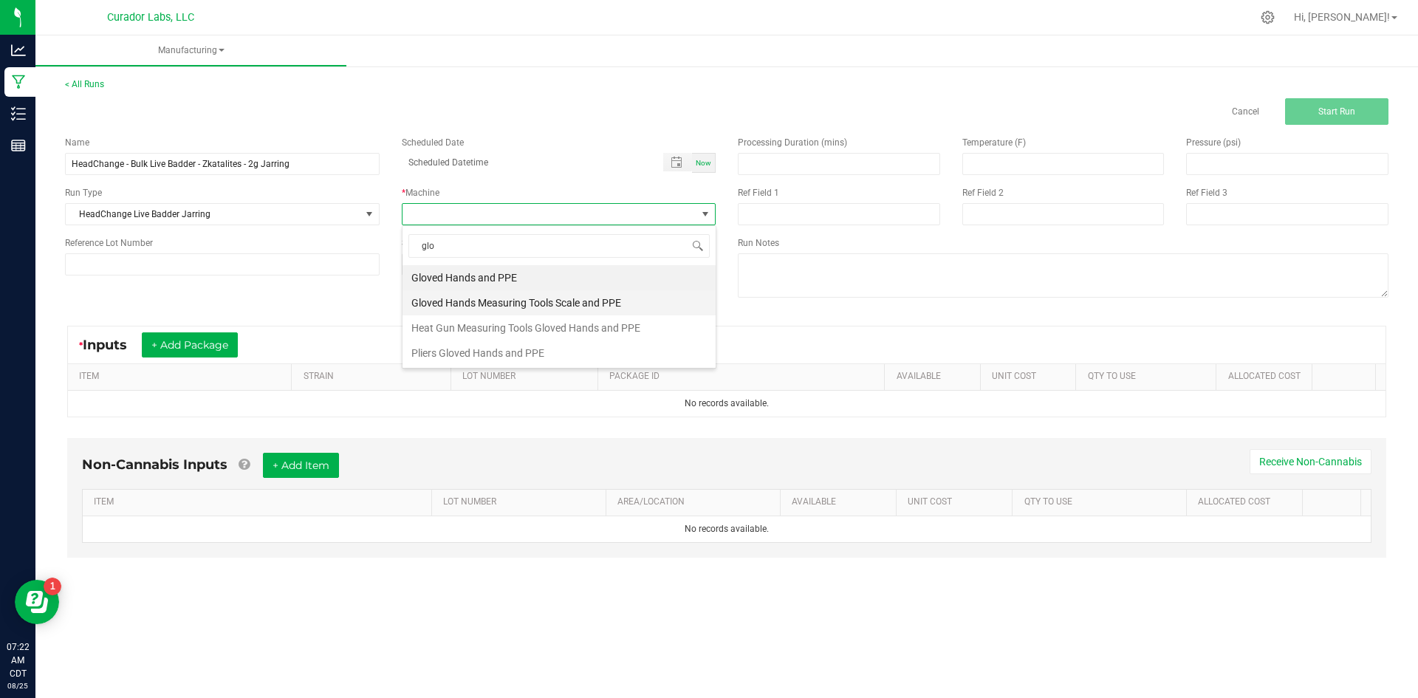
click at [488, 298] on li "Gloved Hands Measuring Tools Scale and PPE" at bounding box center [559, 302] width 313 height 25
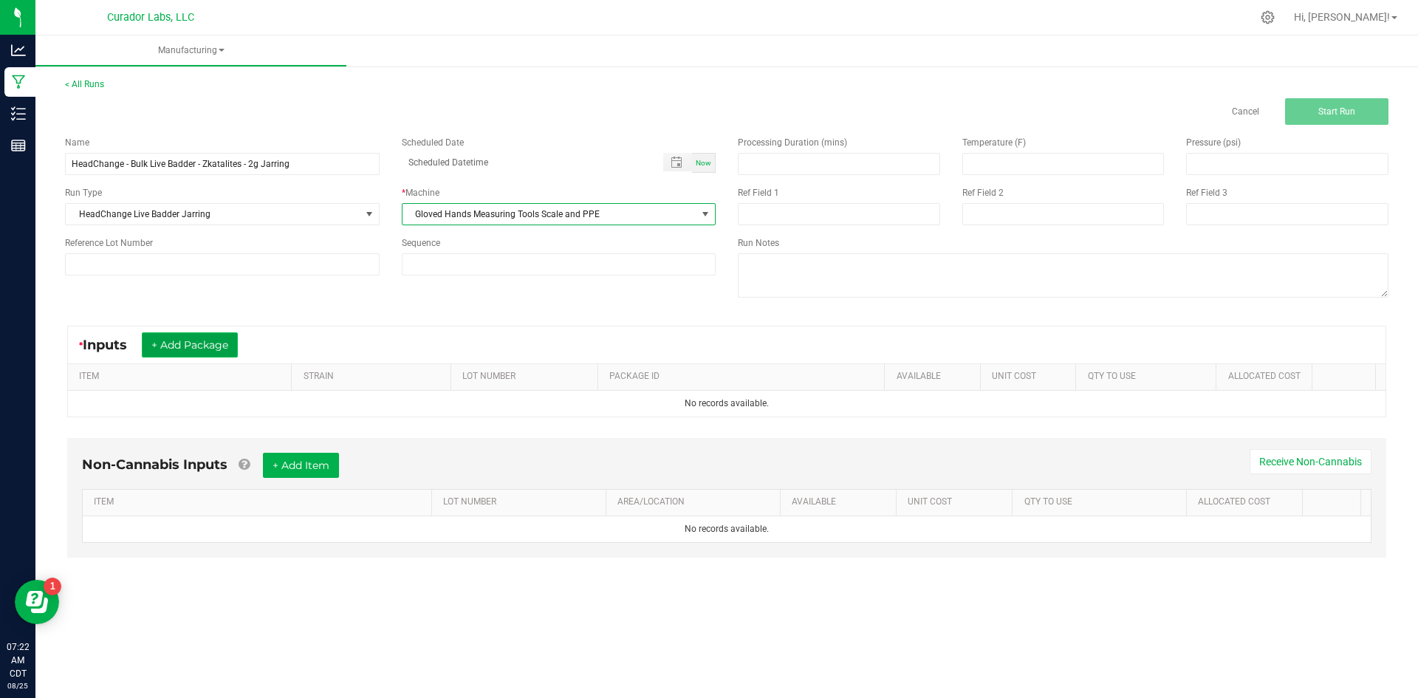
click at [186, 340] on button "+ Add Package" at bounding box center [190, 344] width 96 height 25
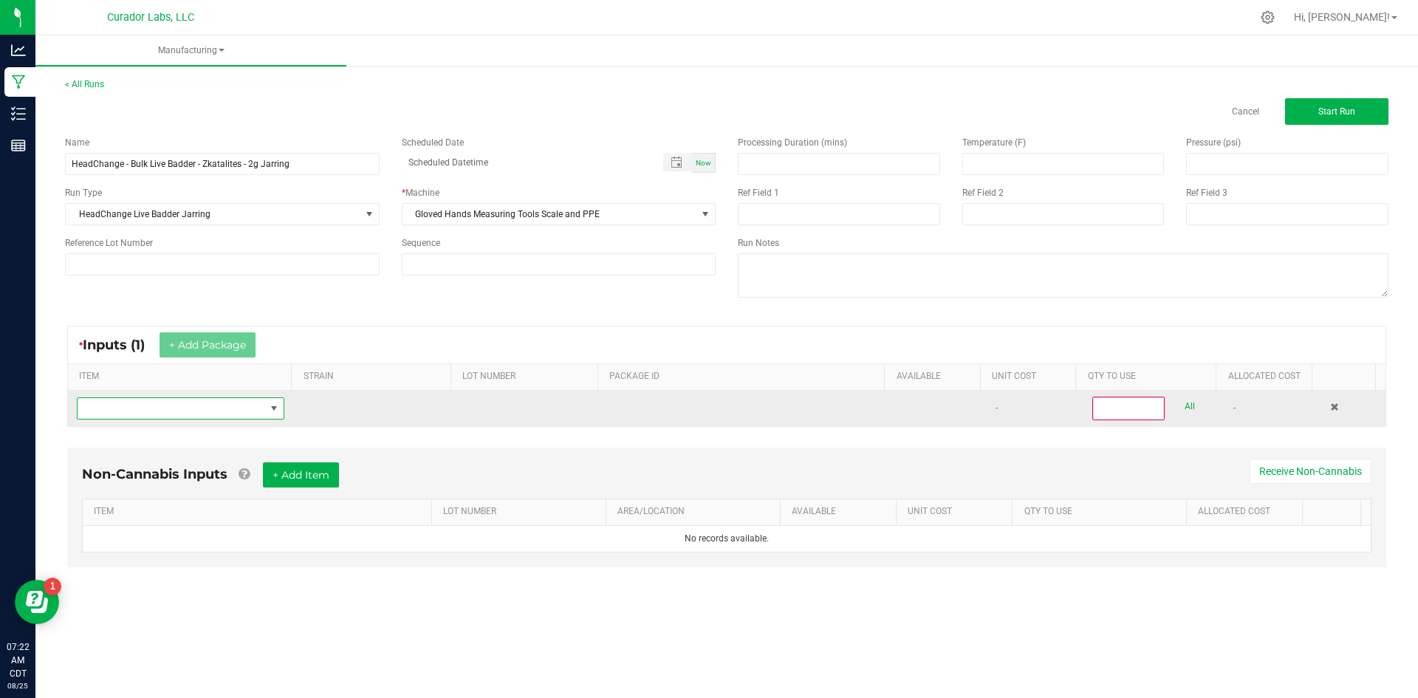
click at [174, 411] on span "NO DATA FOUND" at bounding box center [172, 408] width 188 height 21
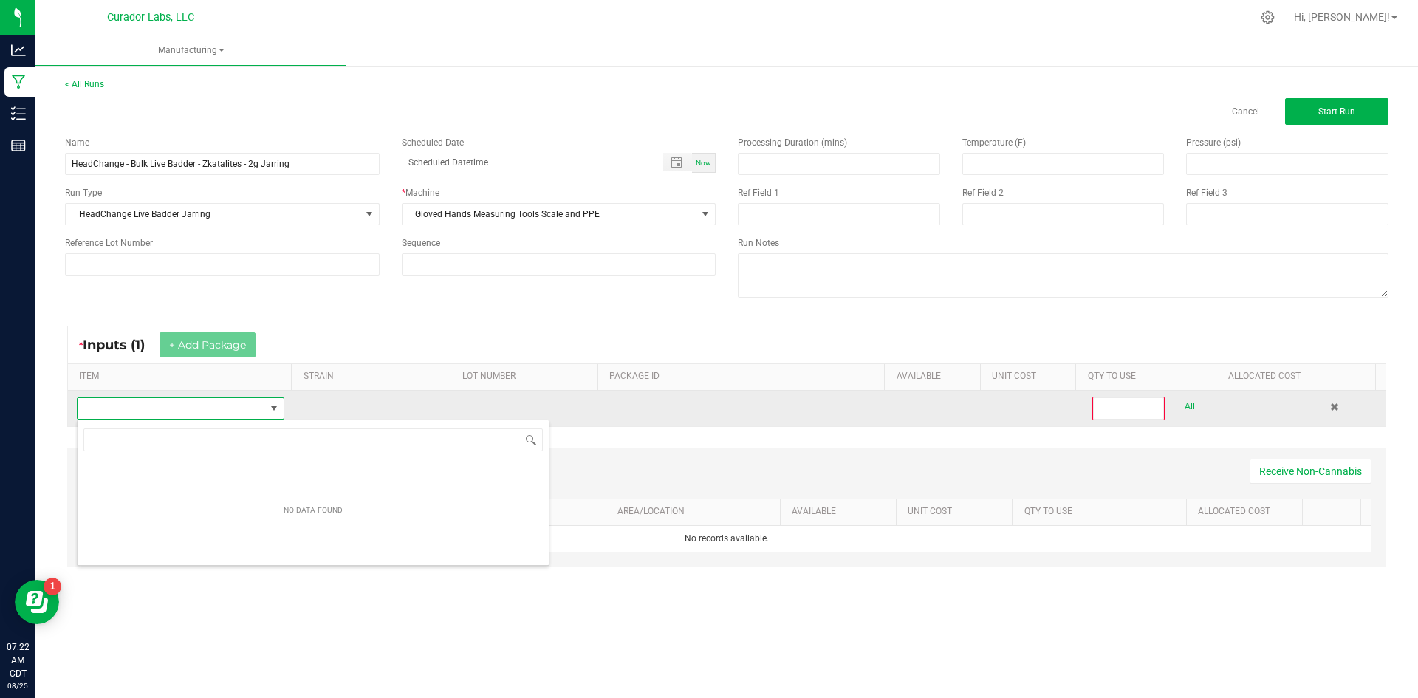
scroll to position [73852, 73669]
type input "HeadChange - Bulk Live Badder - Zkatalites"
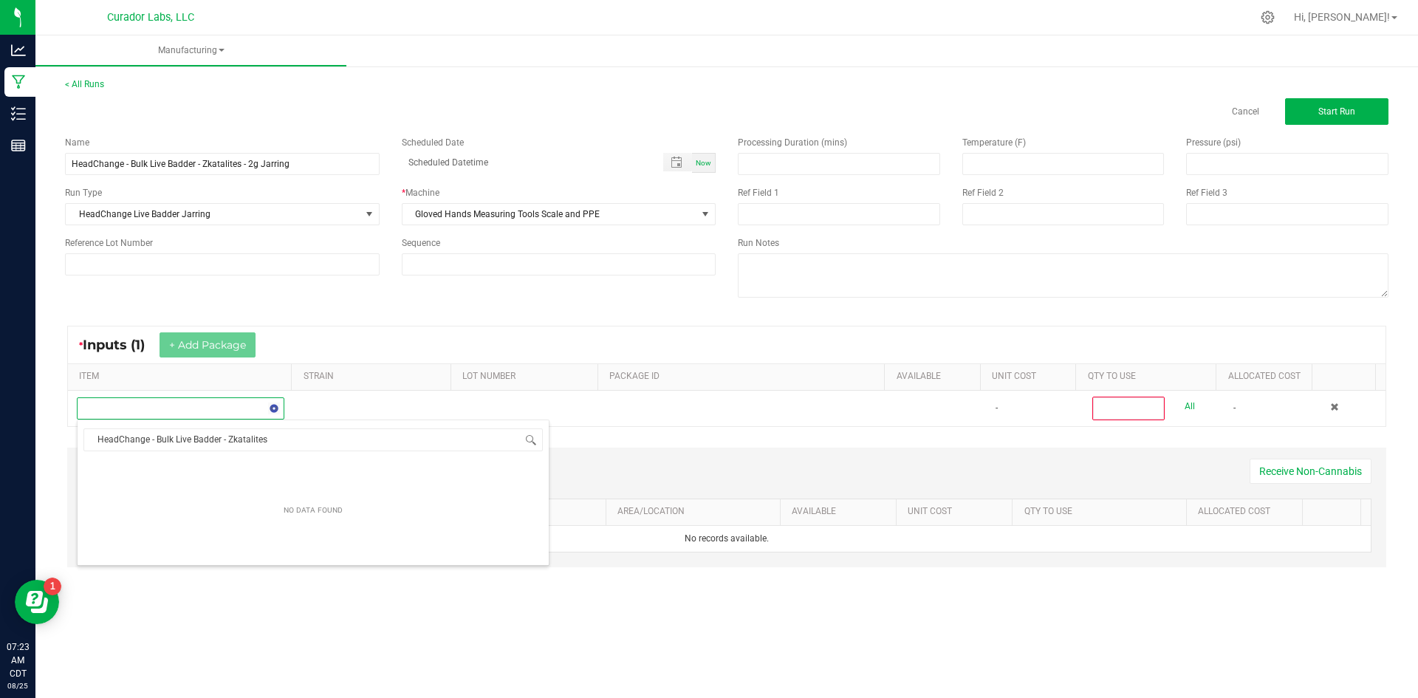
scroll to position [22, 204]
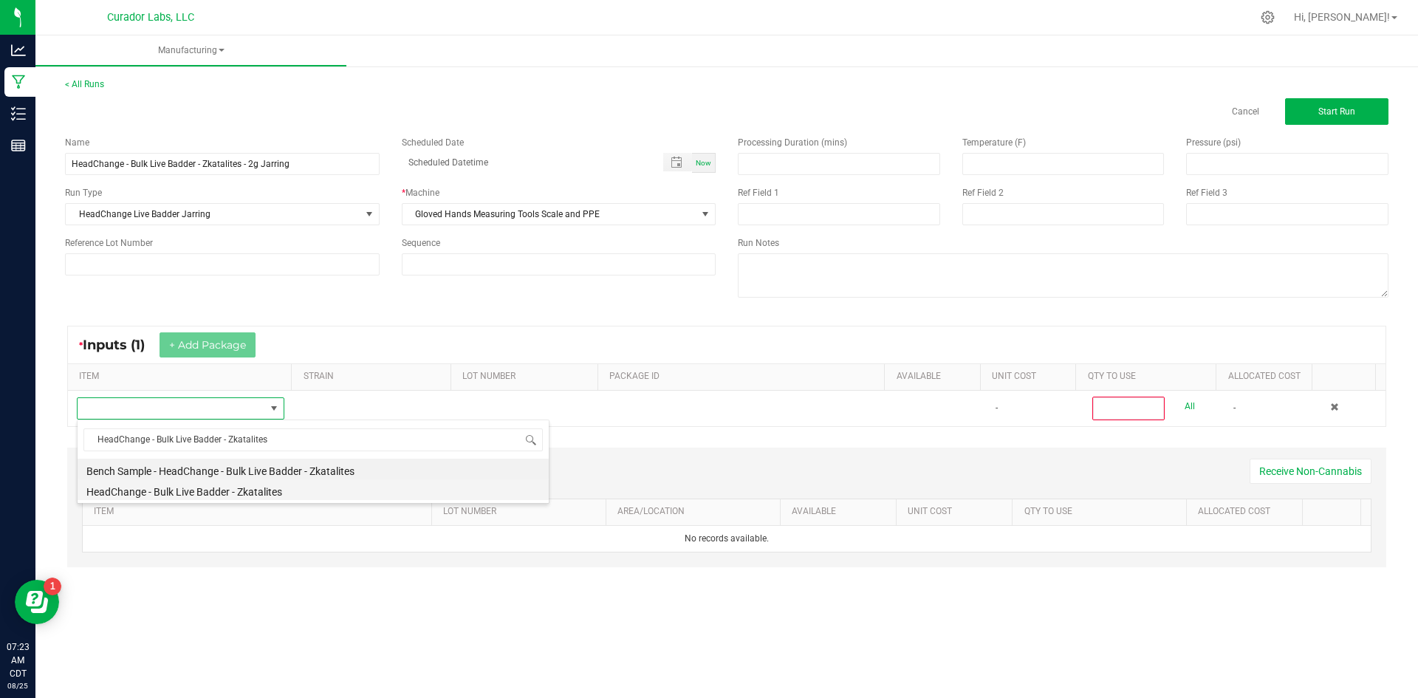
click at [278, 490] on li "HeadChange - Bulk Live Badder - Zkatalites" at bounding box center [313, 489] width 471 height 21
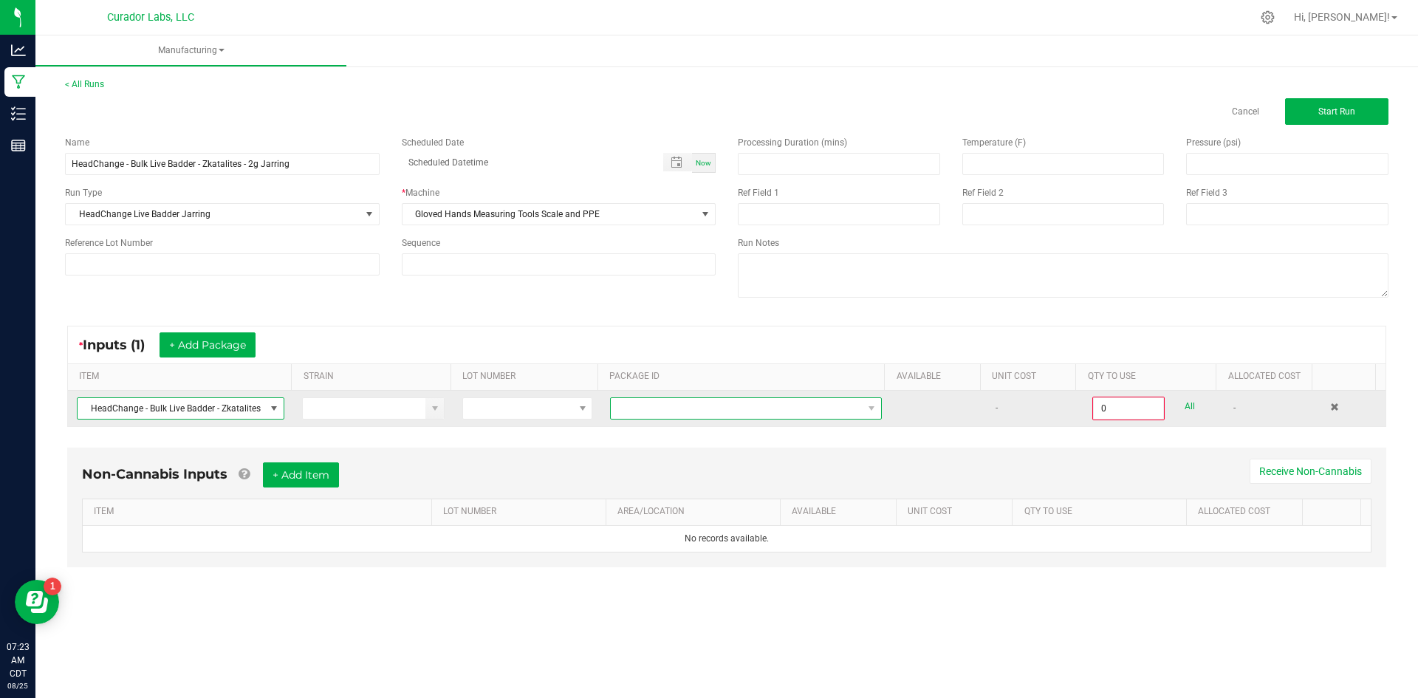
click at [643, 407] on span at bounding box center [737, 408] width 252 height 21
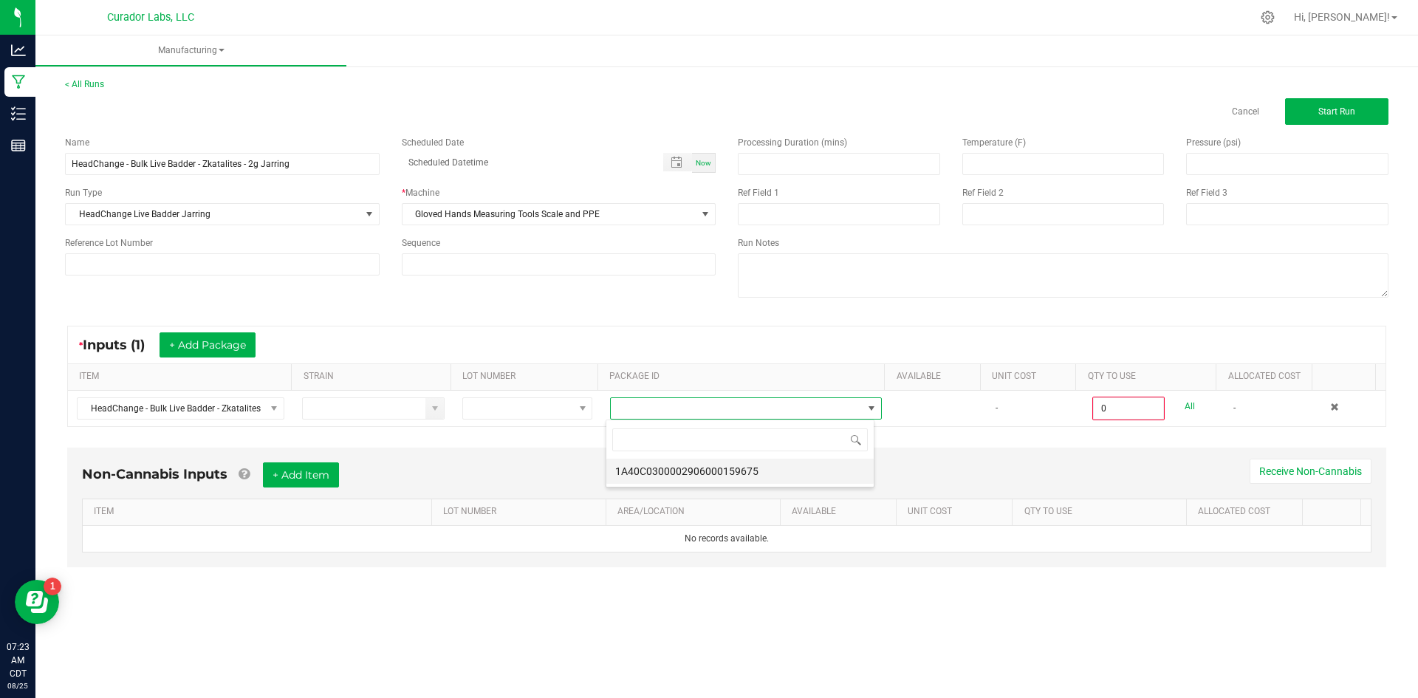
click at [691, 477] on li "1A40C0300002906000159675" at bounding box center [740, 471] width 267 height 25
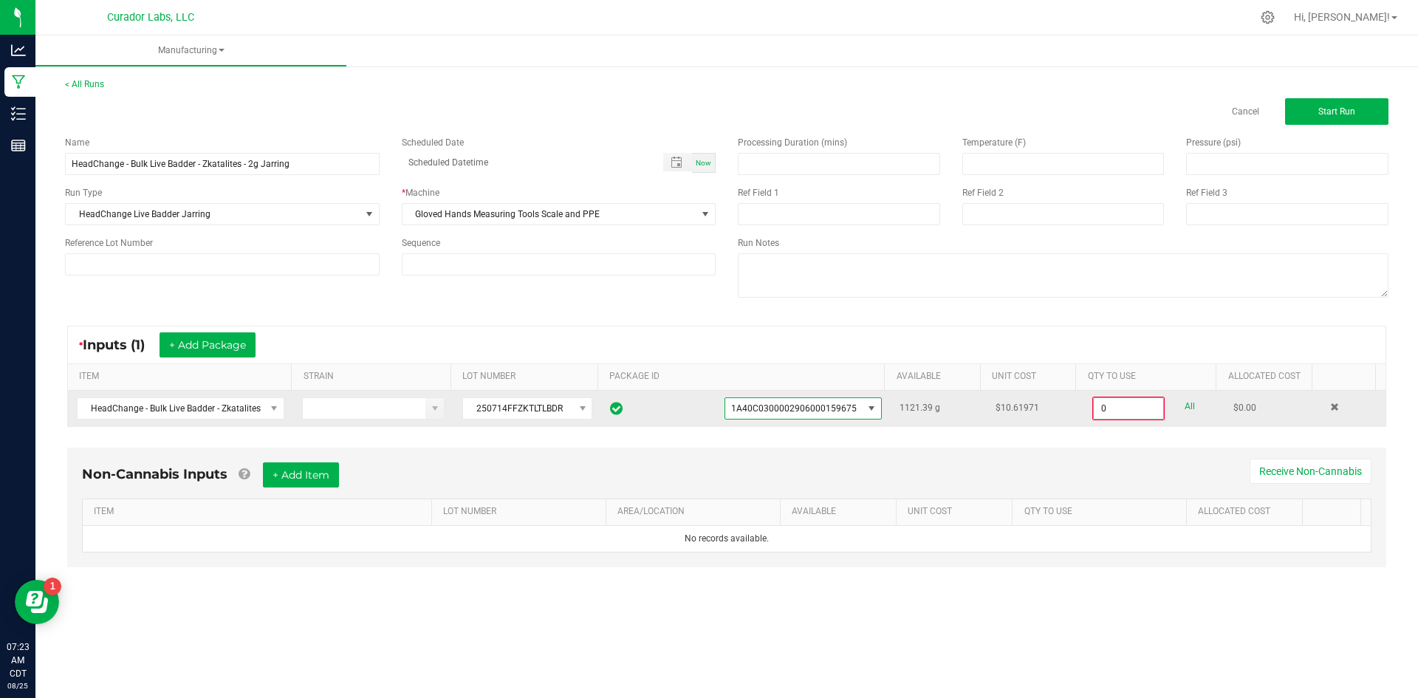
click at [1134, 406] on input "0" at bounding box center [1128, 408] width 69 height 21
click at [1094, 406] on input "0" at bounding box center [1128, 408] width 69 height 21
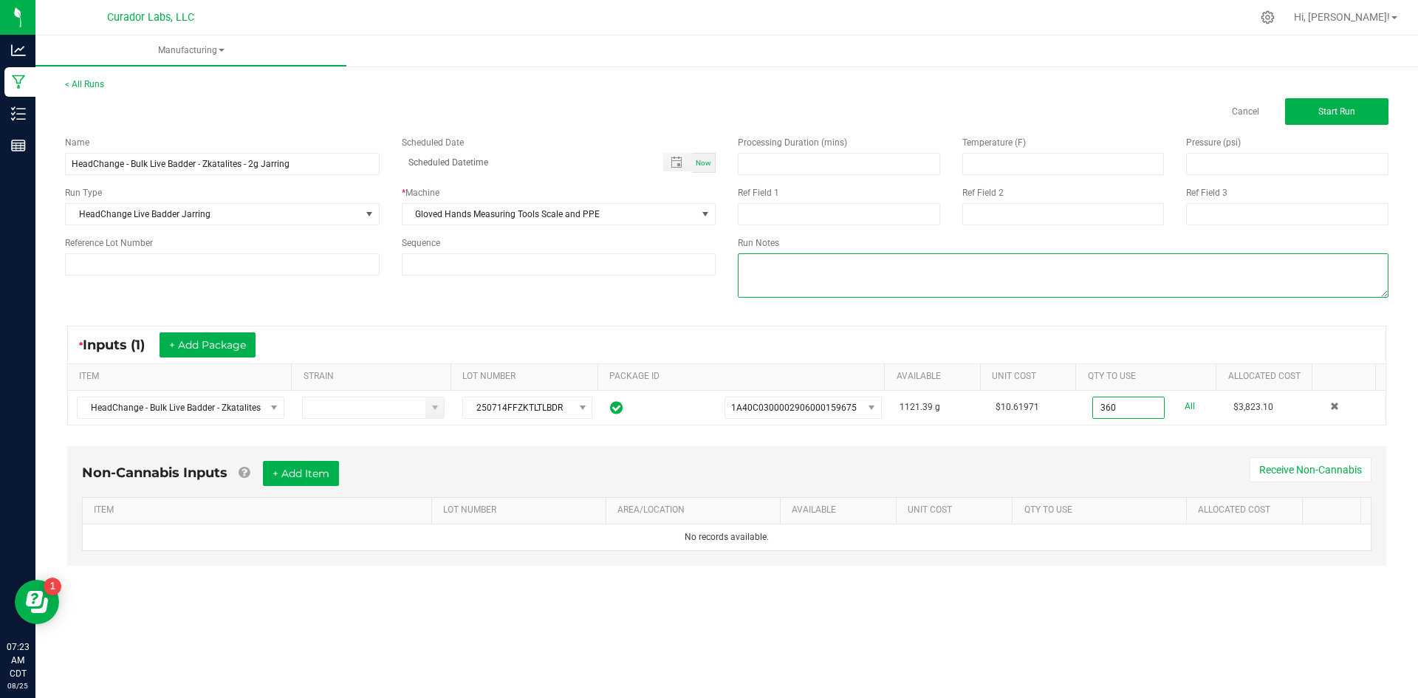
type input "360.0000 g"
click at [945, 271] on textarea at bounding box center [1063, 275] width 651 height 44
type textarea "180 X 2 = 360g"
drag, startPoint x: 297, startPoint y: 475, endPoint x: 265, endPoint y: 522, distance: 56.3
click at [295, 476] on button "+ Add Item" at bounding box center [301, 473] width 76 height 25
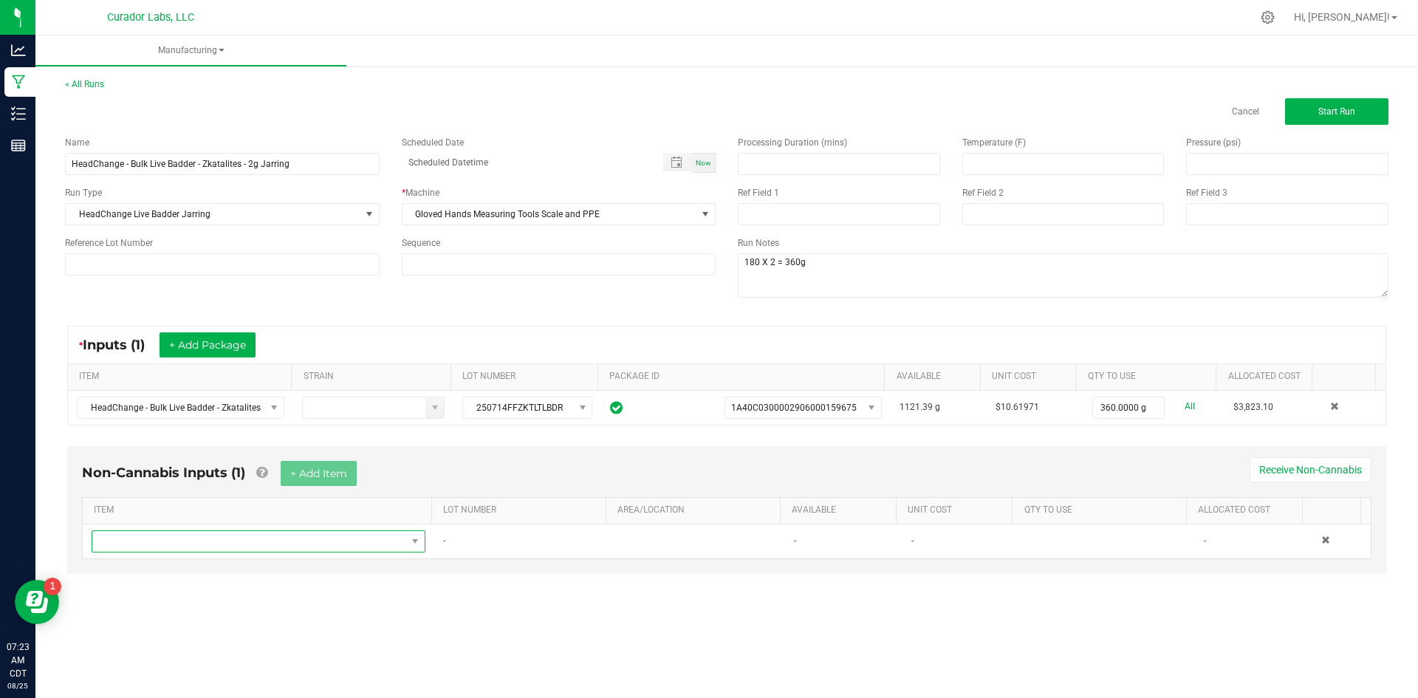
click at [253, 533] on span "NO DATA FOUND" at bounding box center [249, 541] width 314 height 21
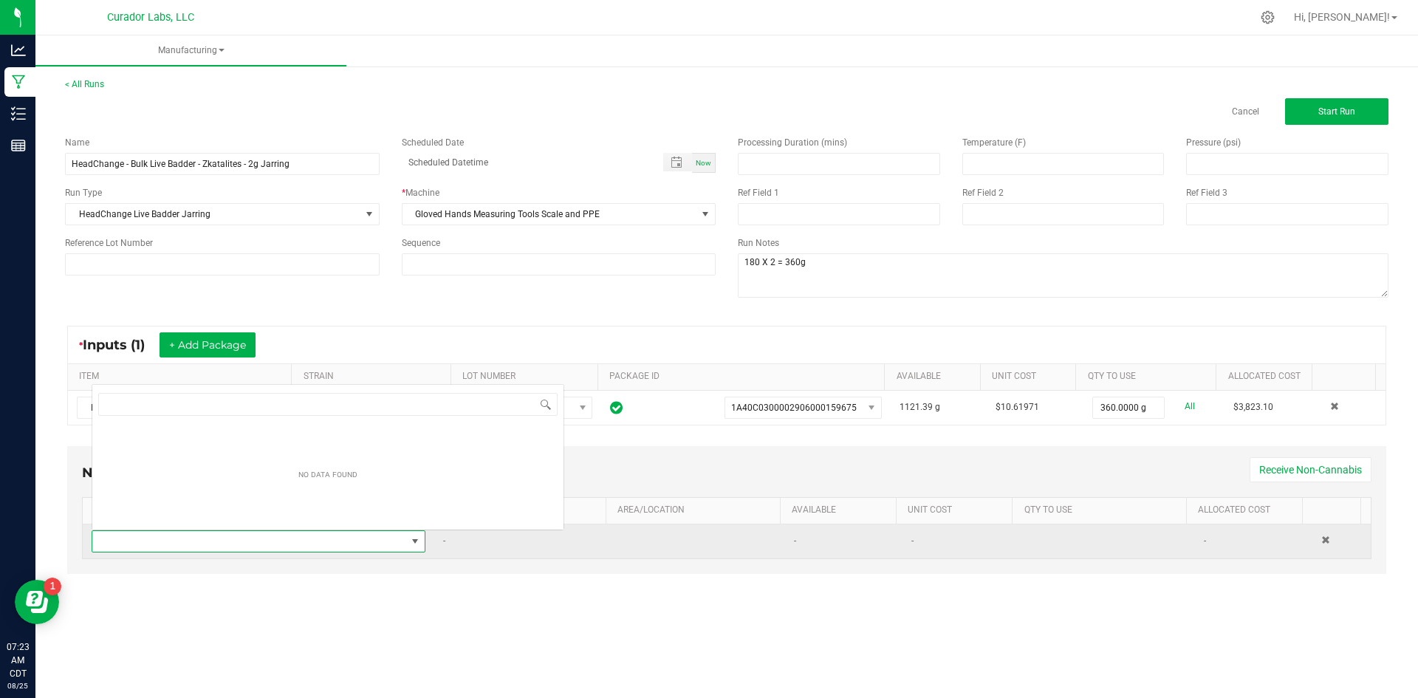
scroll to position [22, 328]
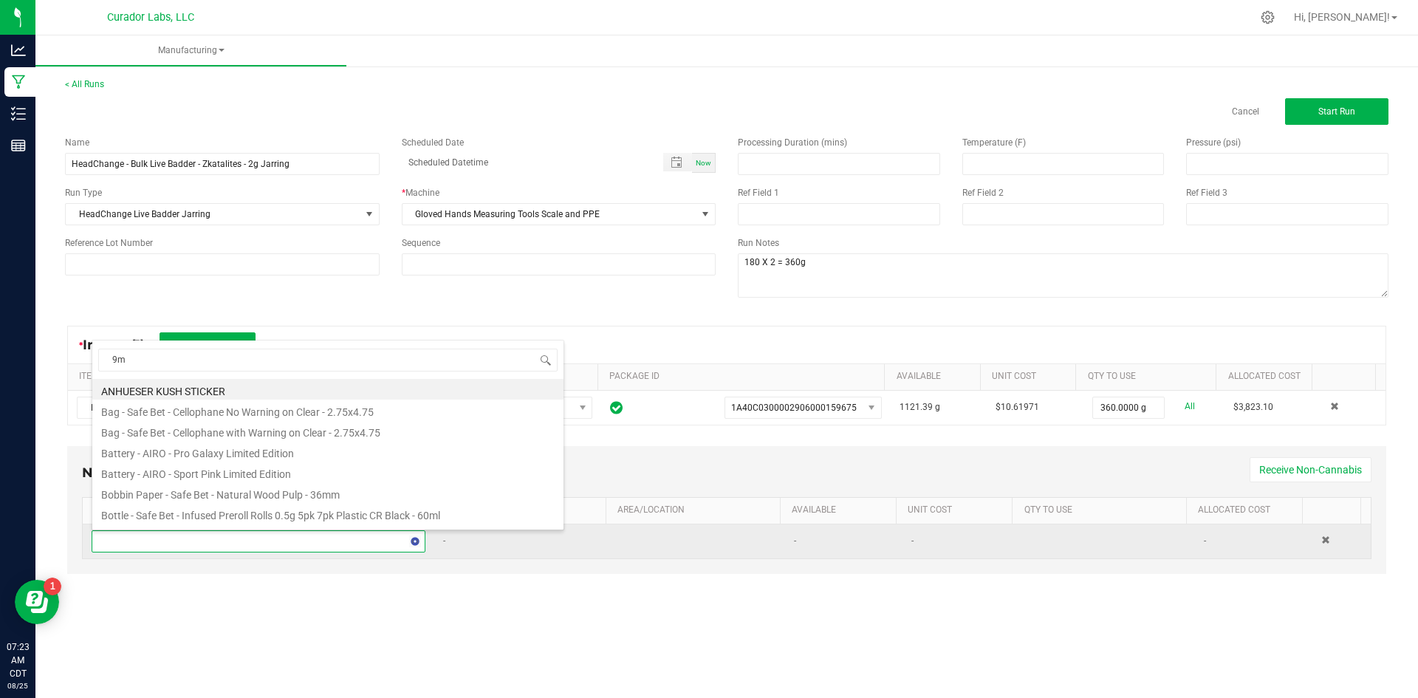
type input "9ml"
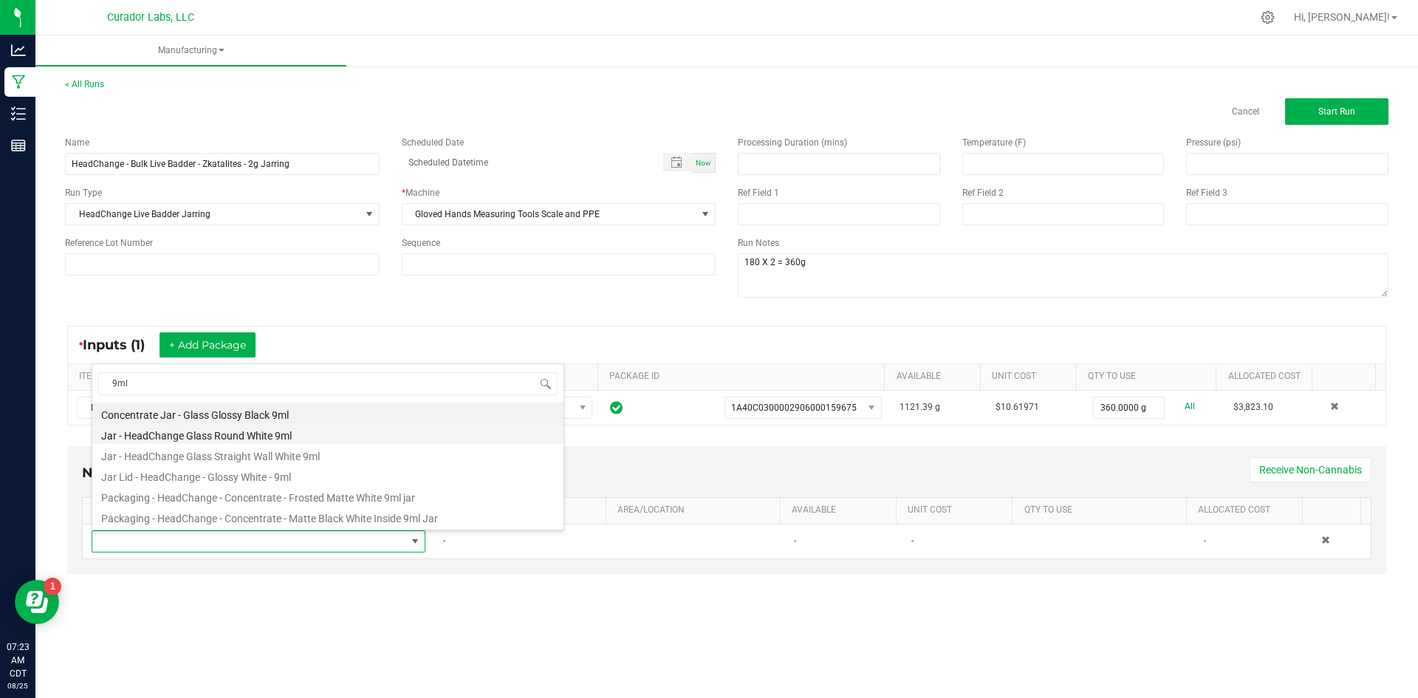
click at [179, 428] on li "Jar - HeadChange Glass Round White 9ml" at bounding box center [327, 433] width 471 height 21
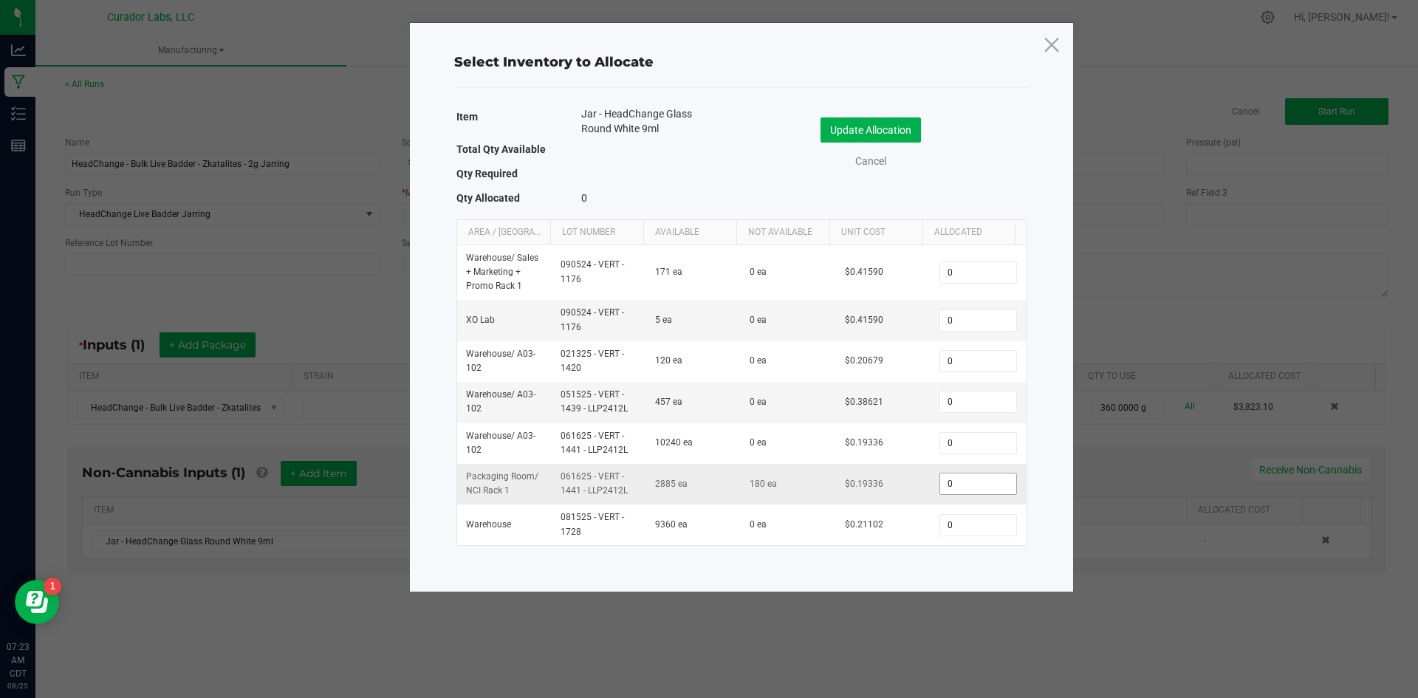
click at [960, 487] on input "0" at bounding box center [977, 484] width 75 height 21
type input "180"
drag, startPoint x: 853, startPoint y: 127, endPoint x: 725, endPoint y: 222, distance: 159.0
click at [853, 127] on button "Update Allocation" at bounding box center [871, 129] width 100 height 25
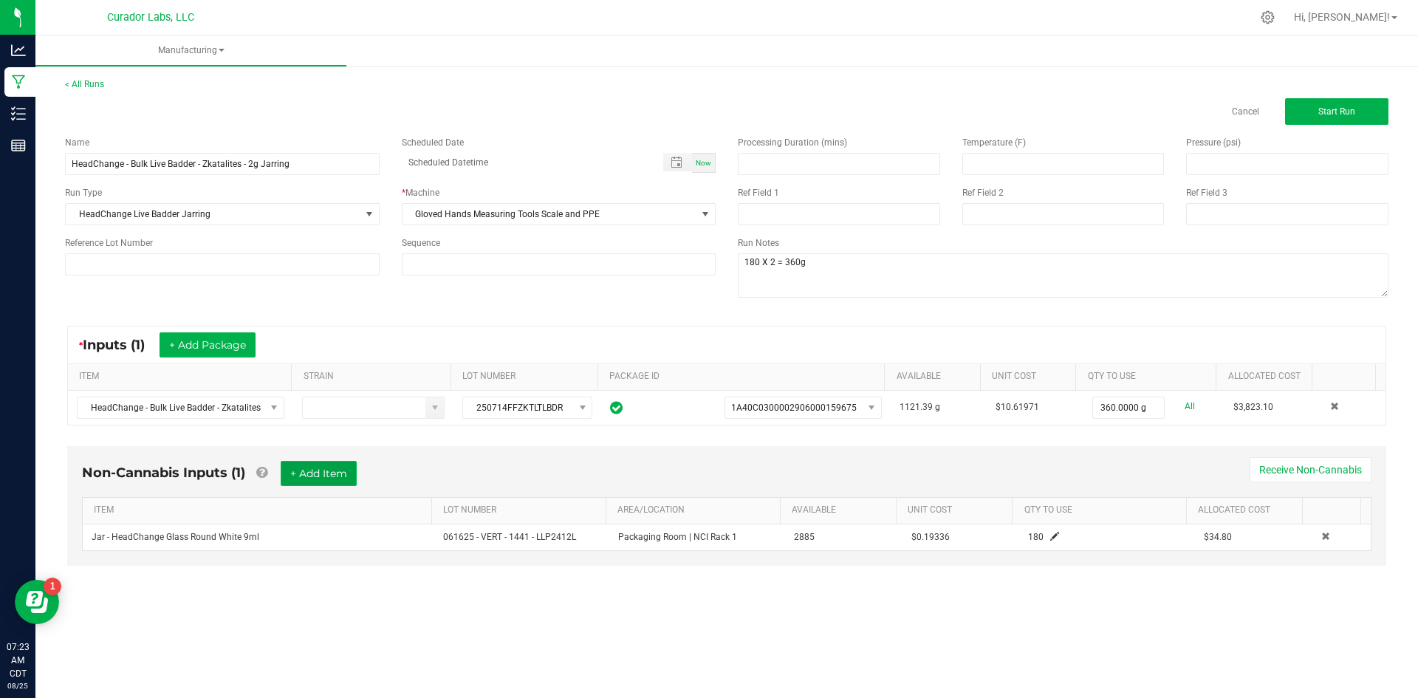
drag, startPoint x: 327, startPoint y: 475, endPoint x: 295, endPoint y: 498, distance: 39.8
click at [326, 475] on button "+ Add Item" at bounding box center [319, 473] width 76 height 25
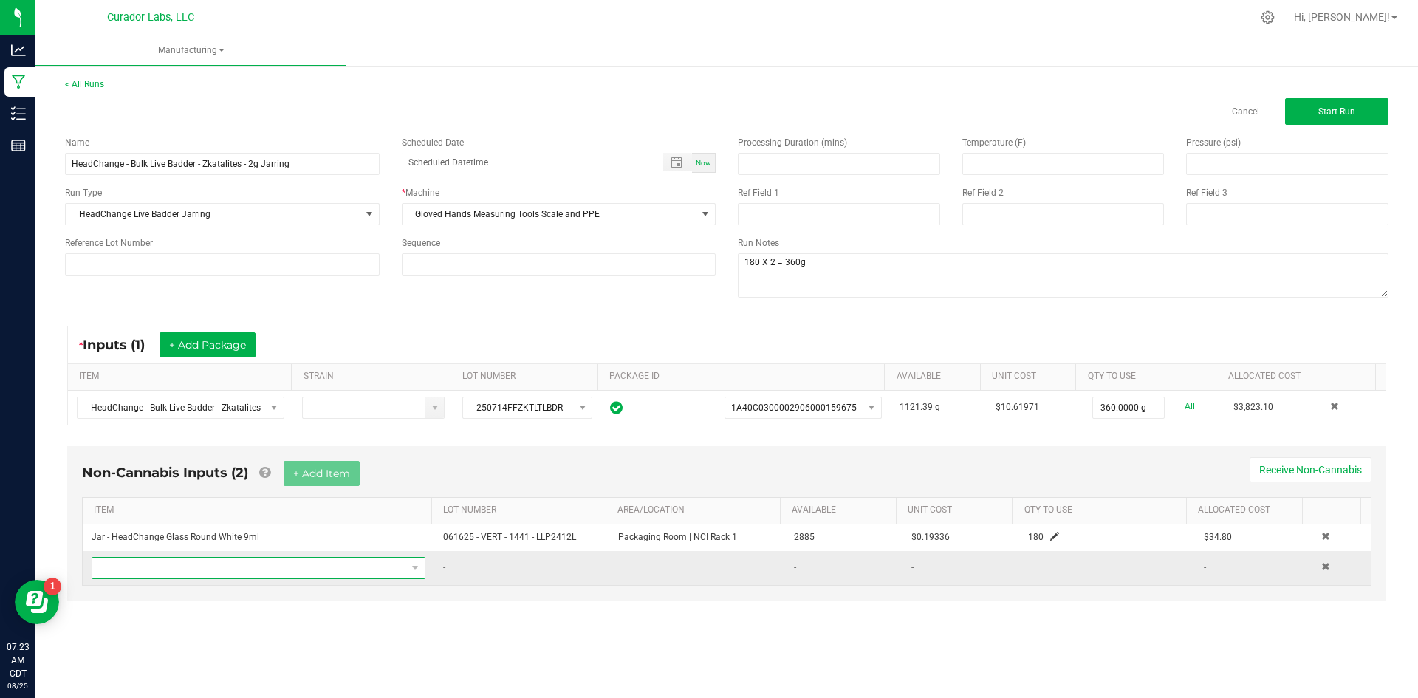
click at [185, 573] on span "NO DATA FOUND" at bounding box center [249, 568] width 314 height 21
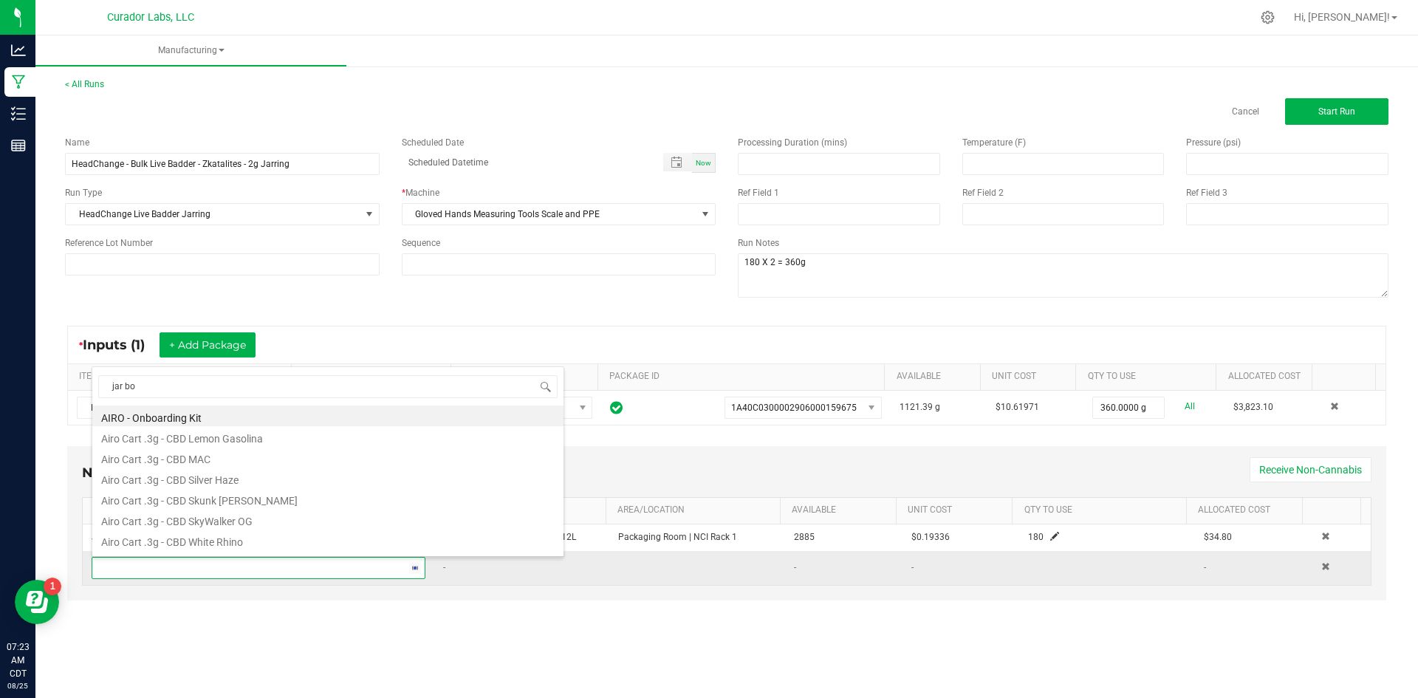
type input "jar box"
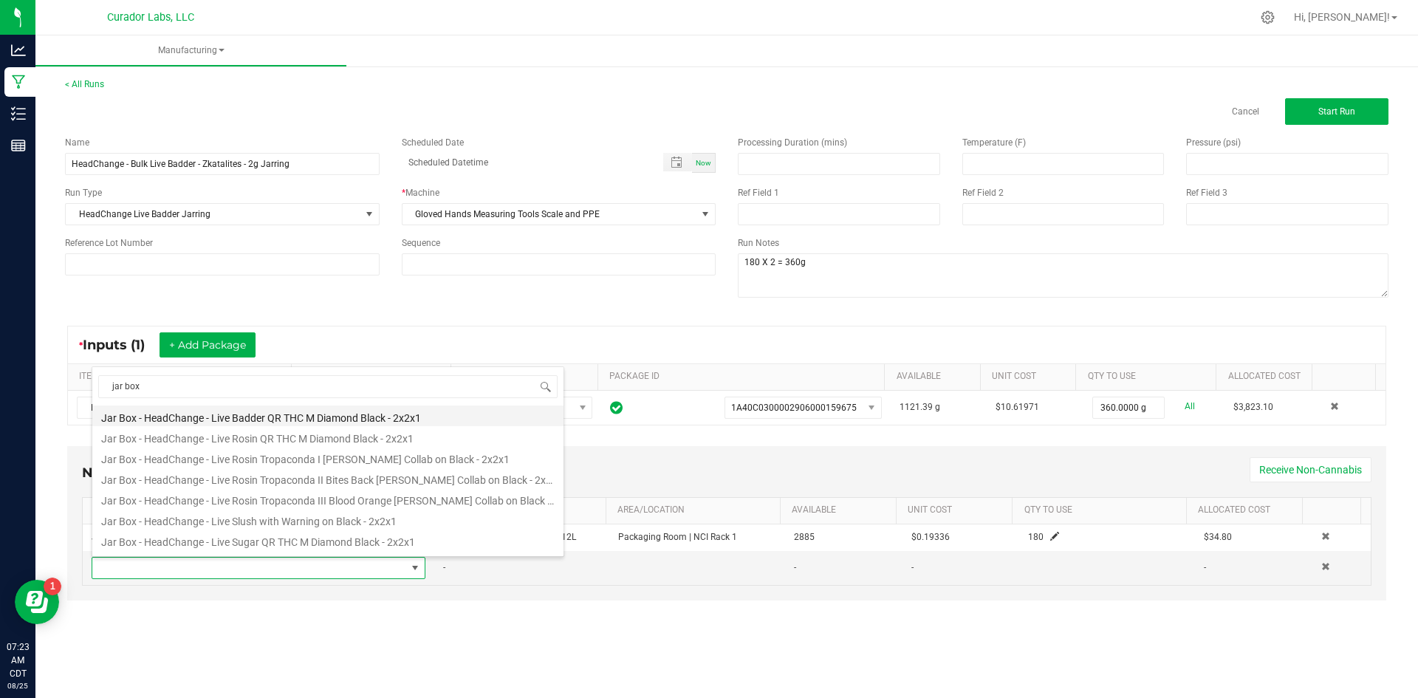
click at [254, 412] on li "Jar Box - HeadChange - Live Badder QR THC M Diamond Black - 2x2x1" at bounding box center [327, 416] width 471 height 21
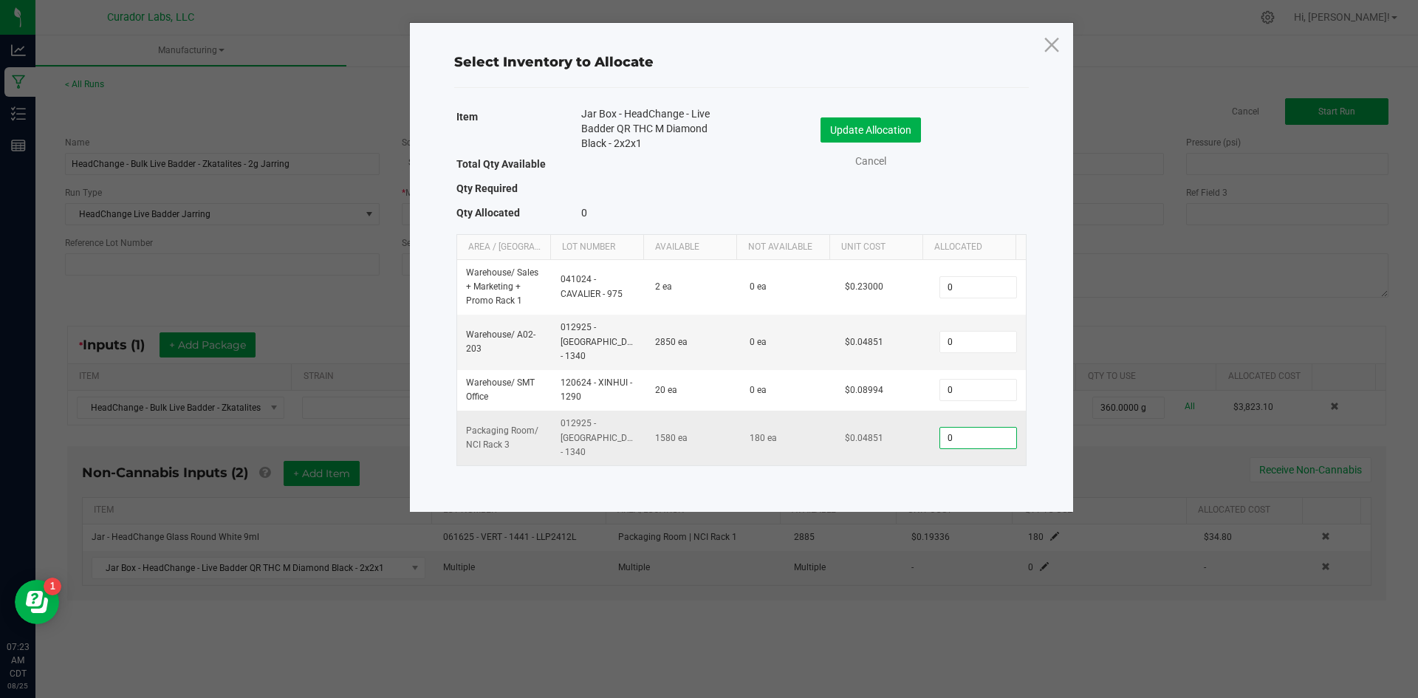
click at [958, 428] on input "0" at bounding box center [977, 438] width 75 height 21
type input "180"
drag, startPoint x: 848, startPoint y: 129, endPoint x: 827, endPoint y: 153, distance: 31.9
click at [849, 129] on button "Update Allocation" at bounding box center [871, 129] width 100 height 25
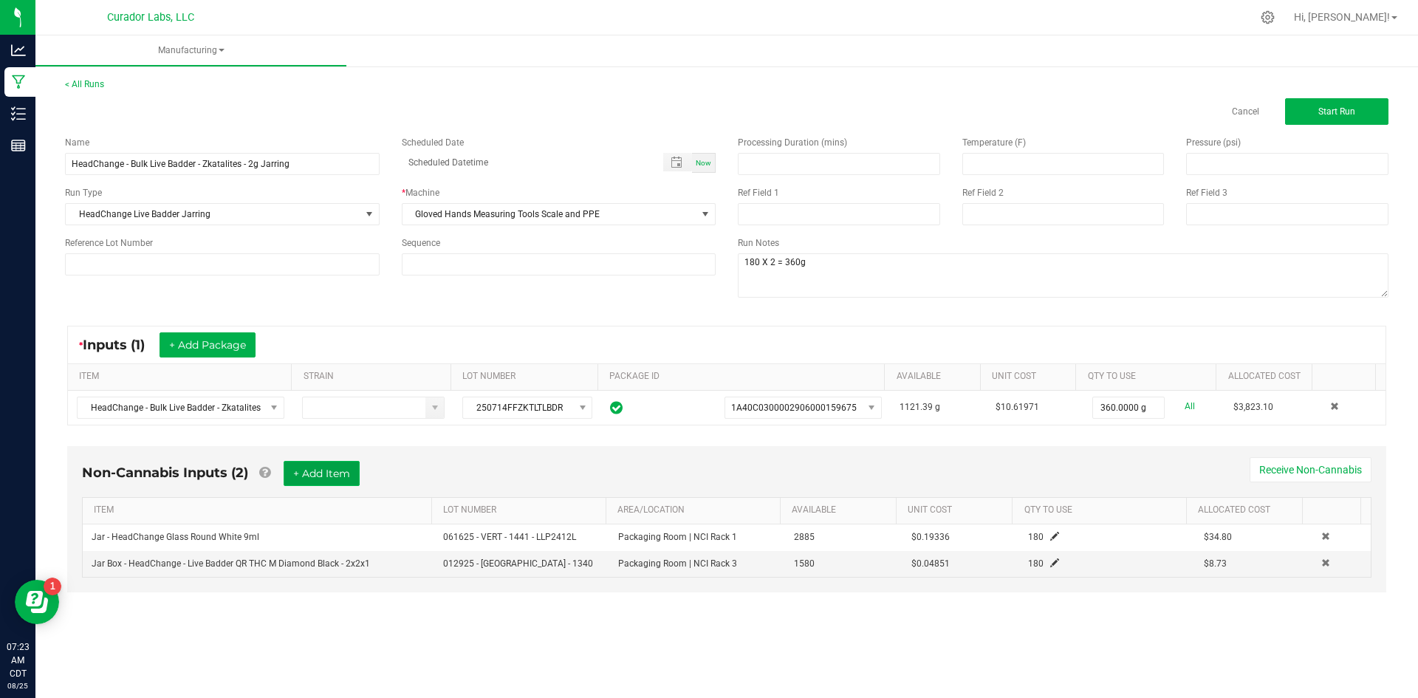
click at [327, 476] on button "+ Add Item" at bounding box center [322, 473] width 76 height 25
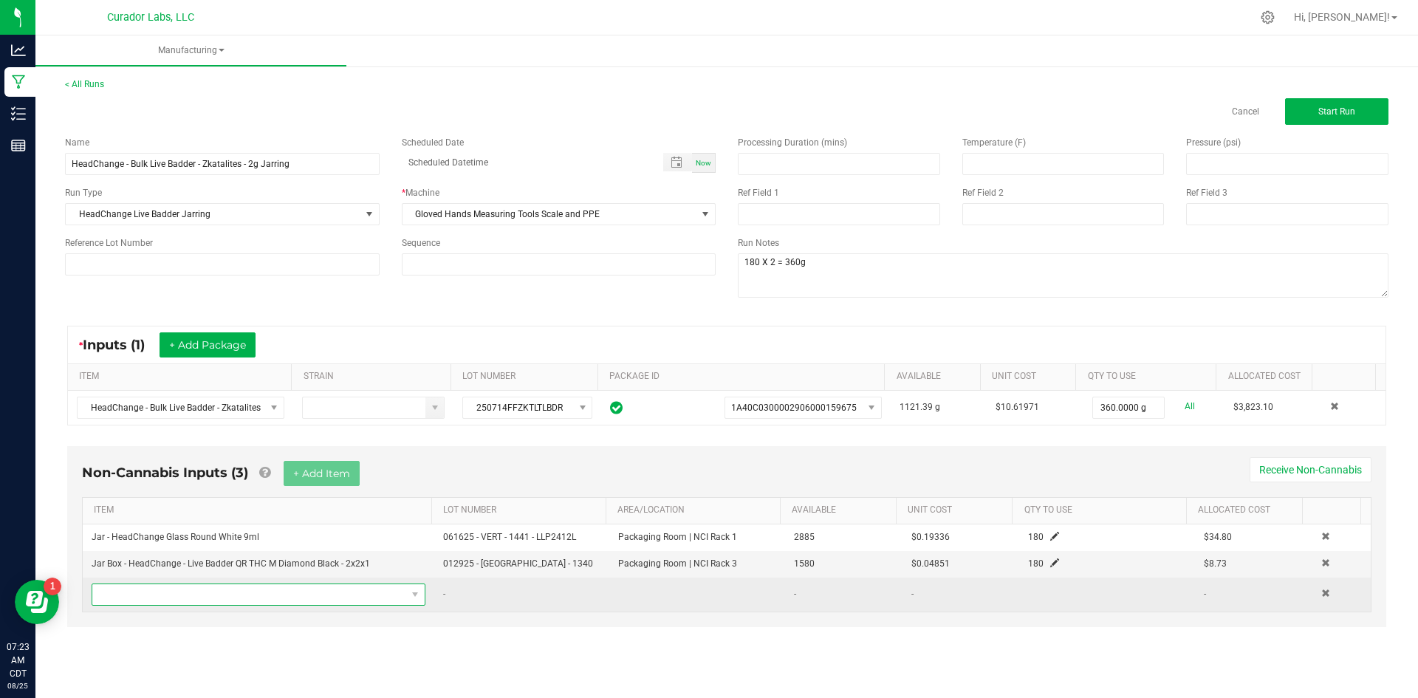
click at [165, 594] on span "NO DATA FOUND" at bounding box center [249, 594] width 314 height 21
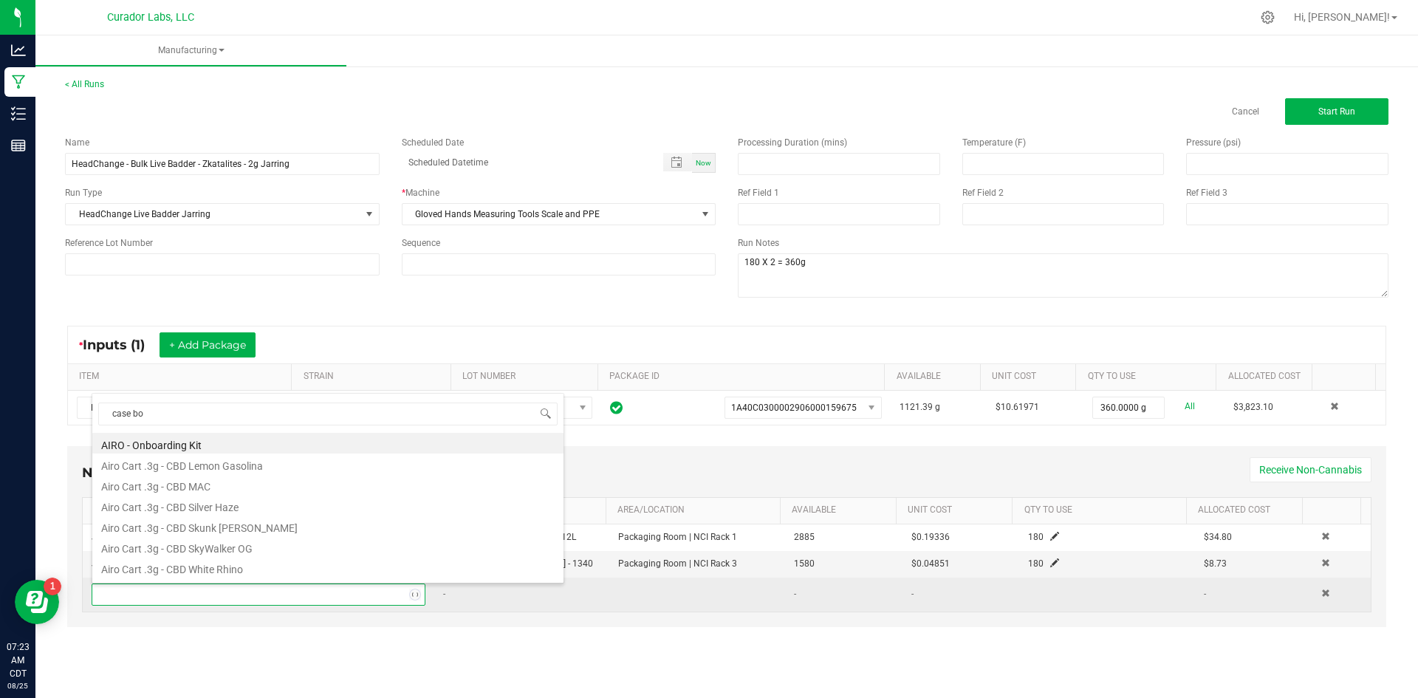
type input "case box"
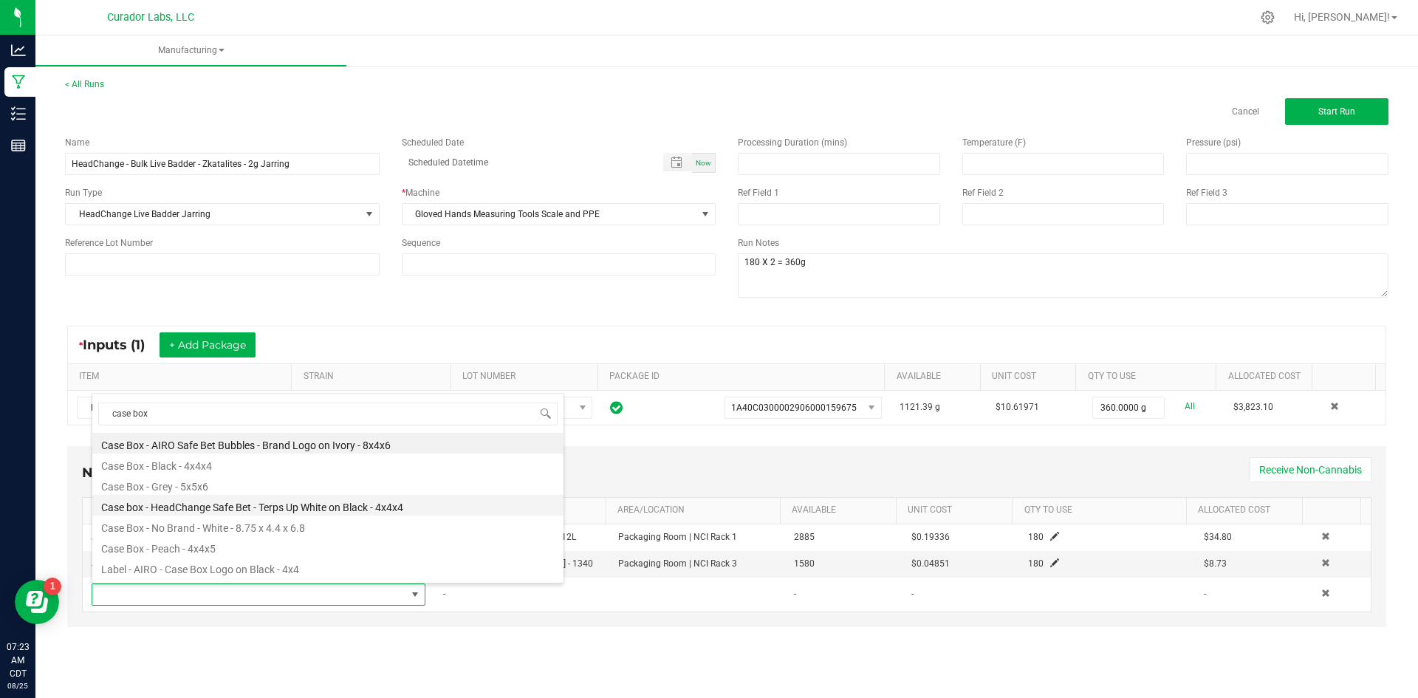
click at [255, 505] on li "Case box - HeadChange Safe Bet - Terps Up White on Black - 4x4x4" at bounding box center [327, 505] width 471 height 21
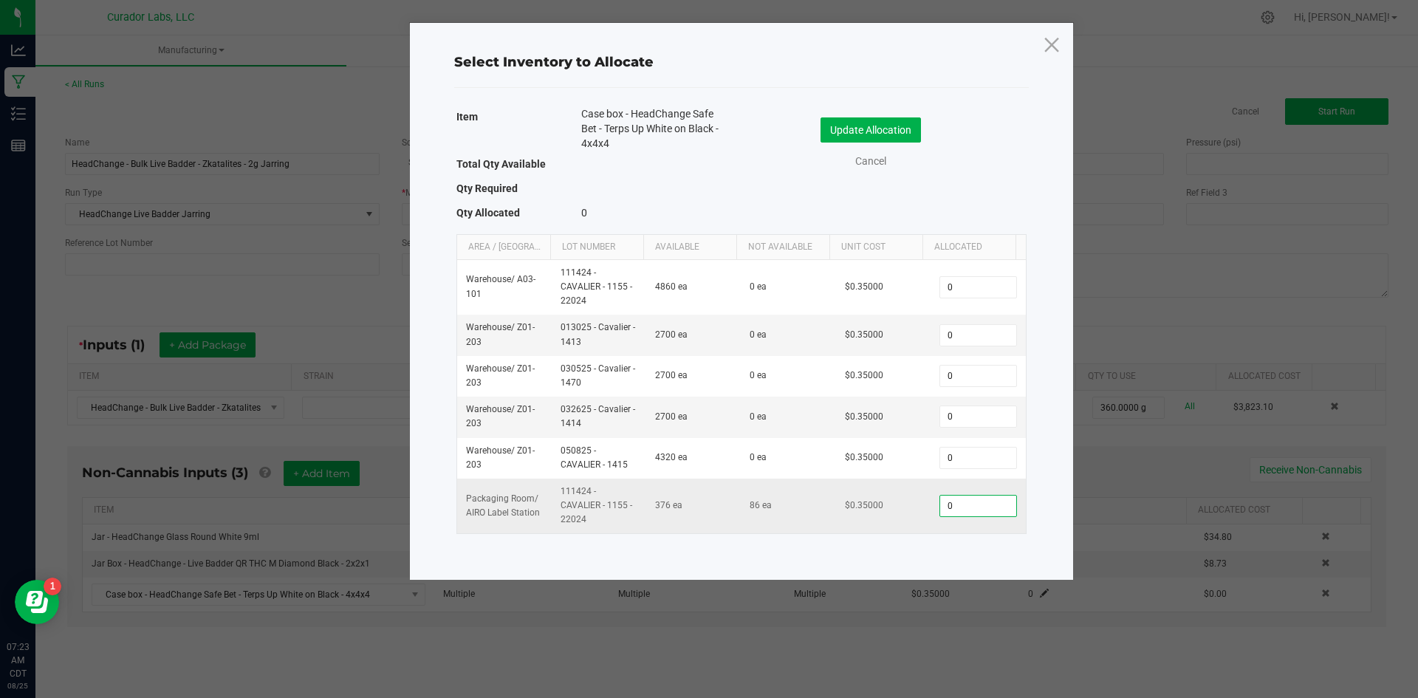
click at [944, 500] on input "0" at bounding box center [977, 506] width 75 height 21
type input "15"
click at [901, 120] on button "Update Allocation" at bounding box center [871, 129] width 100 height 25
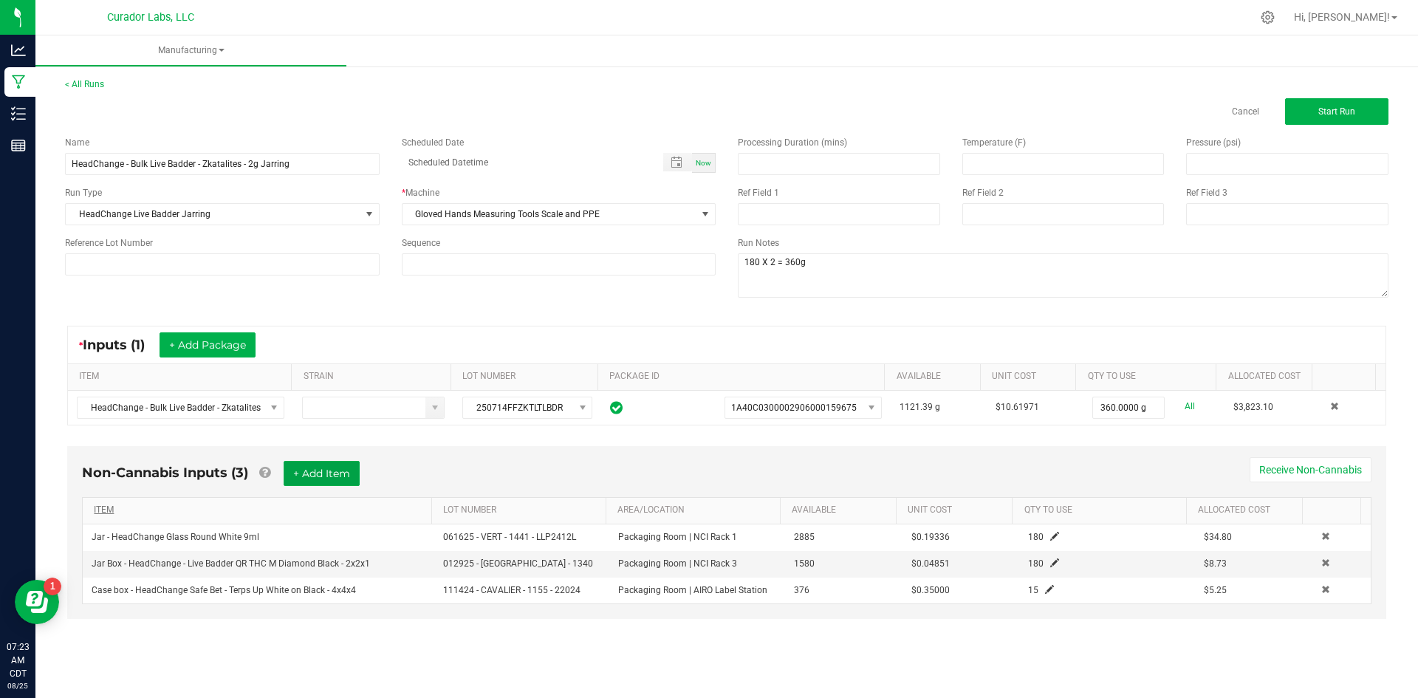
drag, startPoint x: 324, startPoint y: 468, endPoint x: 304, endPoint y: 511, distance: 47.6
click at [324, 469] on button "+ Add Item" at bounding box center [322, 473] width 76 height 25
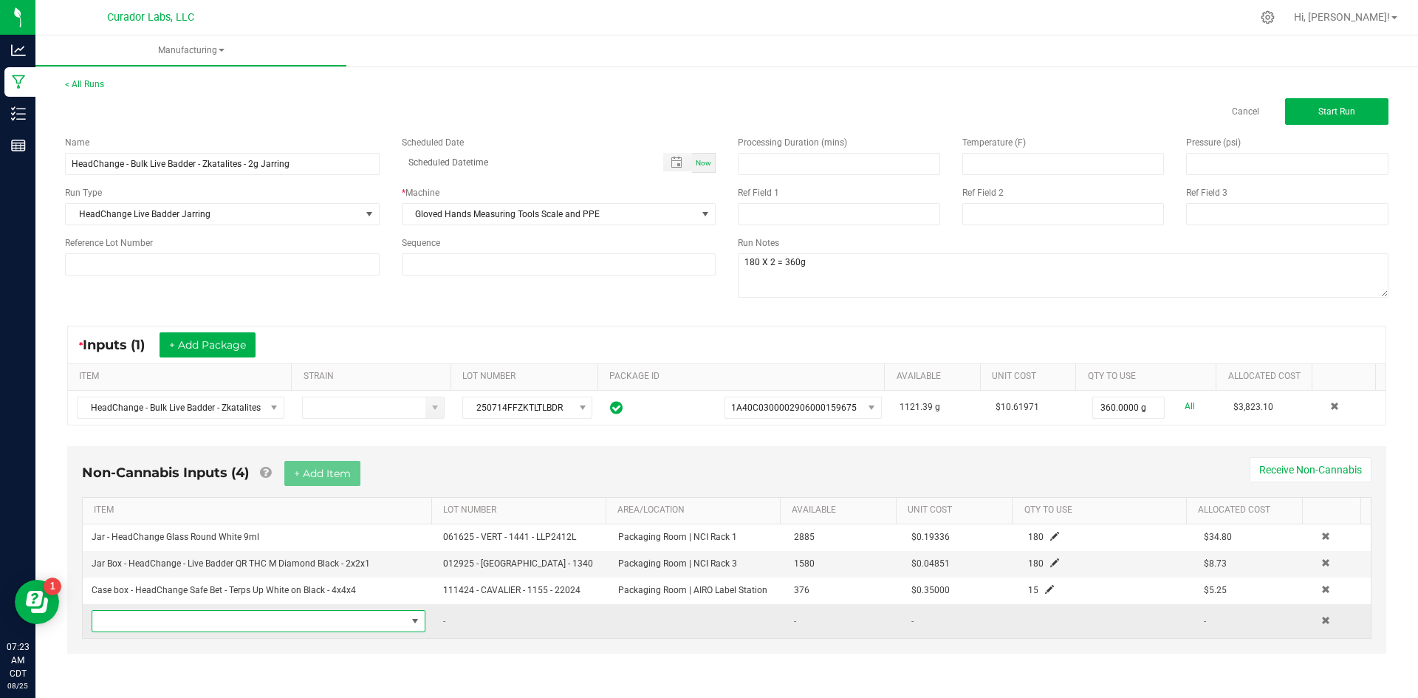
click at [242, 617] on span "NO DATA FOUND" at bounding box center [249, 621] width 314 height 21
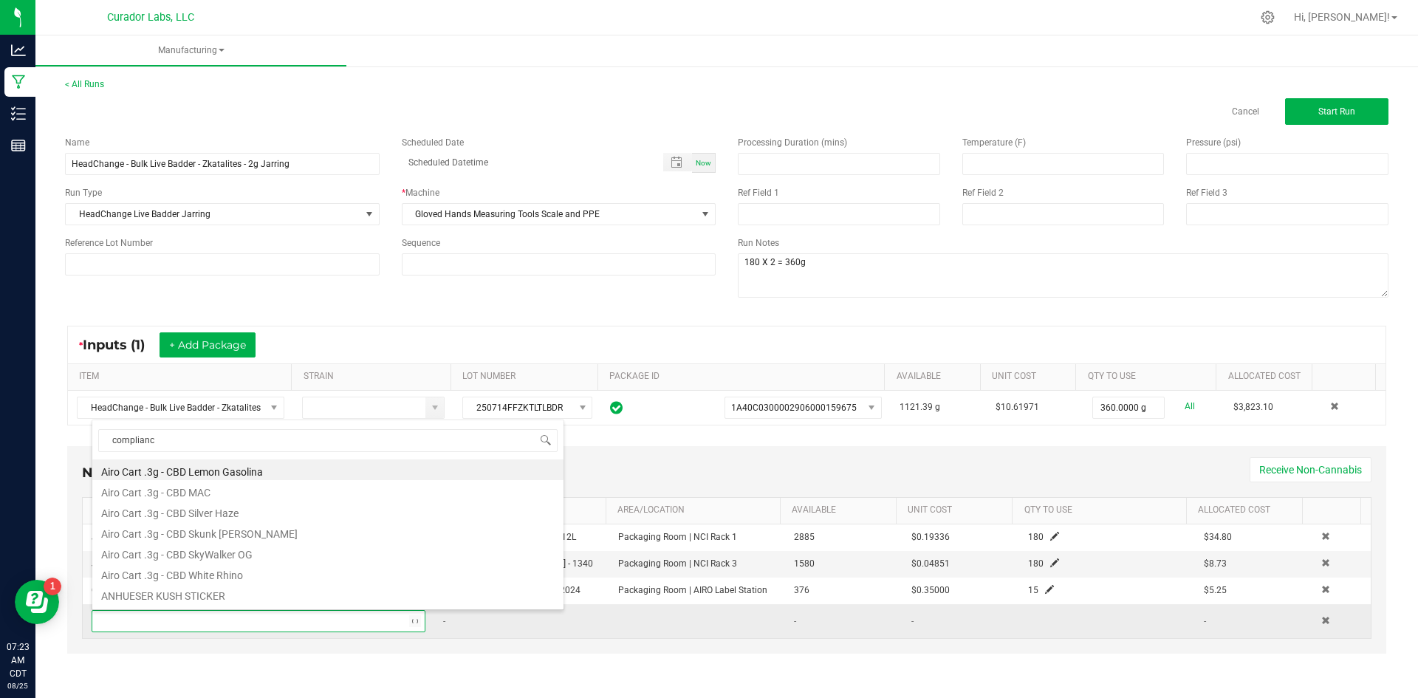
type input "compliance"
click at [297, 555] on li "Product Label – Compliance – 1.5” x 1" white label" at bounding box center [327, 552] width 471 height 21
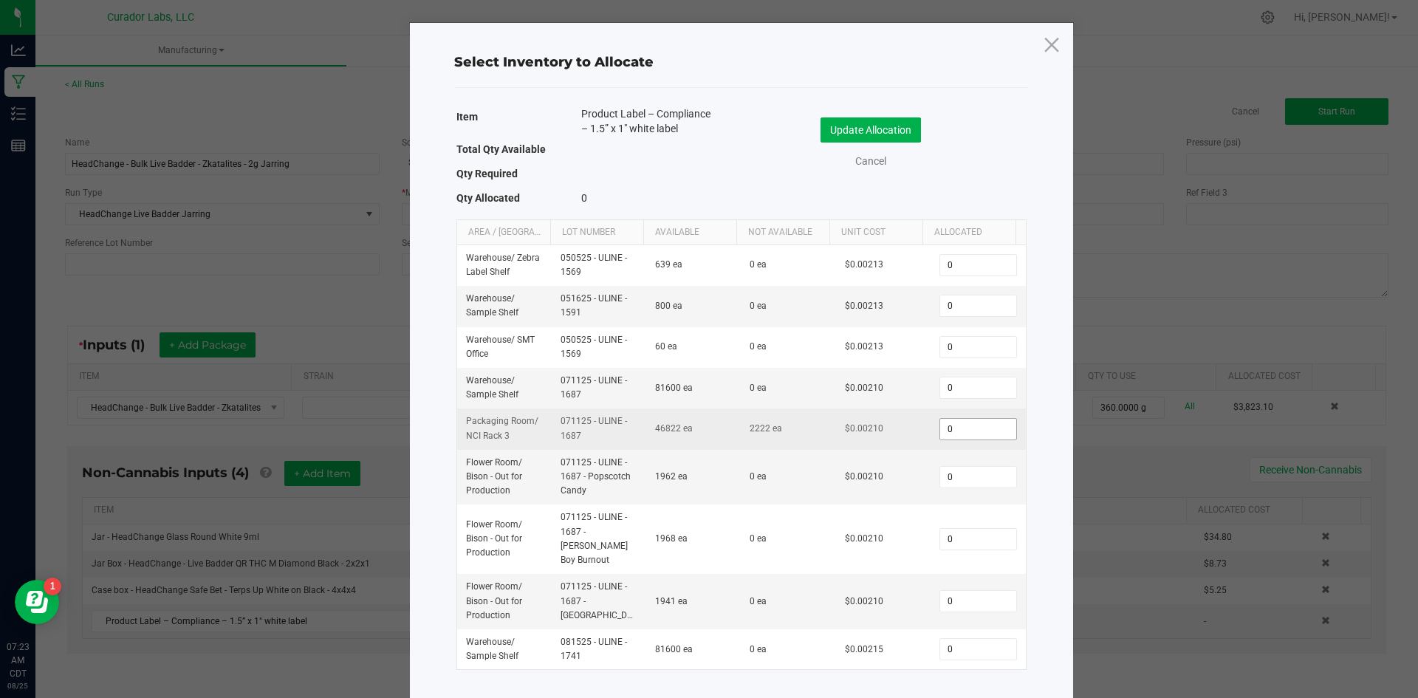
click at [947, 432] on input "0" at bounding box center [977, 429] width 75 height 21
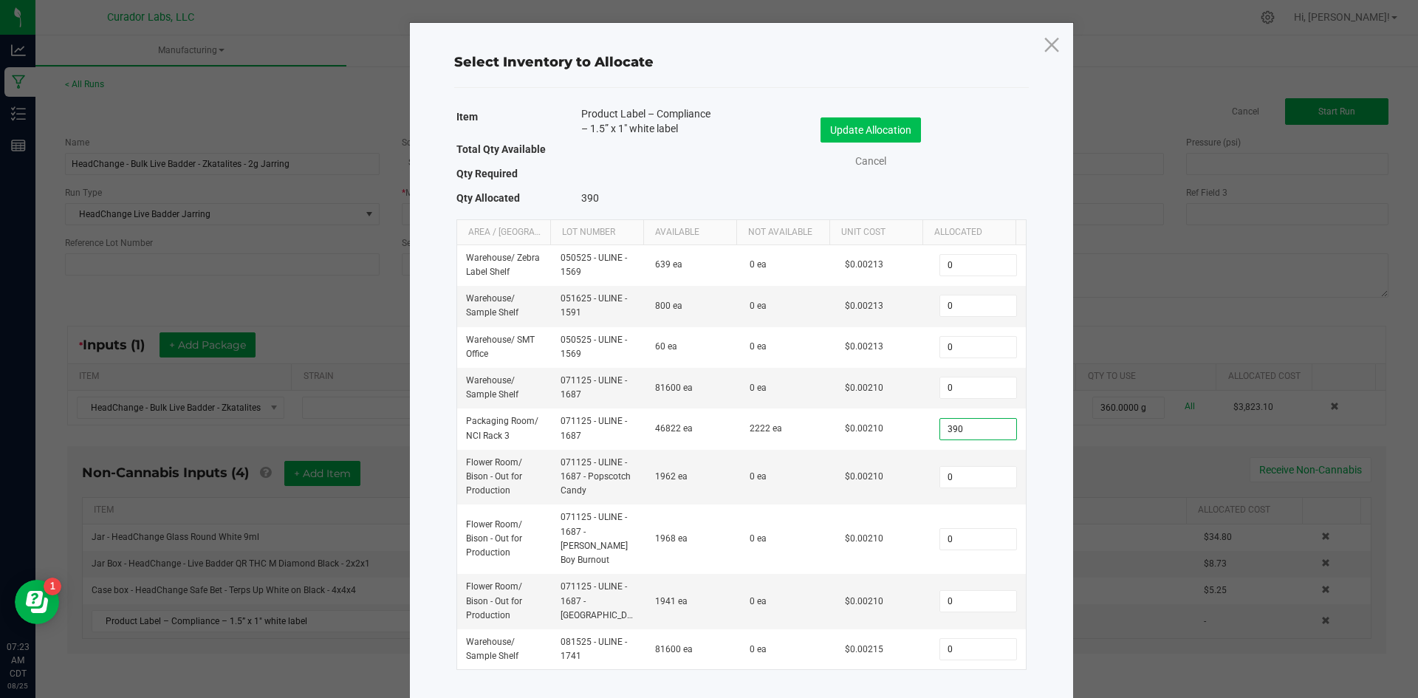
type input "390"
click at [850, 130] on button "Update Allocation" at bounding box center [871, 129] width 100 height 25
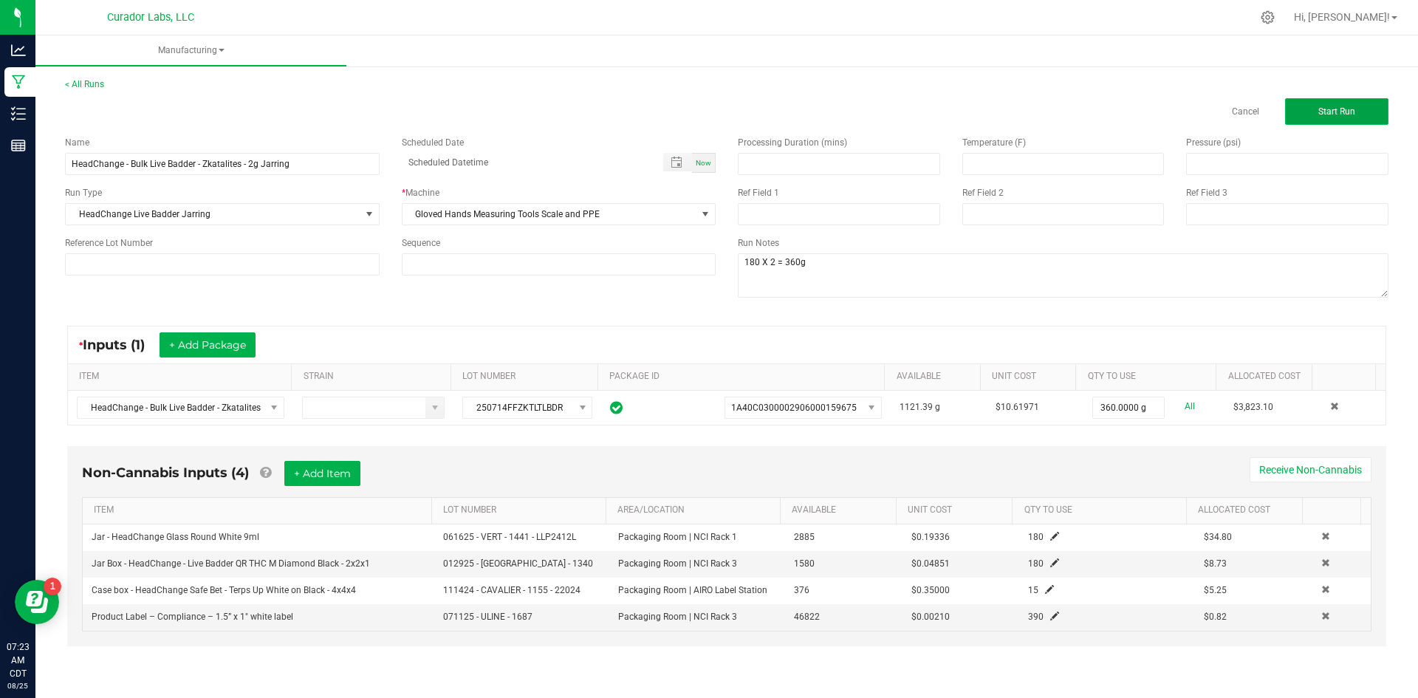
click at [1315, 112] on button "Start Run" at bounding box center [1336, 111] width 103 height 27
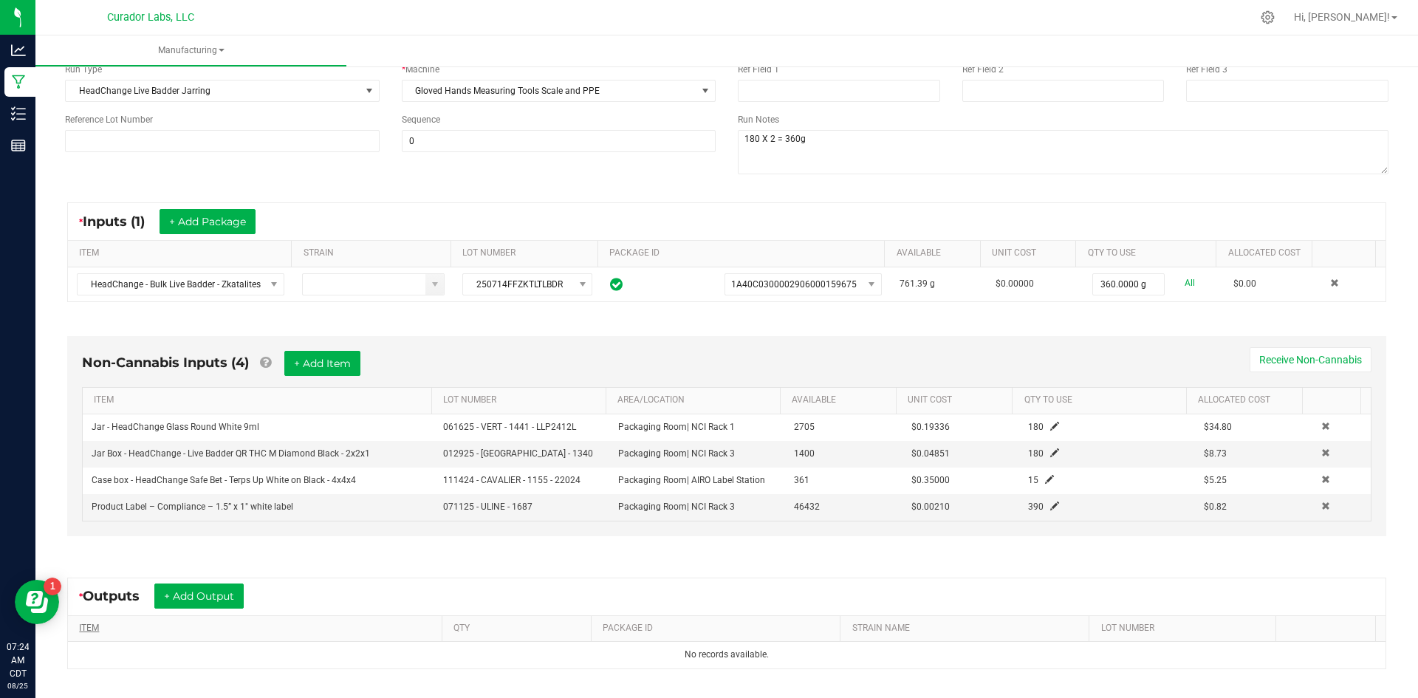
scroll to position [282, 0]
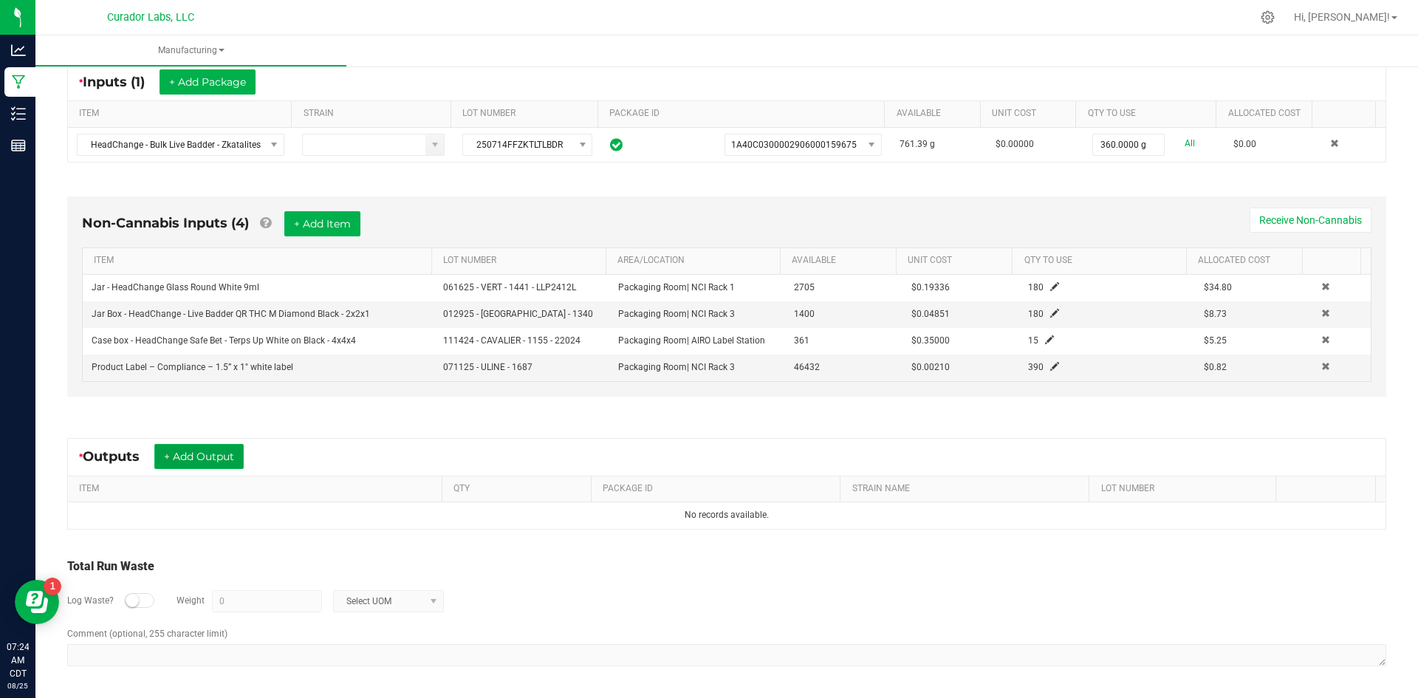
click at [226, 460] on button "+ Add Output" at bounding box center [198, 456] width 89 height 25
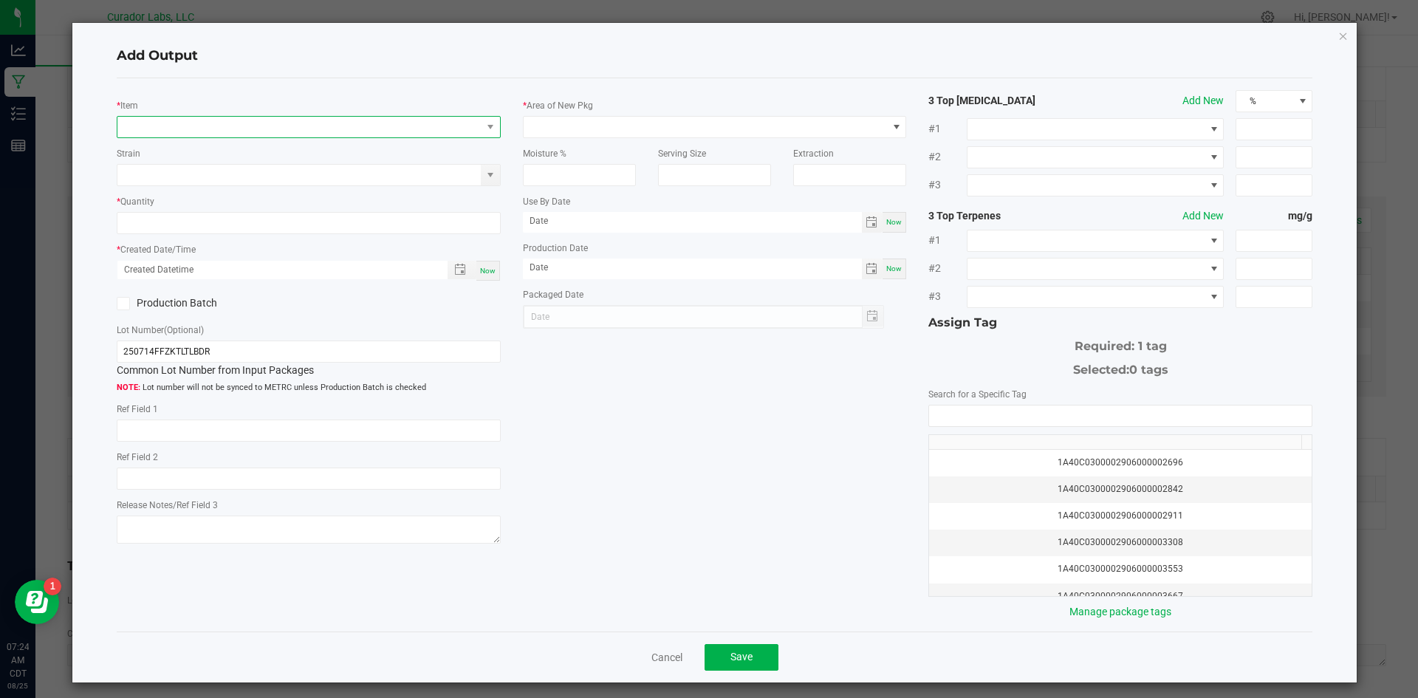
click at [215, 131] on span "NO DATA FOUND" at bounding box center [299, 127] width 364 height 21
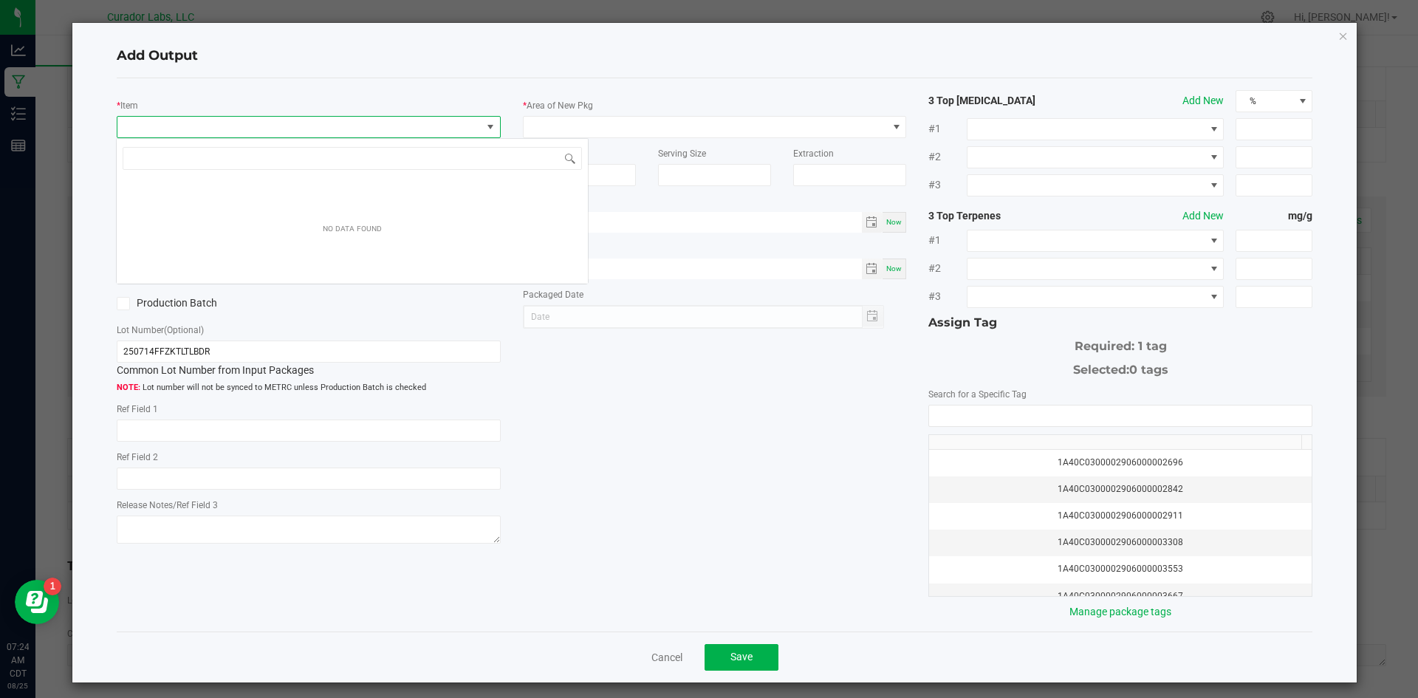
scroll to position [22, 381]
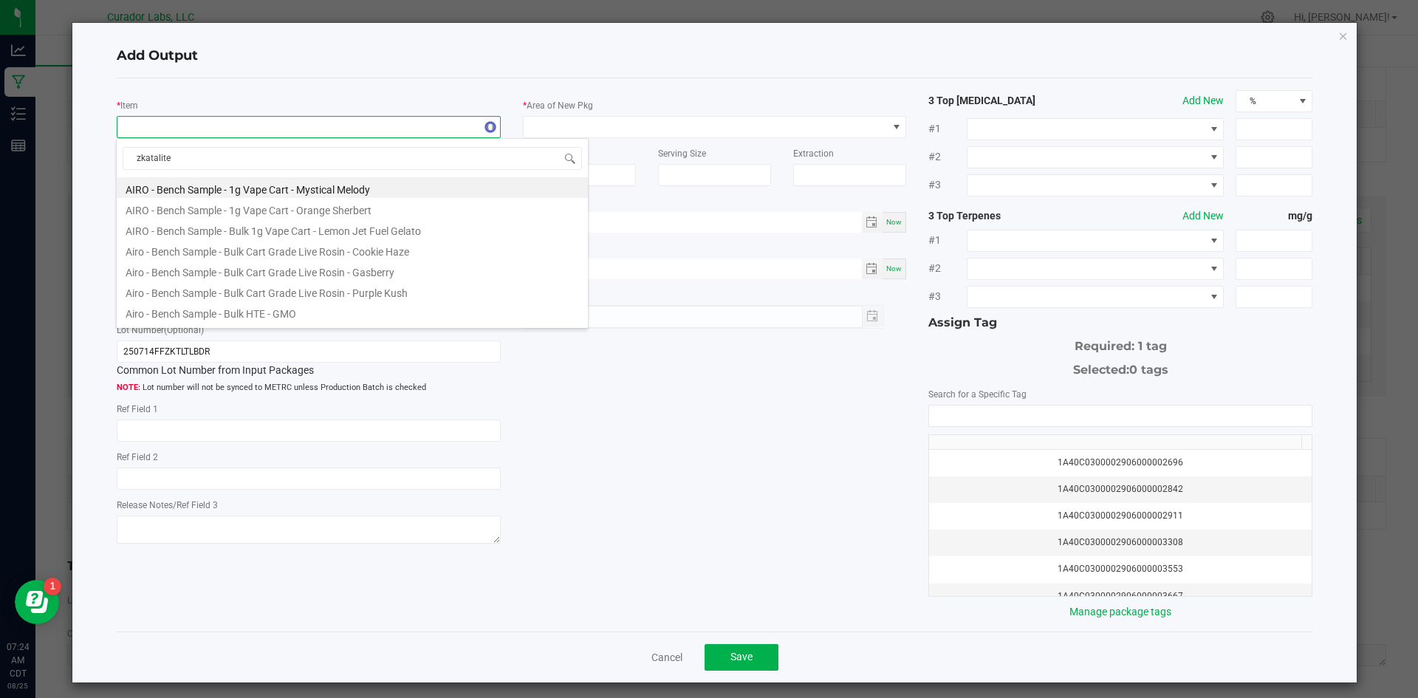
type input "zkatalites"
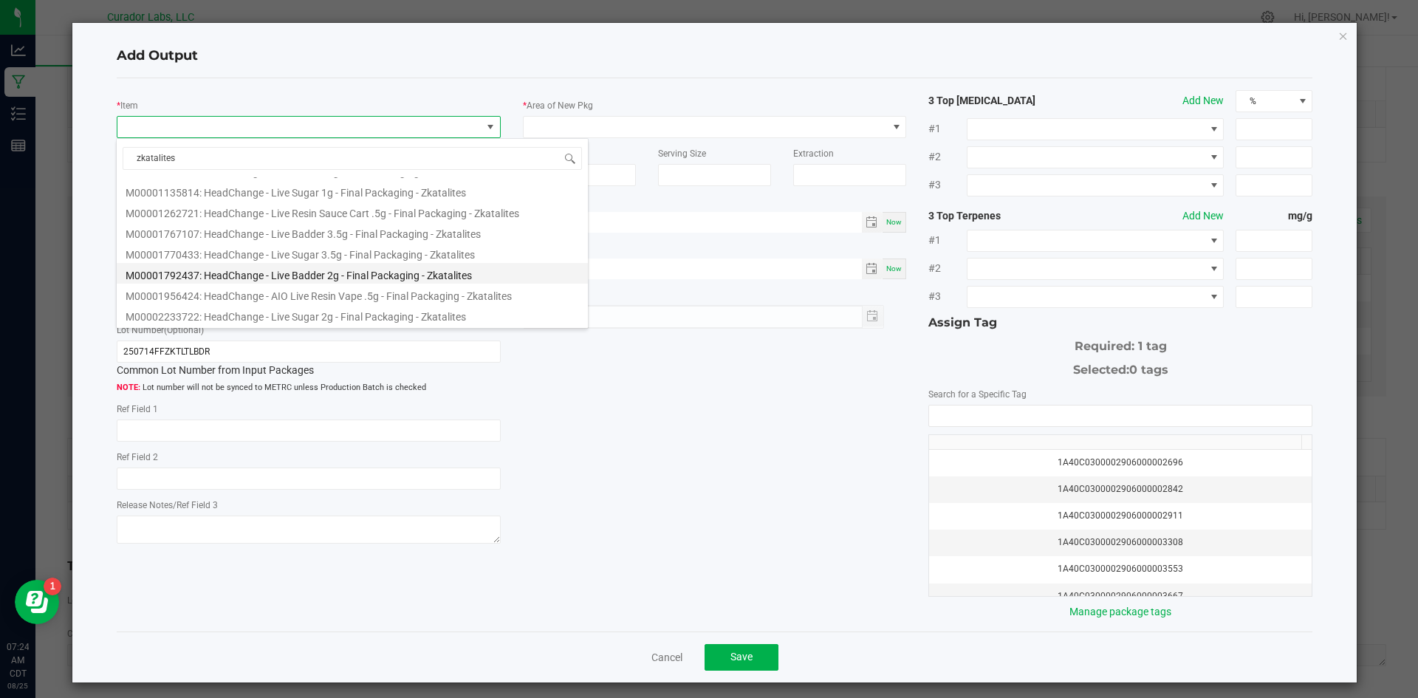
click at [426, 274] on li "M00001792437: HeadChange - Live Badder 2g - Final Packaging - Zkatalites" at bounding box center [352, 273] width 471 height 21
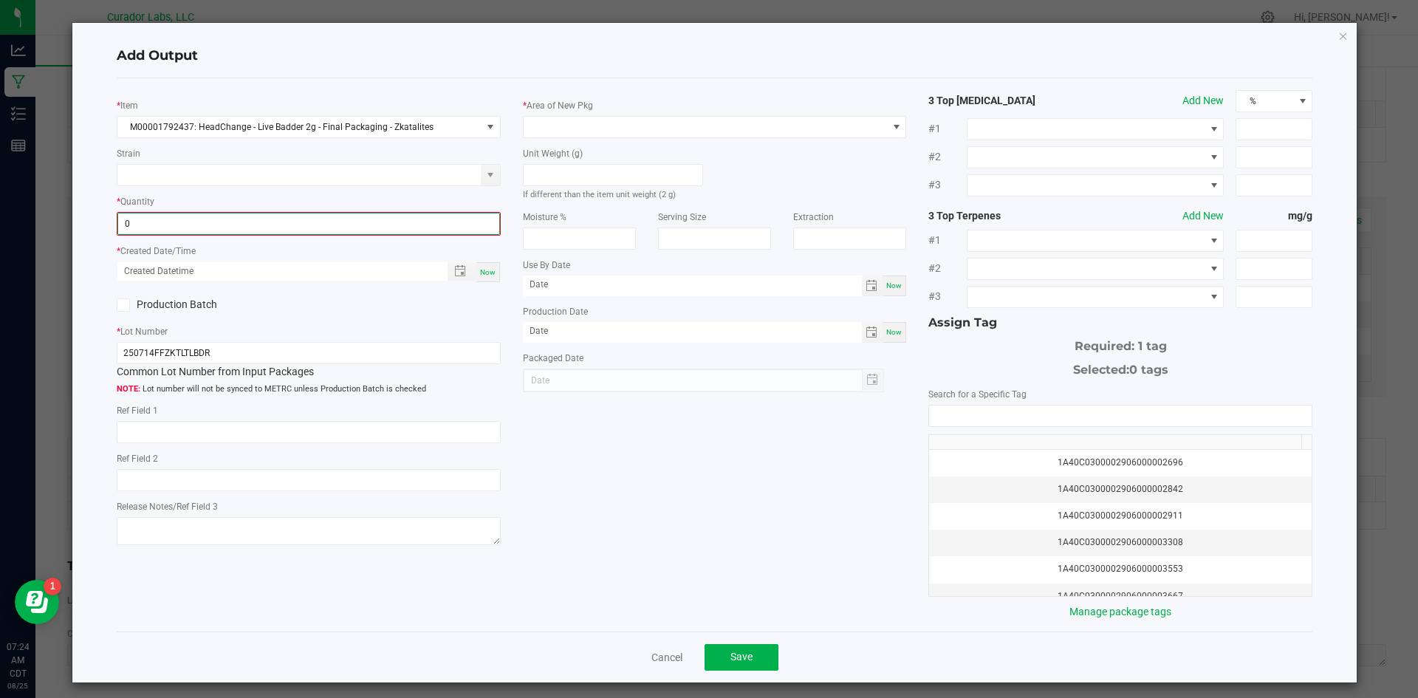
click at [131, 222] on input "0" at bounding box center [308, 223] width 381 height 21
type input "180 ea"
click at [487, 275] on span "Now" at bounding box center [488, 271] width 16 height 8
type input "[DATE] 7:24 AM"
type input "[DATE]"
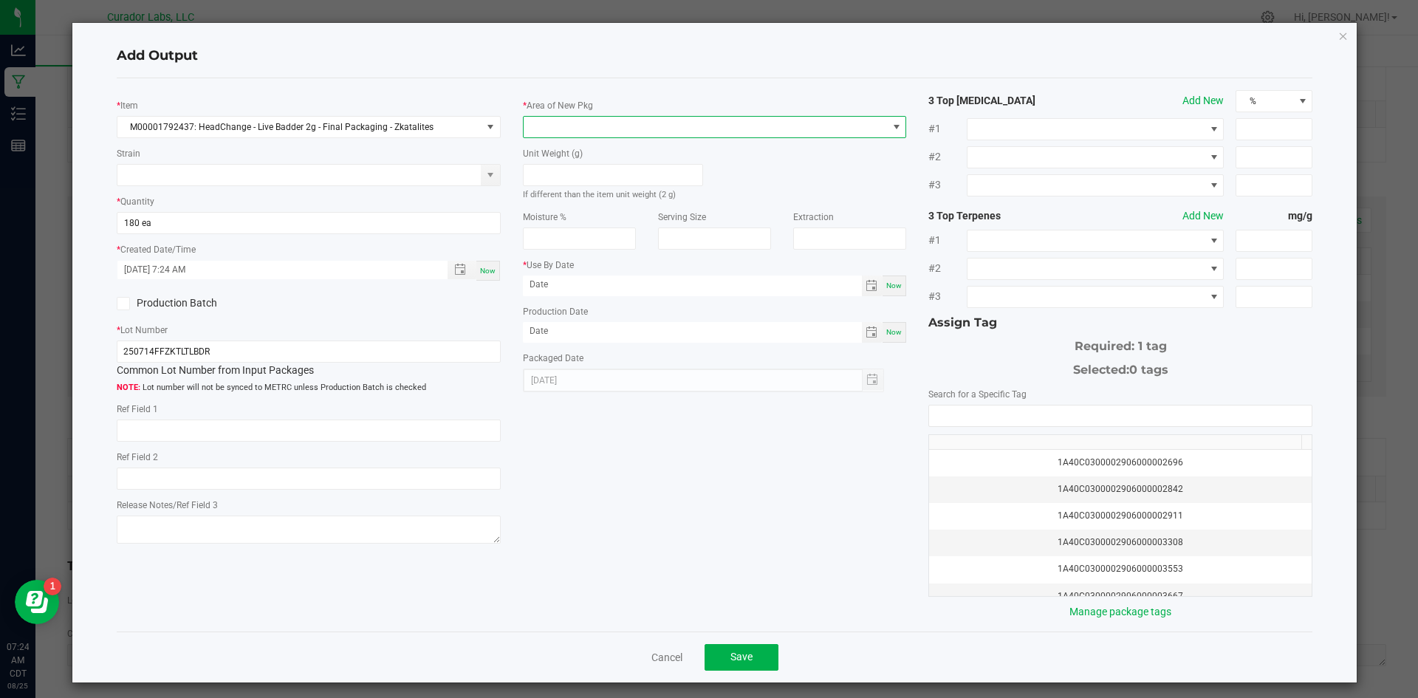
click at [564, 121] on span at bounding box center [706, 127] width 364 height 21
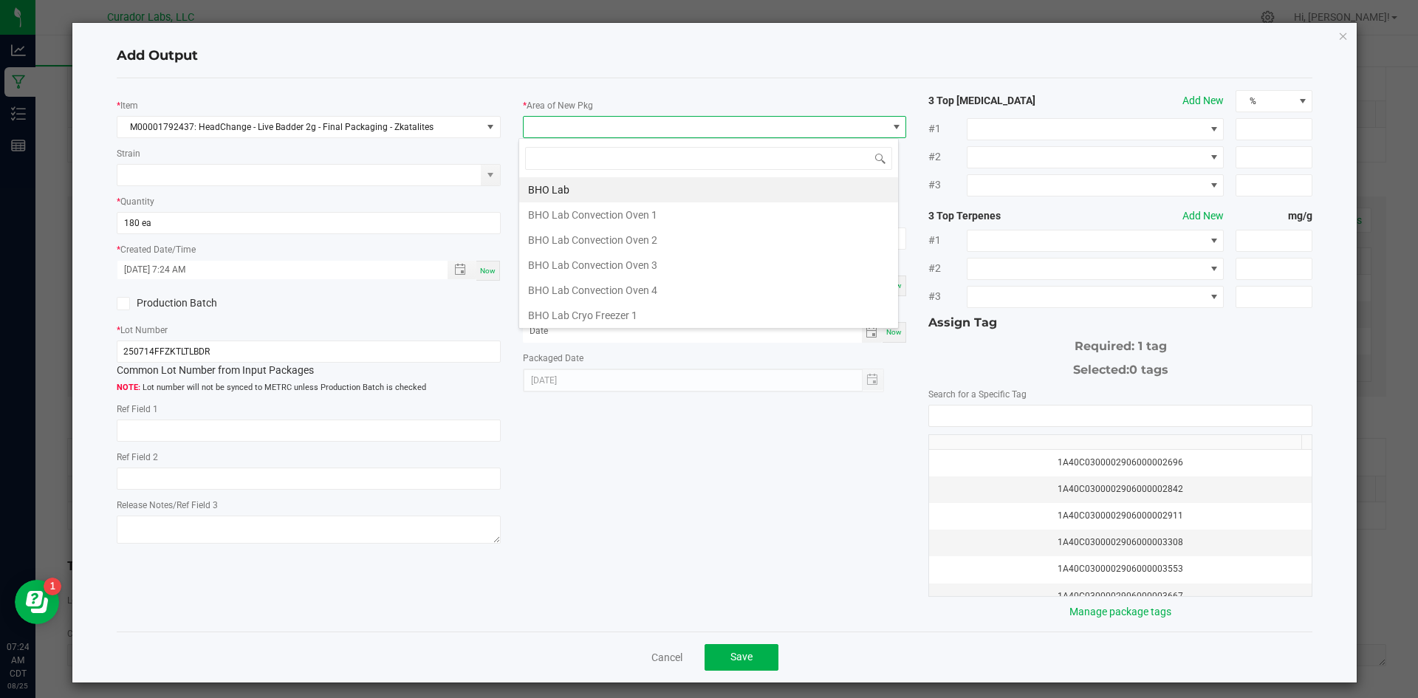
scroll to position [22, 381]
type input "vault"
click at [542, 314] on li "Vault" at bounding box center [708, 315] width 379 height 25
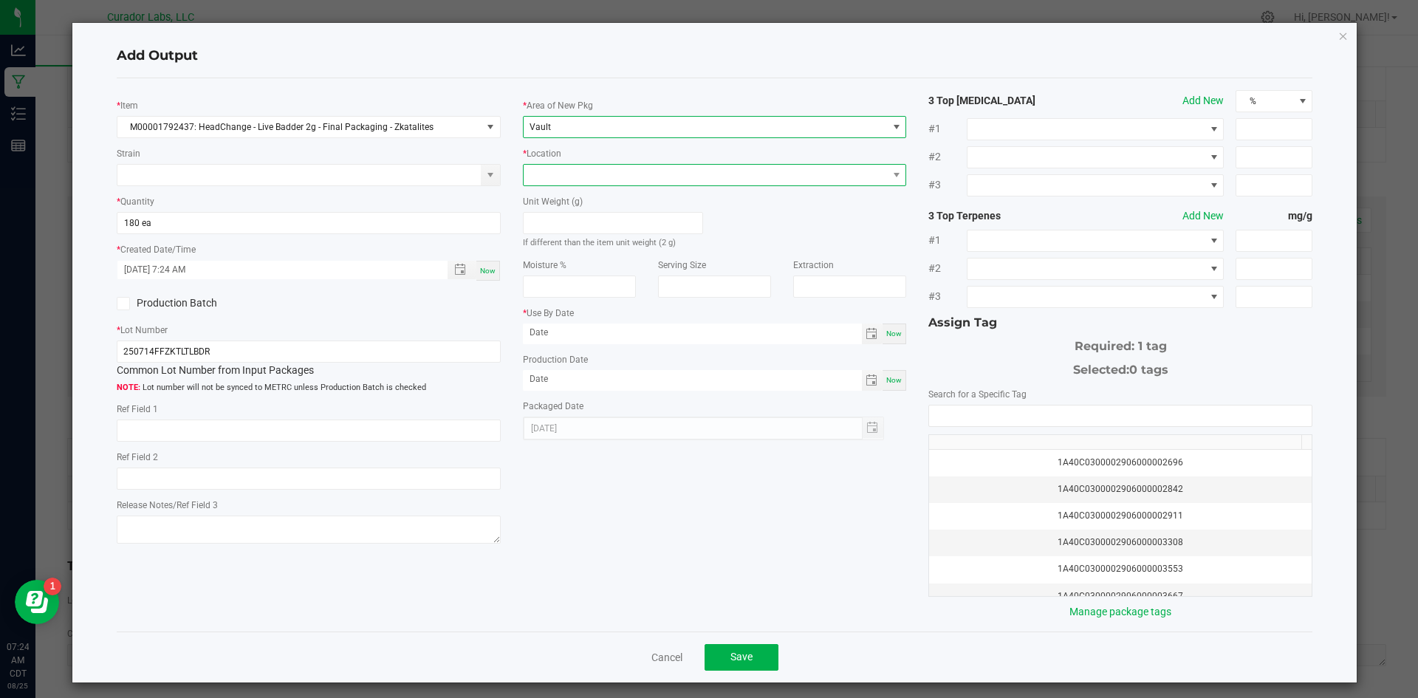
click at [551, 177] on span at bounding box center [706, 175] width 364 height 21
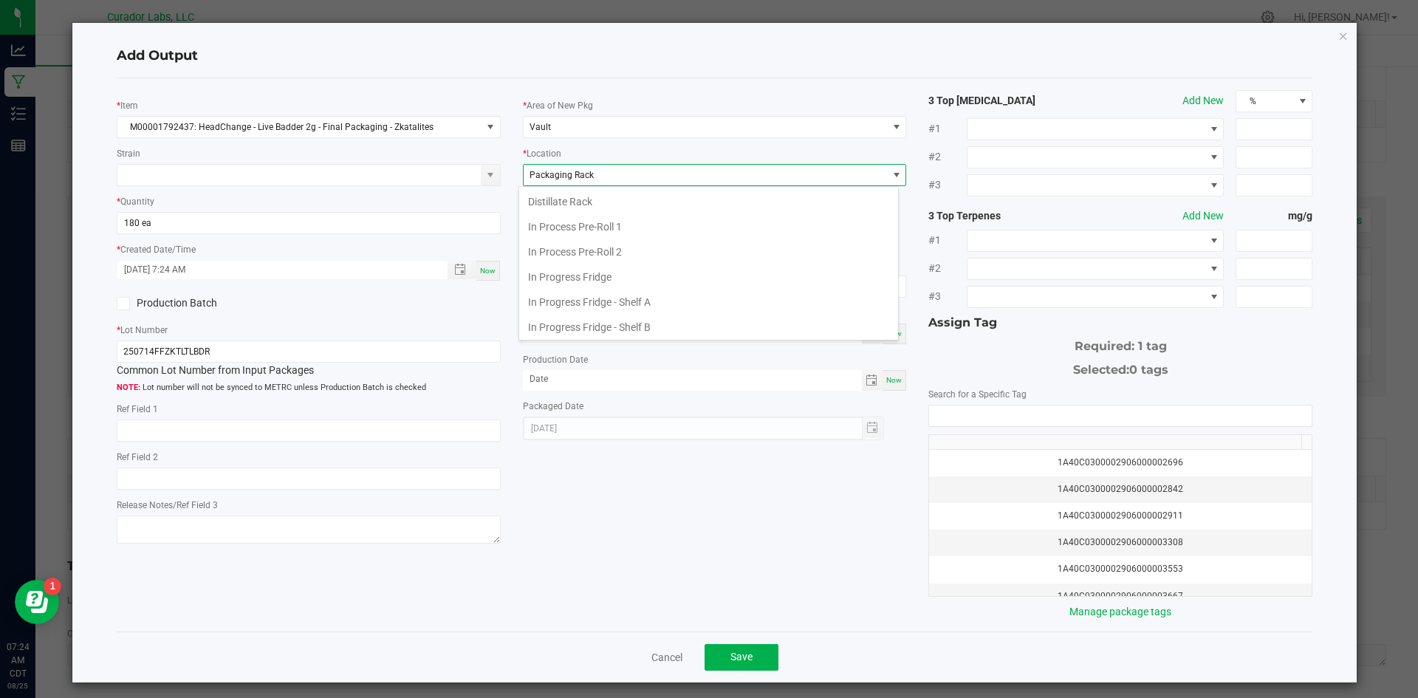
scroll to position [229, 0]
click at [570, 325] on li "Packaging Rack" at bounding box center [708, 324] width 379 height 25
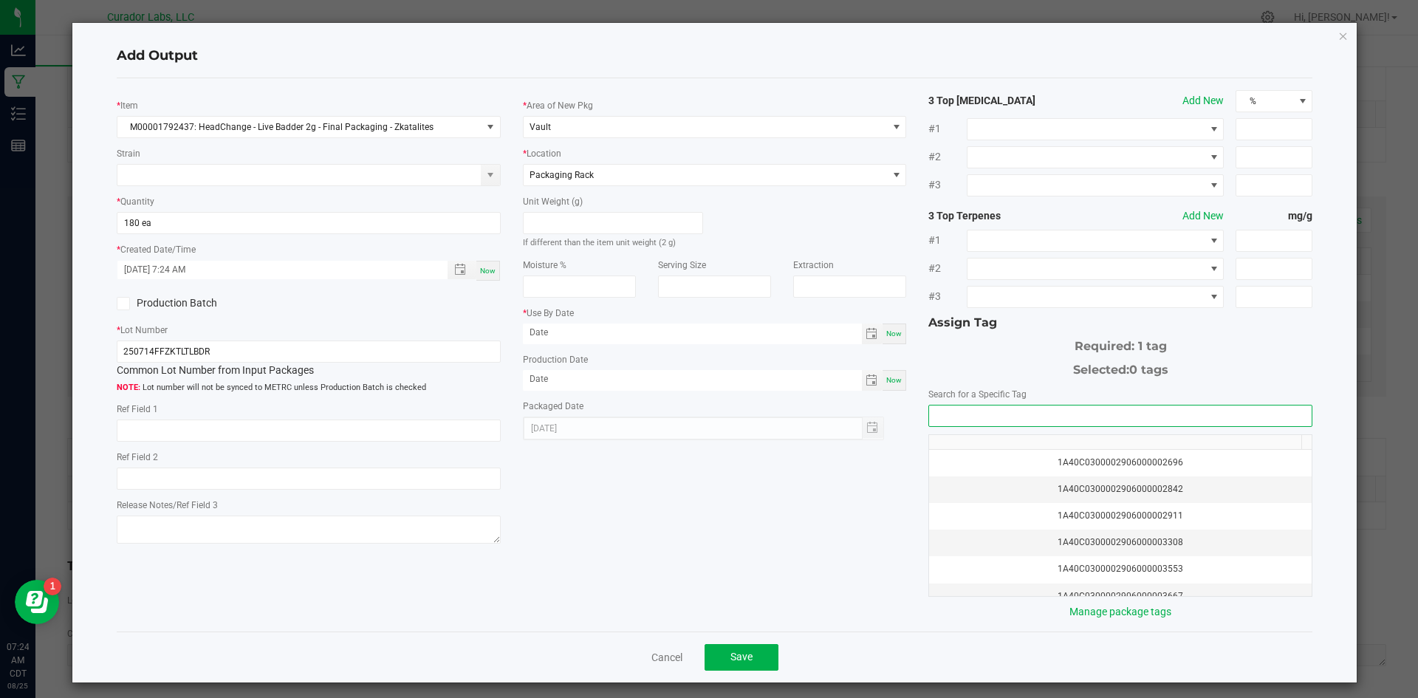
click at [1018, 417] on input "NO DATA FOUND" at bounding box center [1120, 416] width 383 height 21
click at [1073, 440] on li "1A40C0300002906000170000" at bounding box center [1112, 442] width 379 height 25
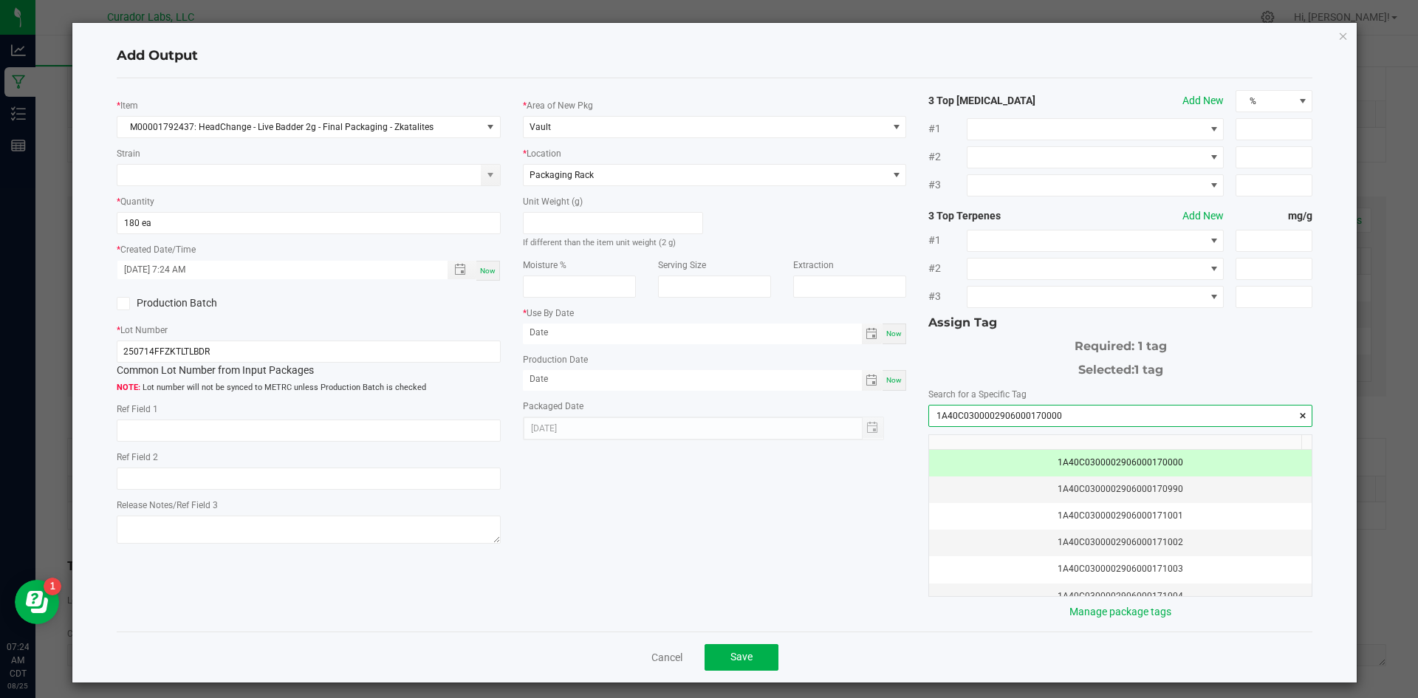
type input "1A40C0300002906000170000"
click at [595, 338] on span at bounding box center [692, 334] width 339 height 21
drag, startPoint x: 607, startPoint y: 338, endPoint x: 432, endPoint y: 327, distance: 175.4
click at [431, 326] on div "* Item M00001792437: HeadChange - Live Badder 2g - Final Packaging - Zkatalites…" at bounding box center [715, 355] width 1219 height 530
type input "[DATE]"
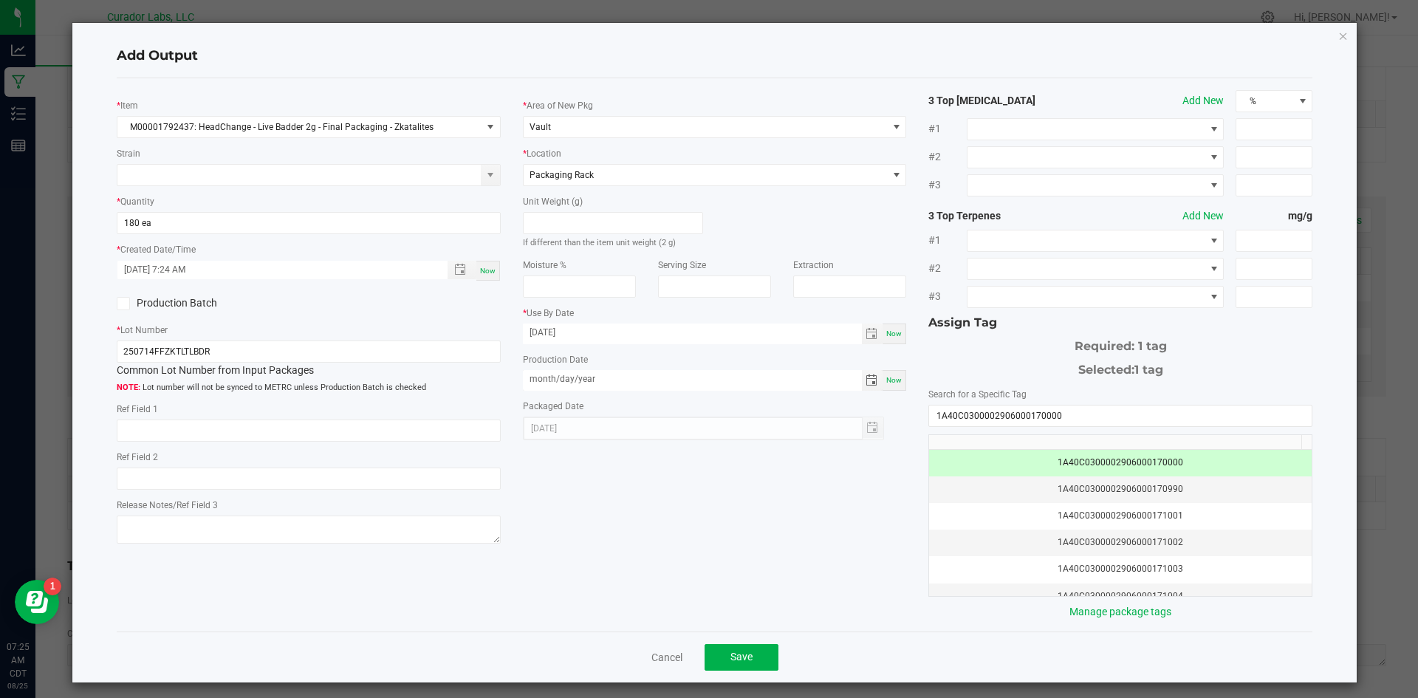
drag, startPoint x: 631, startPoint y: 383, endPoint x: 417, endPoint y: 392, distance: 214.4
click at [414, 391] on div "* Item M00001792437: HeadChange - Live Badder 2g - Final Packaging - Zkatalites…" at bounding box center [715, 355] width 1219 height 530
type input "[DATE]"
click at [612, 478] on div "* Item M00001792437: HeadChange - Live Badder 2g - Final Packaging - Zkatalites…" at bounding box center [715, 355] width 1219 height 530
click at [753, 649] on button "Save" at bounding box center [742, 657] width 74 height 27
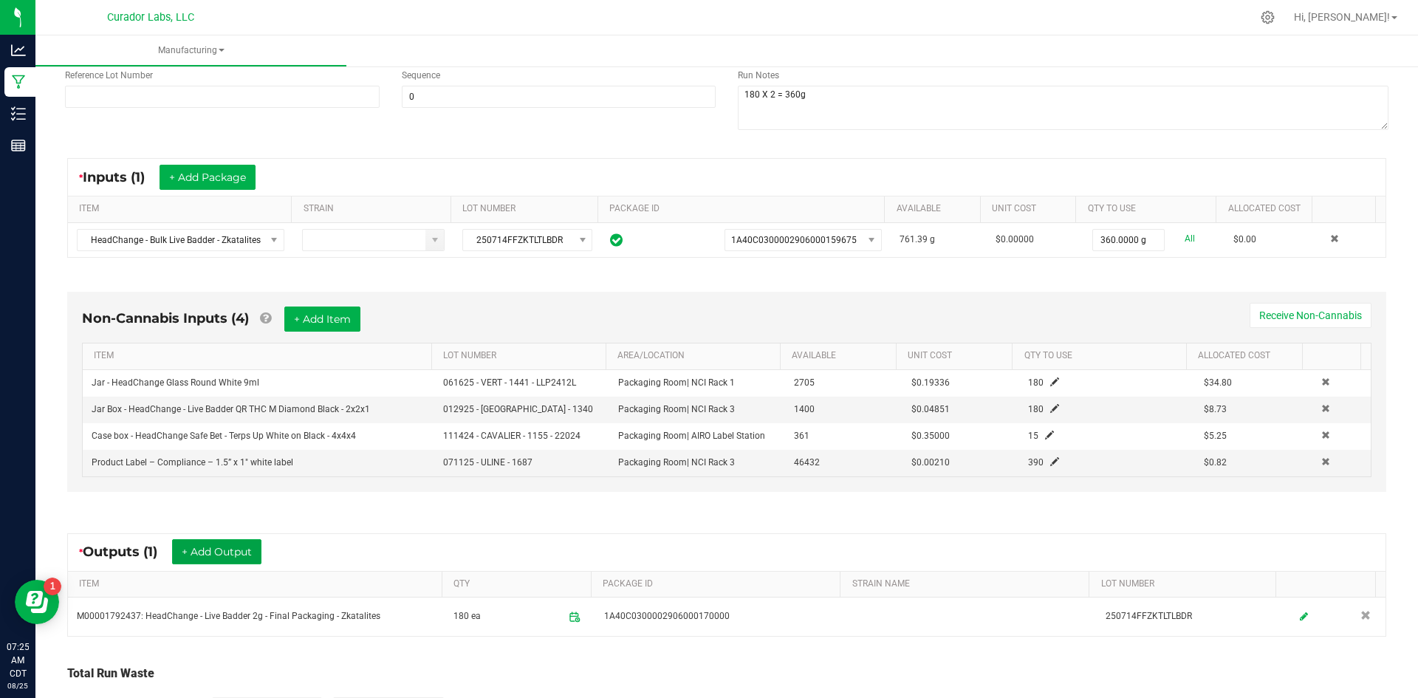
scroll to position [0, 0]
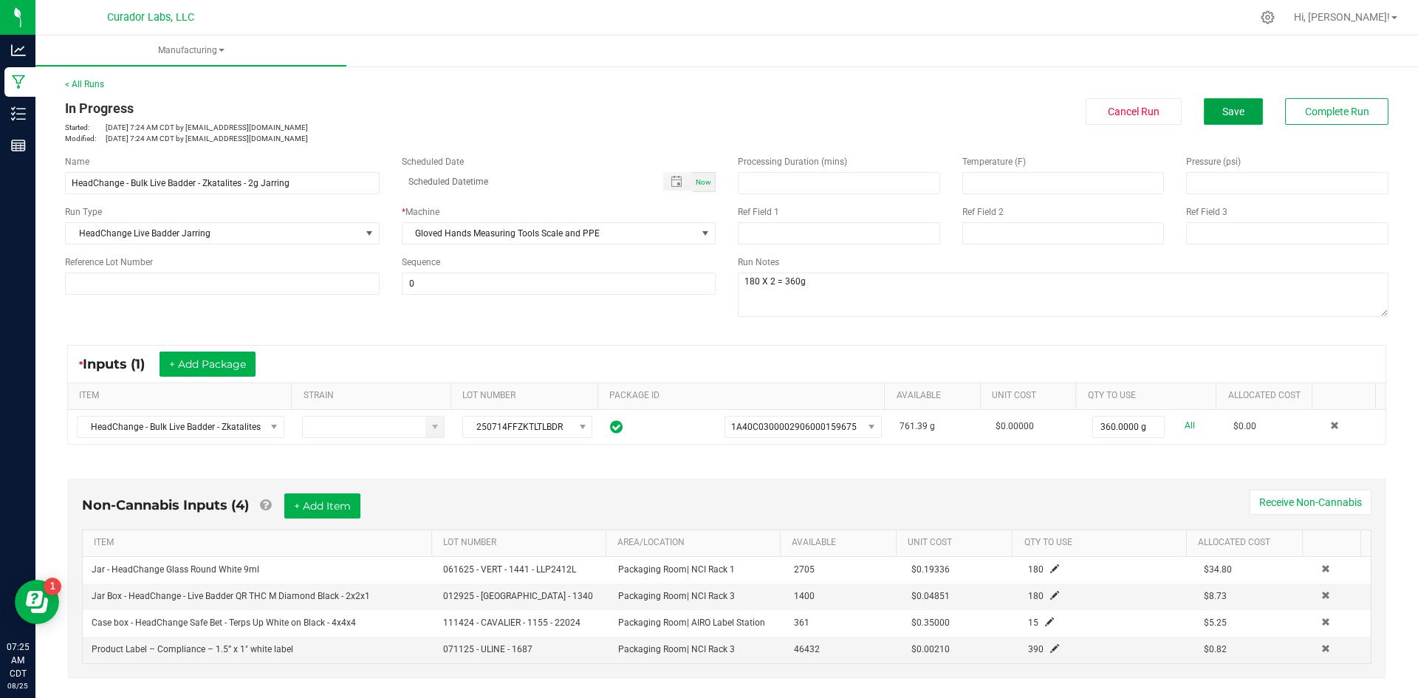
click at [1223, 117] on span "Save" at bounding box center [1234, 112] width 22 height 12
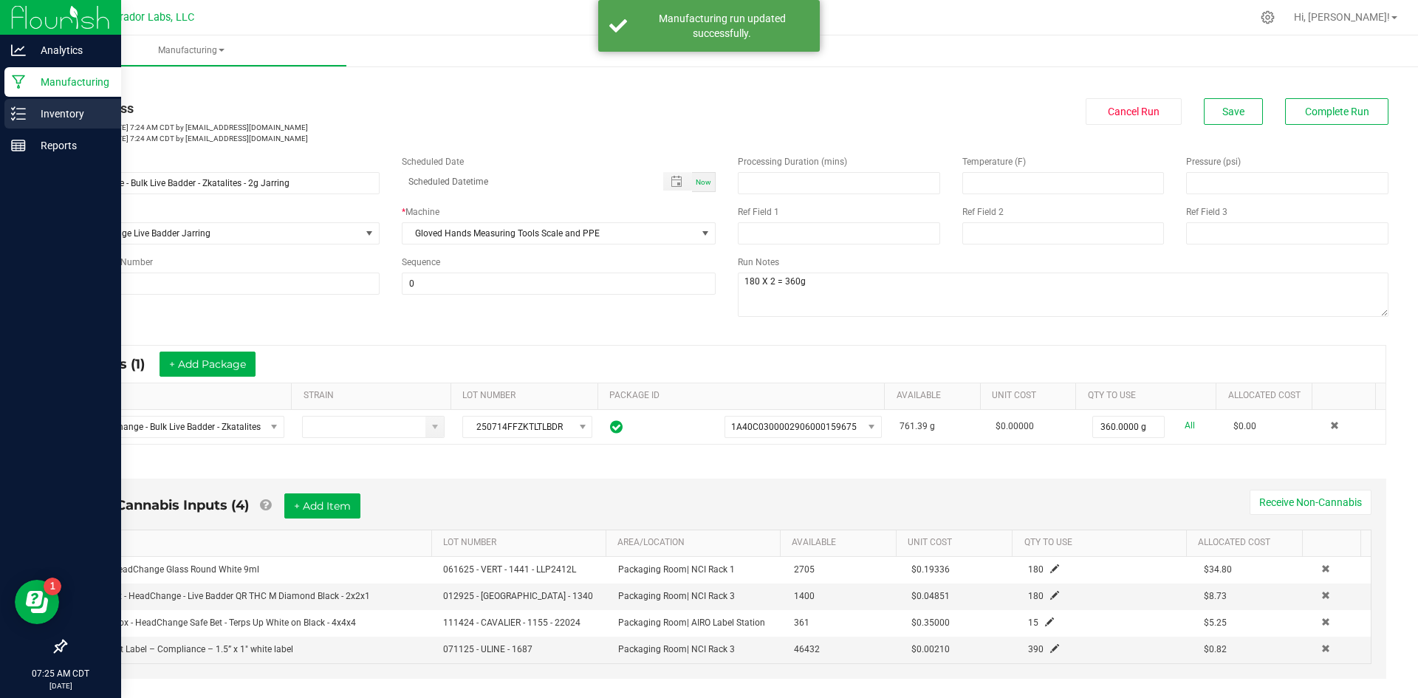
click at [46, 114] on p "Inventory" at bounding box center [70, 114] width 89 height 18
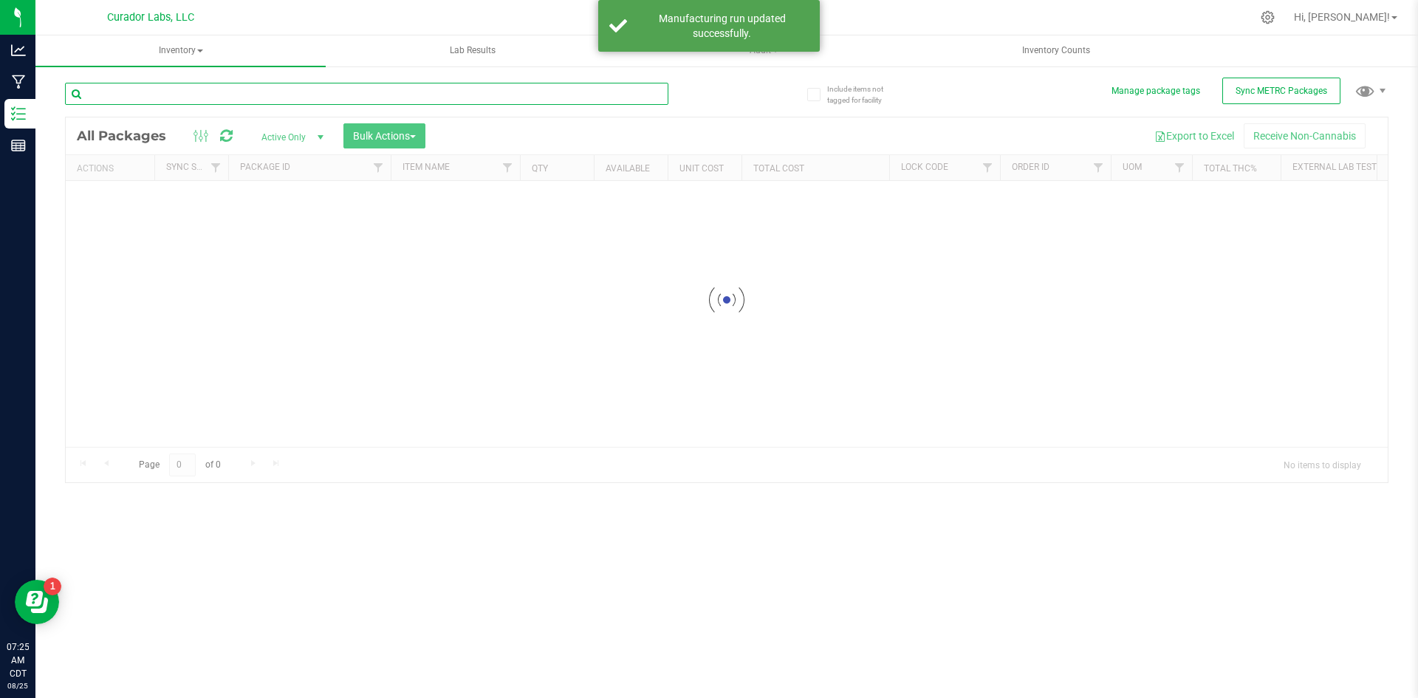
click at [211, 92] on input "text" at bounding box center [367, 94] width 604 height 22
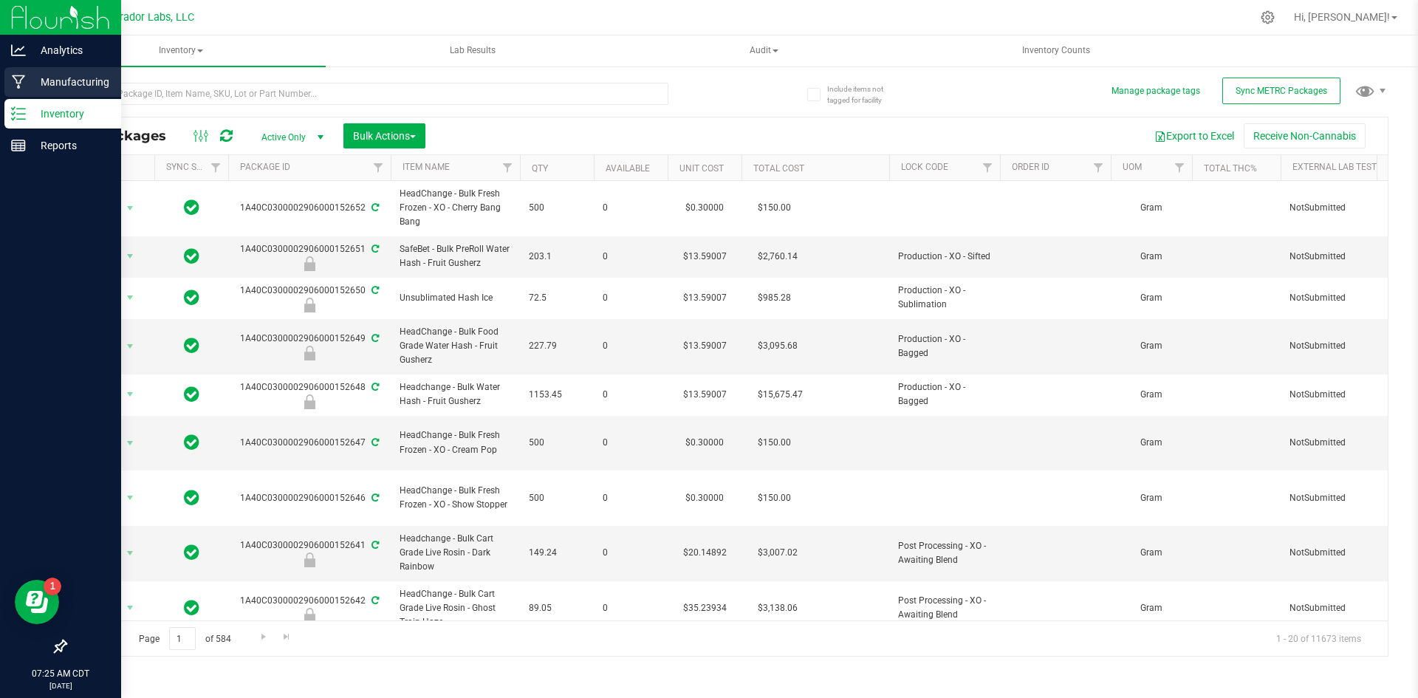
click at [63, 79] on p "Manufacturing" at bounding box center [70, 82] width 89 height 18
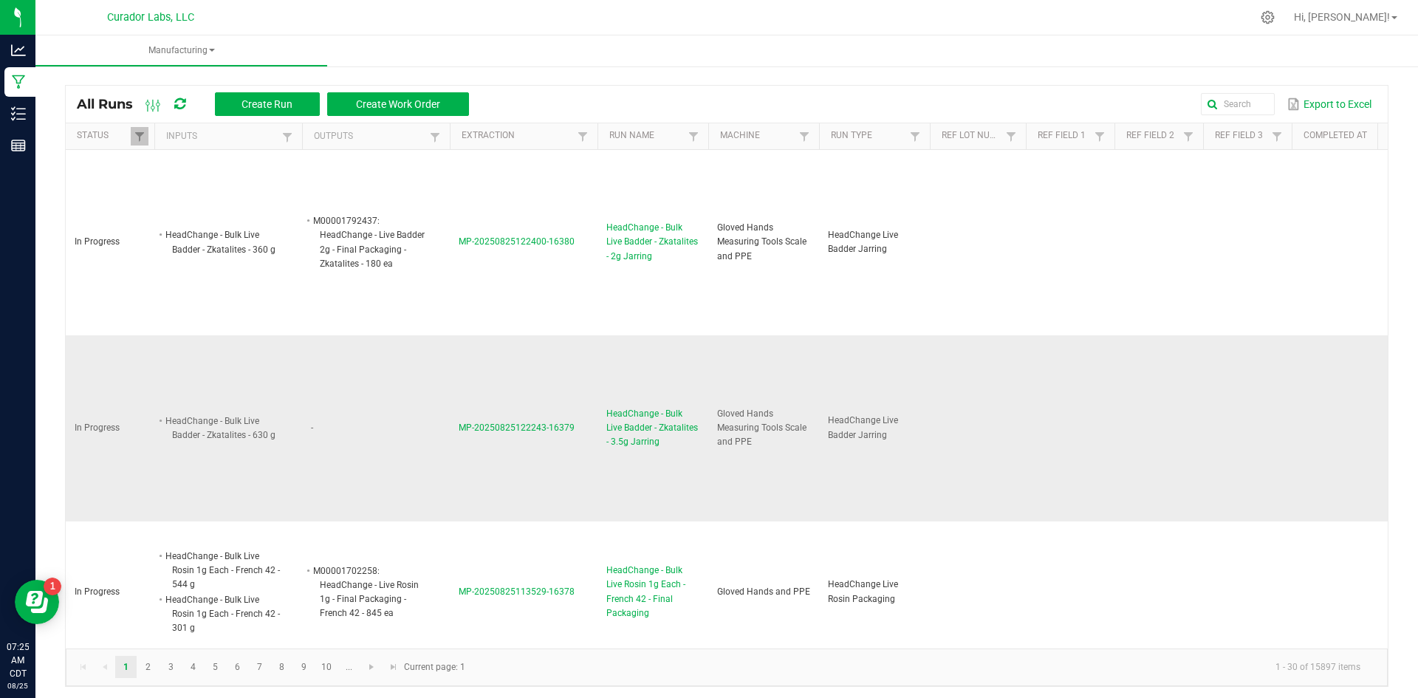
click at [642, 430] on span "HeadChange - Bulk Live Badder - Zkatalites - 3.5g Jarring" at bounding box center [653, 428] width 93 height 43
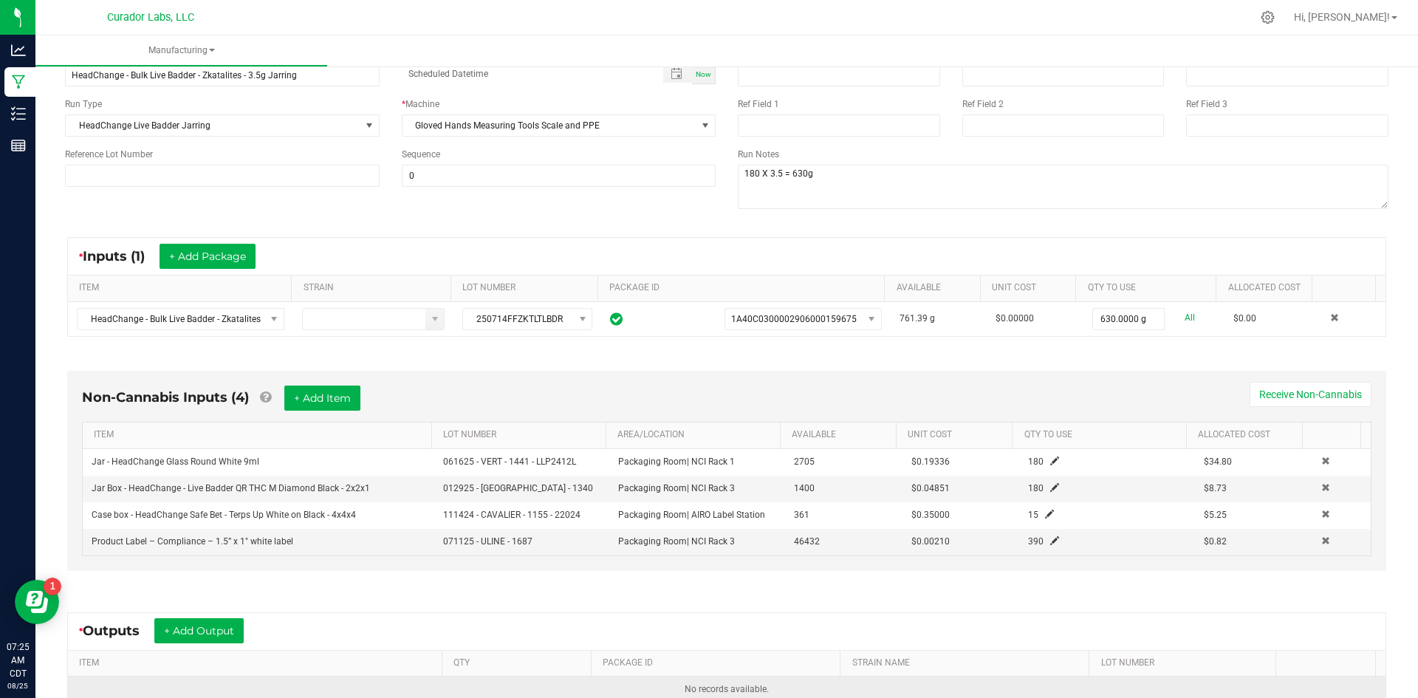
scroll to position [282, 0]
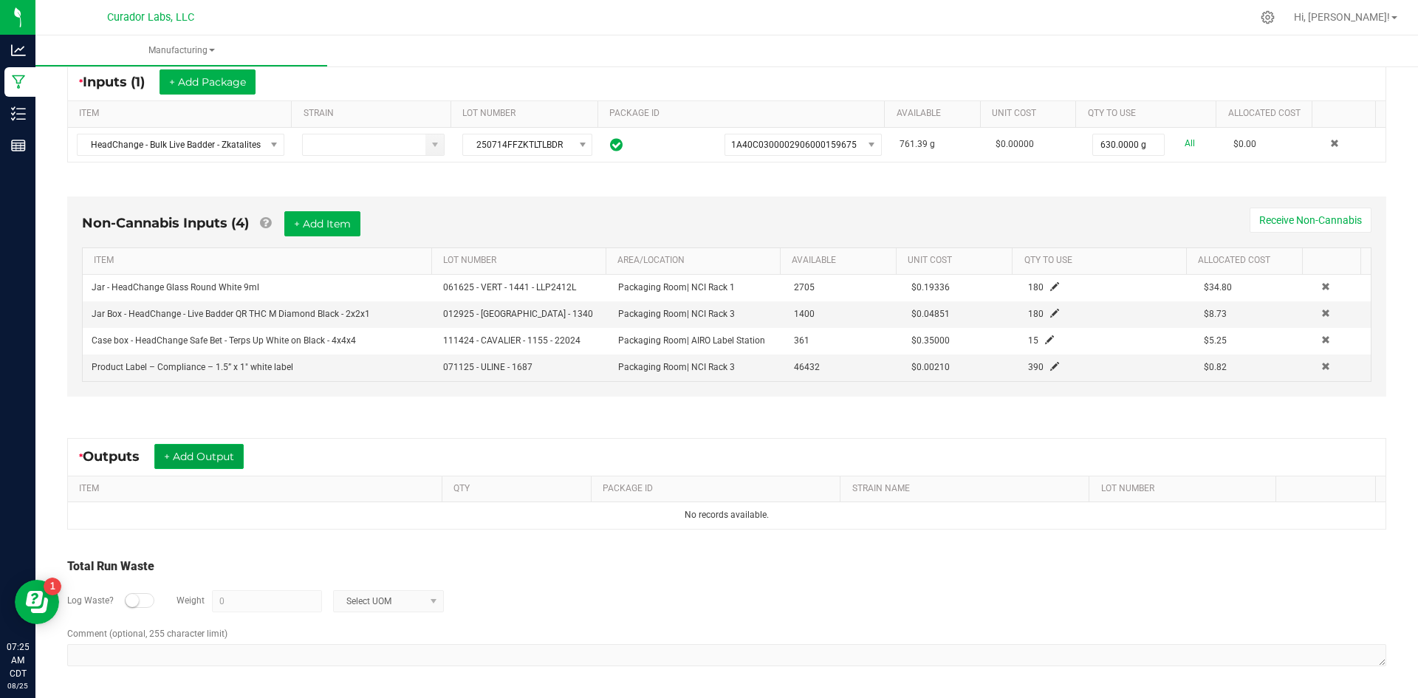
click at [177, 449] on button "+ Add Output" at bounding box center [198, 456] width 89 height 25
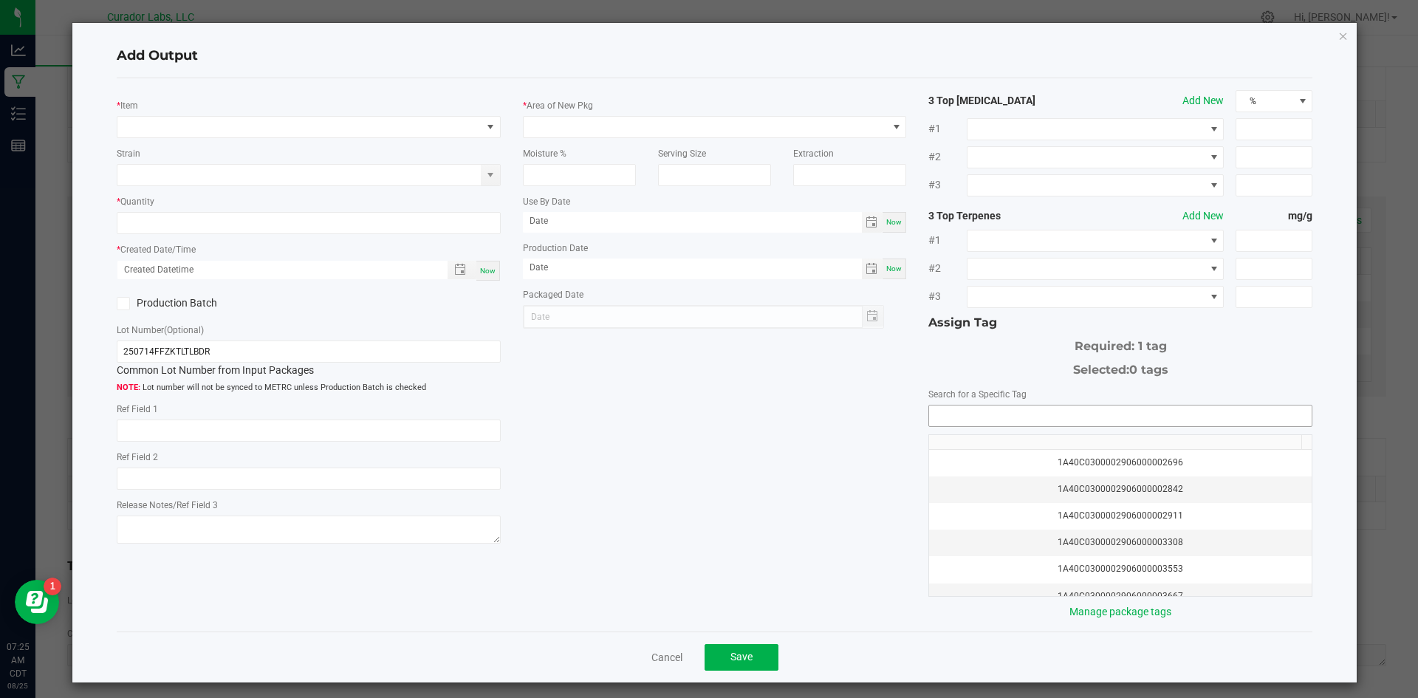
click at [966, 411] on input "NO DATA FOUND" at bounding box center [1120, 416] width 383 height 21
click at [985, 436] on li "1A40C0300002906000170990" at bounding box center [1112, 442] width 379 height 25
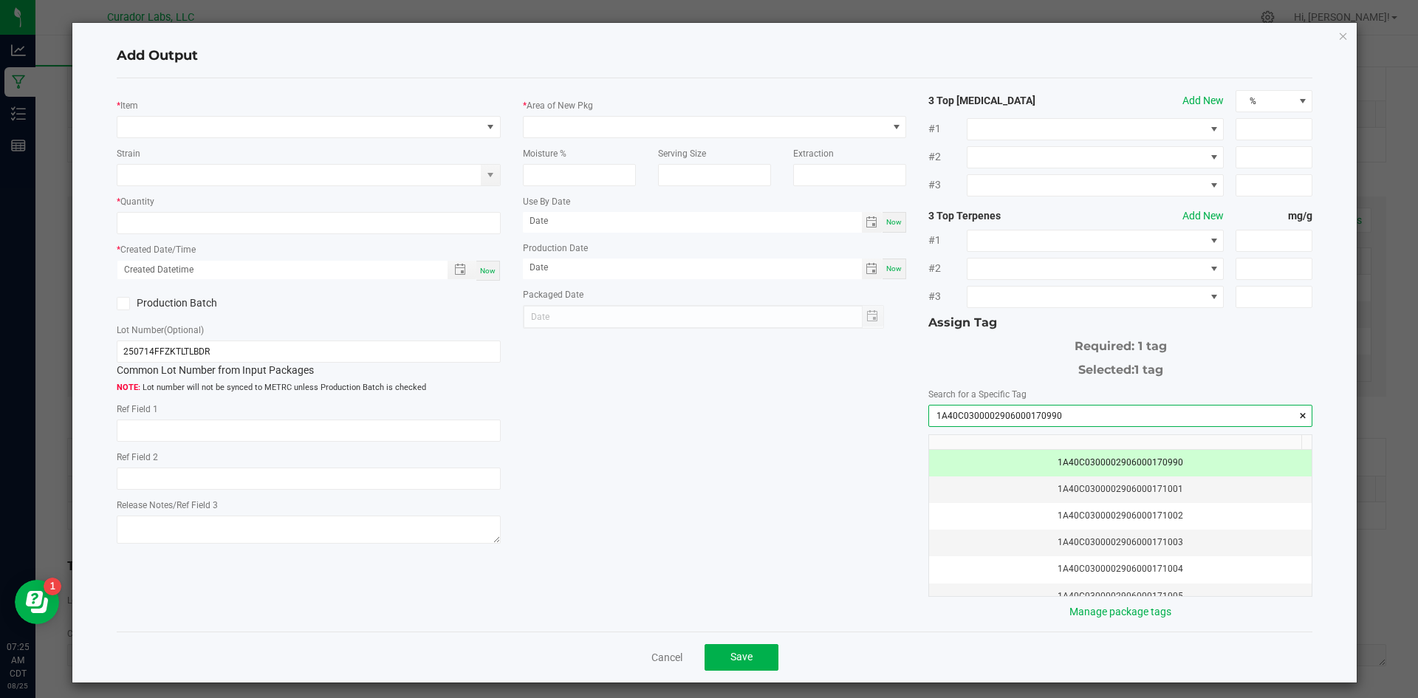
type input "1A40C0300002906000170990"
click at [748, 465] on div "* Item Strain * Quantity * Created Date/Time Now Production Batch Lot Number (O…" at bounding box center [715, 355] width 1219 height 530
click at [177, 128] on span "NO DATA FOUND" at bounding box center [299, 127] width 364 height 21
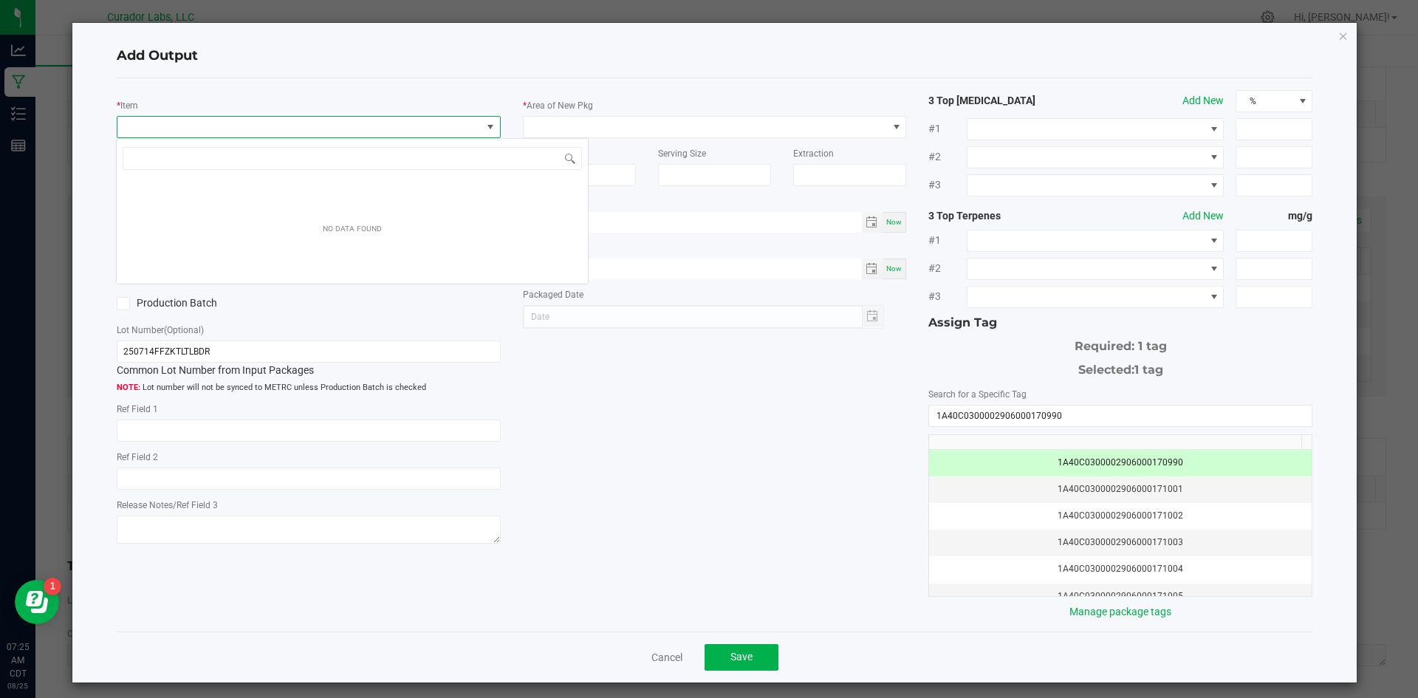
scroll to position [22, 381]
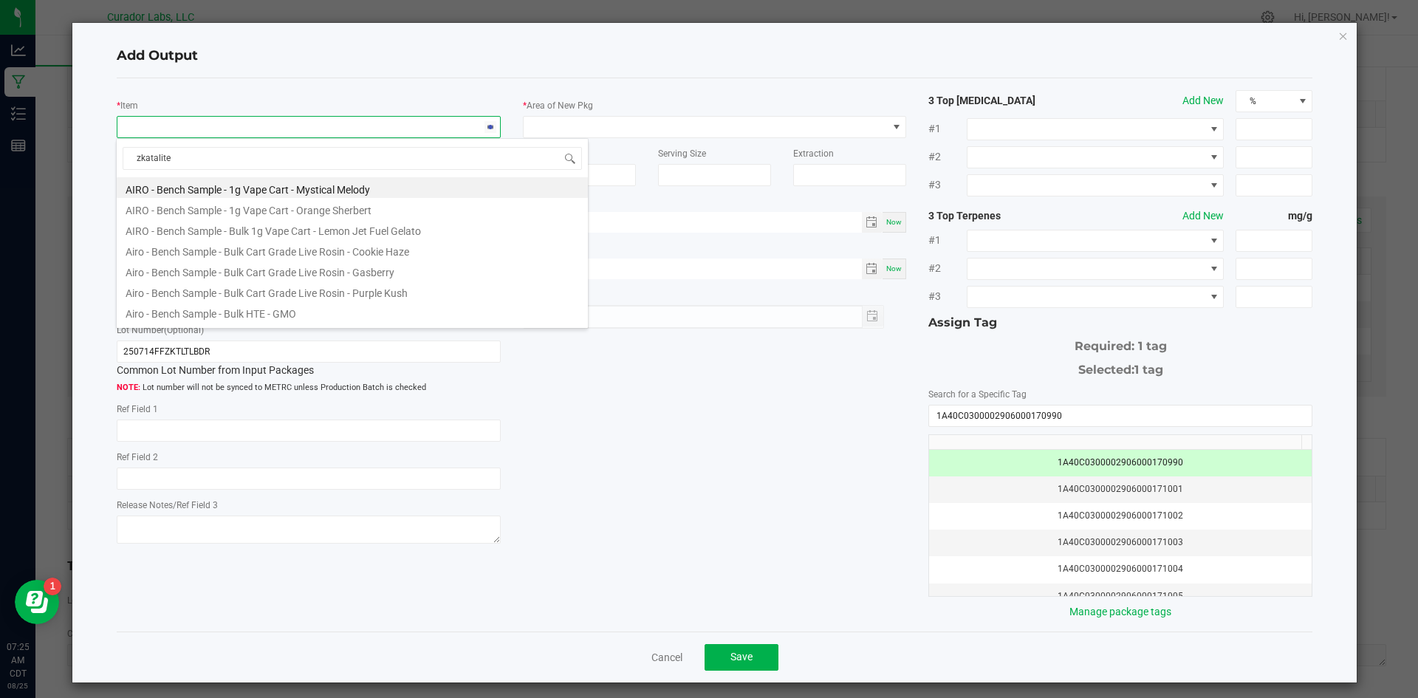
type input "zkatalites"
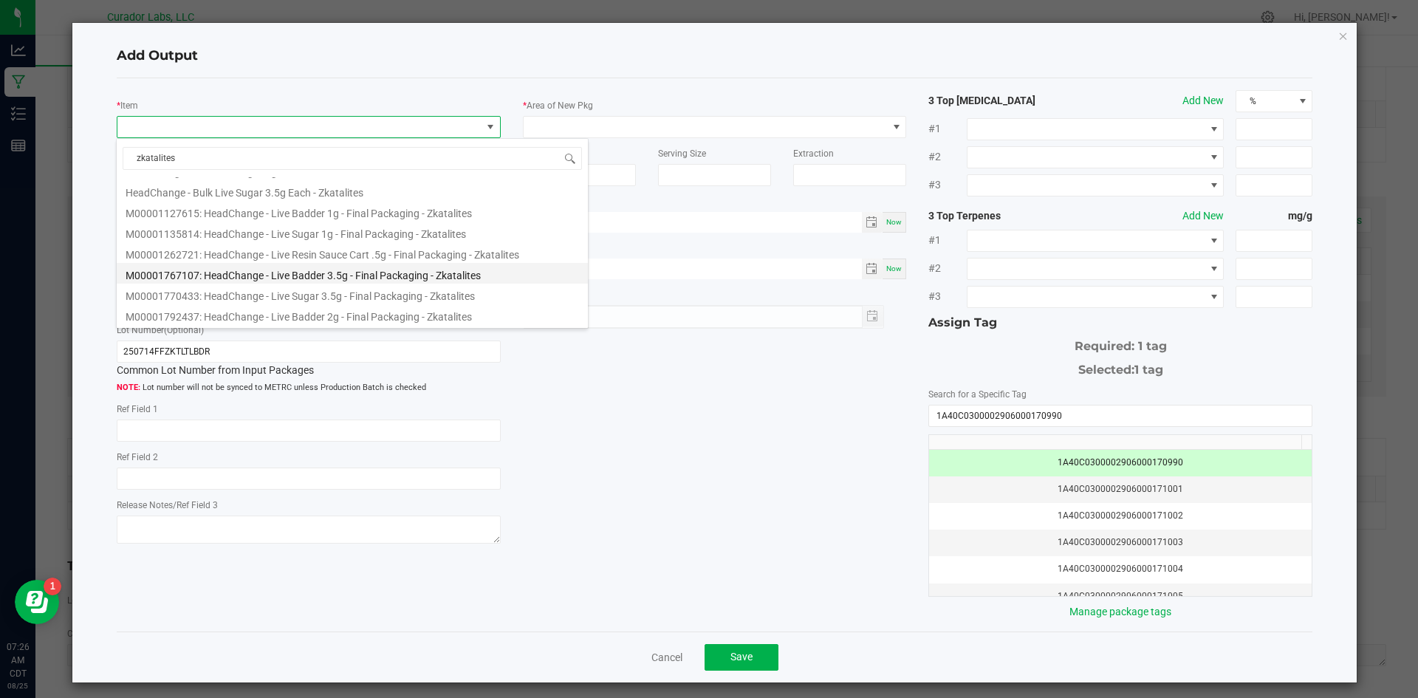
click at [416, 273] on li "M00001767107: HeadChange - Live Badder 3.5g - Final Packaging - Zkatalites" at bounding box center [352, 273] width 471 height 21
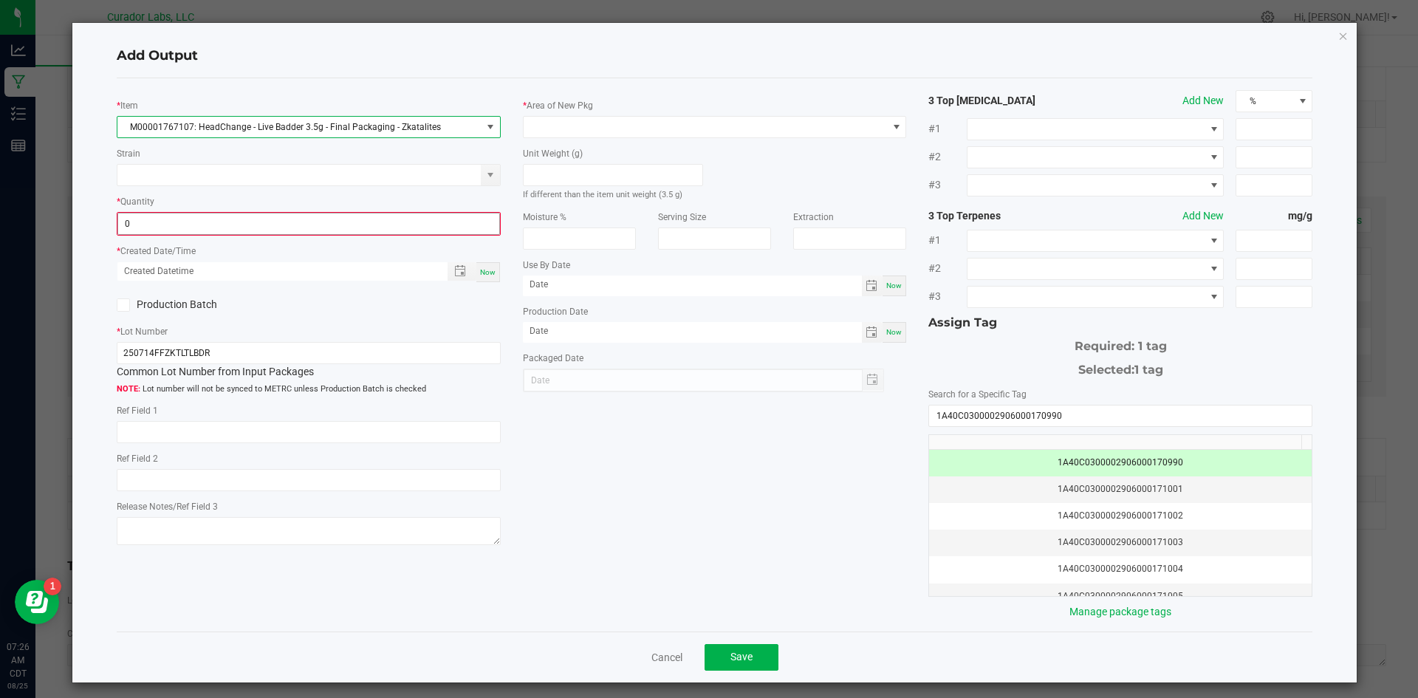
click at [143, 223] on input "0" at bounding box center [308, 223] width 381 height 21
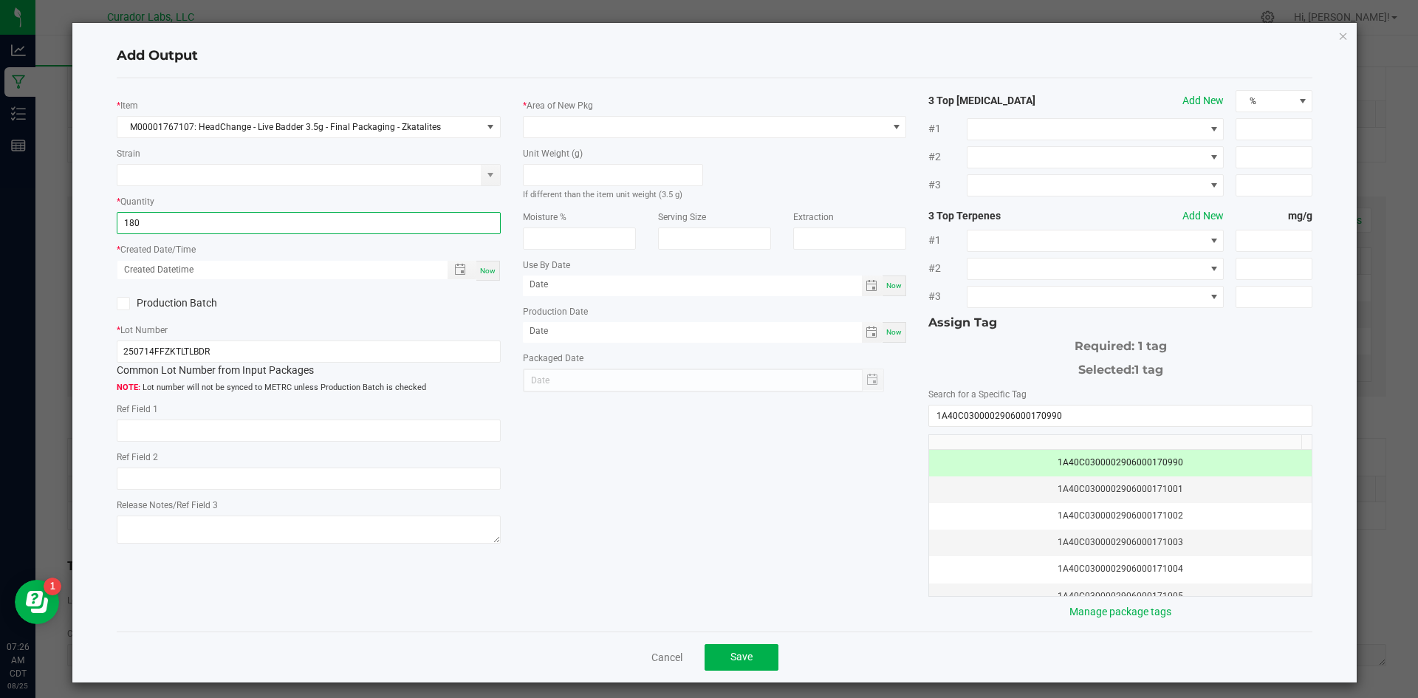
type input "180 ea"
click at [481, 273] on span "Now" at bounding box center [488, 271] width 16 height 8
type input "[DATE] 7:26 AM"
type input "[DATE]"
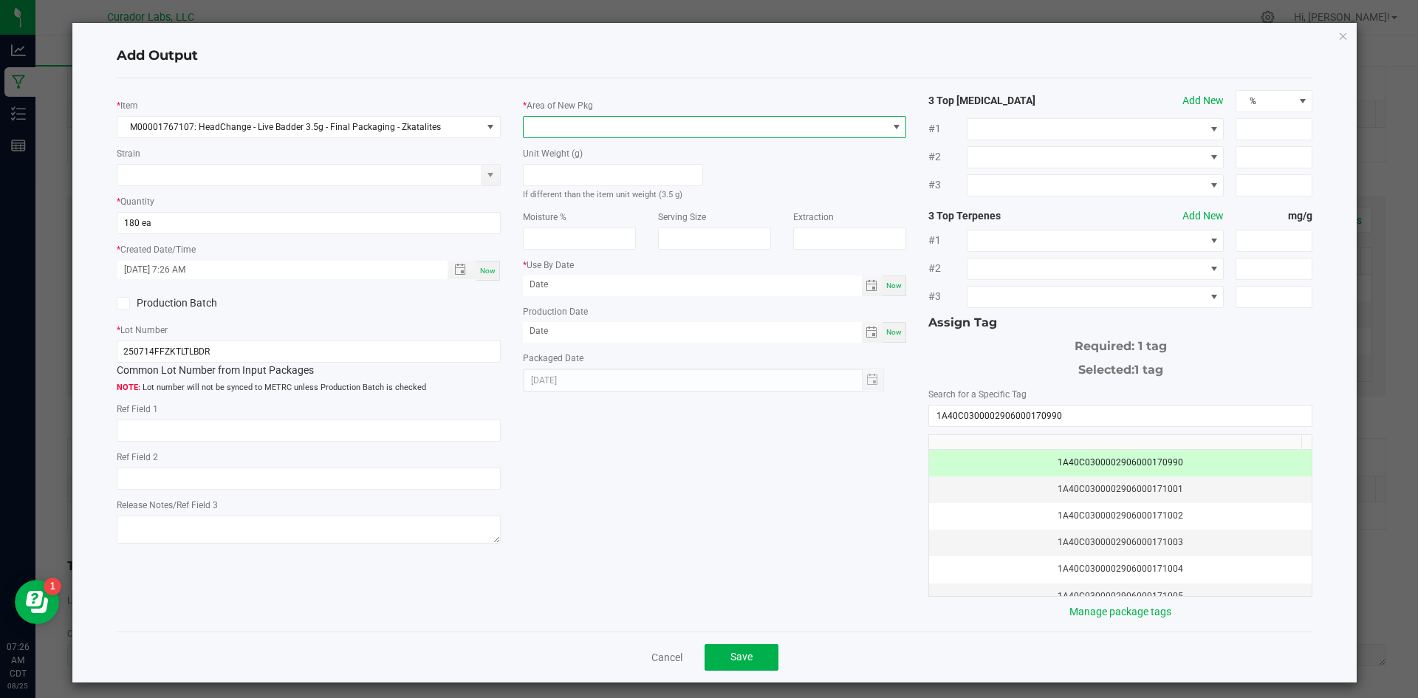
click at [552, 122] on span at bounding box center [706, 127] width 364 height 21
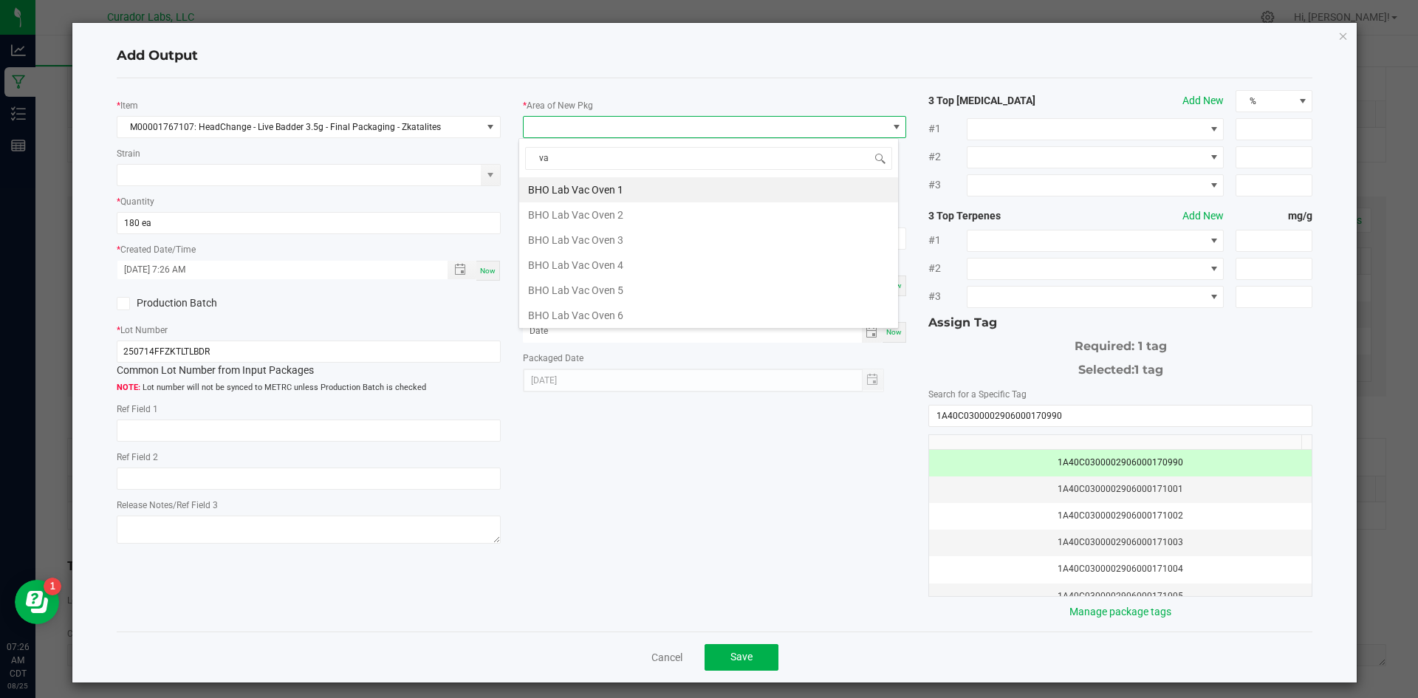
scroll to position [22, 381]
type input "vau"
click at [550, 309] on li "Vault" at bounding box center [708, 315] width 379 height 25
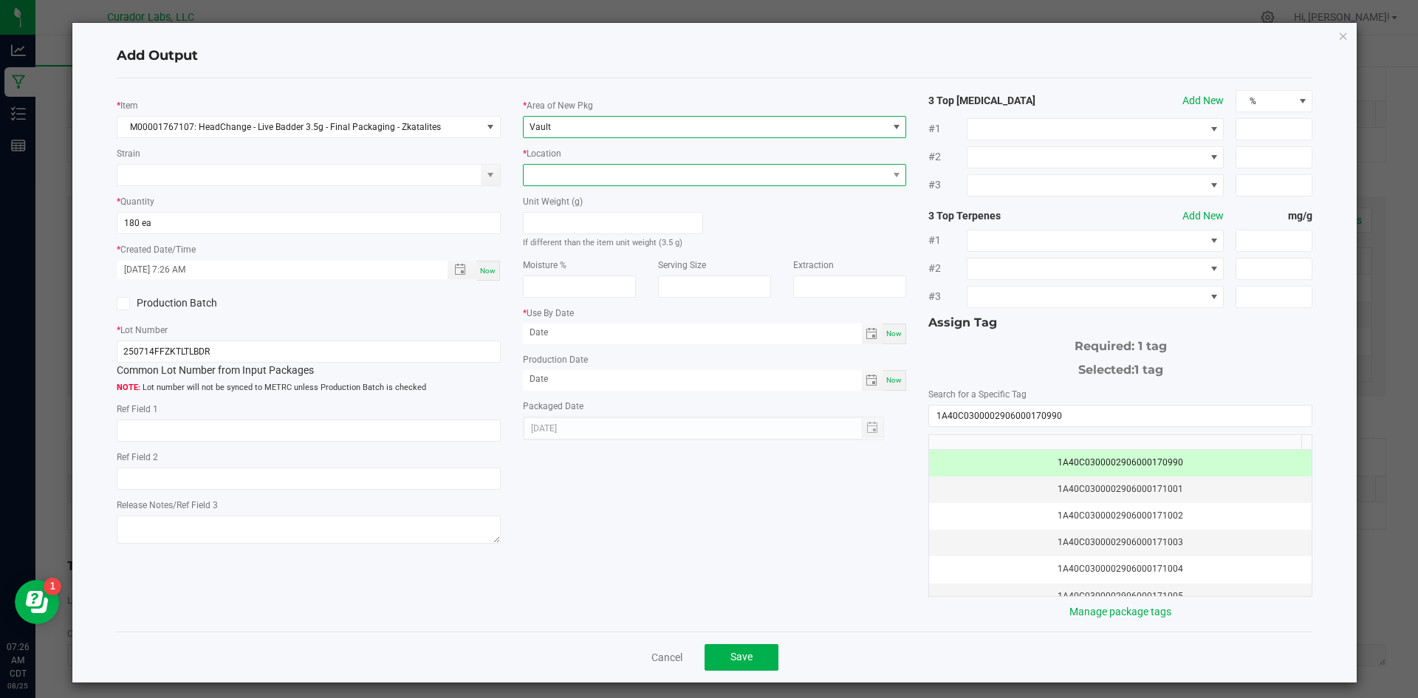
click at [559, 177] on span at bounding box center [706, 175] width 364 height 21
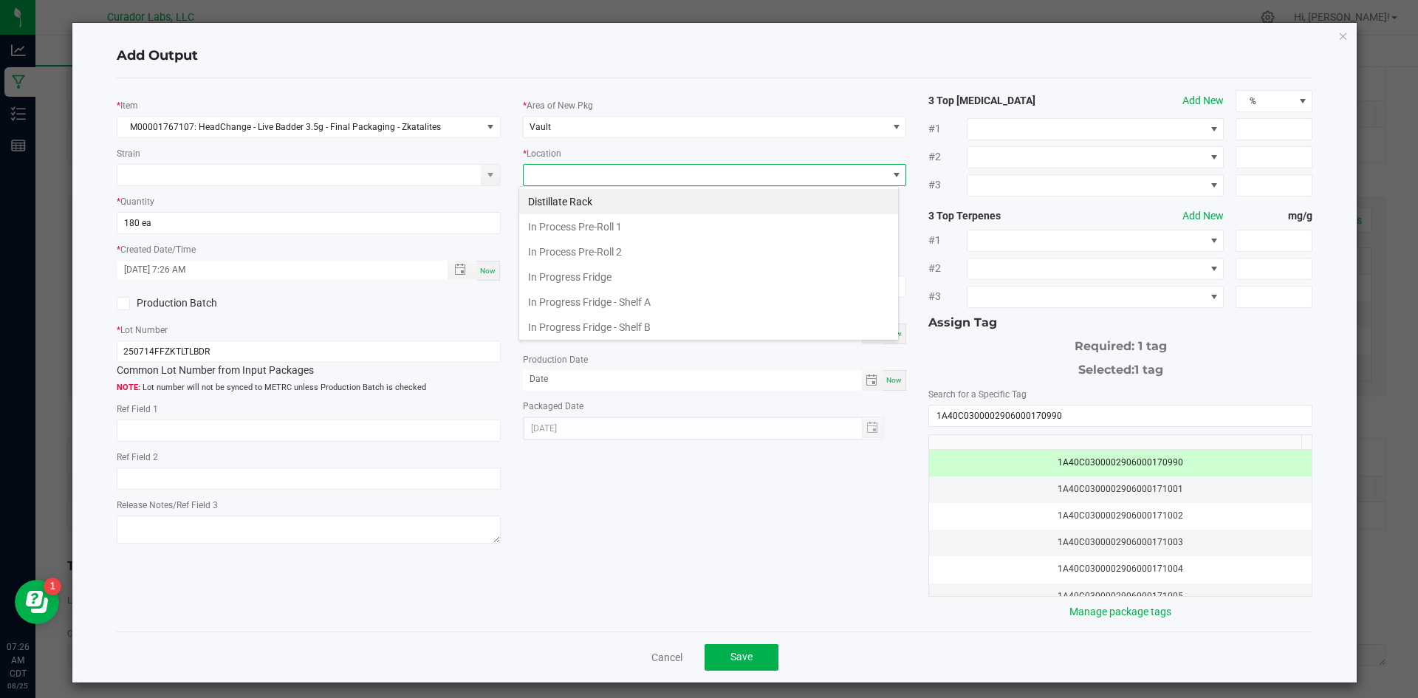
click at [547, 174] on span at bounding box center [706, 175] width 364 height 21
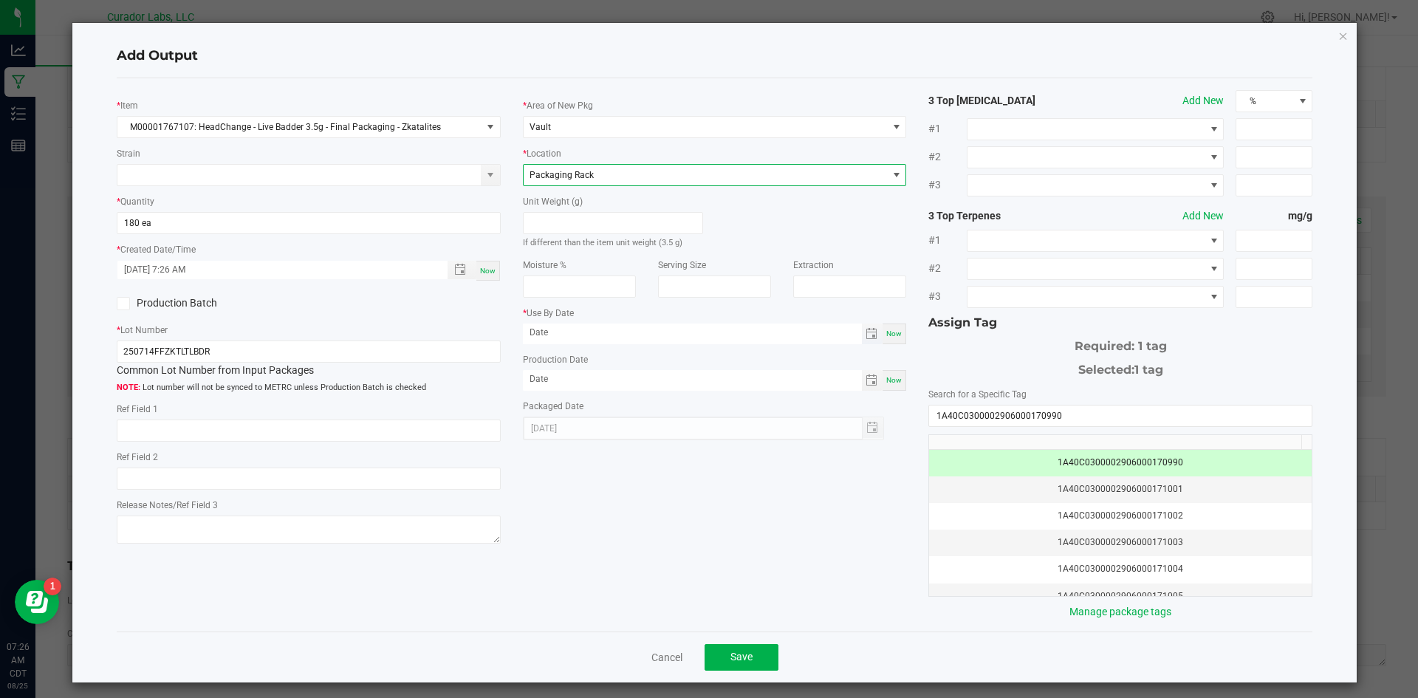
drag, startPoint x: 577, startPoint y: 346, endPoint x: 575, endPoint y: 336, distance: 10.6
click at [575, 343] on div "* Area of New Pkg Vault * Location Packaging Rack Unit Weight (g) If different …" at bounding box center [715, 265] width 406 height 350
click at [575, 336] on input at bounding box center [692, 333] width 339 height 18
type input "month/day/year"
drag, startPoint x: 607, startPoint y: 332, endPoint x: 482, endPoint y: 339, distance: 125.1
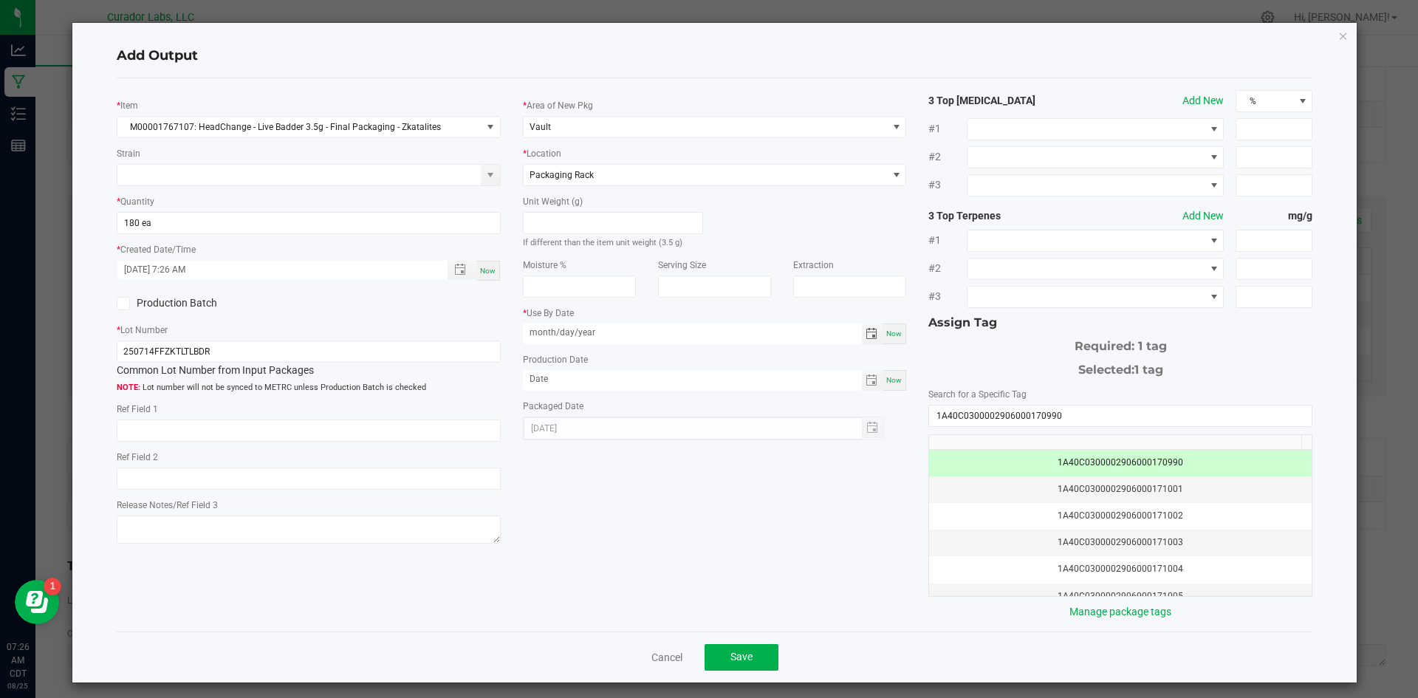
click at [482, 339] on div "* Item M00001767107: HeadChange - Live Badder 3.5g - Final Packaging - Zkatalit…" at bounding box center [715, 355] width 1219 height 530
drag, startPoint x: 604, startPoint y: 329, endPoint x: 369, endPoint y: 345, distance: 236.2
click at [370, 335] on div "* Item M00001767107: HeadChange - Live Badder 3.5g - Final Packaging - Zkatalit…" at bounding box center [715, 355] width 1219 height 530
type input "[DATE]"
drag, startPoint x: 649, startPoint y: 389, endPoint x: 643, endPoint y: 383, distance: 8.9
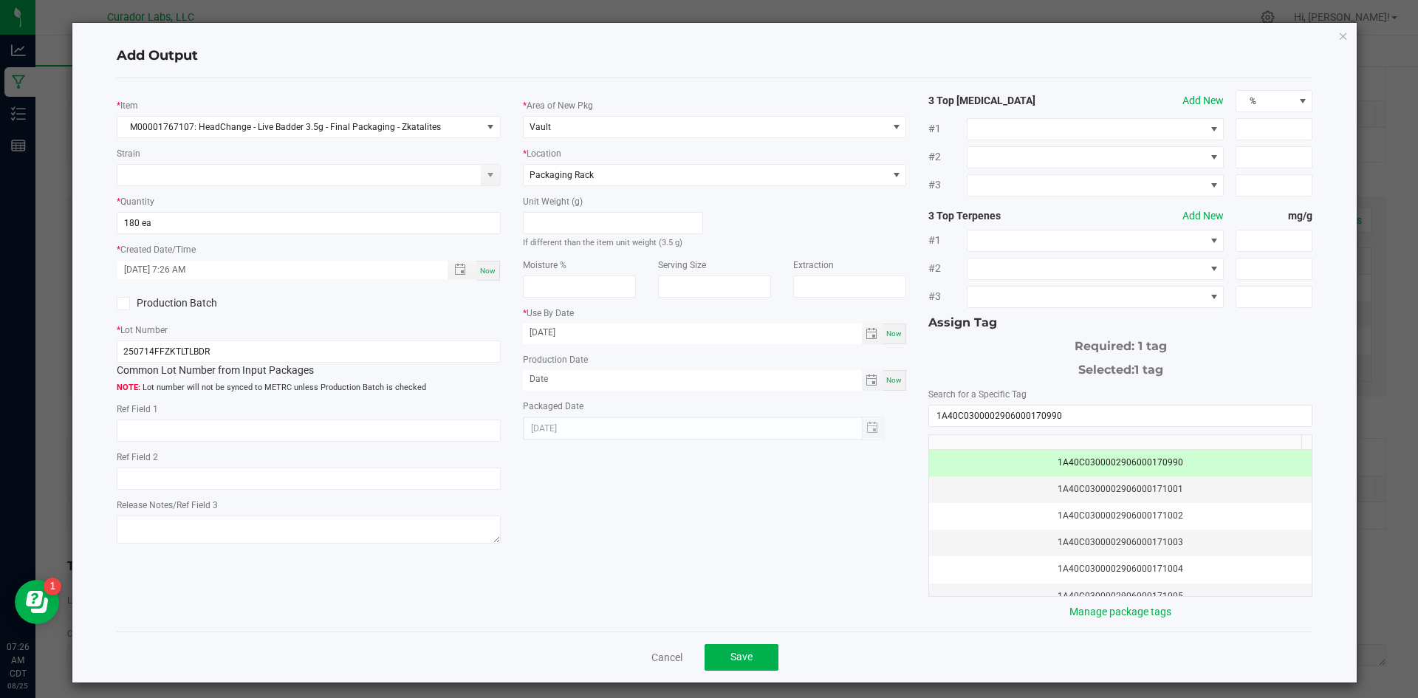
click at [643, 383] on div "* Area of New Pkg Vault * Location Packaging Rack Unit Weight (g) If different …" at bounding box center [715, 265] width 406 height 350
drag, startPoint x: 631, startPoint y: 377, endPoint x: 447, endPoint y: 382, distance: 184.0
click at [447, 381] on div "* Item M00001767107: HeadChange - Live Badder 3.5g - Final Packaging - Zkatalit…" at bounding box center [715, 355] width 1219 height 530
type input "[DATE]"
click at [658, 501] on div "* Item M00001767107: HeadChange - Live Badder 3.5g - Final Packaging - Zkatalit…" at bounding box center [715, 355] width 1219 height 530
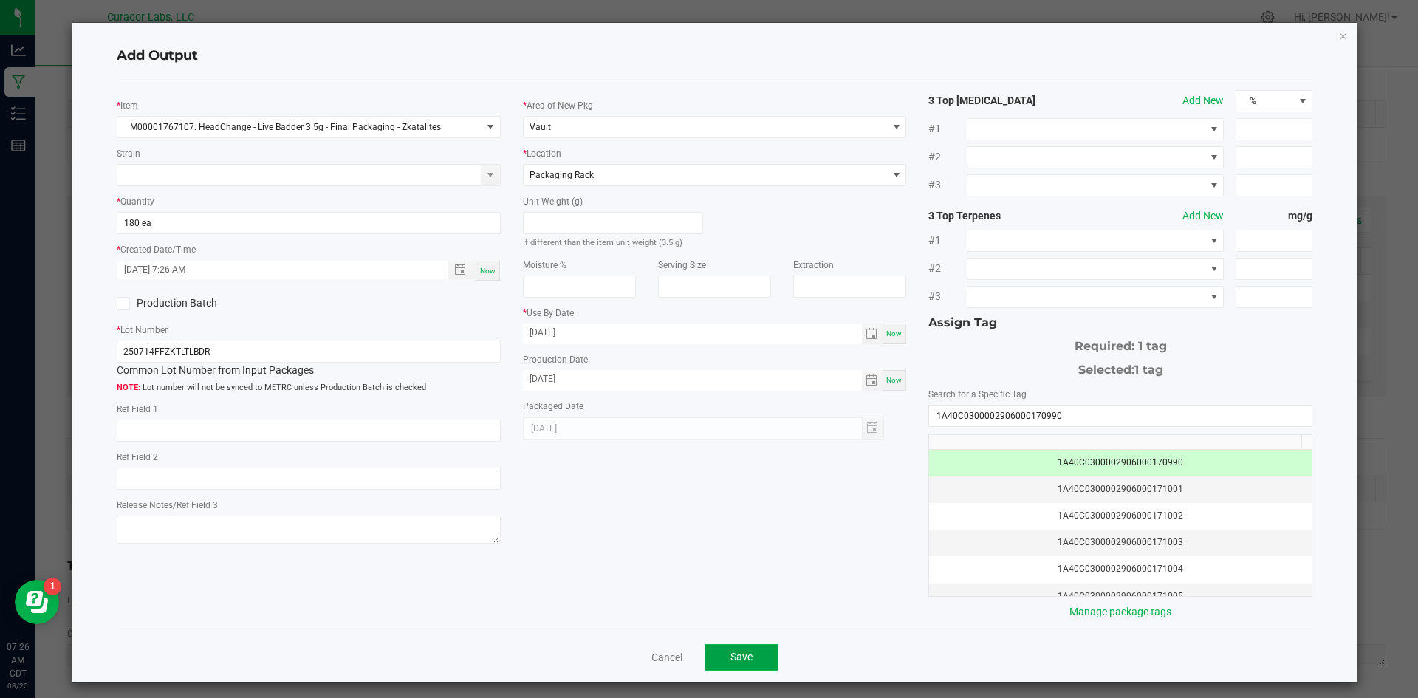
click at [750, 653] on button "Save" at bounding box center [742, 657] width 74 height 27
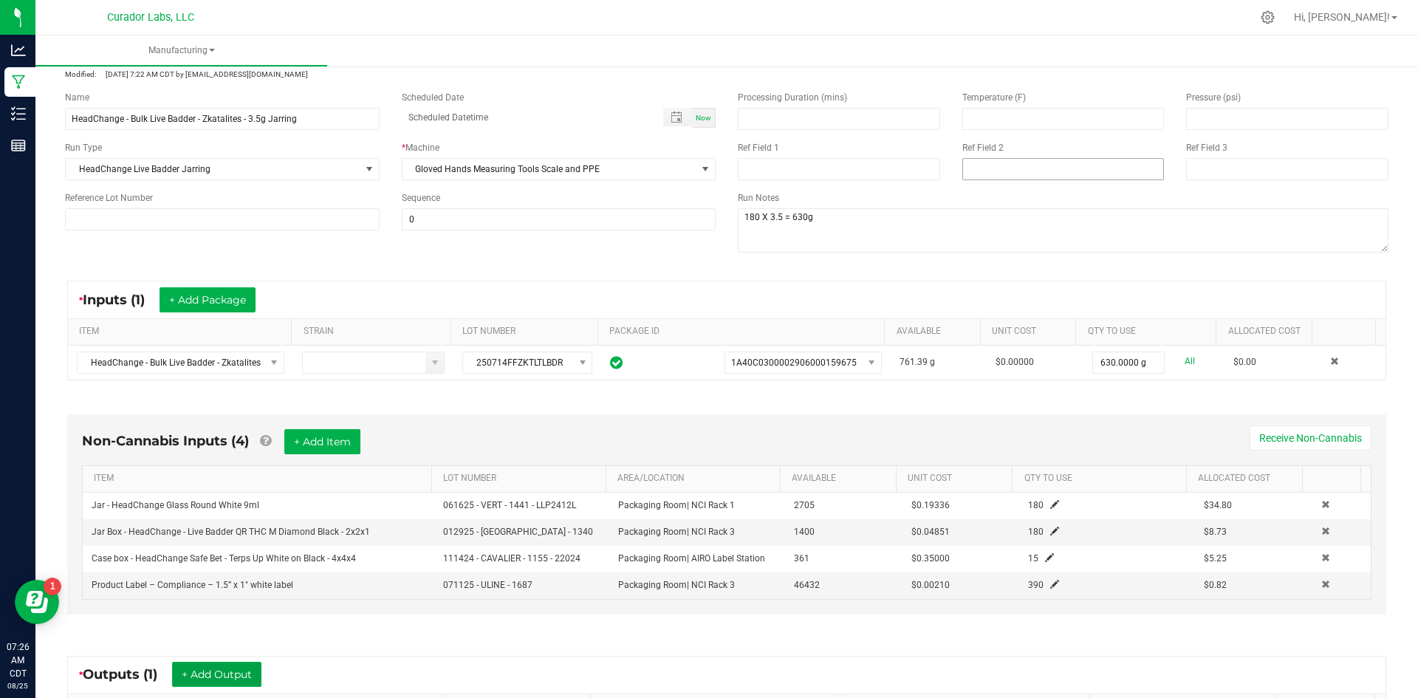
scroll to position [0, 0]
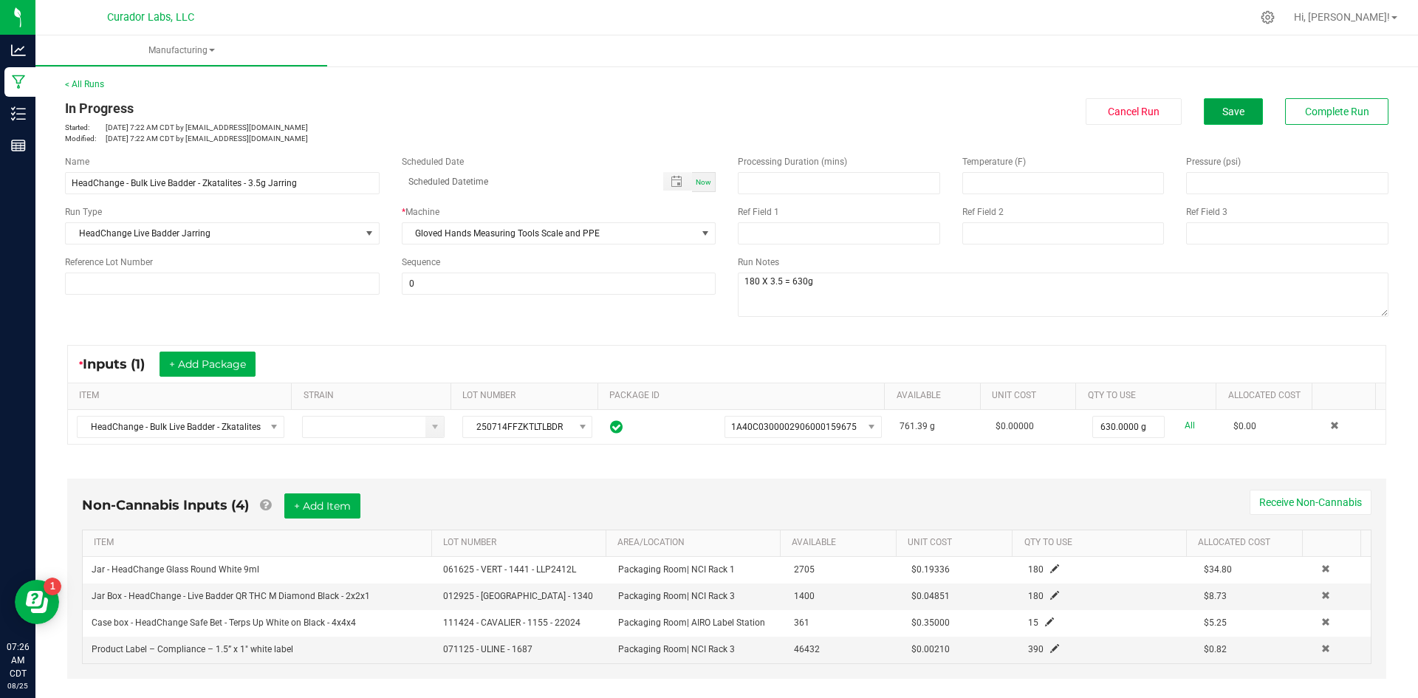
click at [1223, 108] on span "Save" at bounding box center [1234, 112] width 22 height 12
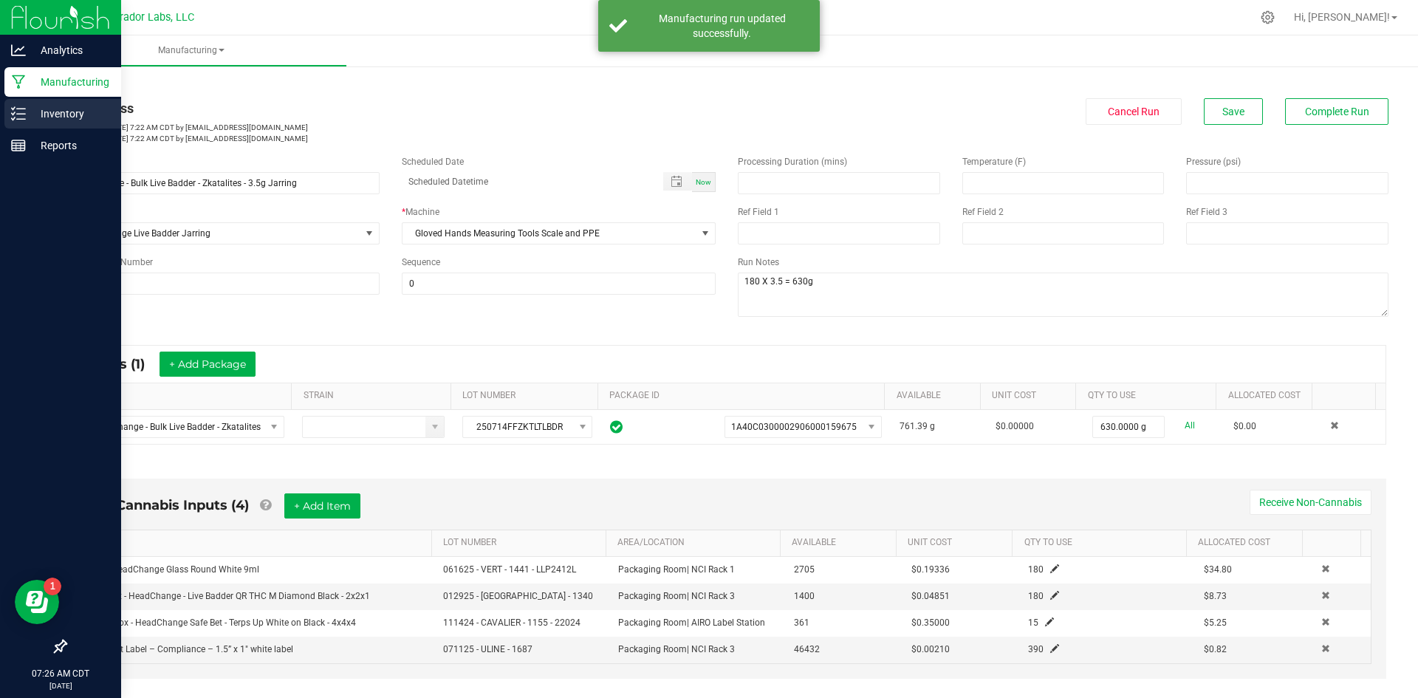
click at [39, 109] on p "Inventory" at bounding box center [70, 114] width 89 height 18
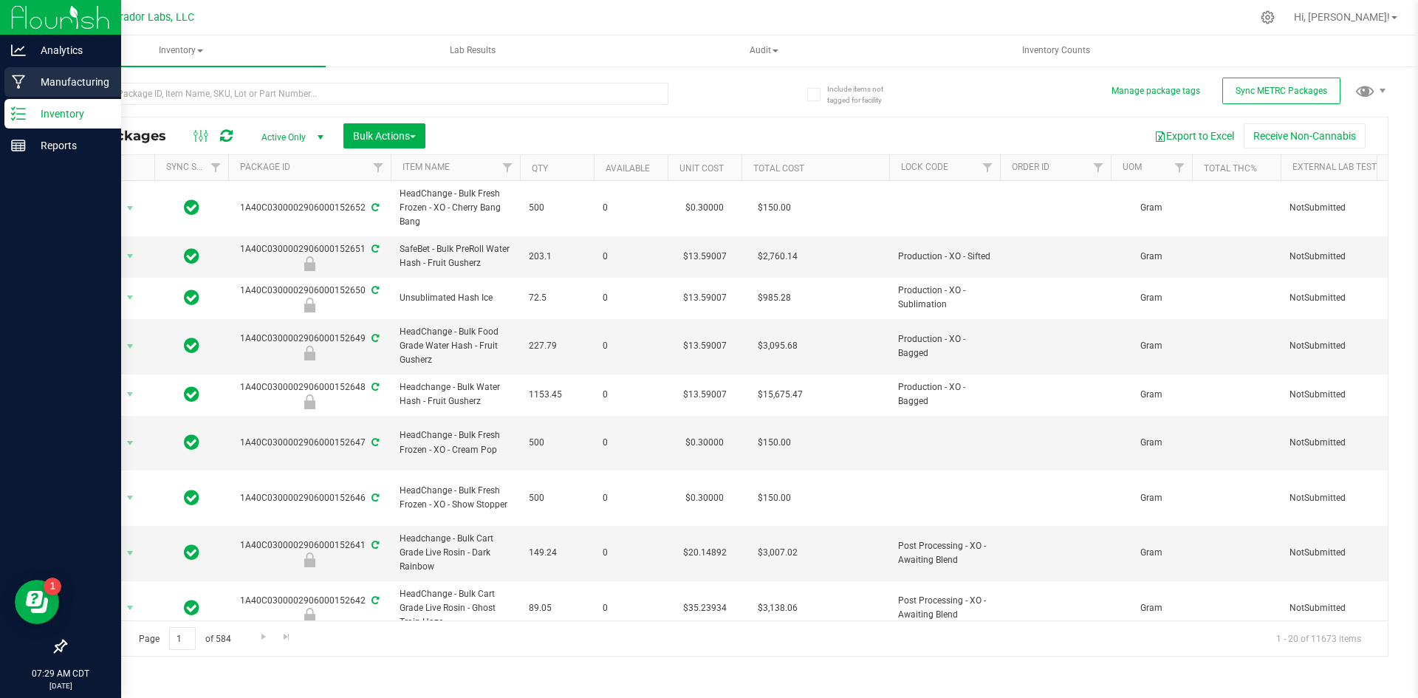
click at [20, 79] on icon at bounding box center [19, 82] width 14 height 15
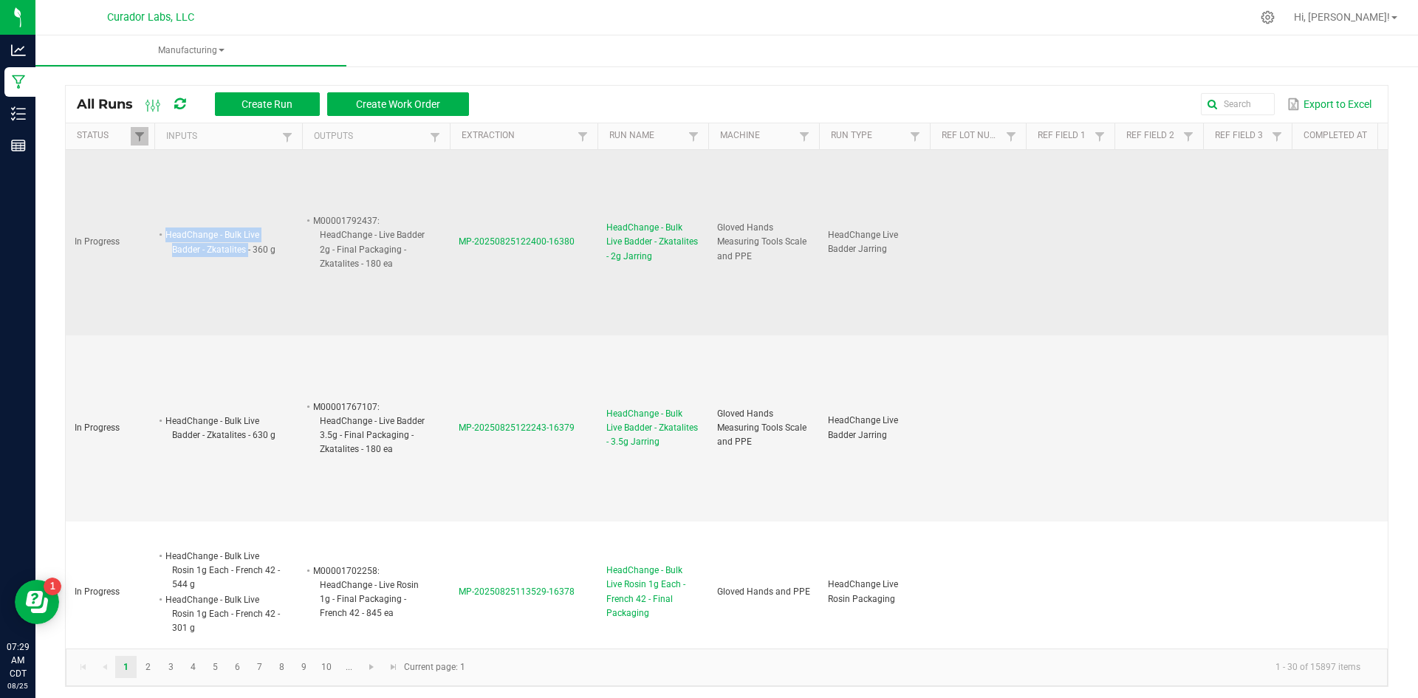
drag, startPoint x: 166, startPoint y: 233, endPoint x: 248, endPoint y: 251, distance: 84.1
click at [248, 251] on li "HeadChange - Bulk Live Badder - Zkatalites - 360 g" at bounding box center [221, 242] width 117 height 29
copy li "HeadChange - Bulk Live Badder - Zkatalites"
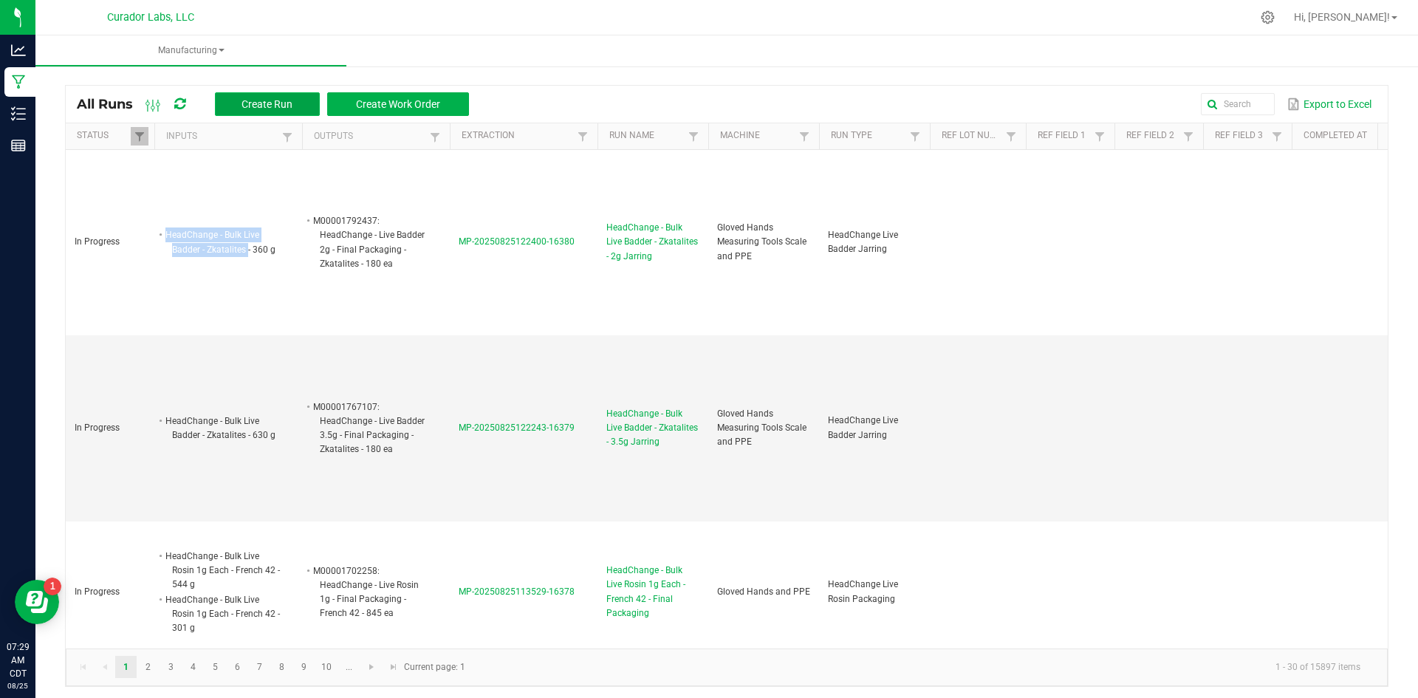
click at [247, 95] on button "Create Run" at bounding box center [267, 104] width 105 height 24
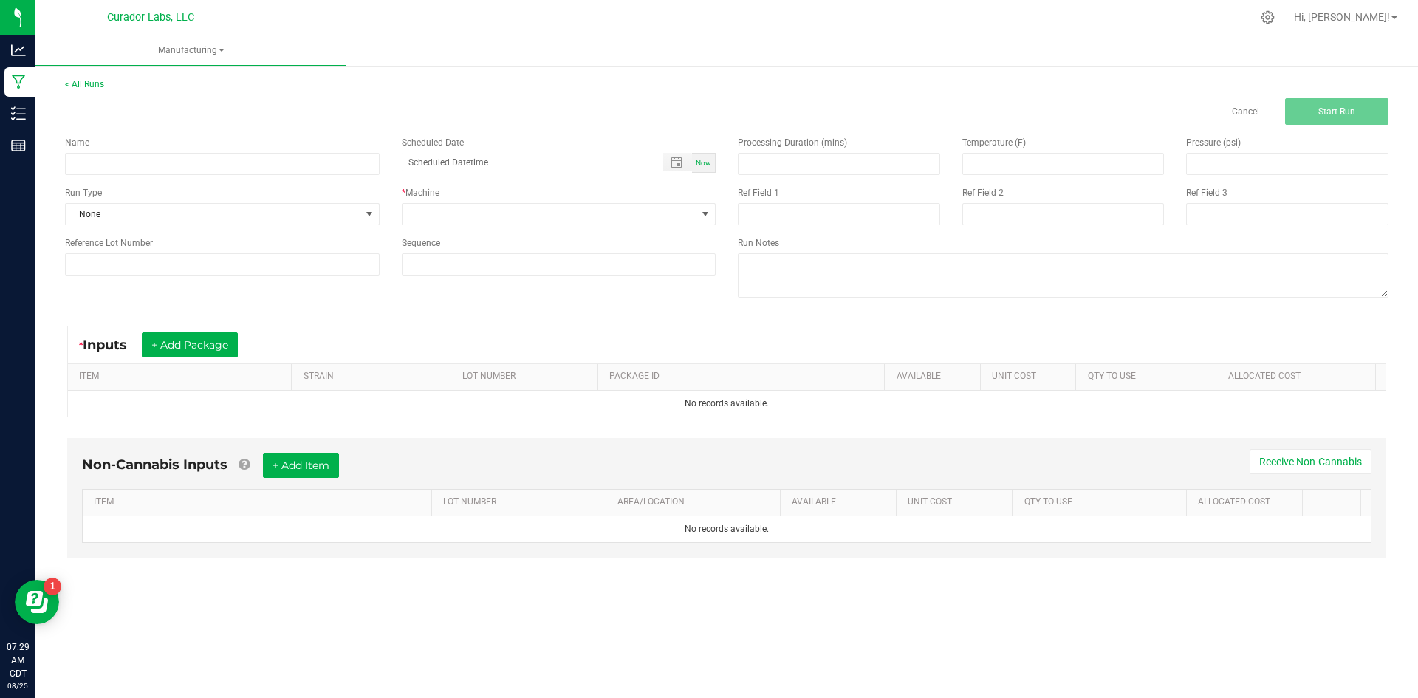
click at [205, 177] on div "Name Scheduled Date Now Run Type None * Machine Reference Lot Number Sequence" at bounding box center [390, 206] width 673 height 162
click at [198, 167] on input at bounding box center [222, 164] width 315 height 22
paste input "HeadChange - Bulk Live Badder - Zkatalites"
type input "HeadChange - Bulk Live Badder - Zkatalites - 1g Jarring Day 1"
click at [184, 214] on span "None" at bounding box center [213, 214] width 295 height 21
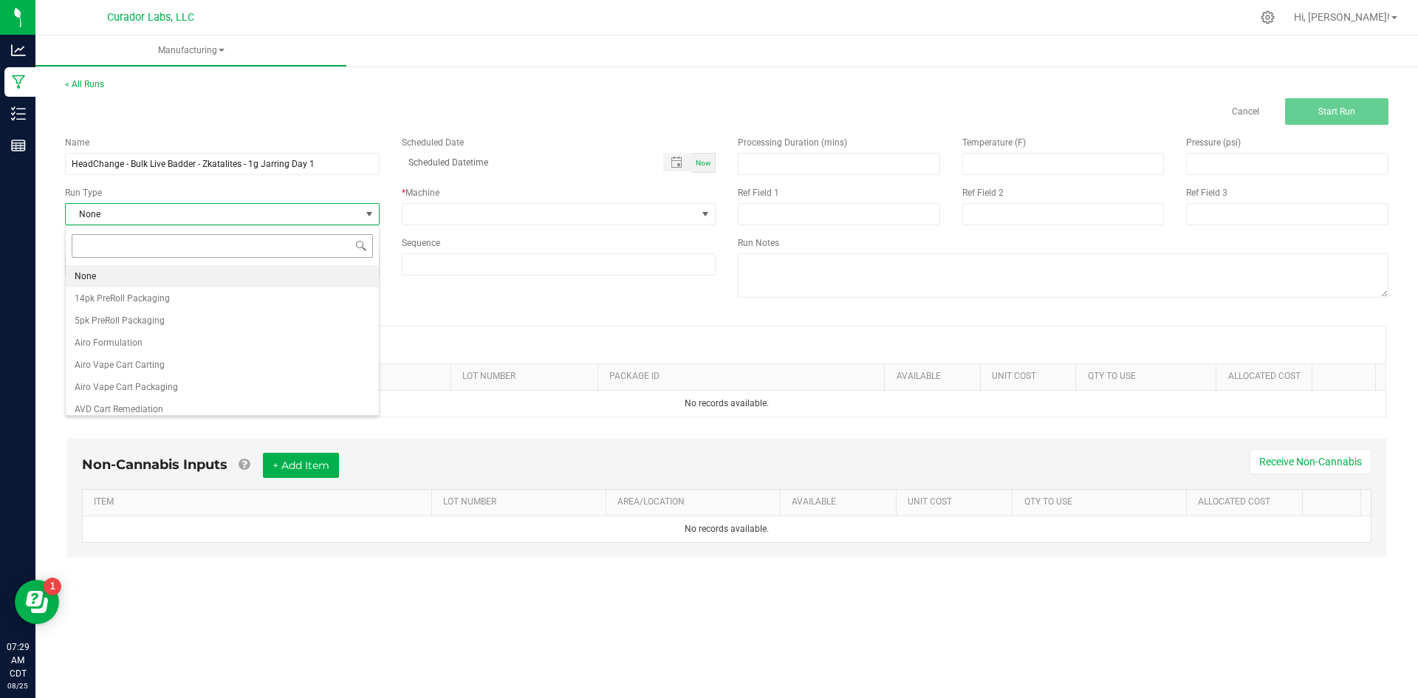
scroll to position [22, 314]
type input "badd"
click at [180, 273] on span "HeadChange Live Badder Jarring" at bounding box center [140, 276] width 131 height 15
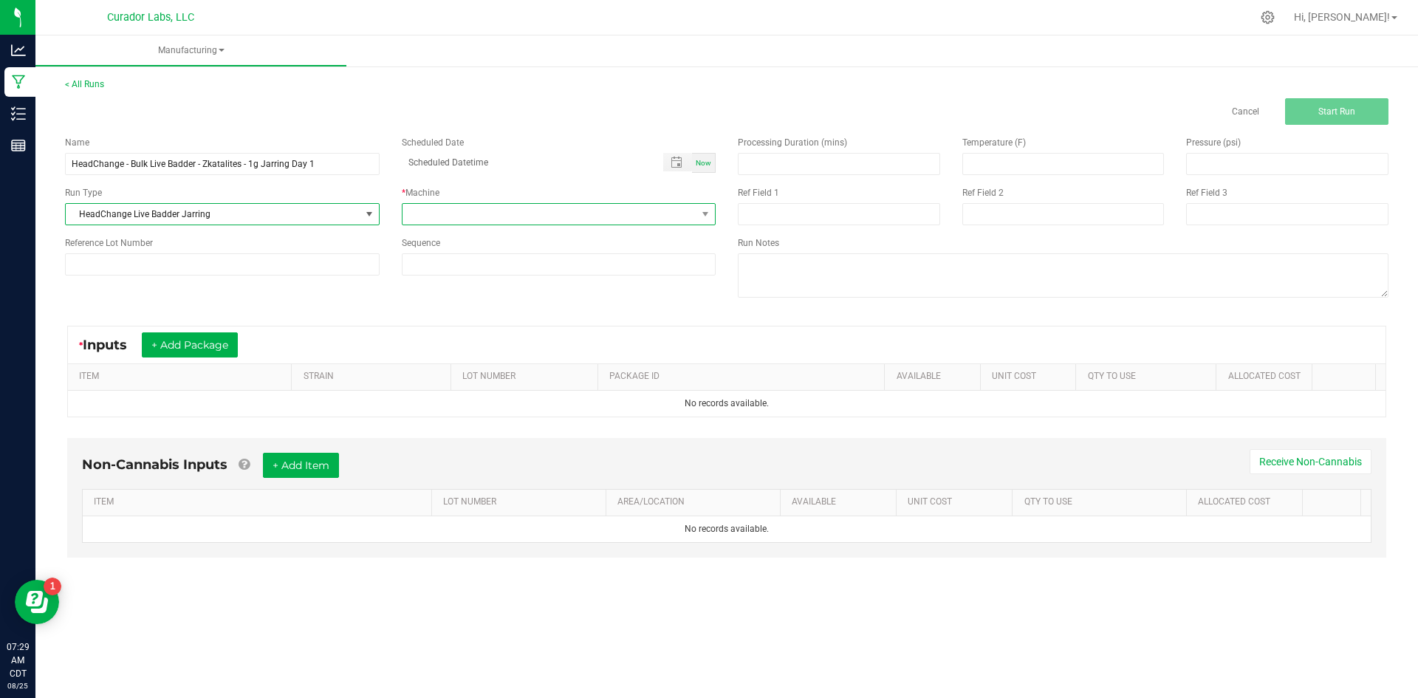
click at [423, 211] on span at bounding box center [550, 214] width 295 height 21
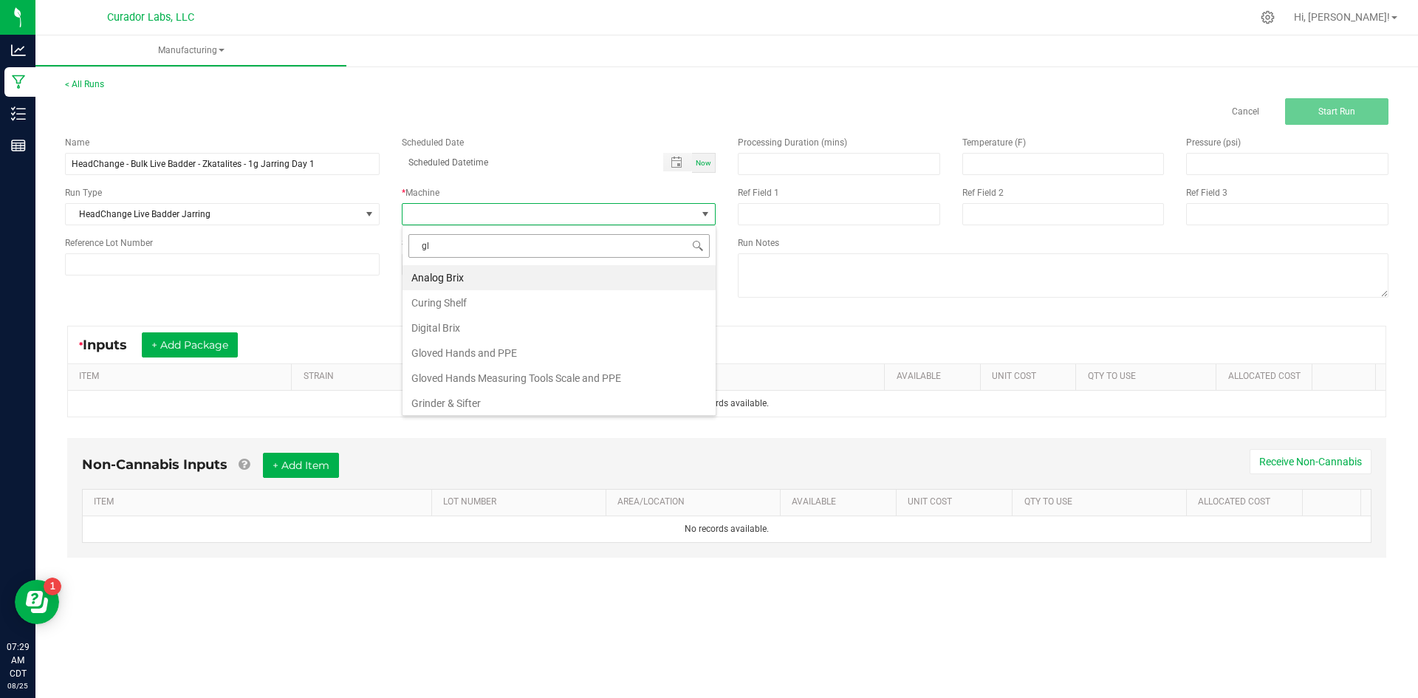
type input "glo"
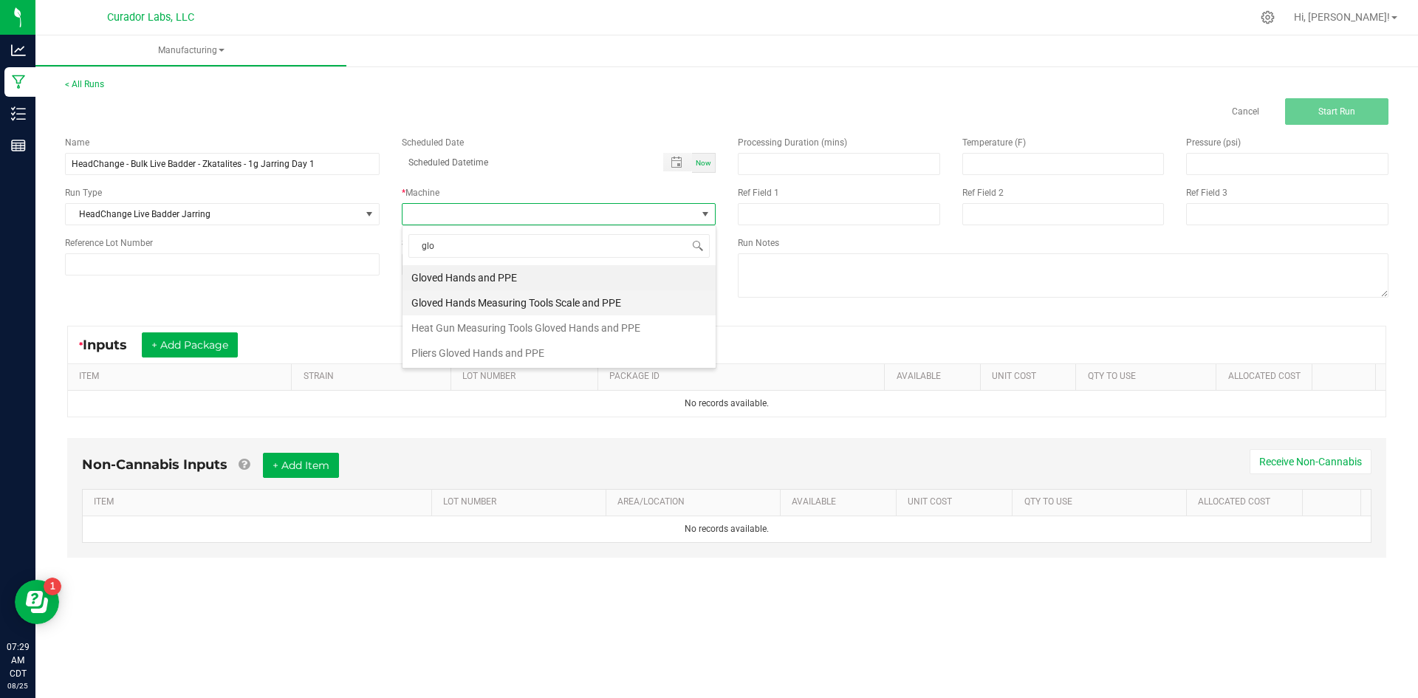
click at [491, 301] on li "Gloved Hands Measuring Tools Scale and PPE" at bounding box center [559, 302] width 313 height 25
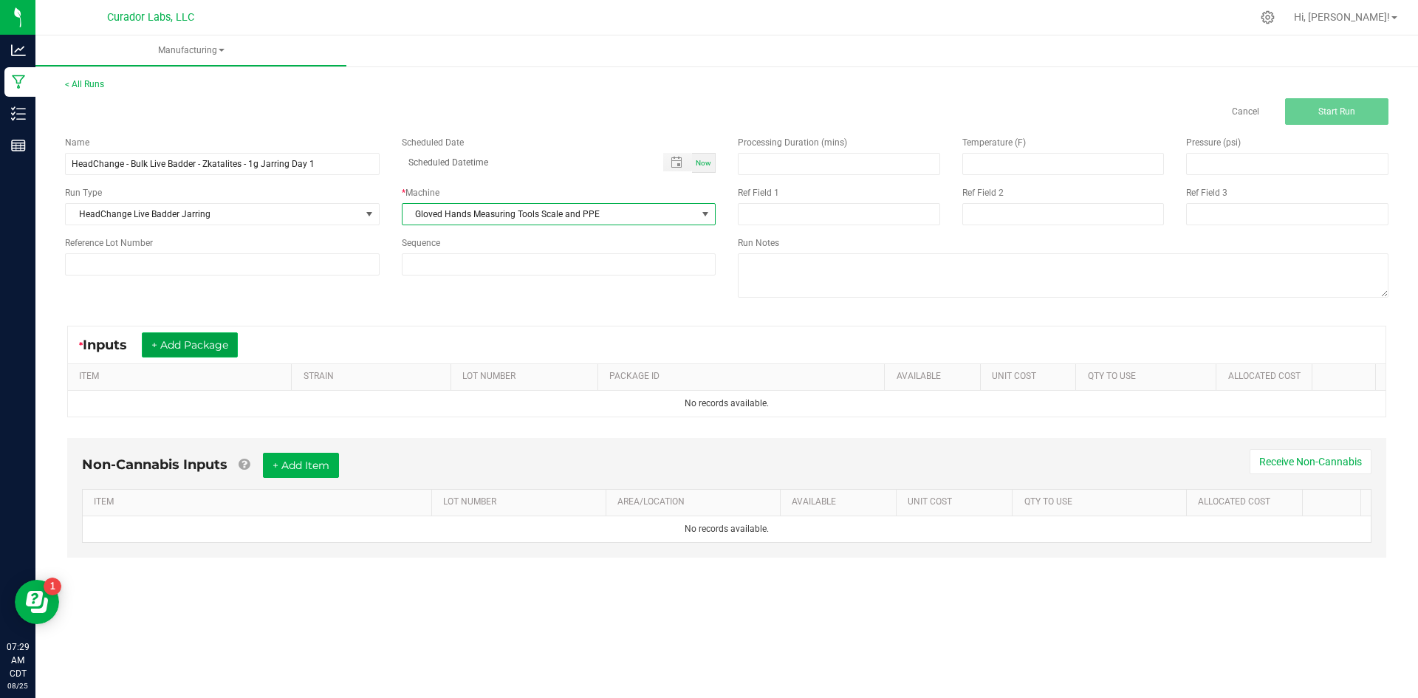
click at [188, 350] on button "+ Add Package" at bounding box center [190, 344] width 96 height 25
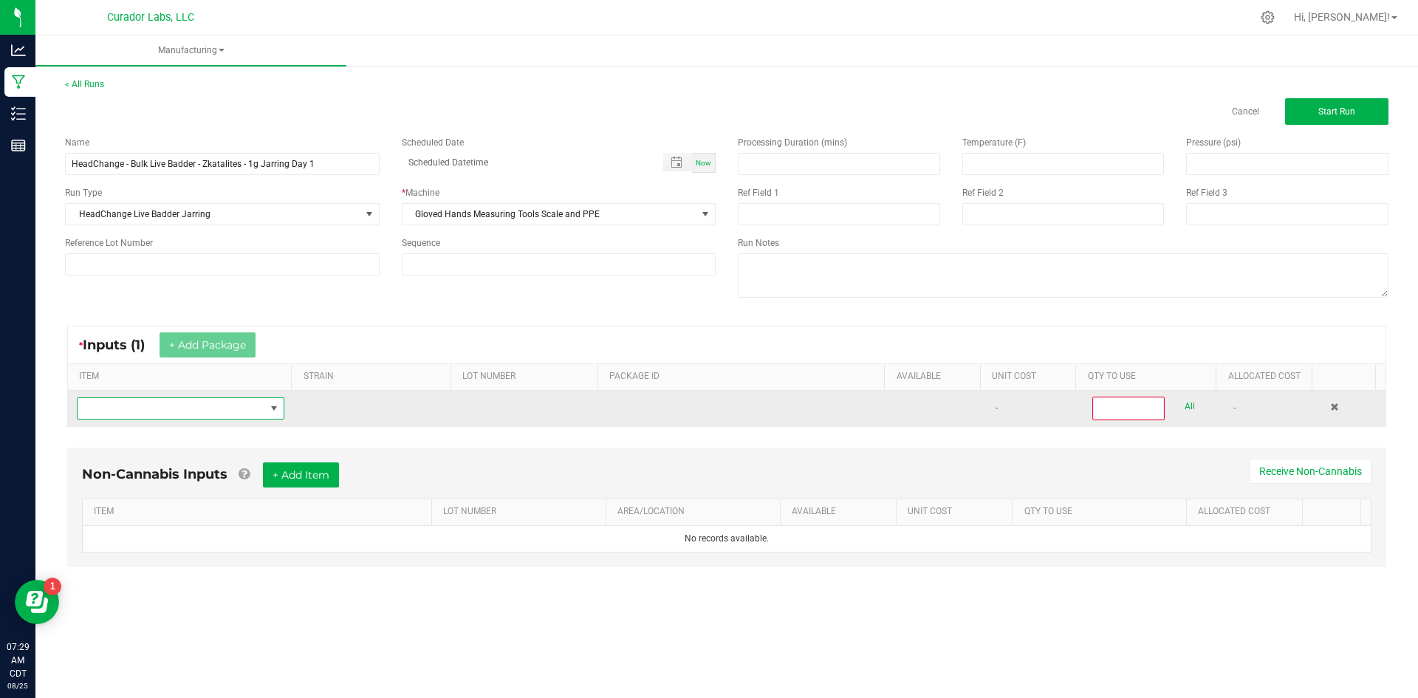
click at [189, 413] on span "NO DATA FOUND" at bounding box center [172, 408] width 188 height 21
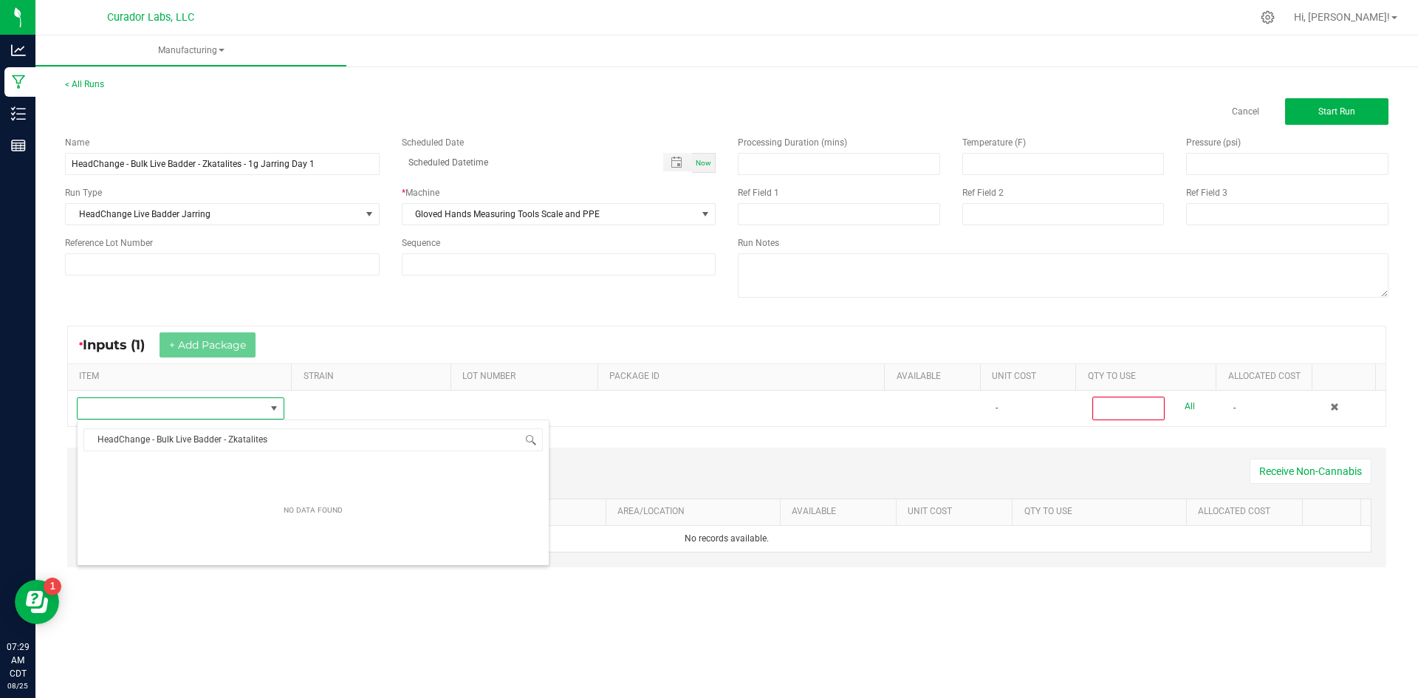
scroll to position [22, 204]
type input "HeadChange - Bulk Live Badder - Zkatalites"
click at [98, 440] on input "HeadChange - Bulk Live Badder - Zkatalites" at bounding box center [313, 439] width 460 height 23
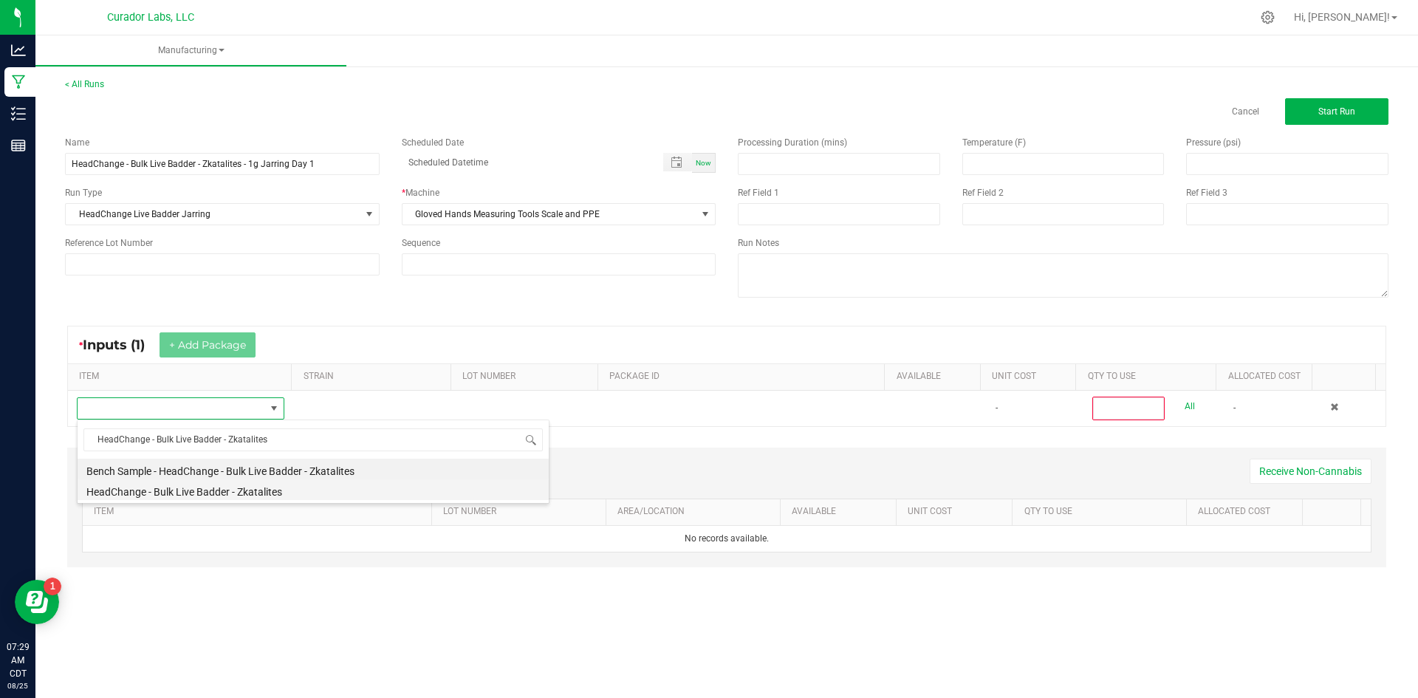
click at [221, 496] on li "HeadChange - Bulk Live Badder - Zkatalites" at bounding box center [313, 489] width 471 height 21
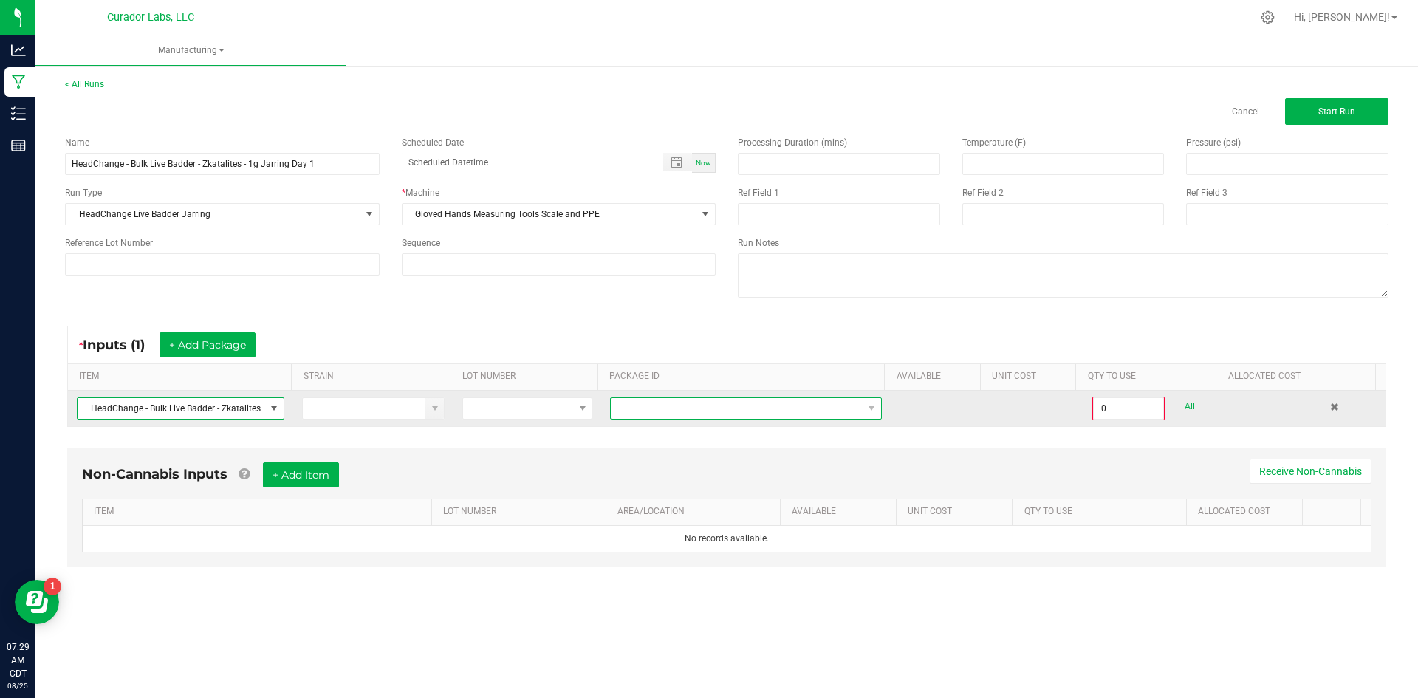
click at [674, 411] on span at bounding box center [737, 408] width 252 height 21
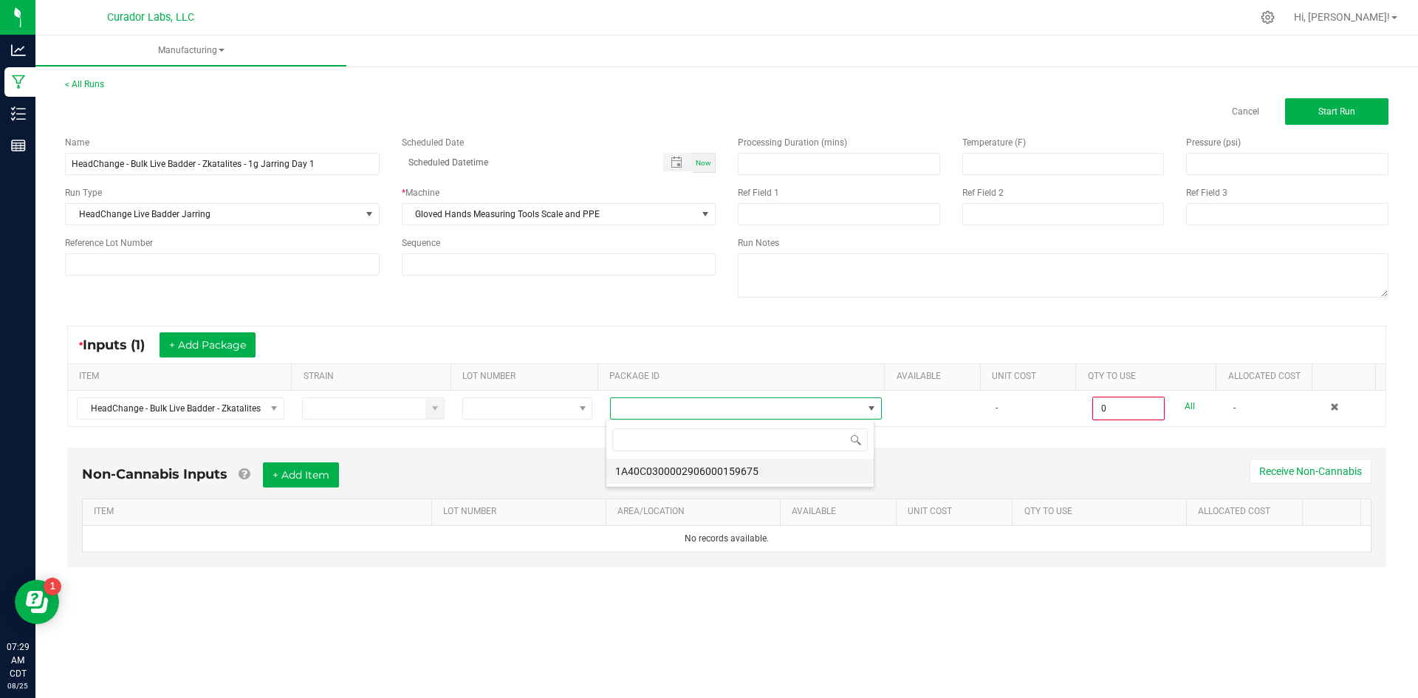
click at [722, 462] on li "1A40C0300002906000159675" at bounding box center [740, 471] width 267 height 25
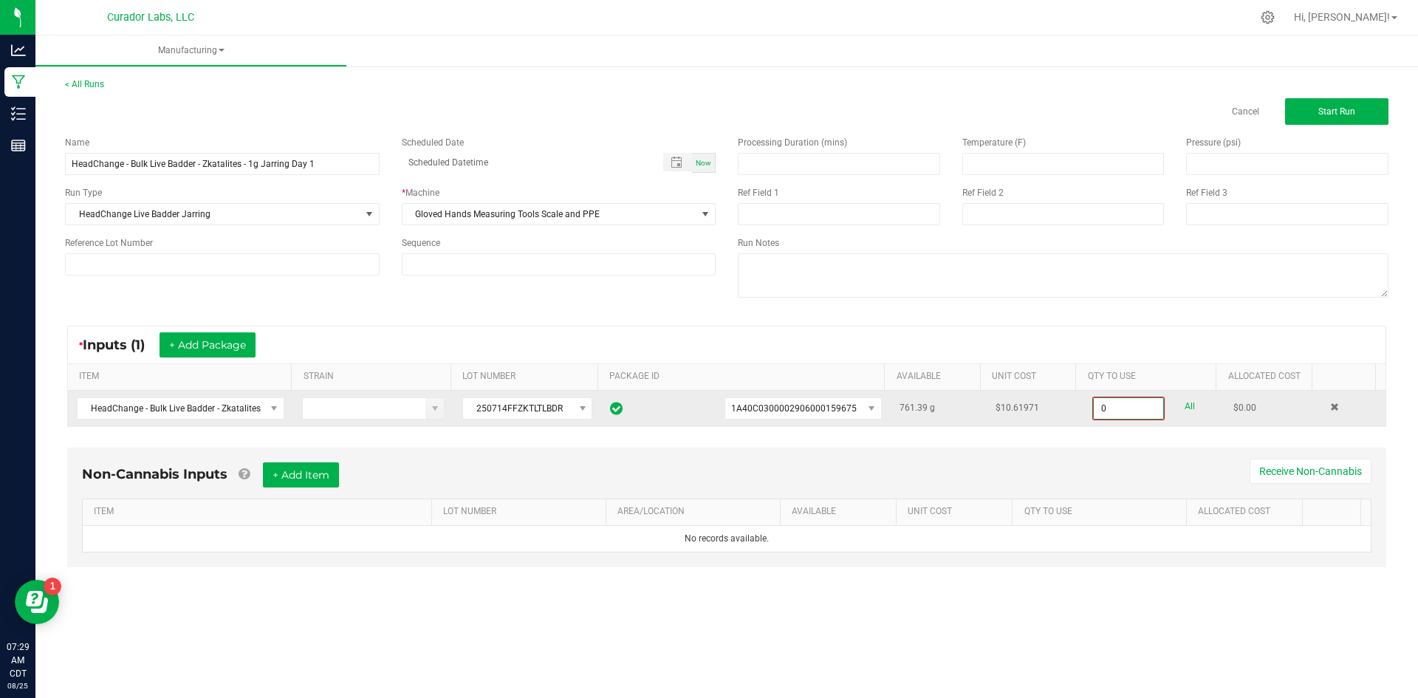
click at [1122, 404] on input "0" at bounding box center [1128, 408] width 69 height 21
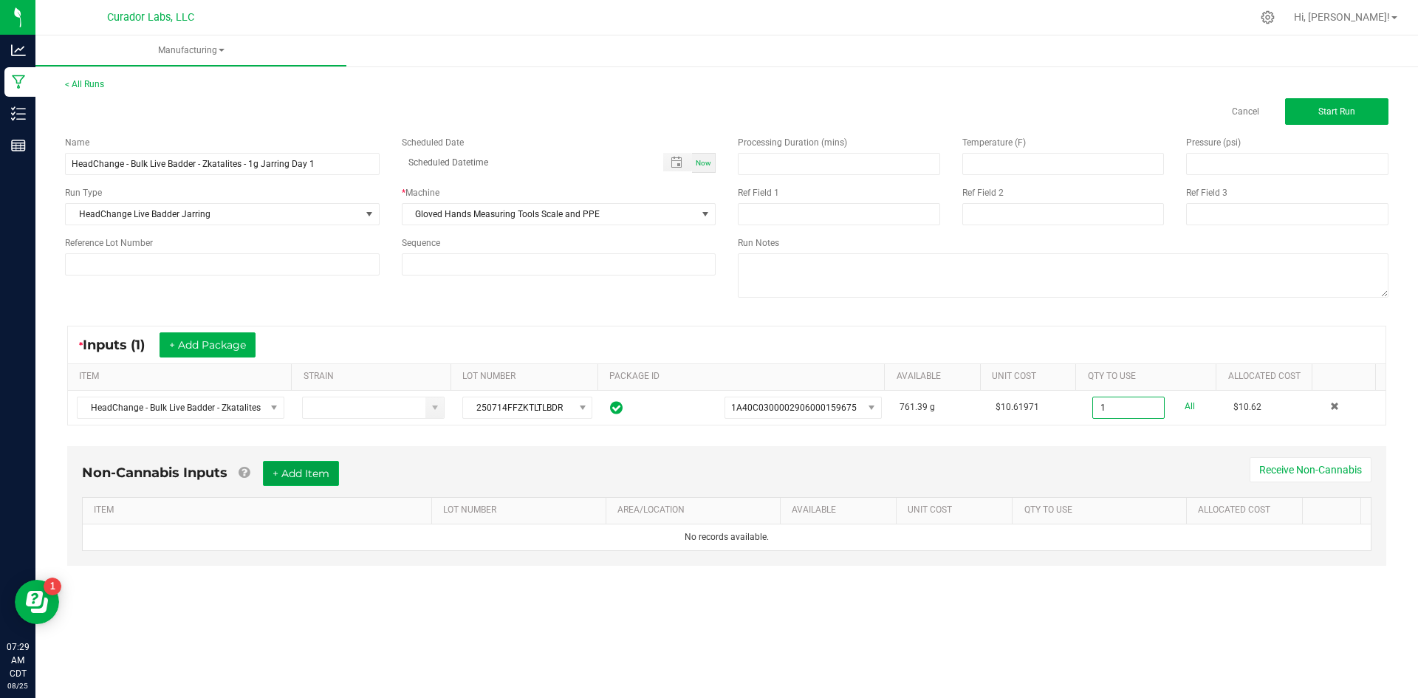
type input "1.0000 g"
click at [318, 465] on button "+ Add Item" at bounding box center [301, 473] width 76 height 25
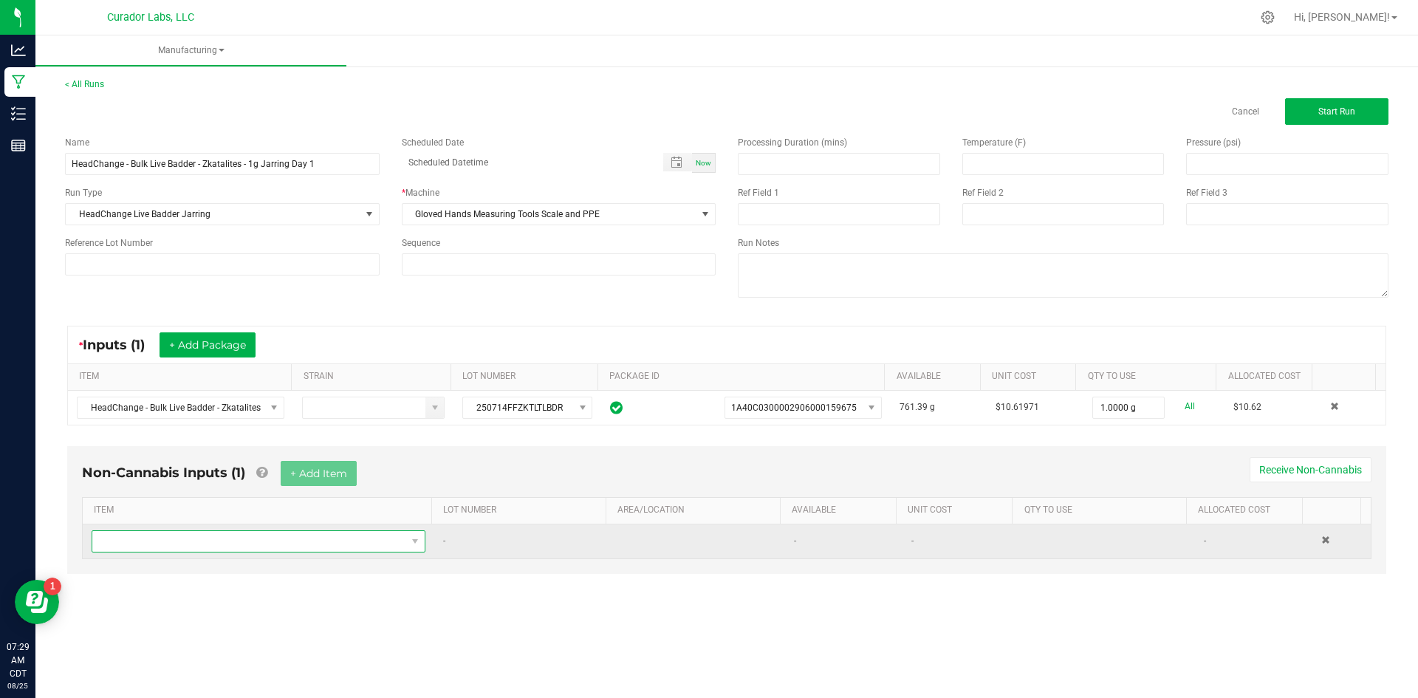
click at [287, 541] on span "NO DATA FOUND" at bounding box center [249, 541] width 314 height 21
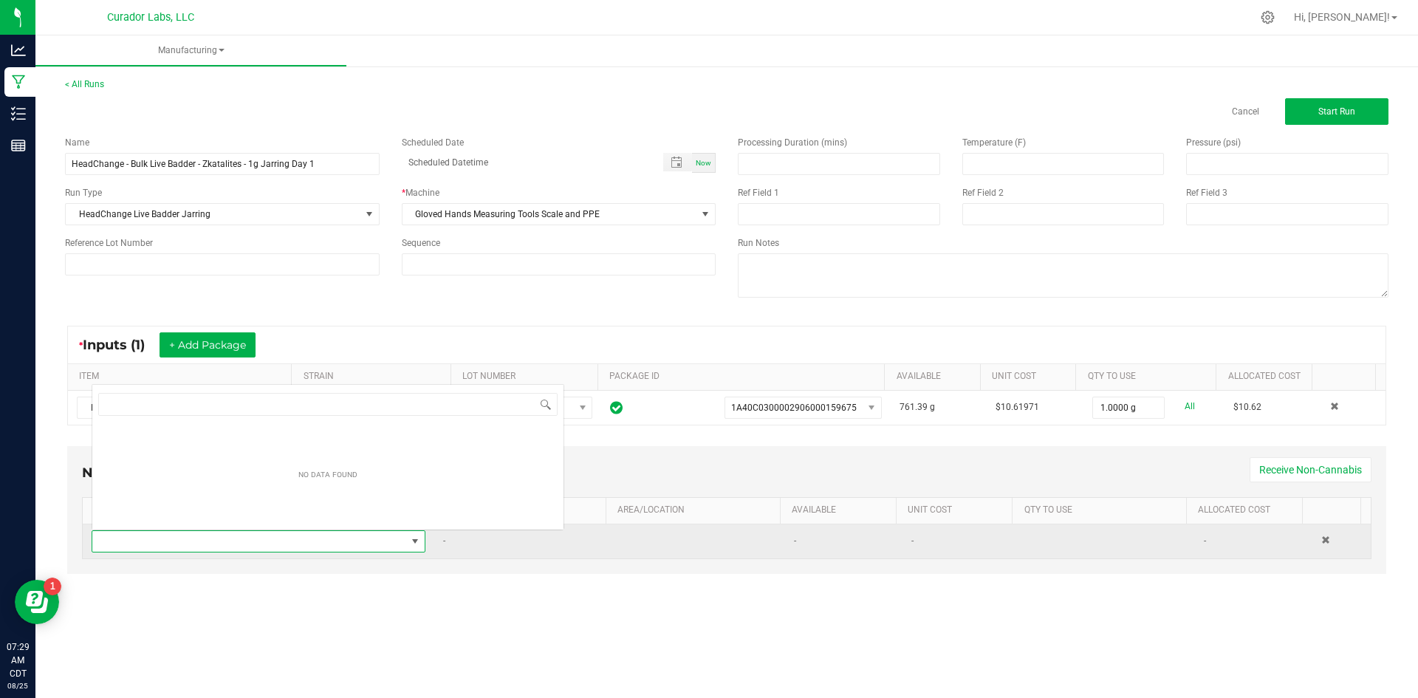
scroll to position [22, 328]
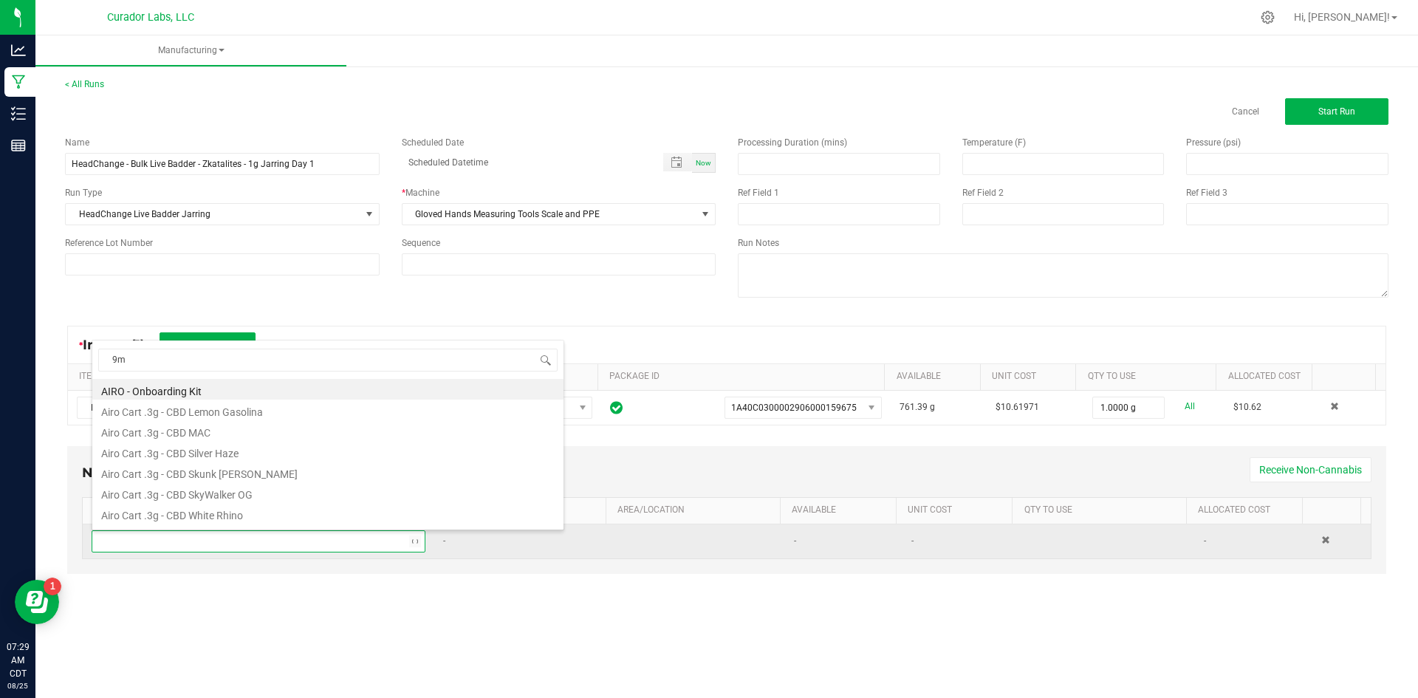
type input "9ml"
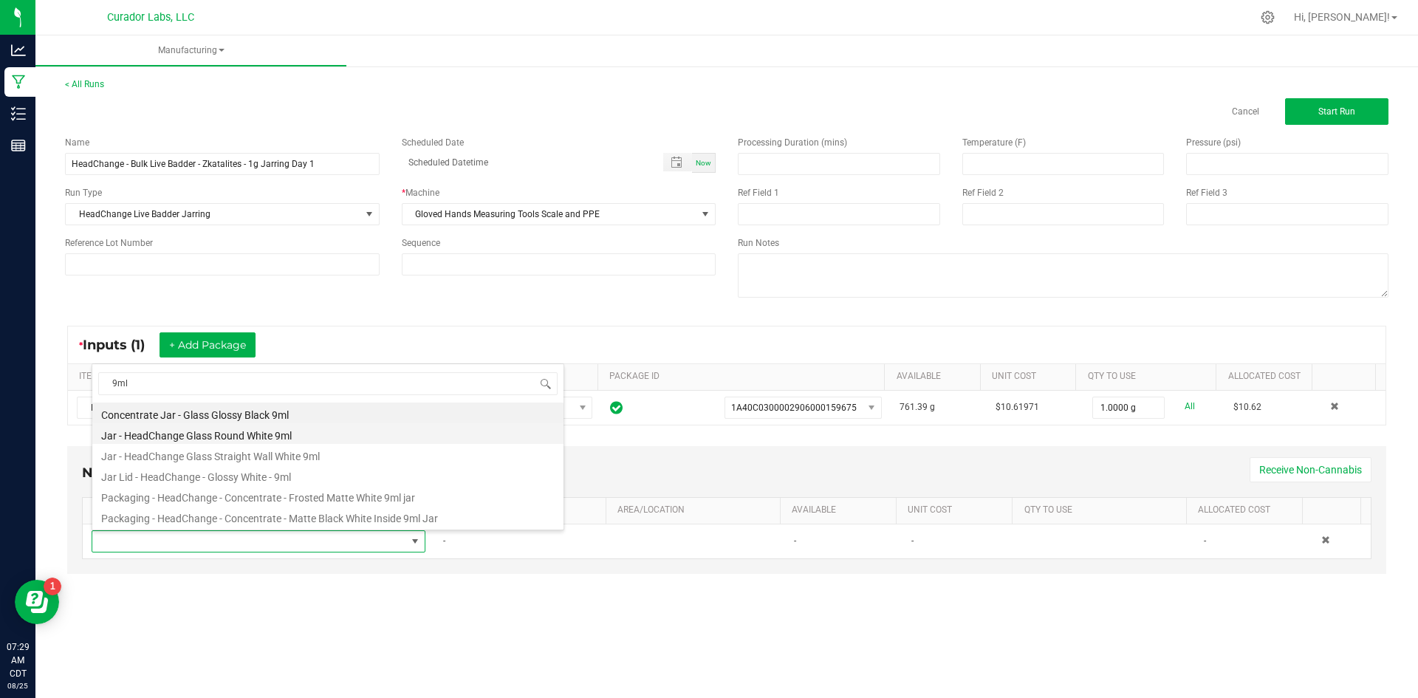
click at [261, 441] on li "Jar - HeadChange Glass Round White 9ml" at bounding box center [327, 433] width 471 height 21
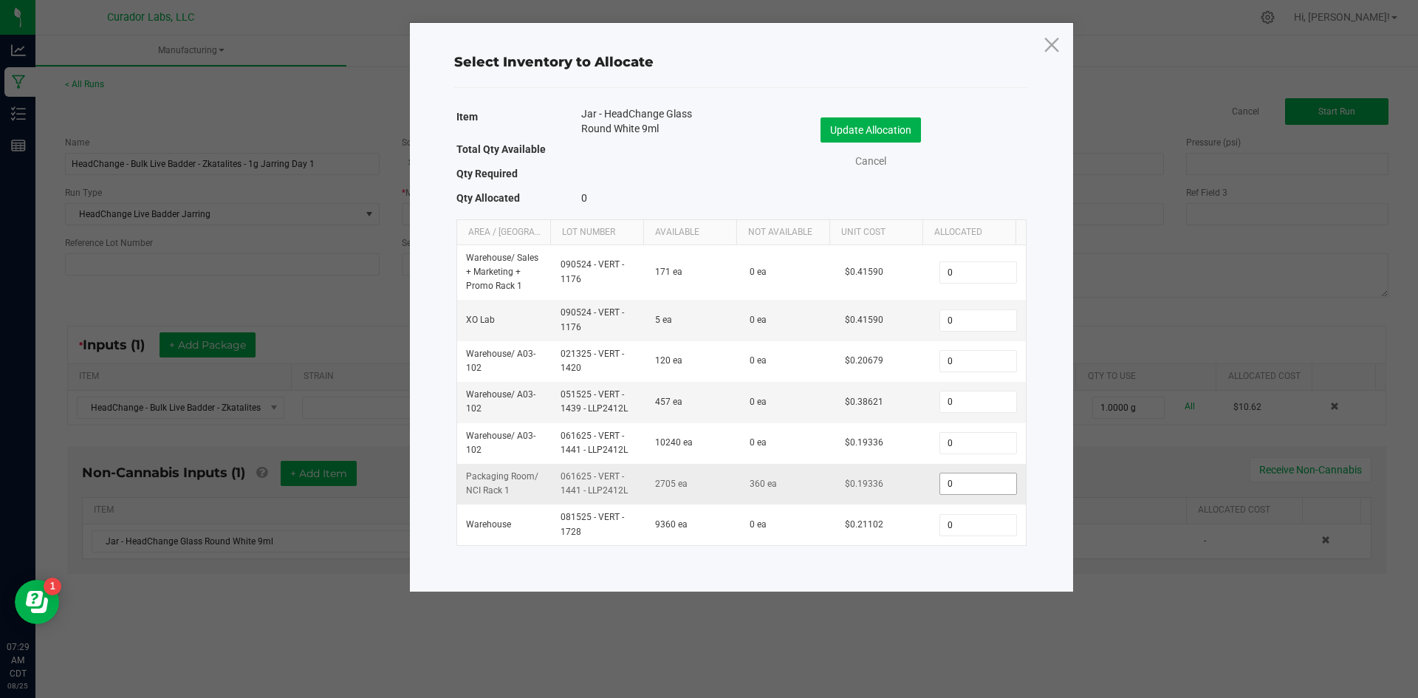
click at [945, 482] on input "0" at bounding box center [977, 484] width 75 height 21
type input "1"
click at [885, 115] on div "Update Allocation Cancel" at bounding box center [884, 145] width 263 height 78
click at [878, 126] on button "Update Allocation" at bounding box center [871, 129] width 100 height 25
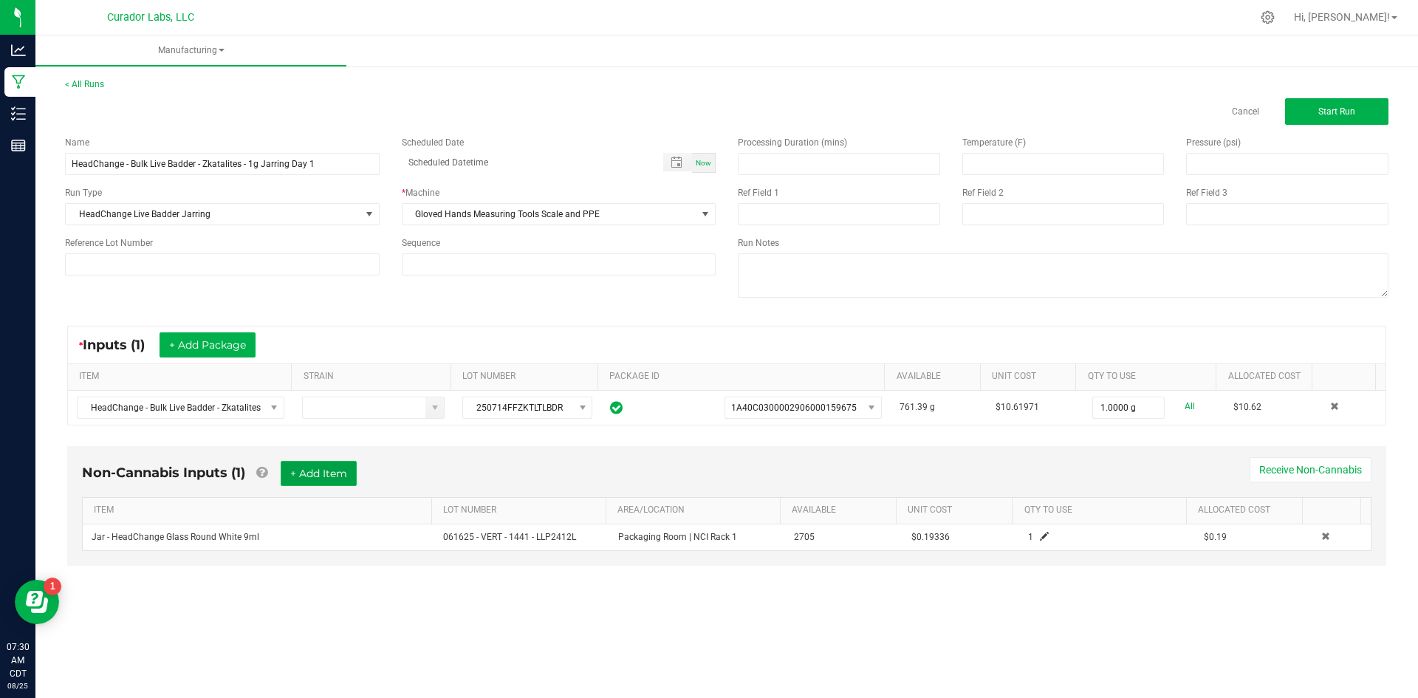
click at [329, 474] on button "+ Add Item" at bounding box center [319, 473] width 76 height 25
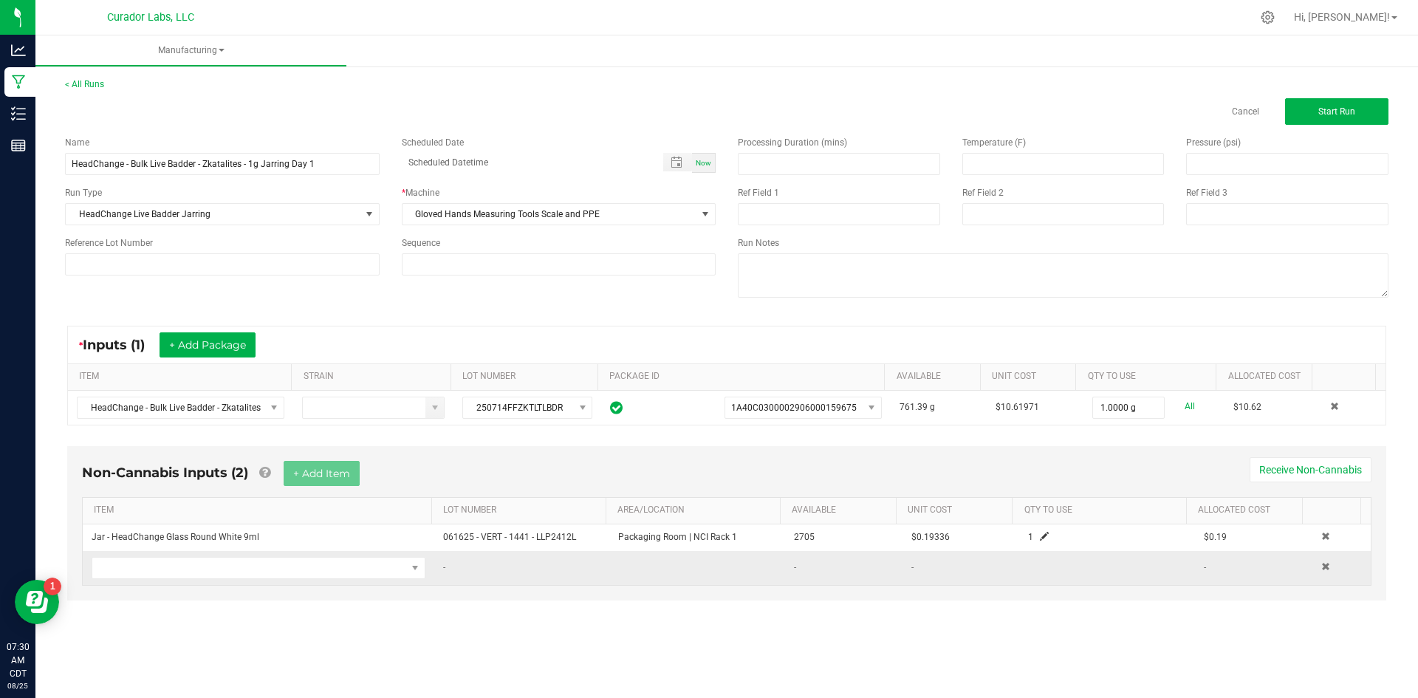
click at [228, 579] on td at bounding box center [259, 568] width 352 height 34
drag, startPoint x: 226, startPoint y: 573, endPoint x: 260, endPoint y: 568, distance: 34.3
click at [222, 570] on span "NO DATA FOUND" at bounding box center [249, 568] width 314 height 21
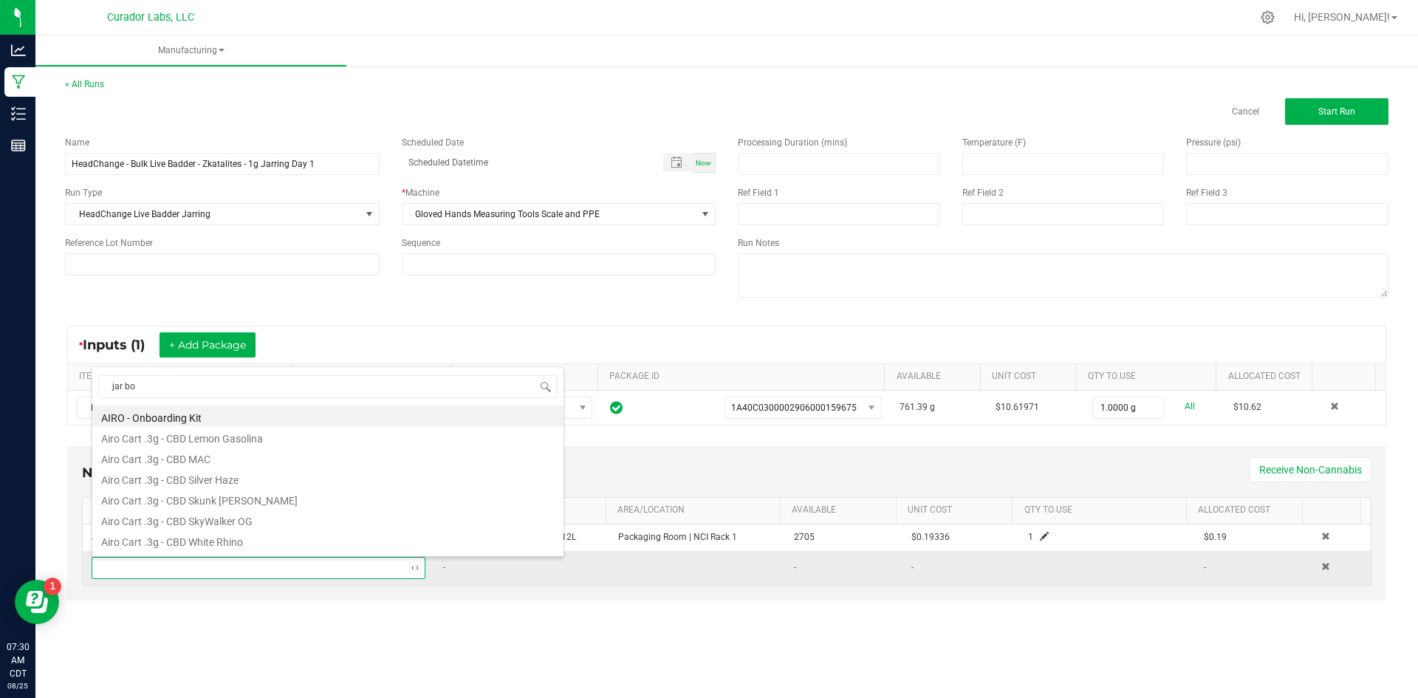
type input "jar box"
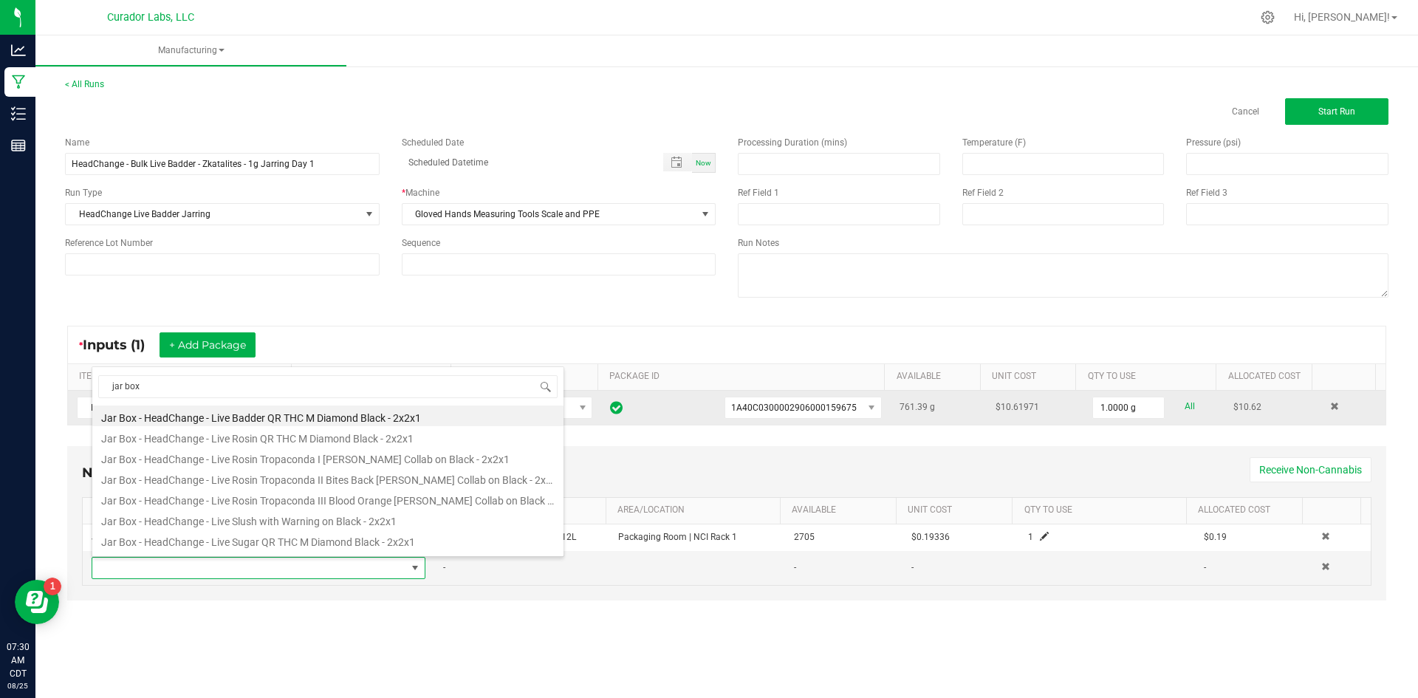
click at [302, 416] on li "Jar Box - HeadChange - Live Badder QR THC M Diamond Black - 2x2x1" at bounding box center [327, 416] width 471 height 21
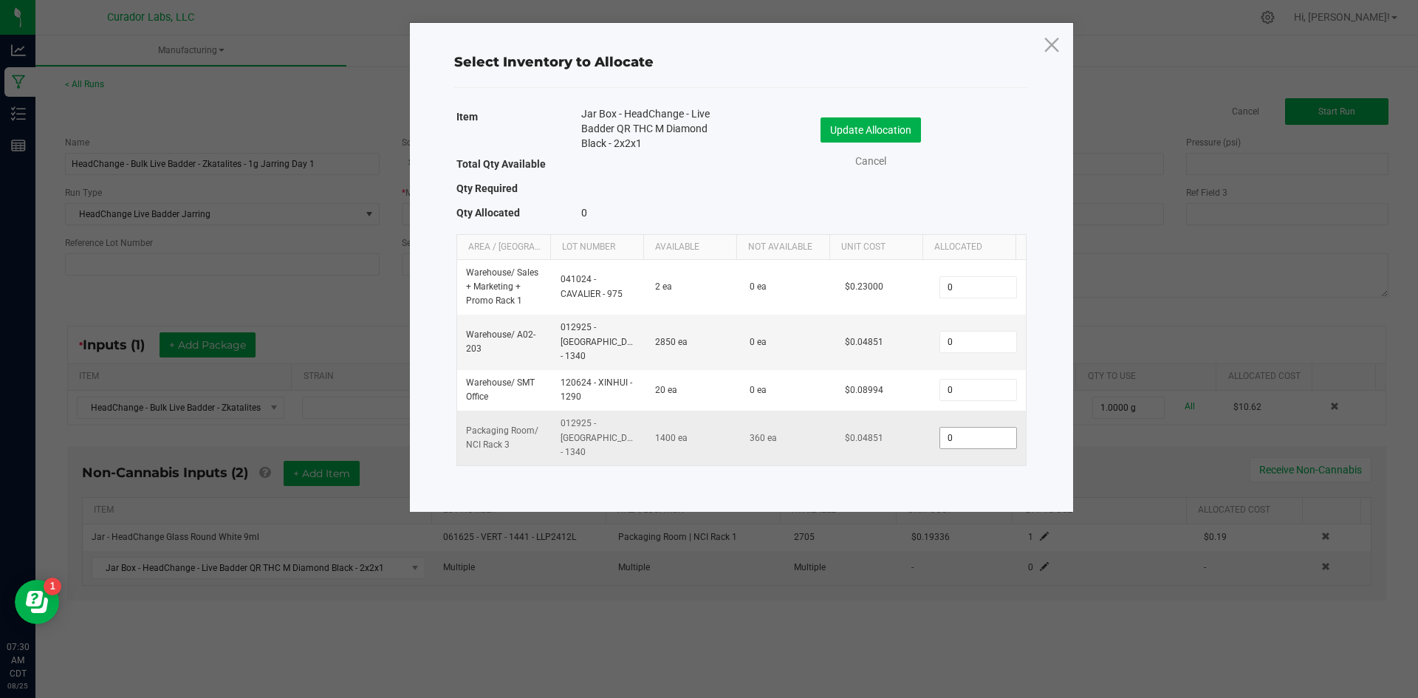
click at [979, 428] on input "0" at bounding box center [977, 438] width 75 height 21
type input "1"
click at [873, 131] on button "Update Allocation" at bounding box center [871, 129] width 100 height 25
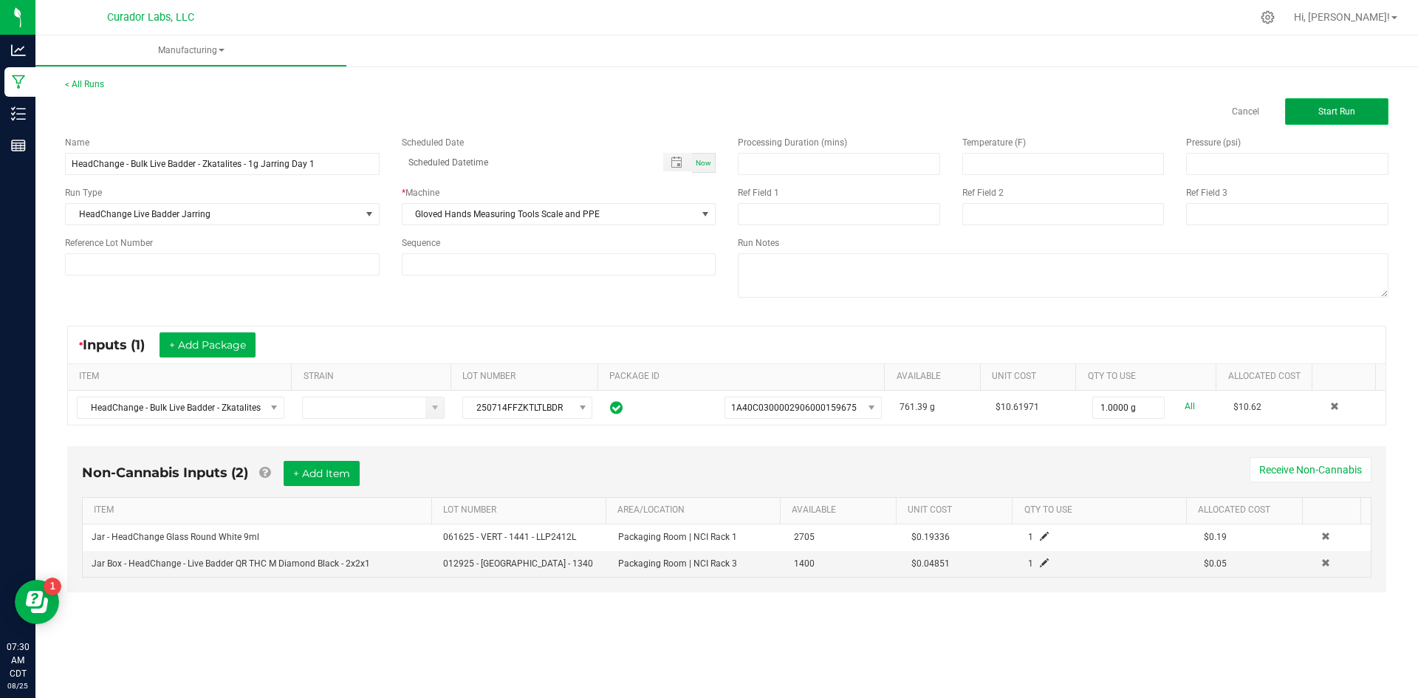
click at [1337, 107] on span "Start Run" at bounding box center [1337, 111] width 37 height 10
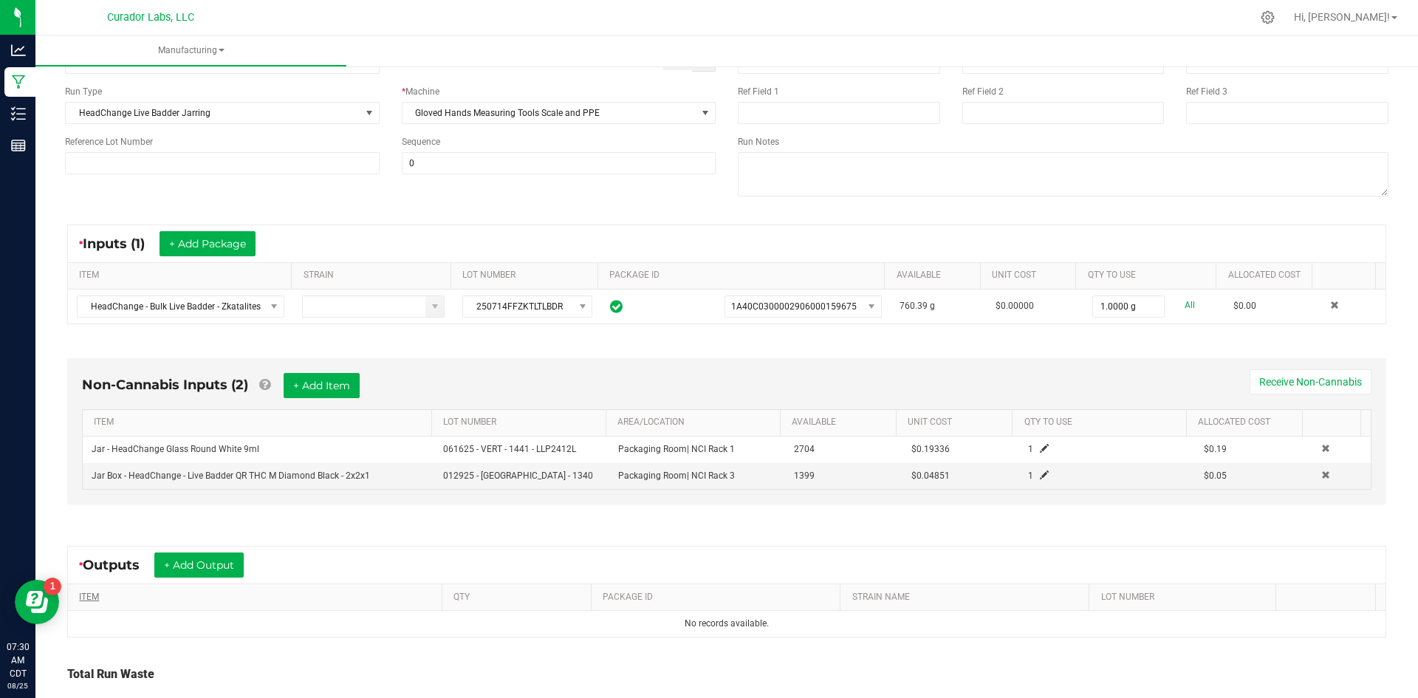
scroll to position [228, 0]
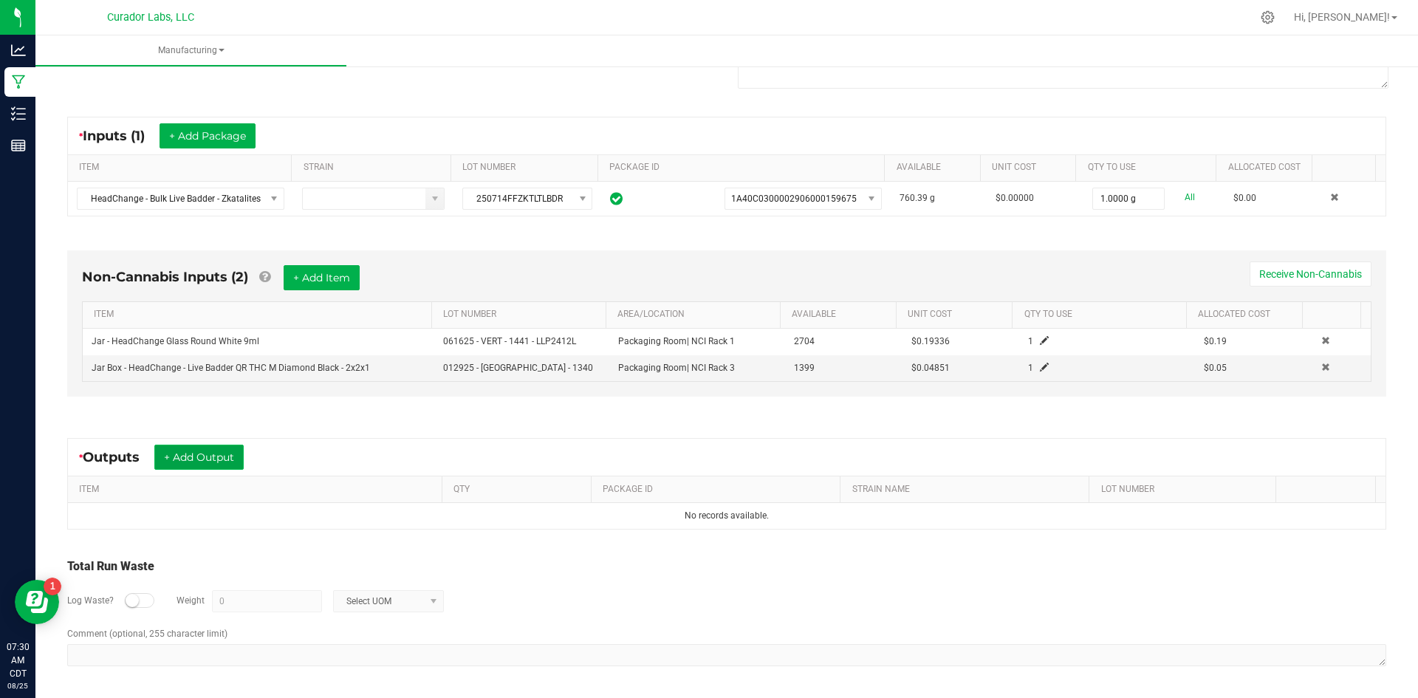
click at [179, 462] on button "+ Add Output" at bounding box center [198, 457] width 89 height 25
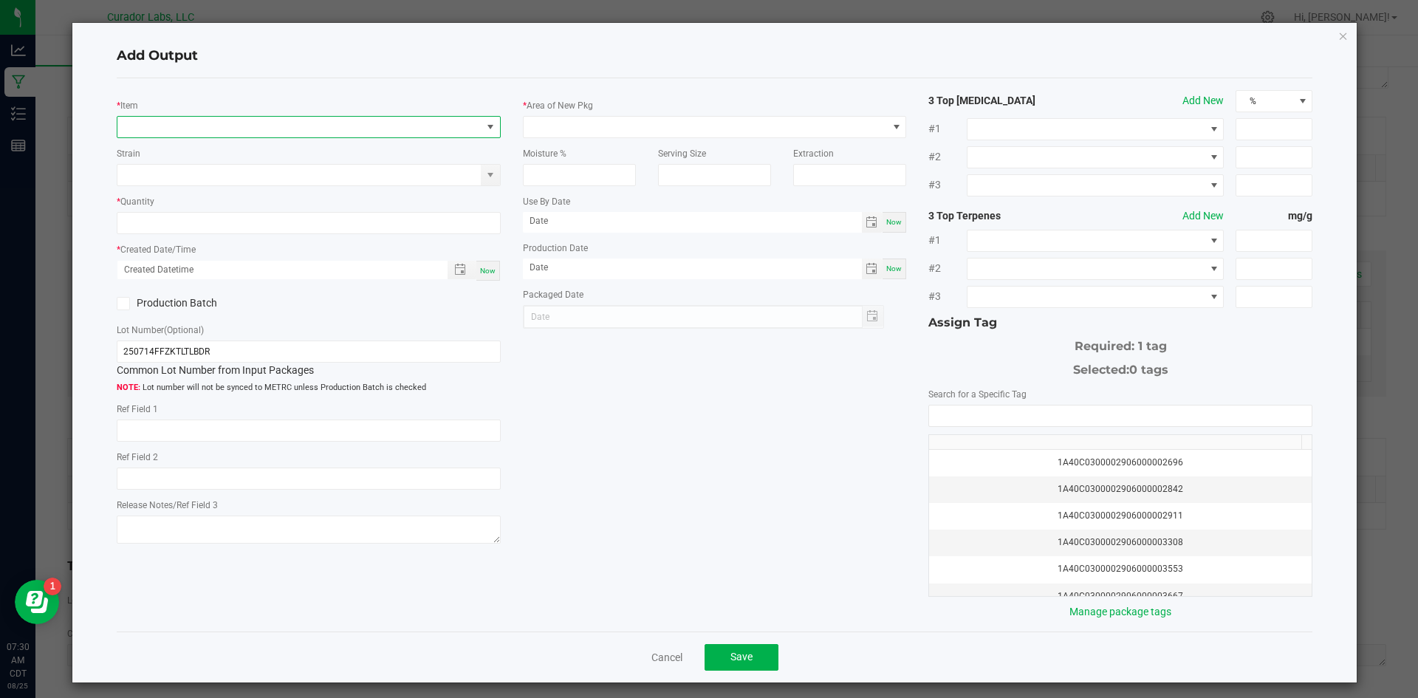
drag, startPoint x: 190, startPoint y: 127, endPoint x: 183, endPoint y: 123, distance: 7.6
click at [185, 129] on span "NO DATA FOUND" at bounding box center [299, 127] width 364 height 21
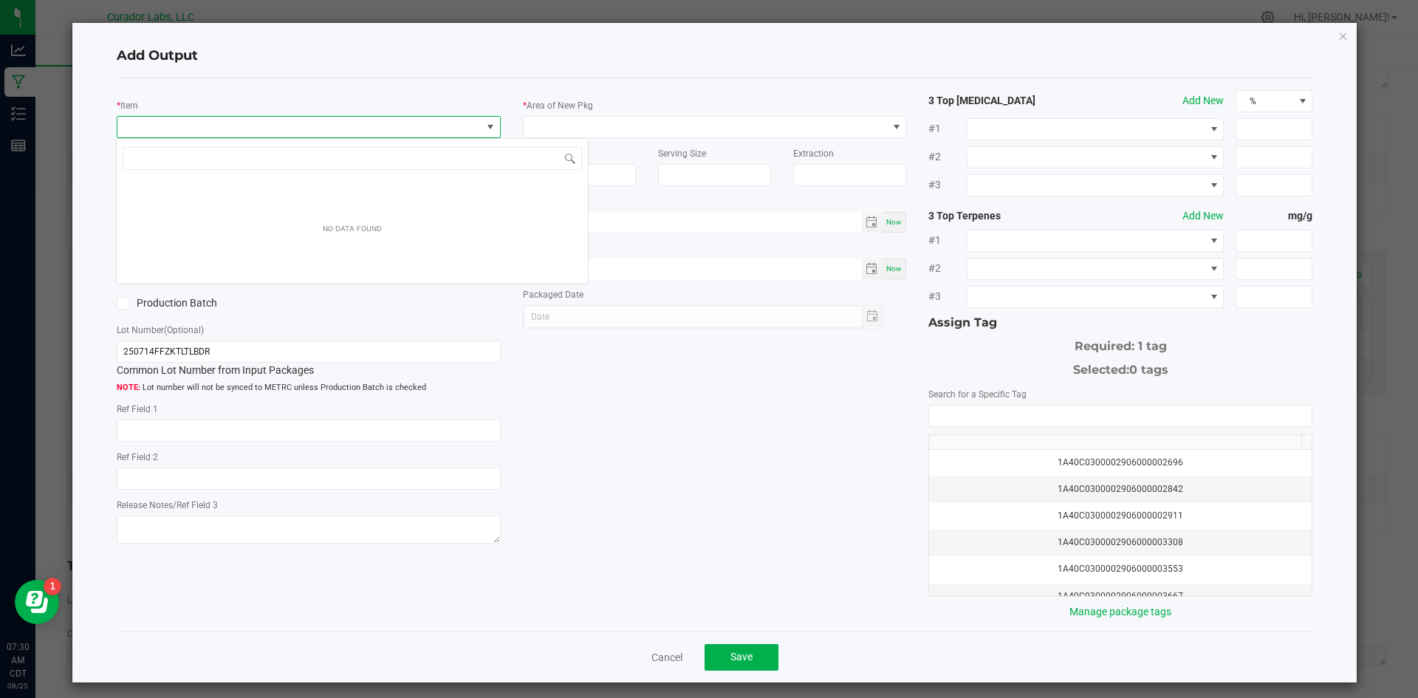
scroll to position [22, 381]
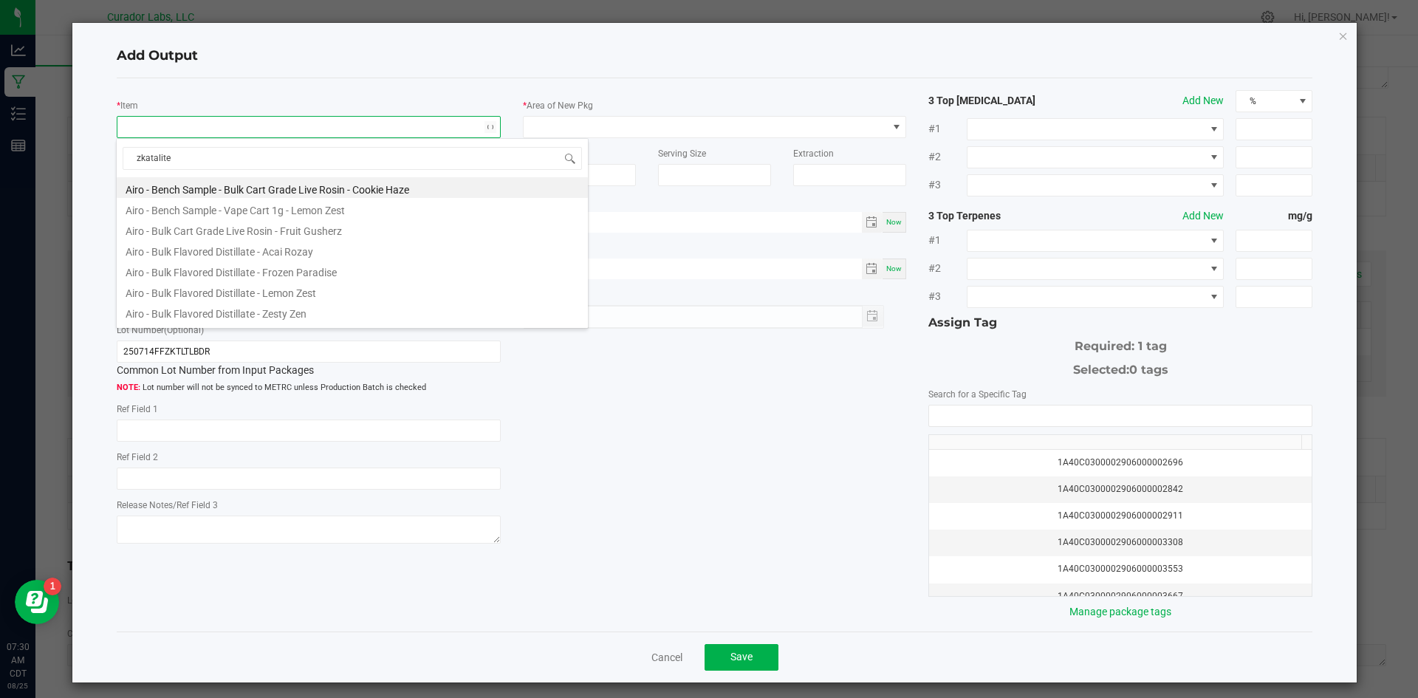
type input "zkatalites"
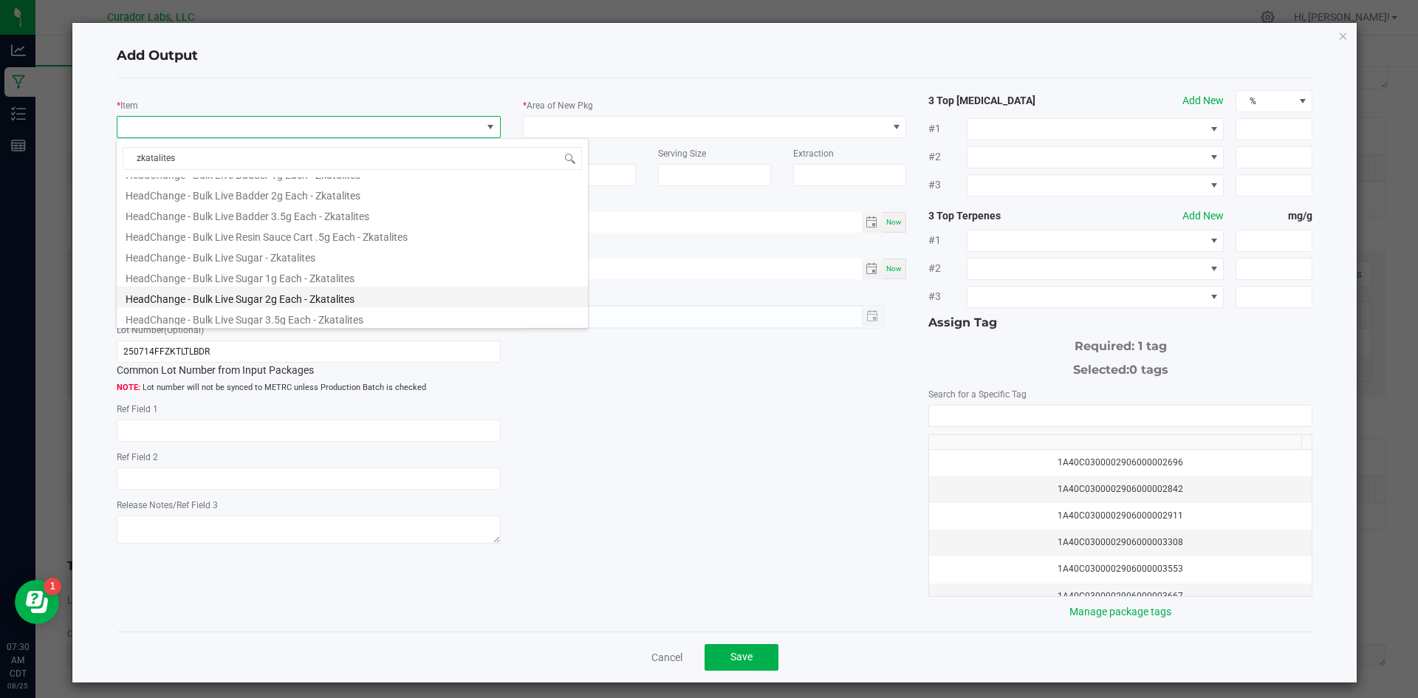
scroll to position [222, 0]
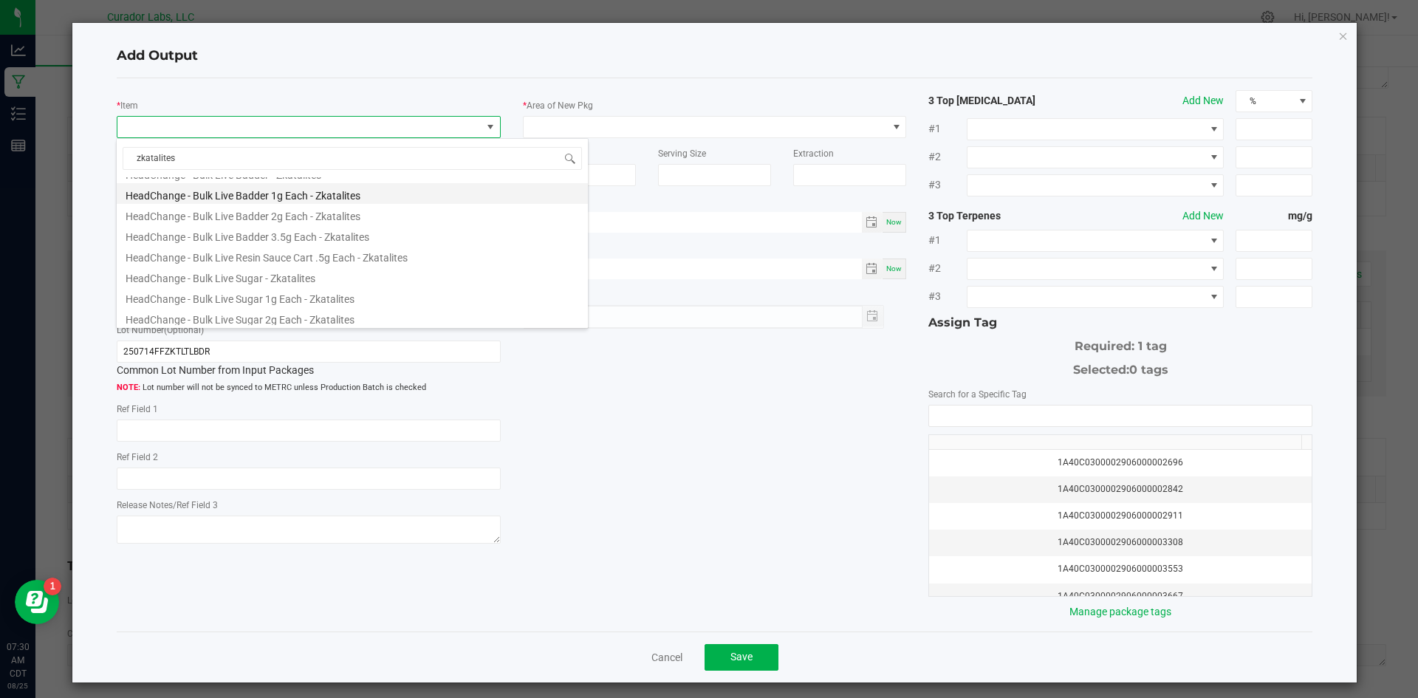
click at [310, 194] on li "HeadChange - Bulk Live Badder 1g Each - Zkatalites" at bounding box center [352, 193] width 471 height 21
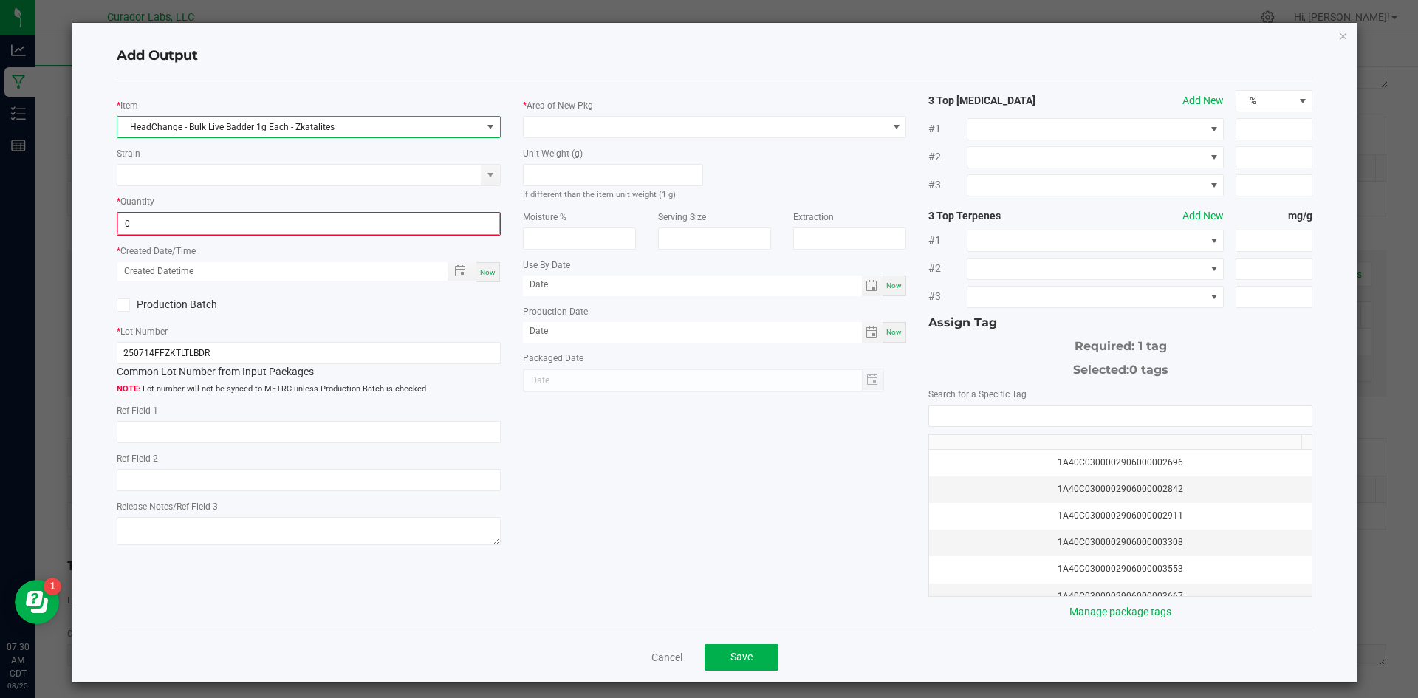
click at [143, 222] on input "0" at bounding box center [308, 223] width 381 height 21
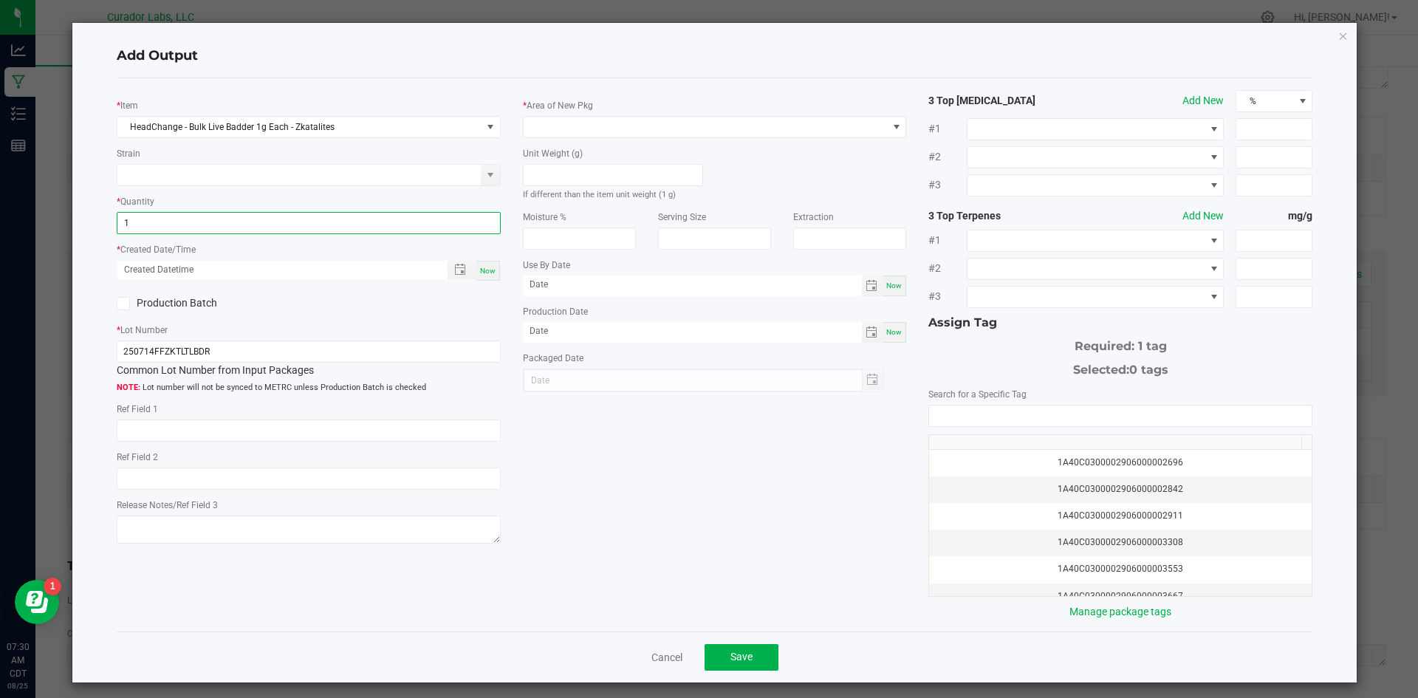
type input "1 ea"
click at [487, 272] on div "Now" at bounding box center [488, 271] width 24 height 20
click at [533, 116] on div "* Area of New Pkg" at bounding box center [715, 118] width 384 height 41
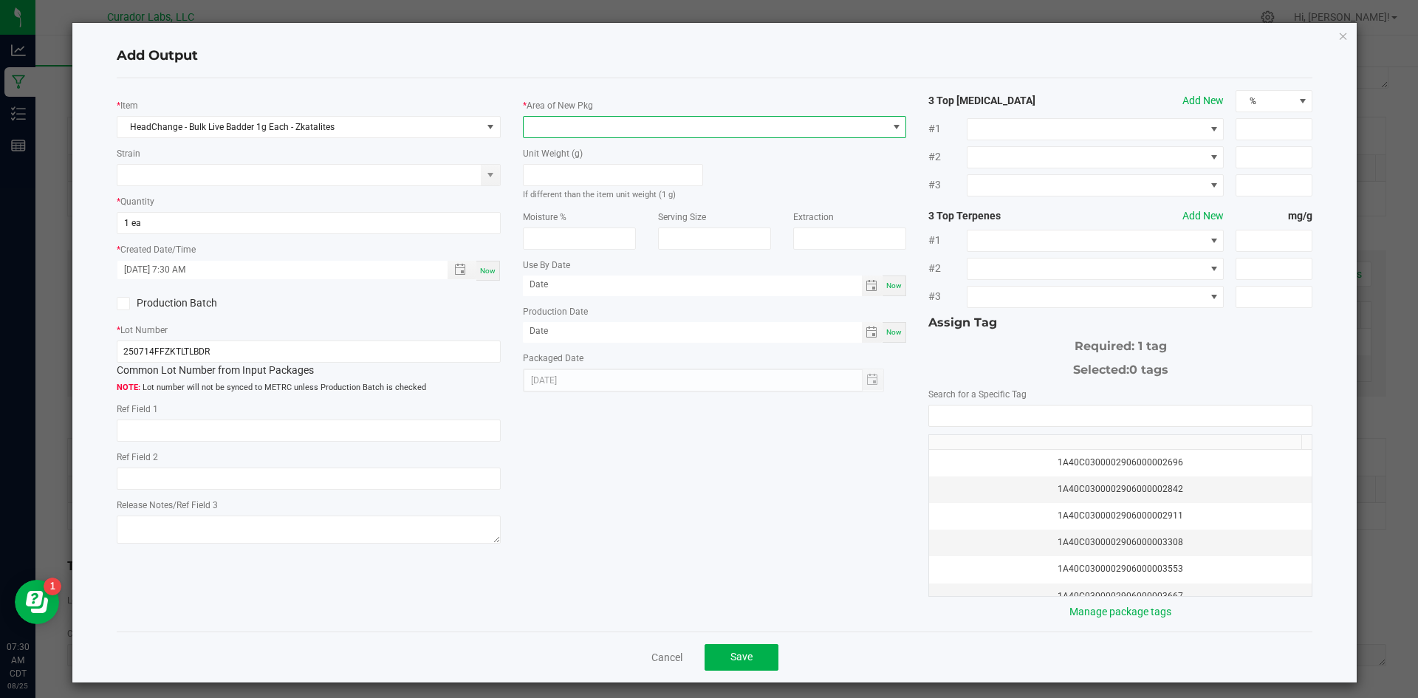
click at [570, 115] on div "* Area of New Pkg" at bounding box center [715, 118] width 384 height 41
click at [570, 128] on span at bounding box center [706, 127] width 364 height 21
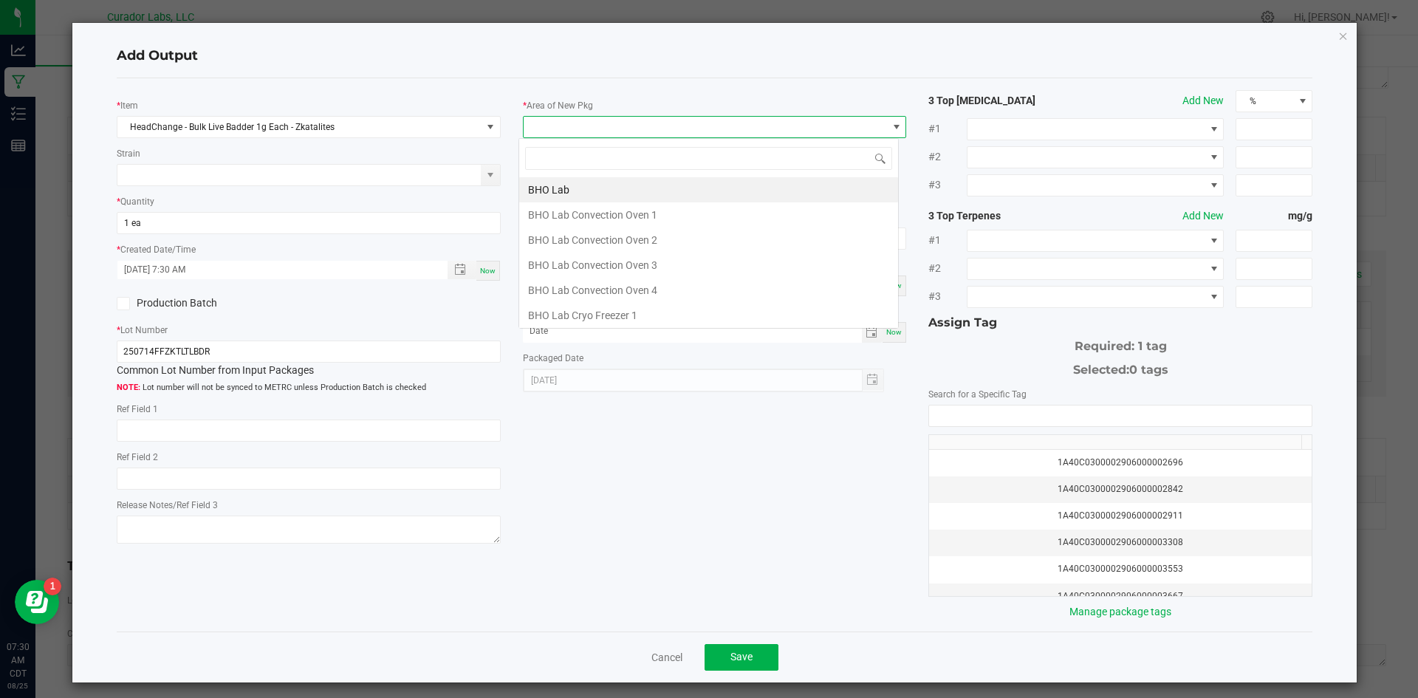
scroll to position [22, 381]
click at [546, 317] on li "Vault" at bounding box center [708, 315] width 379 height 25
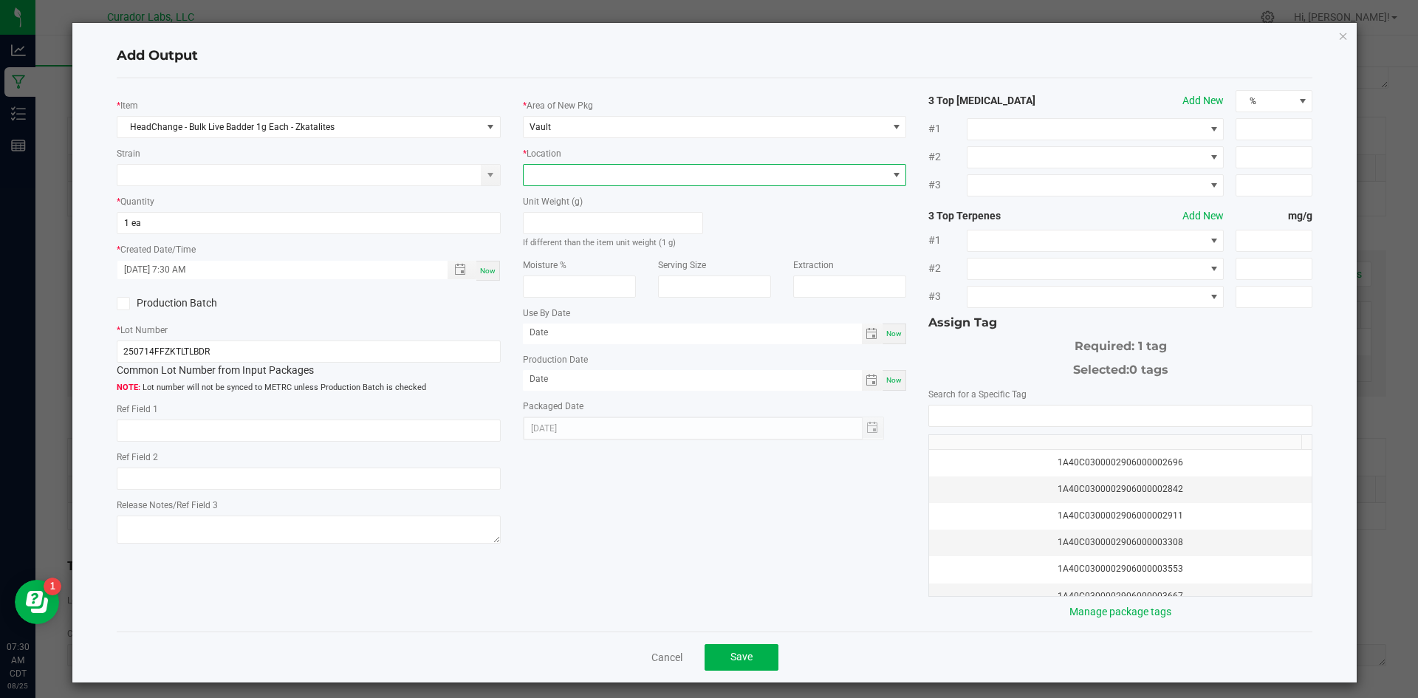
click at [561, 179] on span at bounding box center [706, 175] width 364 height 21
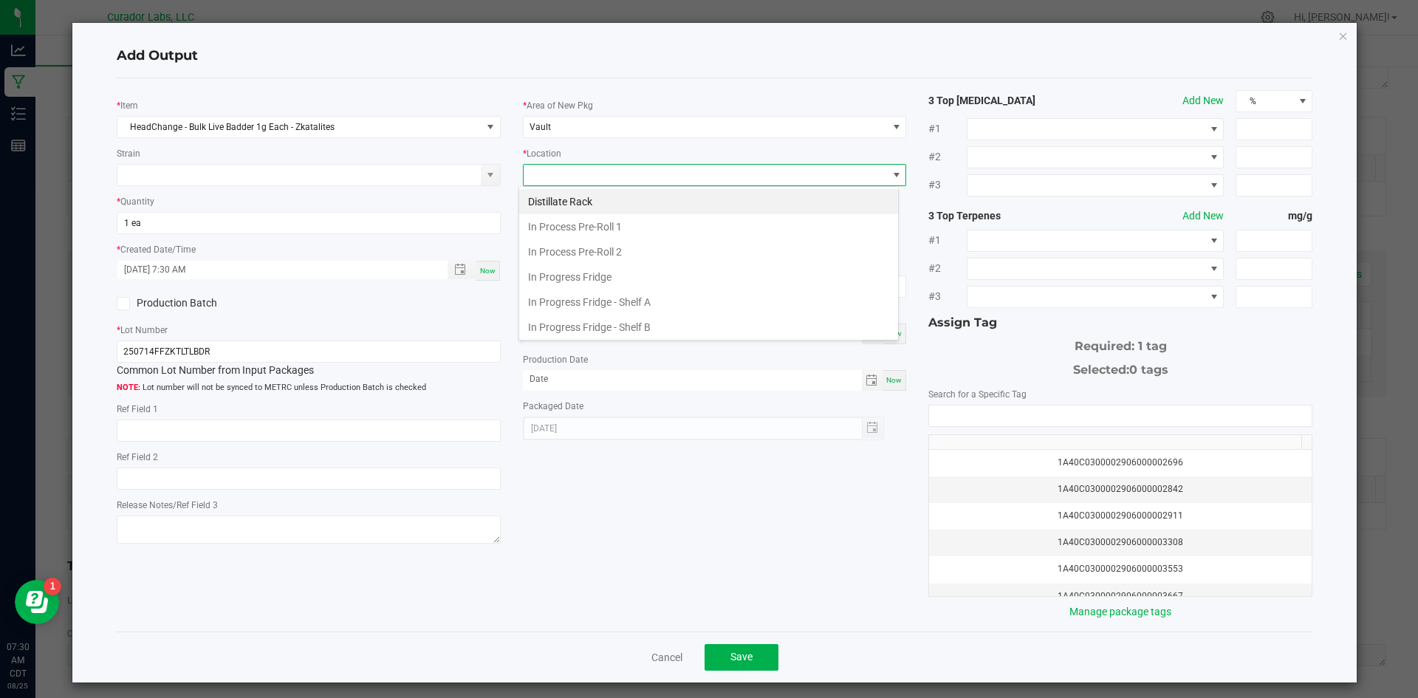
scroll to position [229, 0]
click at [588, 324] on li "Packaging Rack" at bounding box center [708, 324] width 379 height 25
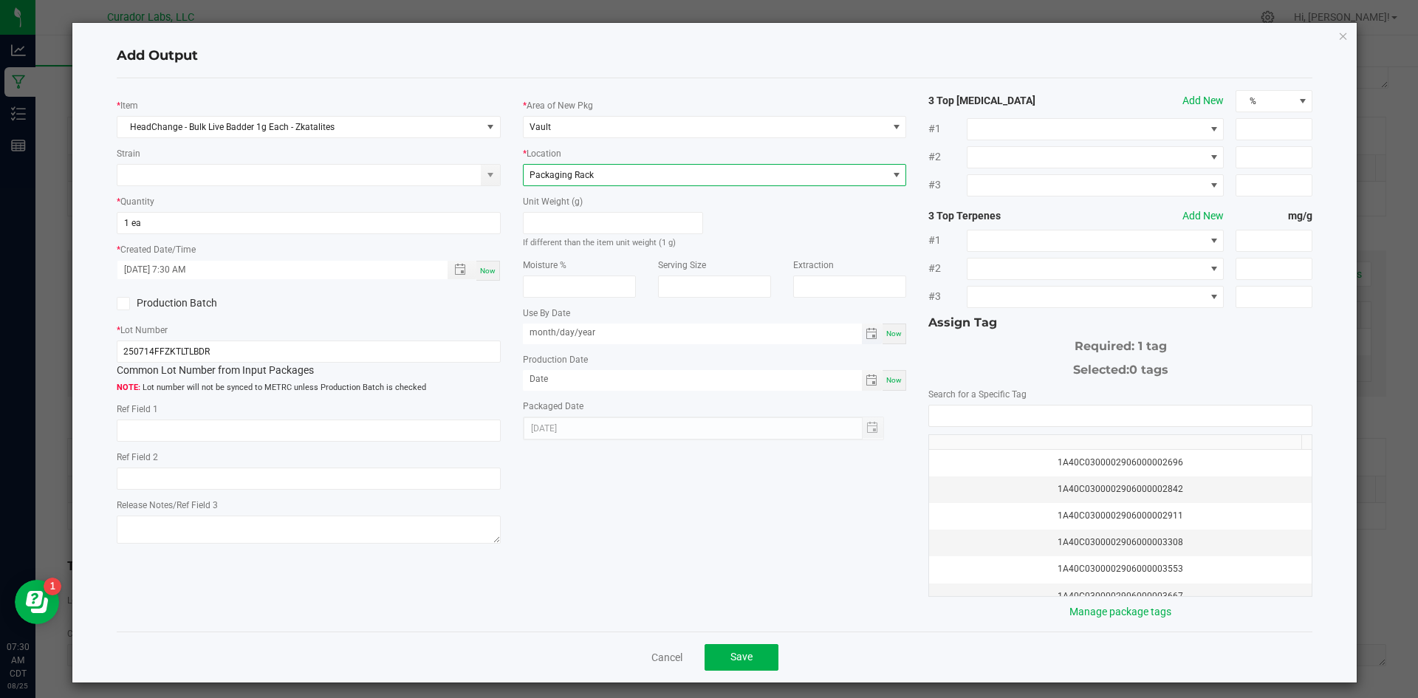
click at [614, 333] on input "month/day/year" at bounding box center [692, 333] width 339 height 18
drag, startPoint x: 604, startPoint y: 332, endPoint x: 392, endPoint y: 325, distance: 212.1
click at [391, 325] on div "* Item HeadChange - Bulk Live Badder 1g Each - Zkatalites Strain * Quantity 1 e…" at bounding box center [715, 355] width 1219 height 530
drag, startPoint x: 624, startPoint y: 371, endPoint x: 372, endPoint y: 352, distance: 252.6
click at [372, 352] on div "* Item HeadChange - Bulk Live Badder 1g Each - Zkatalites Strain * Quantity 1 e…" at bounding box center [715, 355] width 1219 height 530
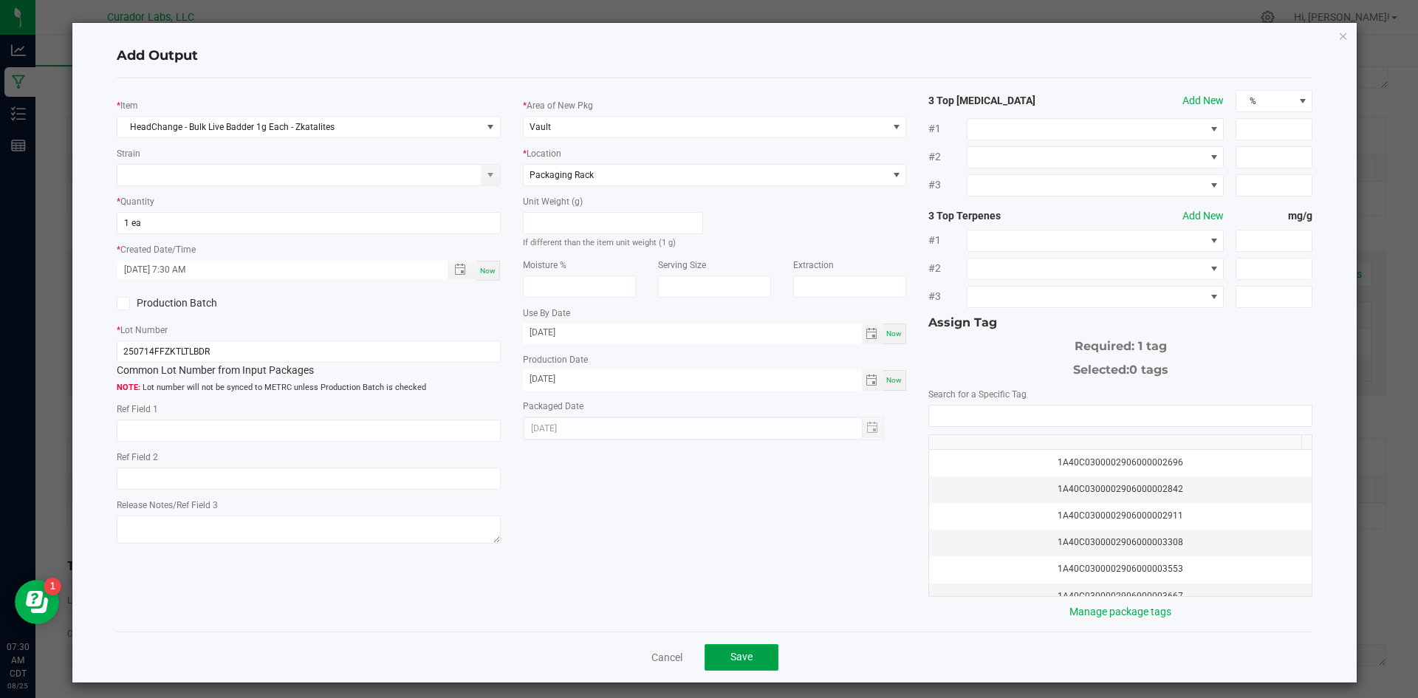
click at [745, 658] on span "Save" at bounding box center [742, 657] width 22 height 12
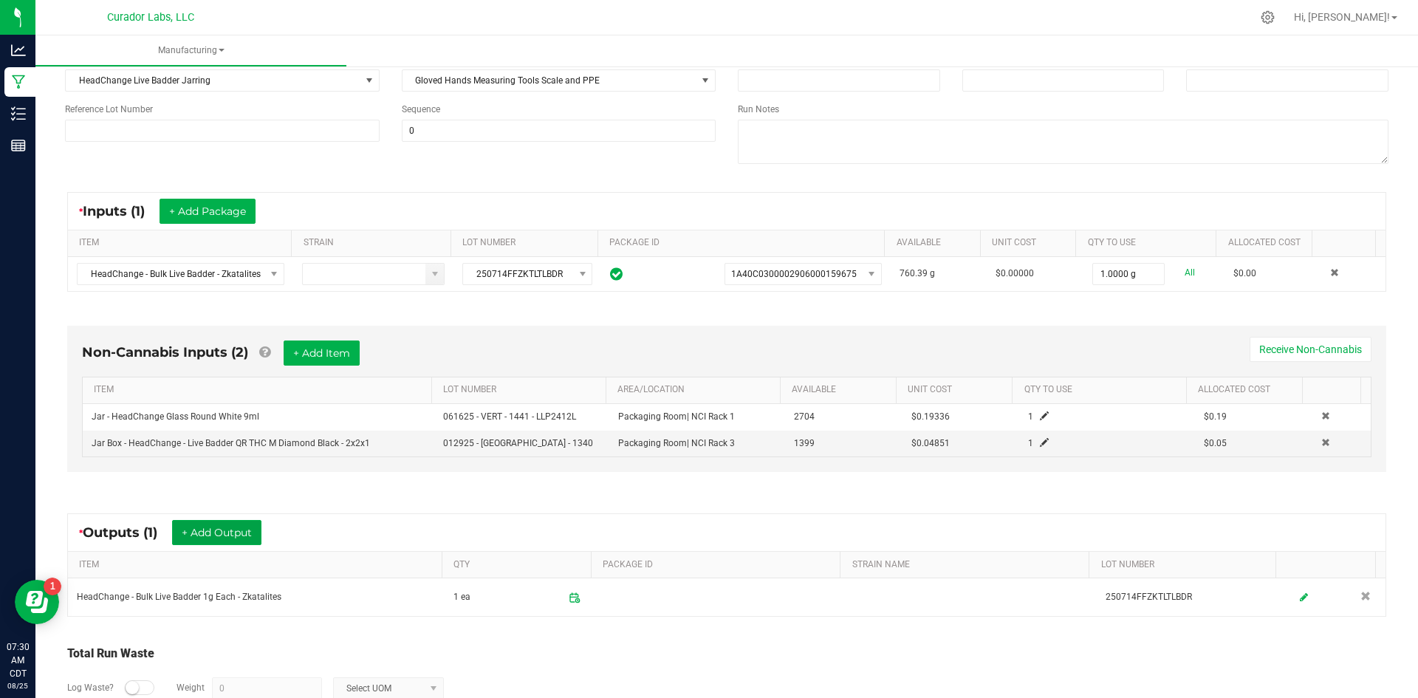
scroll to position [0, 0]
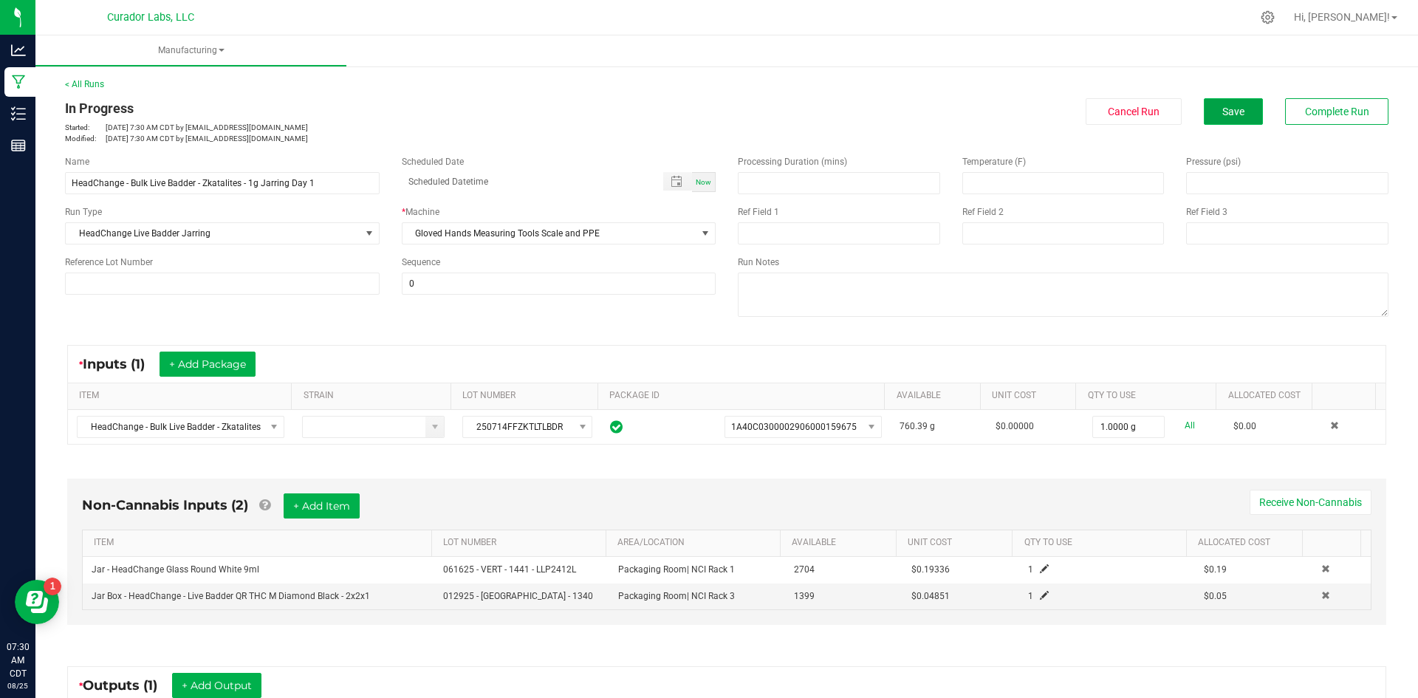
click at [1218, 118] on button "Save" at bounding box center [1233, 111] width 59 height 27
click at [655, 123] on p "Started: [DATE] 7:30 AM CDT by [PERSON_NAME][EMAIL_ADDRESS][DOMAIN_NAME]" at bounding box center [390, 127] width 651 height 11
click at [1228, 107] on span "Save" at bounding box center [1234, 112] width 22 height 12
click at [1223, 106] on span "Save" at bounding box center [1234, 112] width 22 height 12
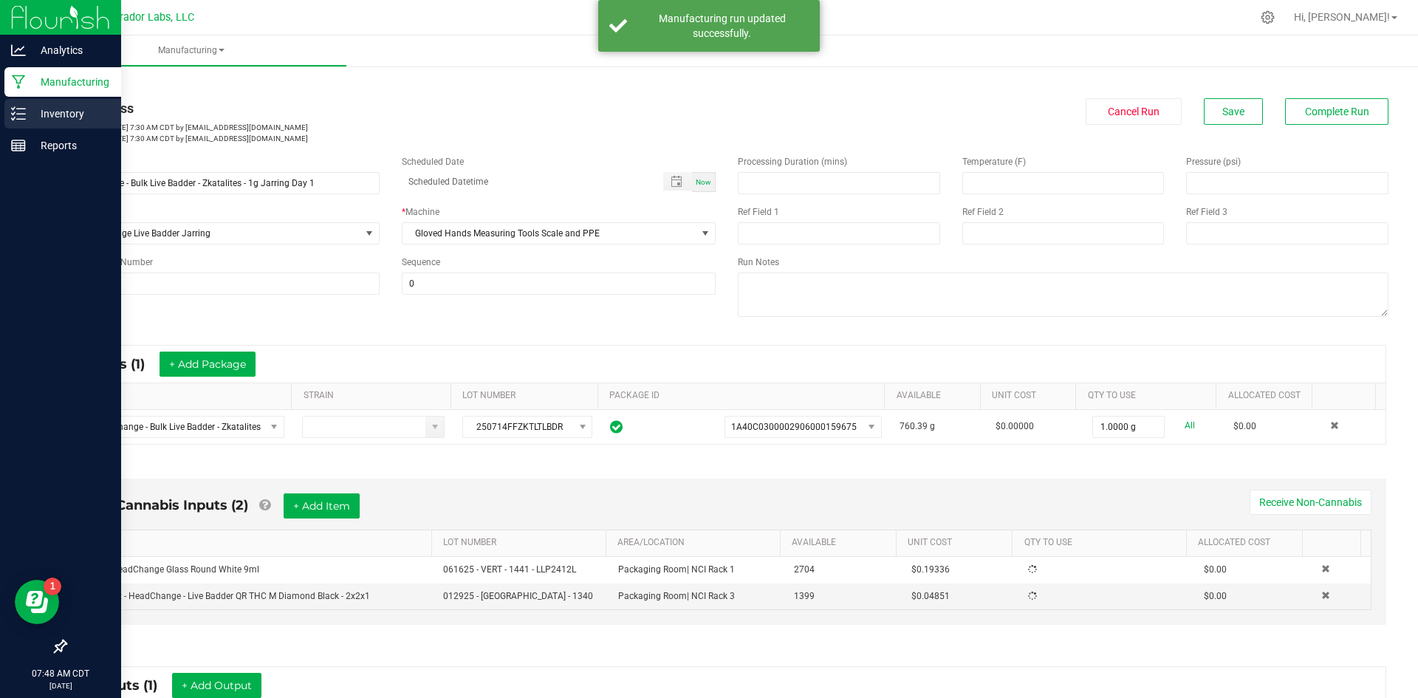
click at [19, 112] on icon at bounding box center [18, 113] width 15 height 15
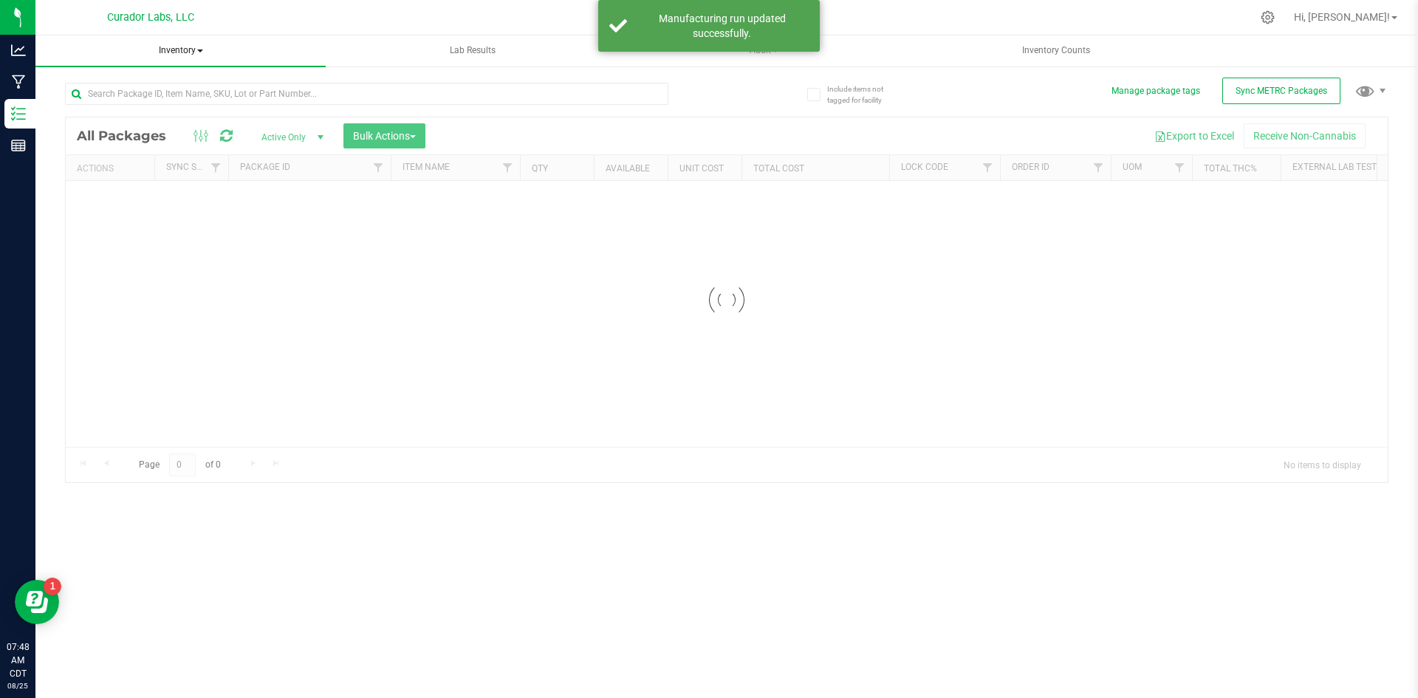
click at [187, 46] on span "Inventory" at bounding box center [180, 50] width 290 height 31
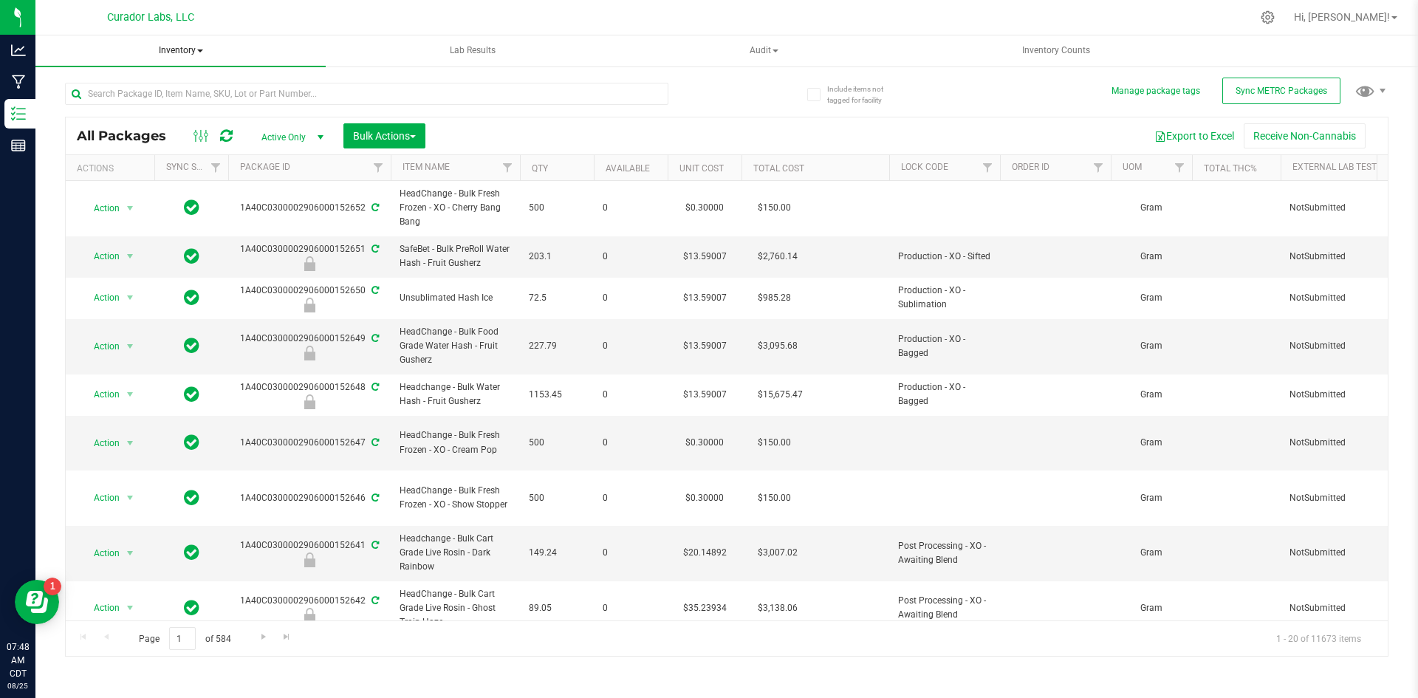
click at [197, 47] on span "Inventory" at bounding box center [180, 50] width 290 height 31
click at [127, 109] on span "All inventory" at bounding box center [105, 106] width 100 height 13
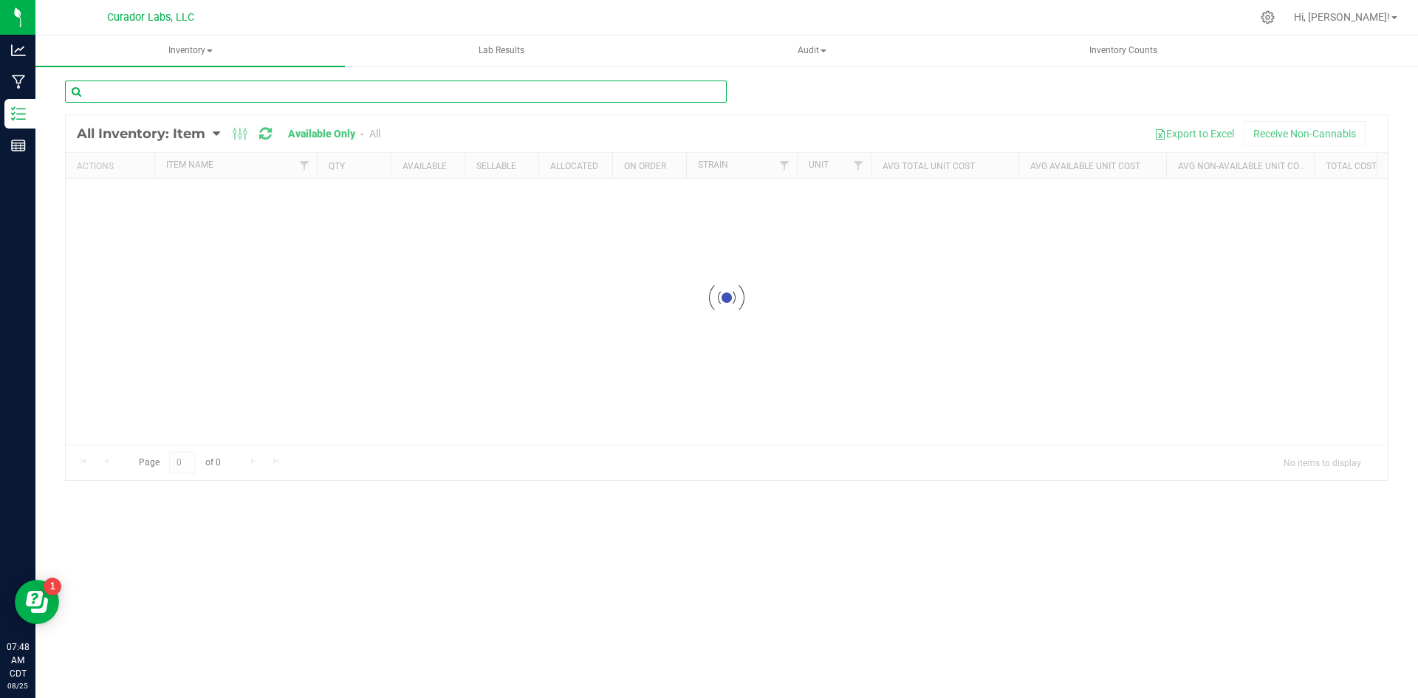
click at [208, 97] on input "text" at bounding box center [396, 92] width 662 height 22
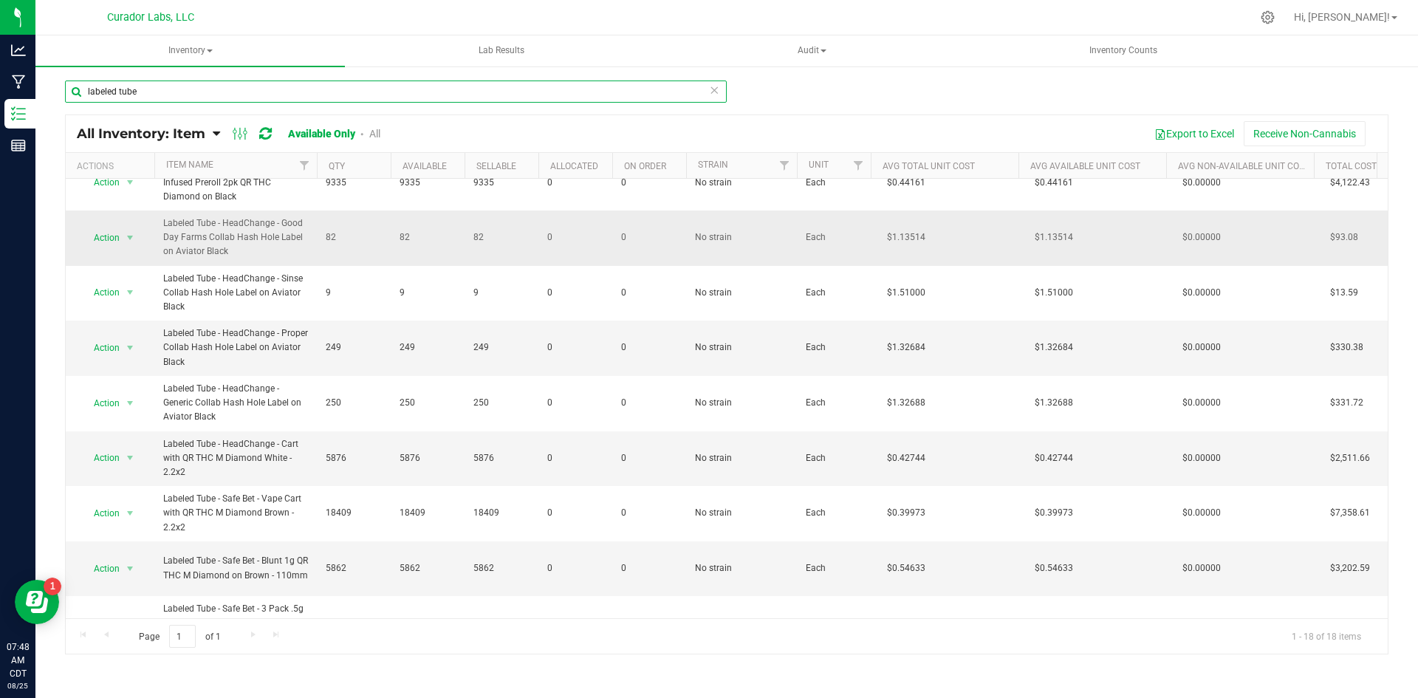
scroll to position [295, 0]
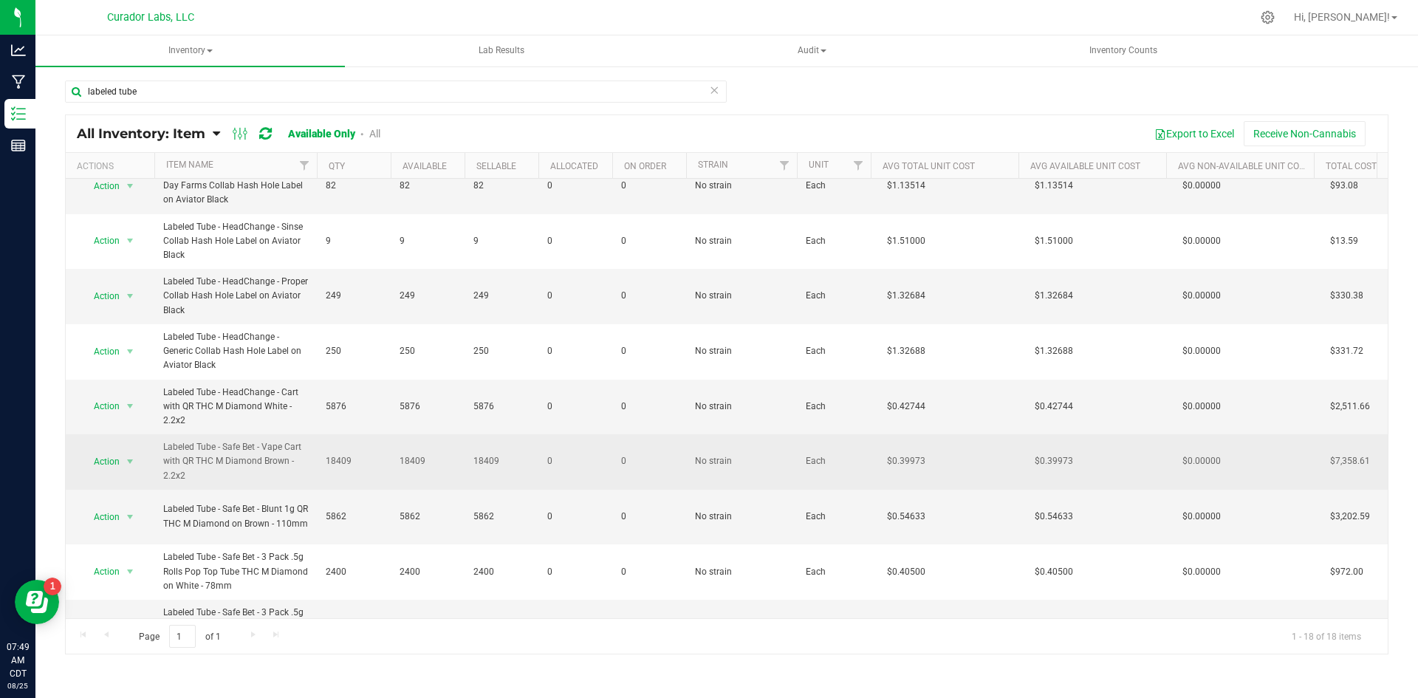
drag, startPoint x: 216, startPoint y: 477, endPoint x: 148, endPoint y: 463, distance: 68.7
copy tr "Action Adjust qty Edit lots/costs Global inventory Locate inventory Print produ…"
